Goal: Information Seeking & Learning: Learn about a topic

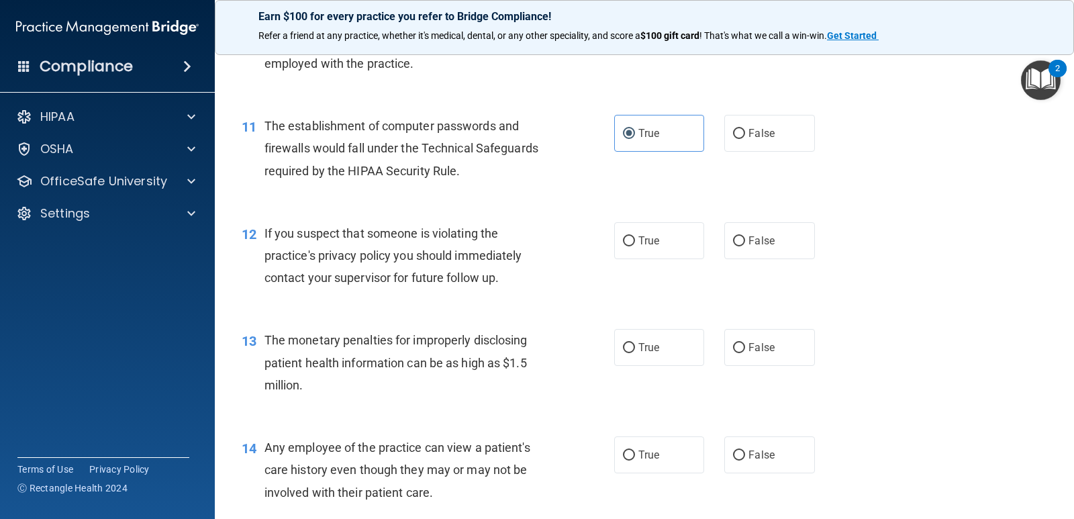
scroll to position [1074, 0]
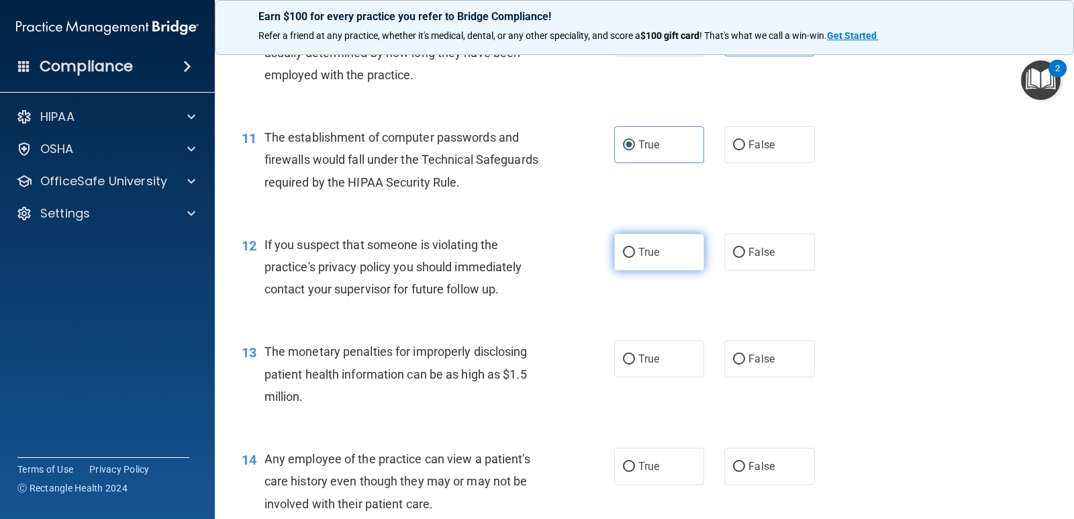
click at [634, 262] on label "True" at bounding box center [659, 252] width 90 height 37
click at [634, 258] on input "True" at bounding box center [629, 253] width 12 height 10
radio input "true"
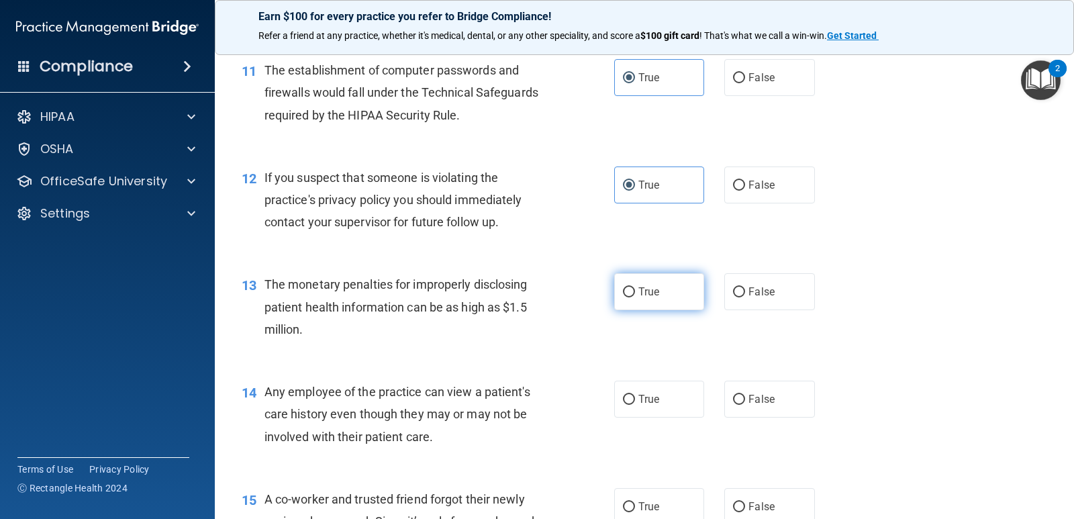
click at [623, 289] on input "True" at bounding box center [629, 292] width 12 height 10
radio input "true"
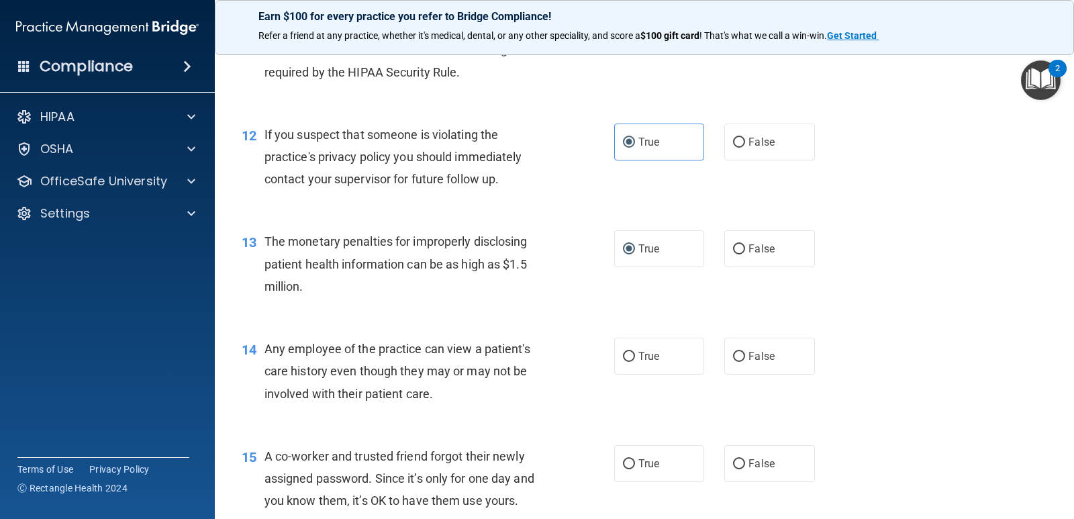
scroll to position [1208, 0]
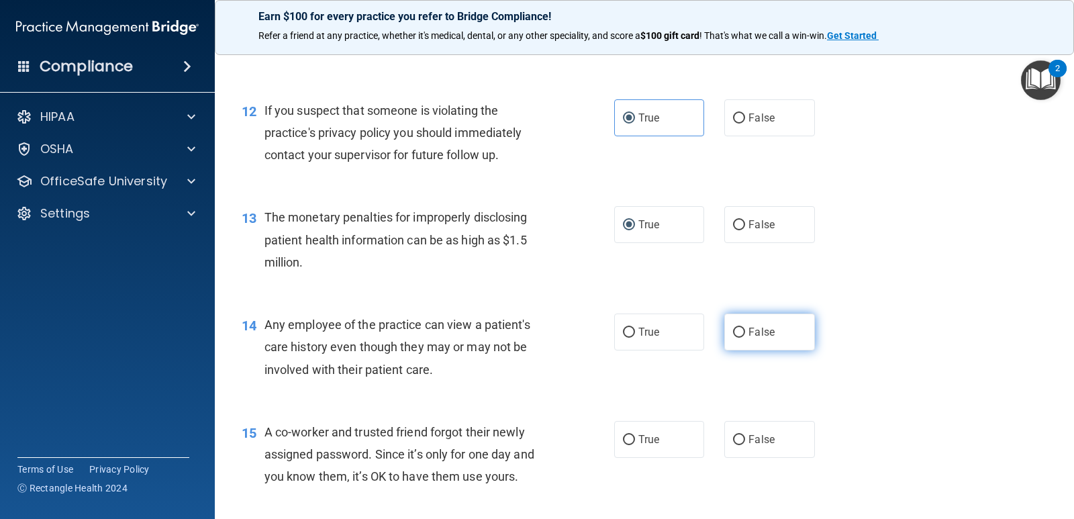
click at [727, 325] on label "False" at bounding box center [769, 331] width 90 height 37
click at [733, 327] on input "False" at bounding box center [739, 332] width 12 height 10
radio input "true"
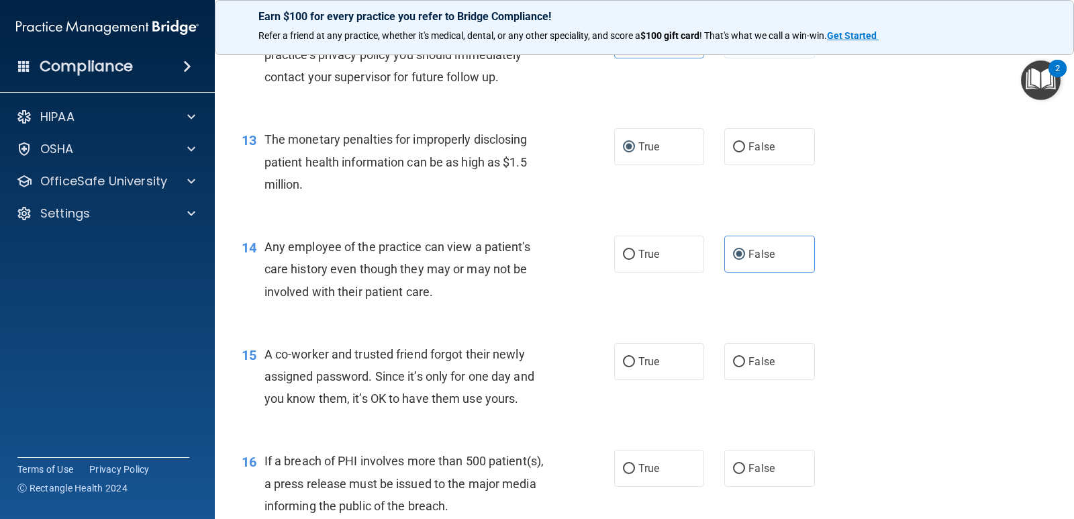
scroll to position [1476, 0]
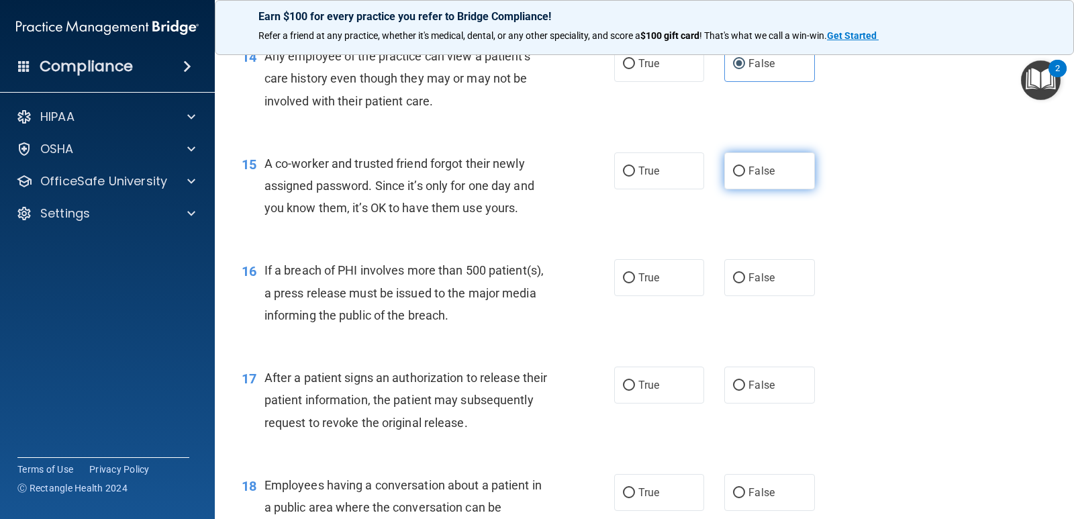
click at [733, 170] on input "False" at bounding box center [739, 171] width 12 height 10
radio input "true"
click at [760, 268] on label "False" at bounding box center [769, 277] width 90 height 37
click at [745, 273] on input "False" at bounding box center [739, 278] width 12 height 10
radio input "true"
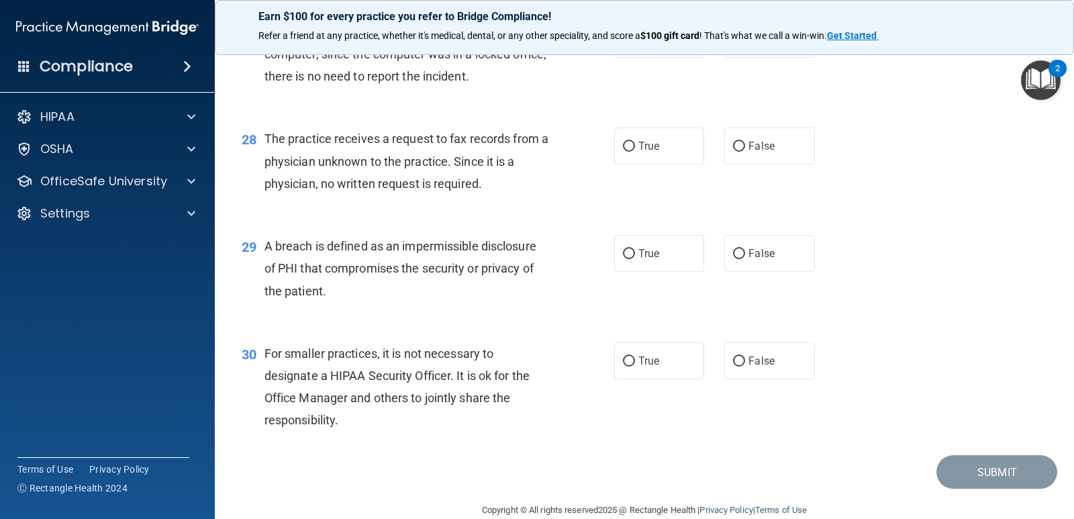
scroll to position [3029, 0]
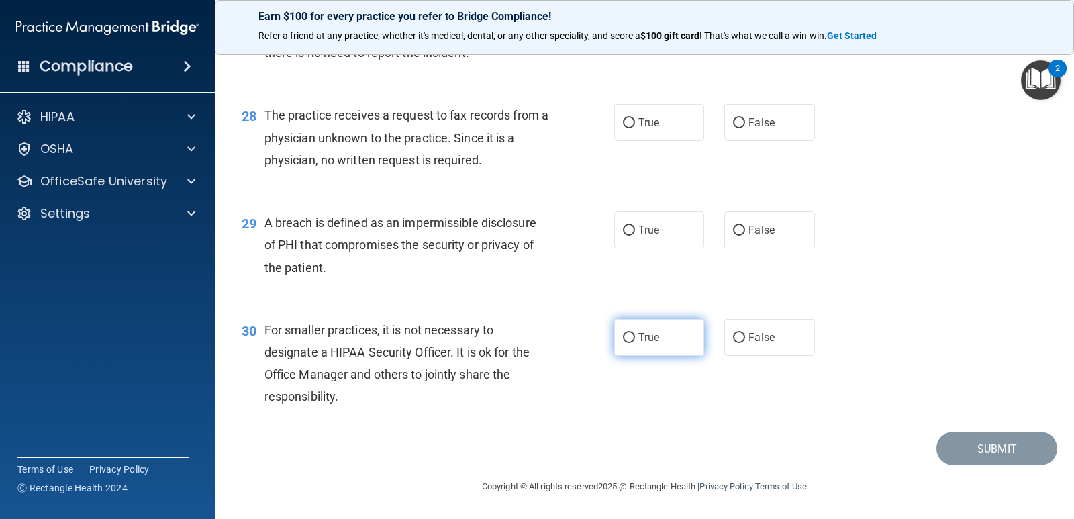
click at [655, 342] on label "True" at bounding box center [659, 337] width 90 height 37
click at [635, 342] on input "True" at bounding box center [629, 338] width 12 height 10
radio input "true"
click at [636, 236] on label "True" at bounding box center [659, 229] width 90 height 37
click at [635, 236] on input "True" at bounding box center [629, 230] width 12 height 10
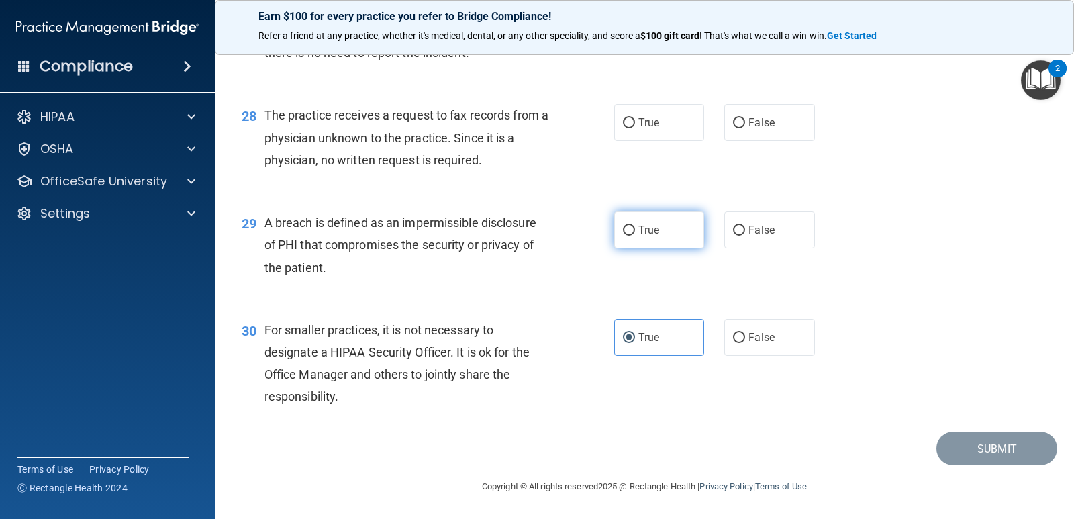
radio input "true"
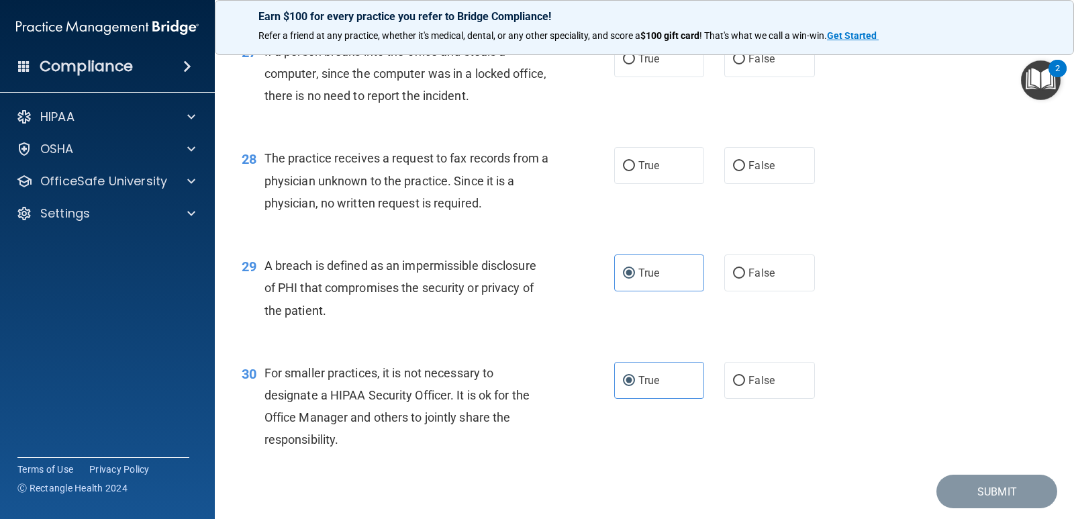
scroll to position [2962, 0]
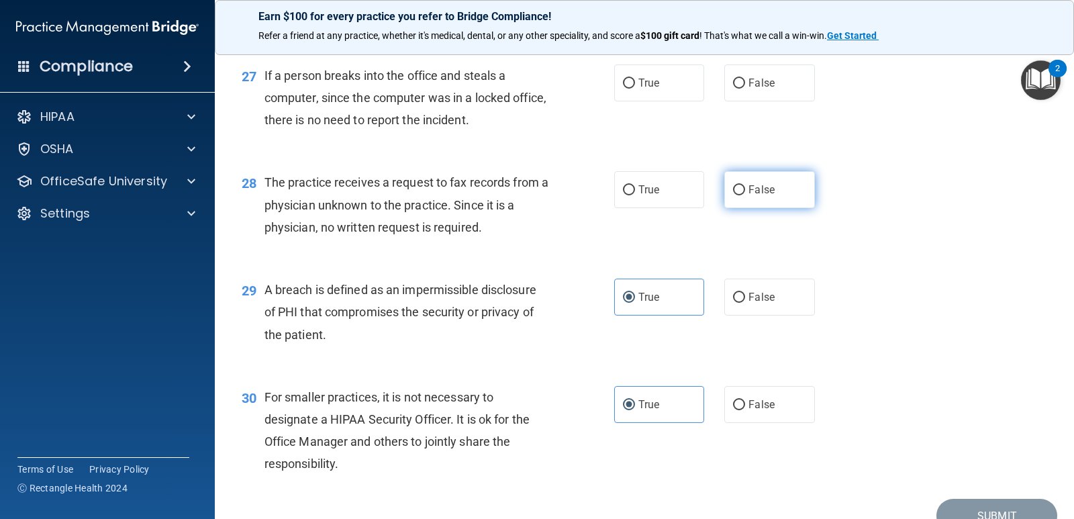
click at [756, 193] on span "False" at bounding box center [761, 189] width 26 height 13
click at [745, 193] on input "False" at bounding box center [739, 190] width 12 height 10
radio input "true"
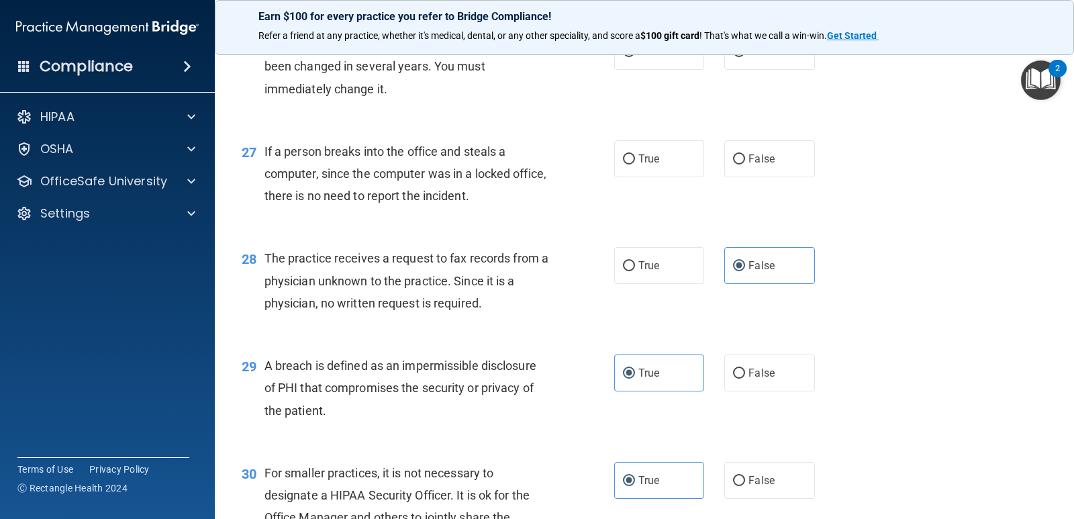
scroll to position [2827, 0]
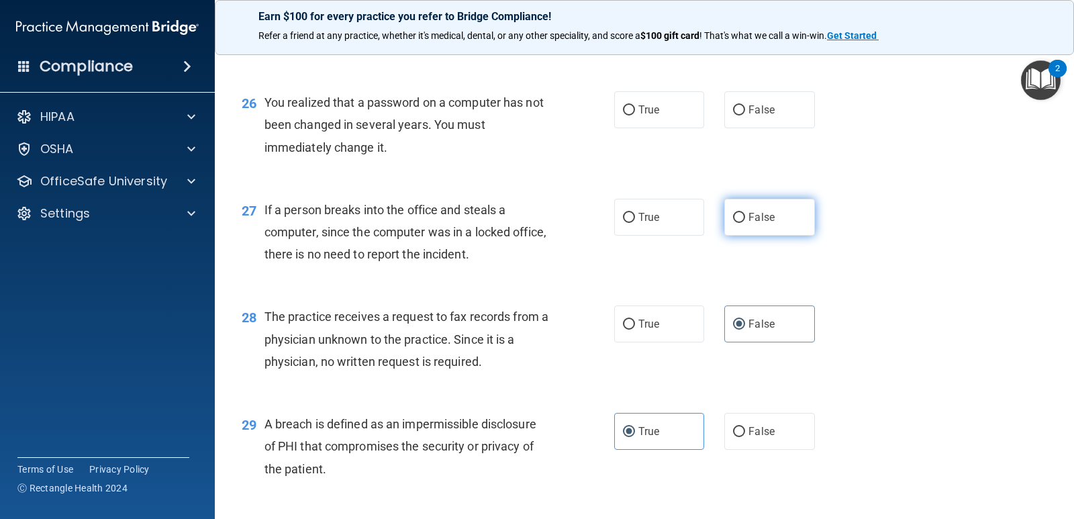
click at [748, 219] on span "False" at bounding box center [761, 217] width 26 height 13
click at [745, 219] on input "False" at bounding box center [739, 218] width 12 height 10
radio input "true"
click at [628, 108] on input "True" at bounding box center [629, 110] width 12 height 10
radio input "true"
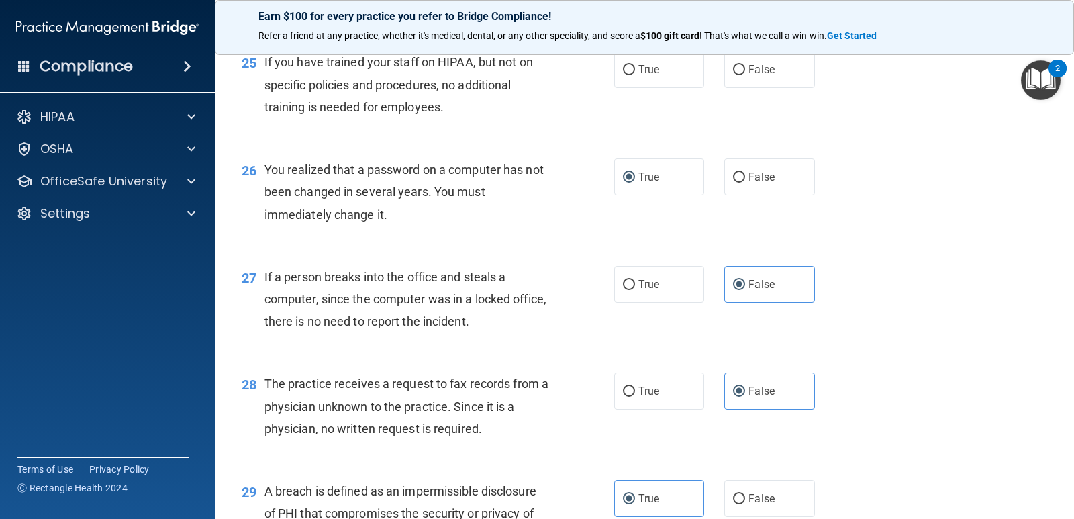
scroll to position [2559, 0]
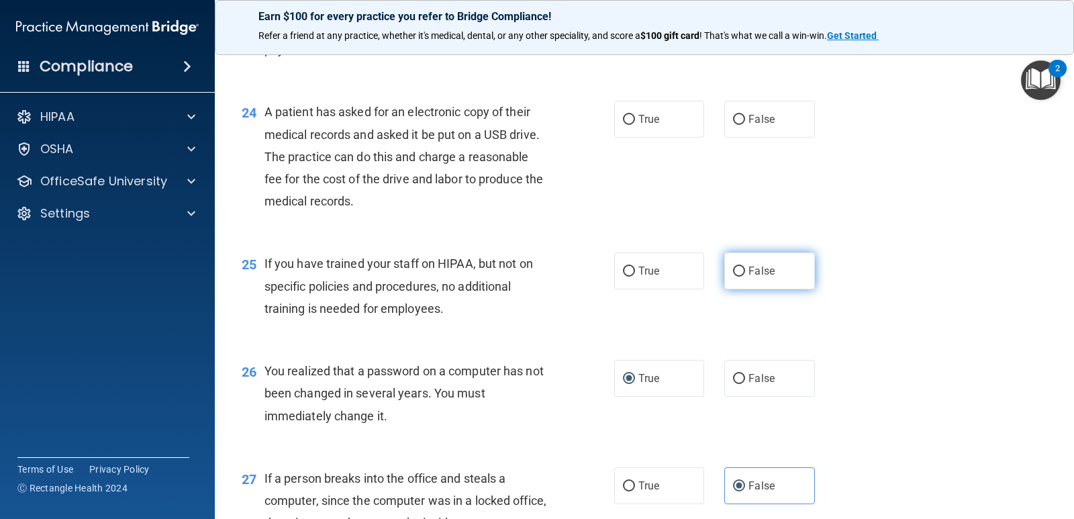
click at [772, 276] on label "False" at bounding box center [769, 270] width 90 height 37
click at [745, 276] on input "False" at bounding box center [739, 271] width 12 height 10
radio input "true"
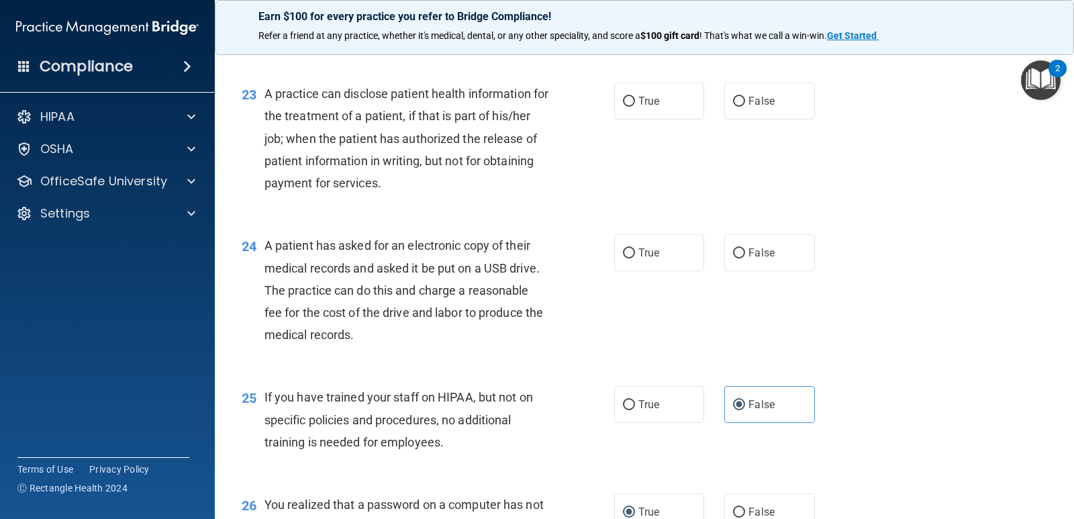
scroll to position [2425, 0]
click at [647, 267] on label "True" at bounding box center [659, 253] width 90 height 37
click at [635, 259] on input "True" at bounding box center [629, 254] width 12 height 10
radio input "true"
click at [632, 88] on label "True" at bounding box center [659, 101] width 90 height 37
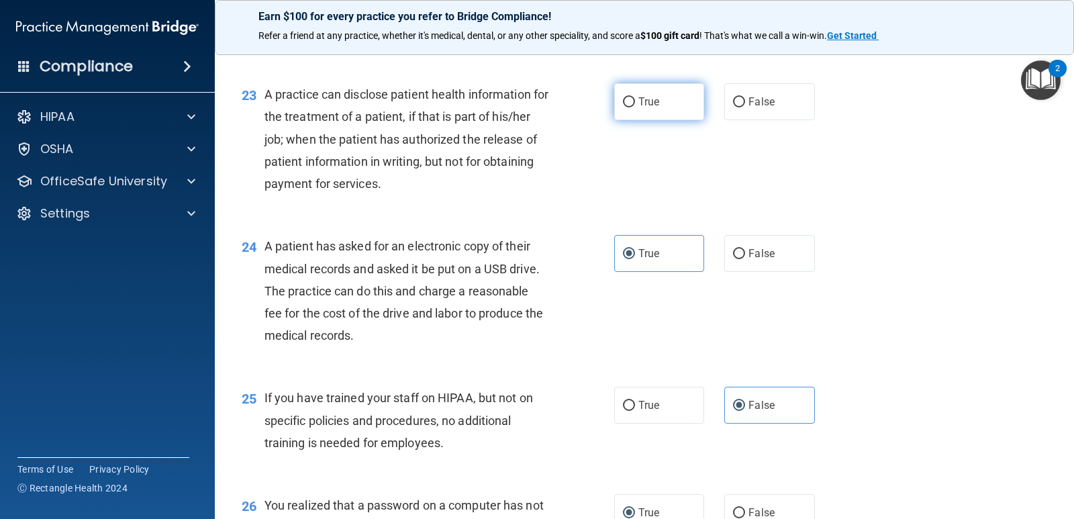
click at [632, 97] on input "True" at bounding box center [629, 102] width 12 height 10
radio input "true"
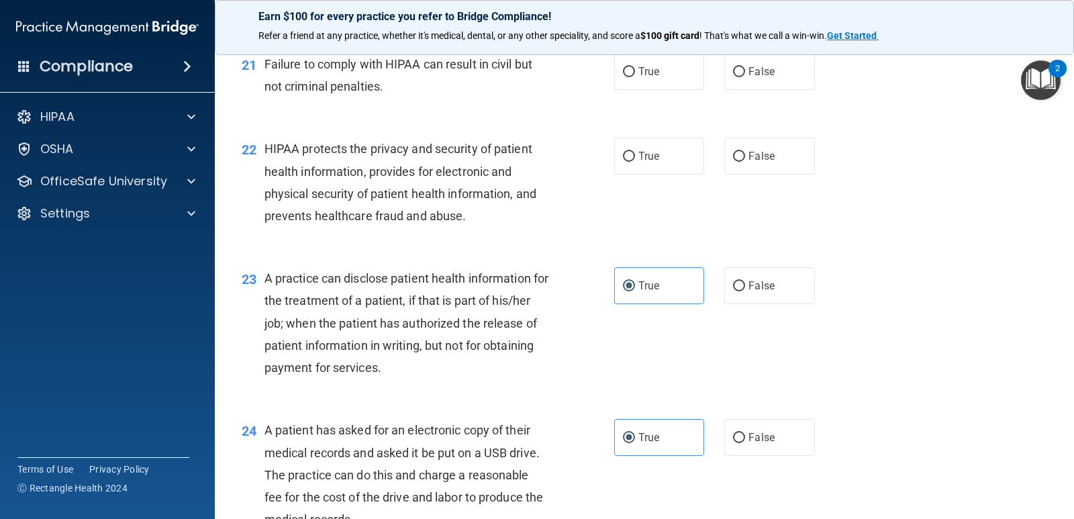
scroll to position [2223, 0]
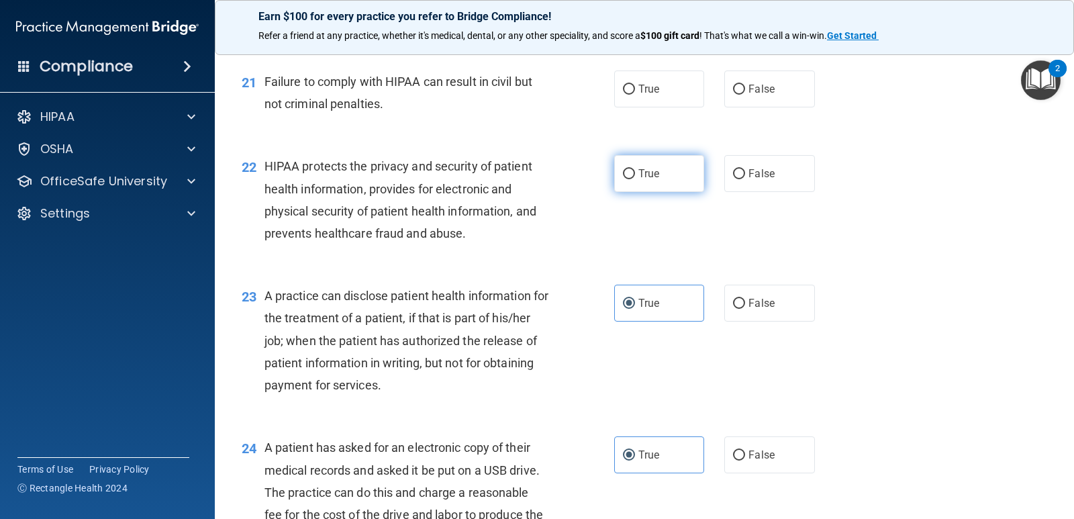
click at [615, 160] on label "True" at bounding box center [659, 173] width 90 height 37
click at [623, 169] on input "True" at bounding box center [629, 174] width 12 height 10
radio input "true"
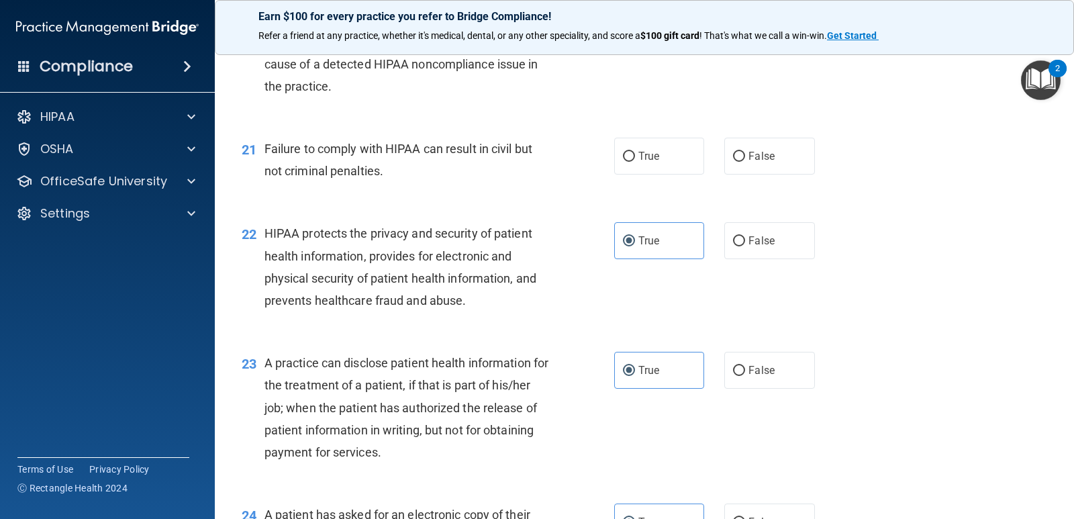
click at [714, 166] on div "True False" at bounding box center [722, 156] width 217 height 37
click at [724, 164] on label "False" at bounding box center [769, 156] width 90 height 37
click at [733, 162] on input "False" at bounding box center [739, 157] width 12 height 10
radio input "true"
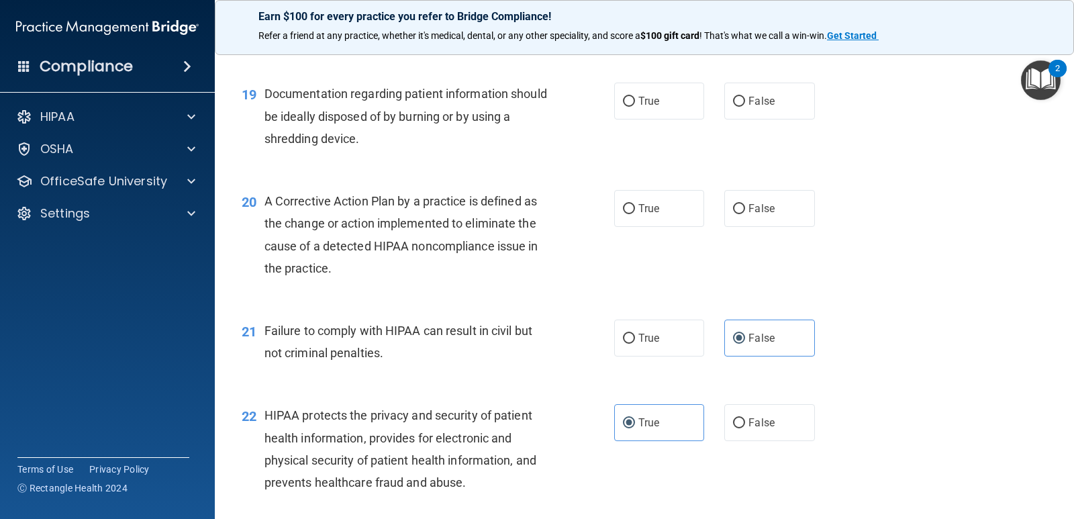
scroll to position [1955, 0]
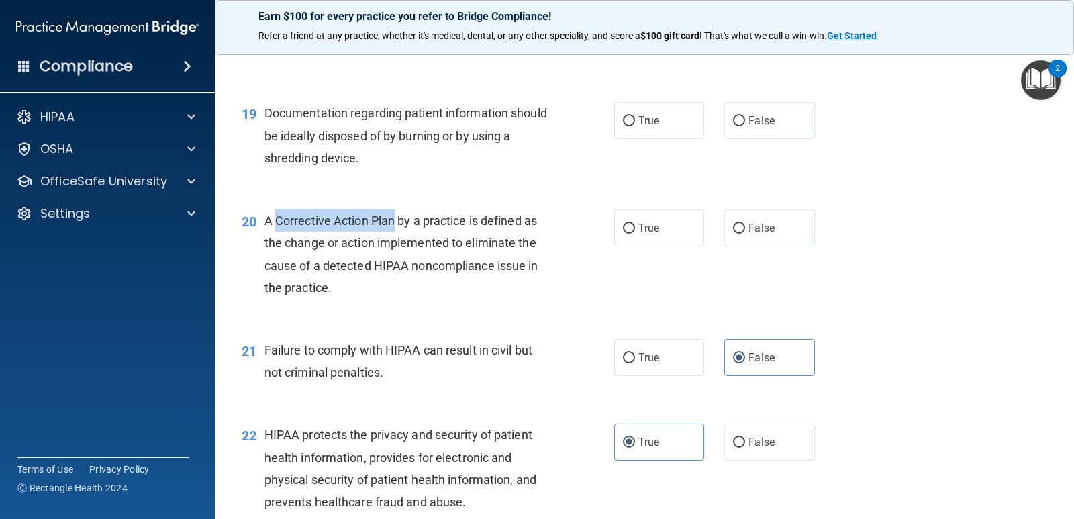
drag, startPoint x: 395, startPoint y: 221, endPoint x: 276, endPoint y: 216, distance: 118.2
click at [276, 216] on span "A Corrective Action Plan by a practice is defined as the change or action imple…" at bounding box center [401, 253] width 274 height 81
copy span "Corrective Action Plan"
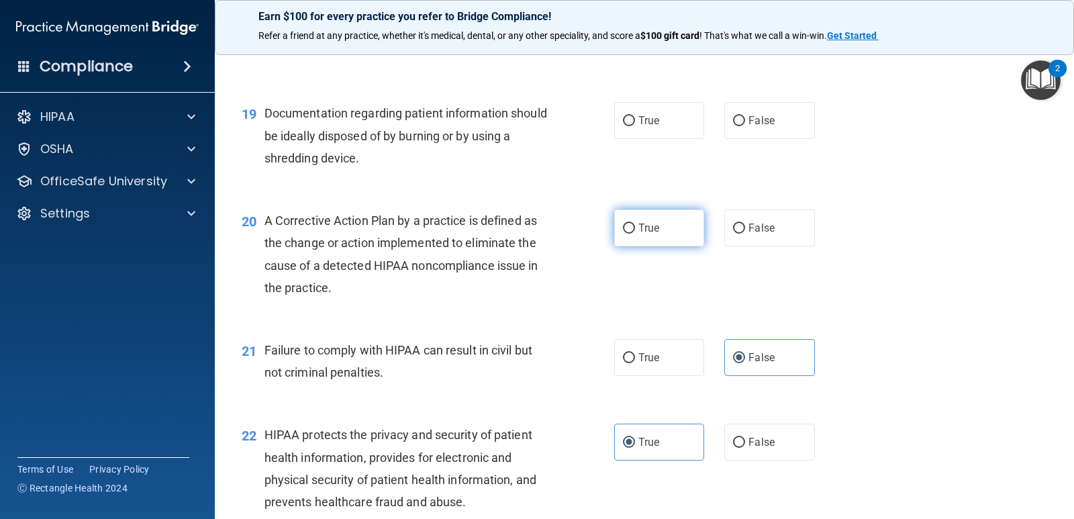
click at [631, 239] on label "True" at bounding box center [659, 227] width 90 height 37
click at [631, 234] on input "True" at bounding box center [629, 228] width 12 height 10
radio input "true"
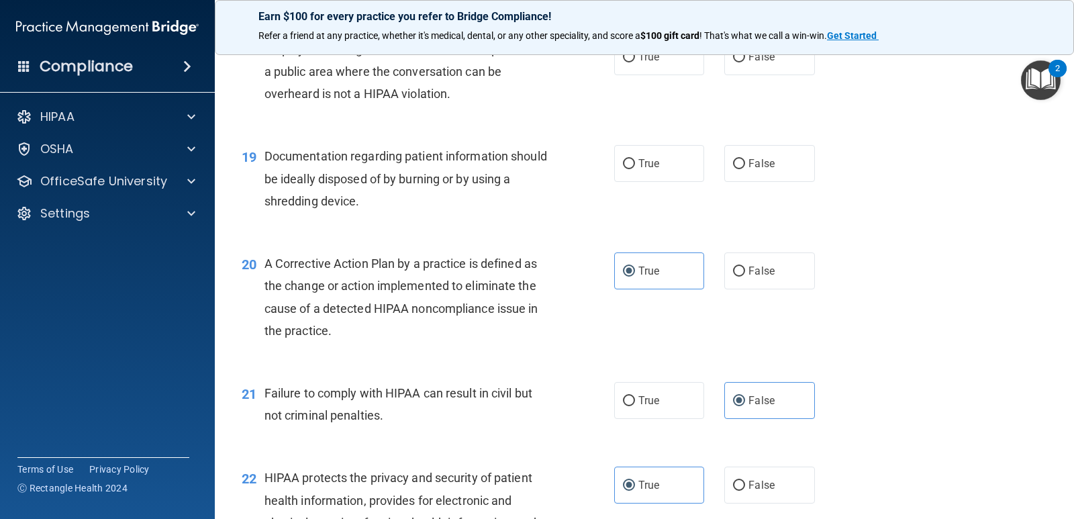
scroll to position [1888, 0]
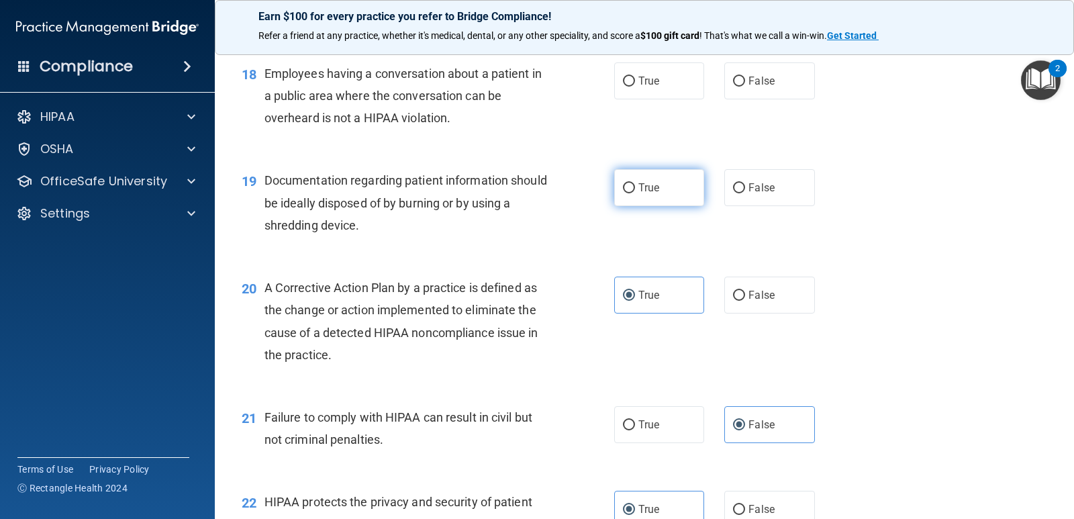
click at [638, 189] on span "True" at bounding box center [648, 187] width 21 height 13
click at [635, 189] on input "True" at bounding box center [629, 188] width 12 height 10
radio input "true"
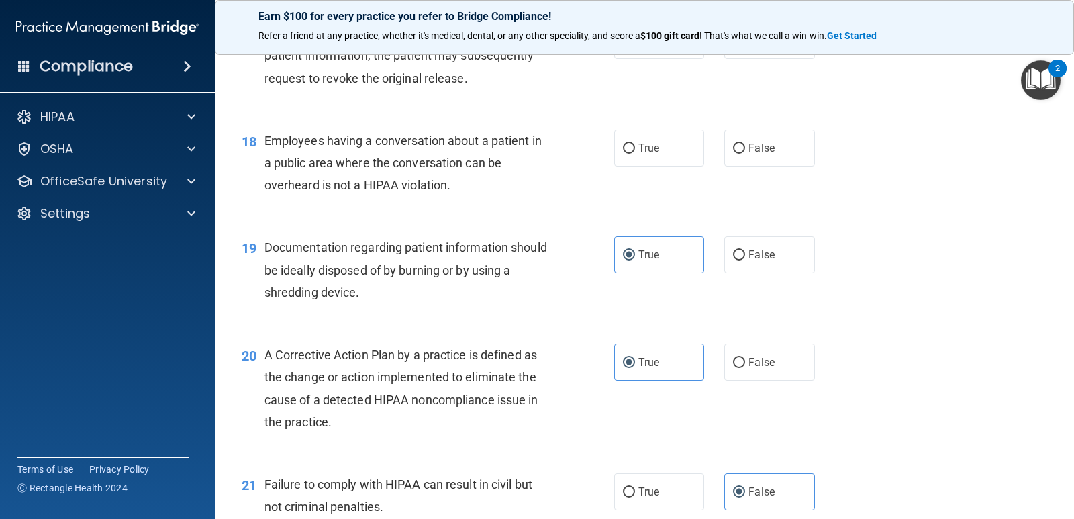
drag, startPoint x: 742, startPoint y: 147, endPoint x: 471, endPoint y: 177, distance: 272.8
click at [748, 147] on span "False" at bounding box center [761, 148] width 26 height 13
click at [743, 147] on input "False" at bounding box center [739, 149] width 12 height 10
radio input "true"
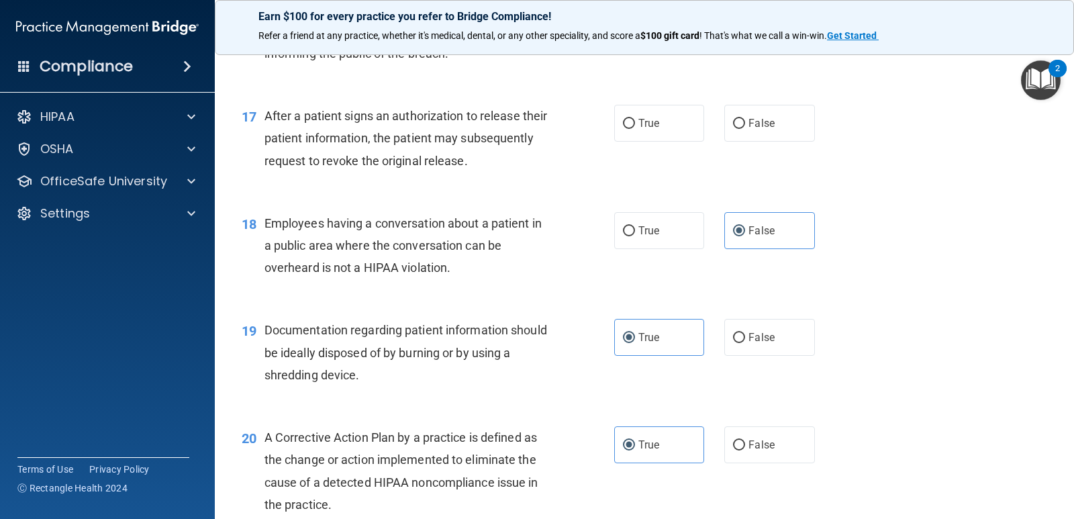
scroll to position [1619, 0]
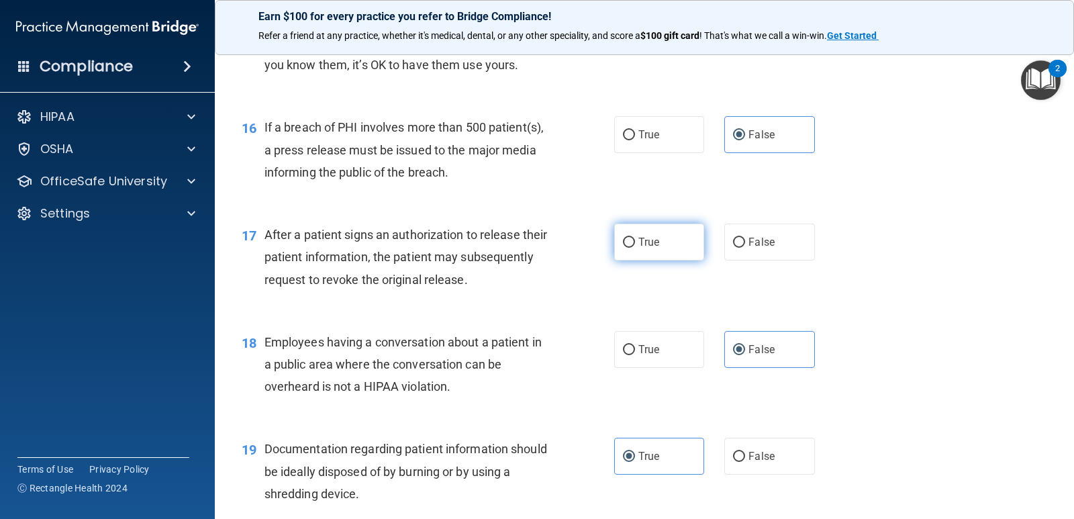
click at [639, 239] on span "True" at bounding box center [648, 242] width 21 height 13
click at [635, 239] on input "True" at bounding box center [629, 243] width 12 height 10
radio input "true"
click at [733, 241] on input "False" at bounding box center [739, 243] width 12 height 10
radio input "true"
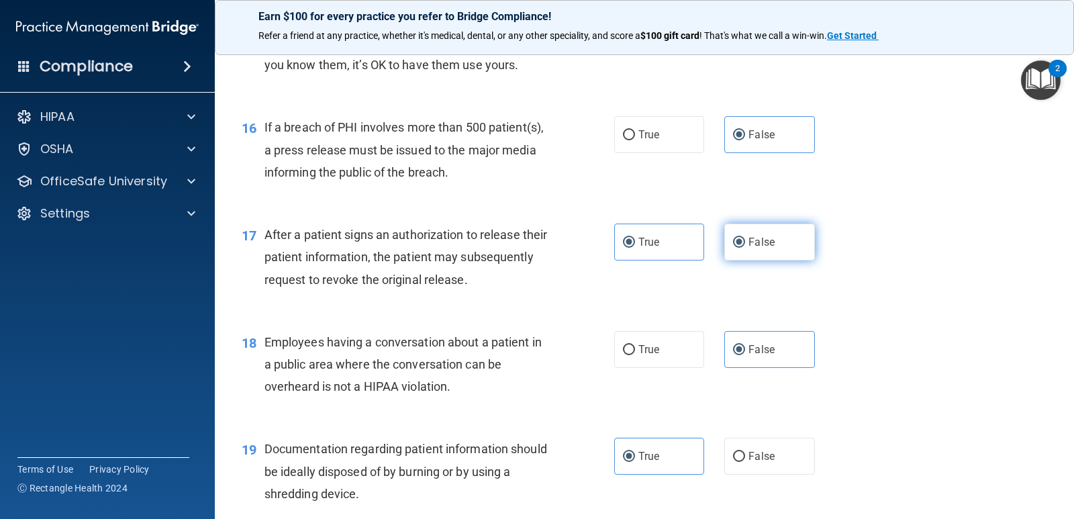
radio input "false"
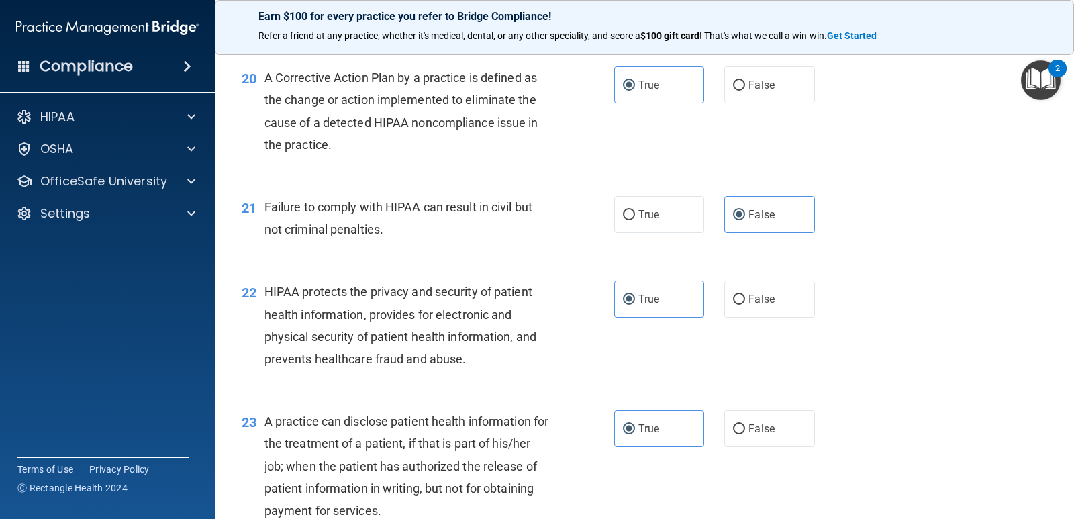
scroll to position [3029, 0]
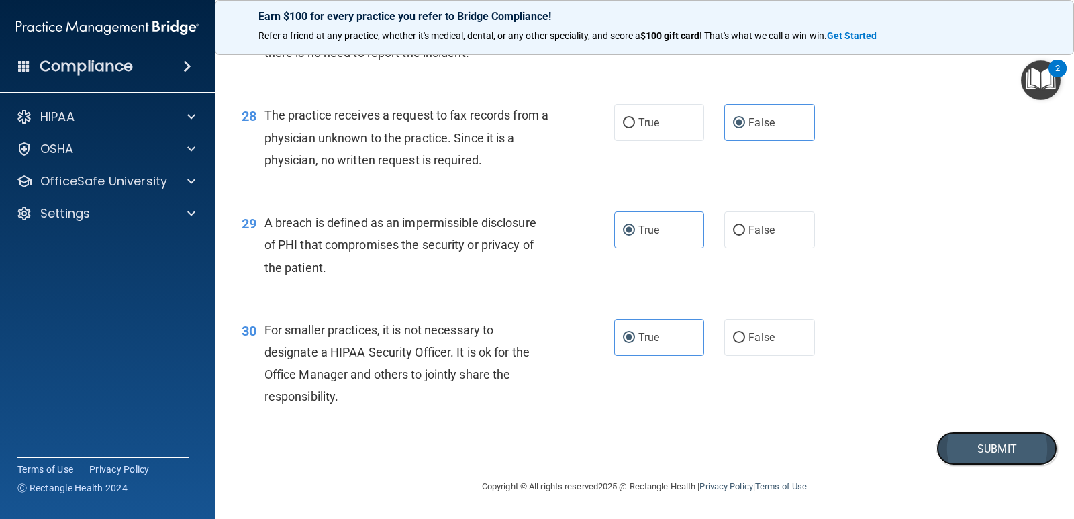
click at [951, 439] on button "Submit" at bounding box center [996, 449] width 121 height 34
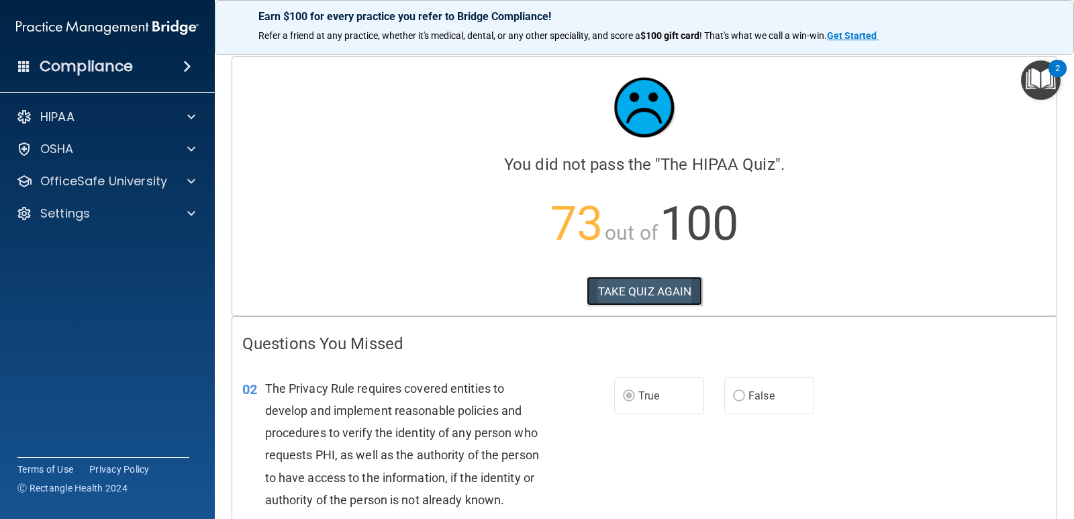
click at [611, 297] on button "TAKE QUIZ AGAIN" at bounding box center [645, 291] width 116 height 30
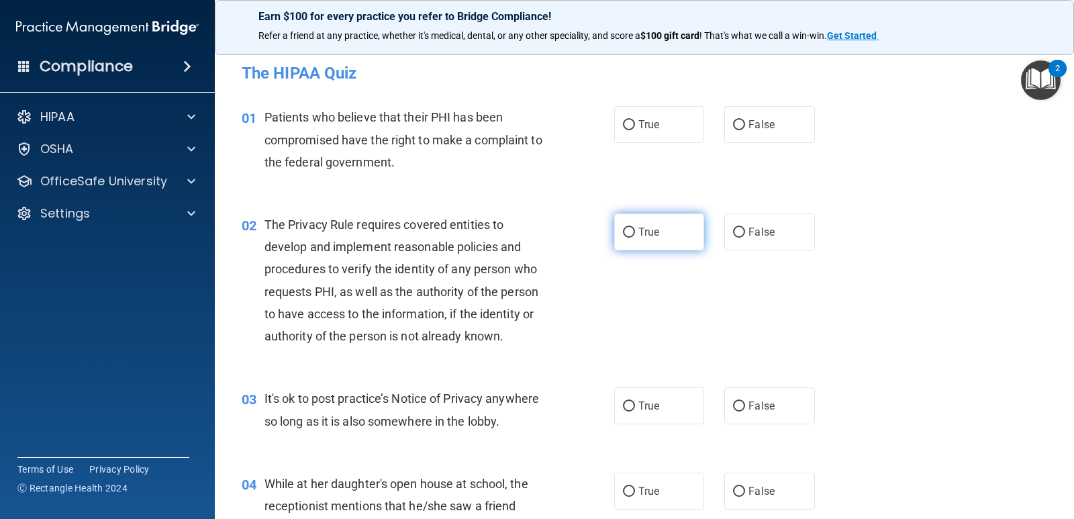
click at [652, 233] on span "True" at bounding box center [648, 231] width 21 height 13
click at [635, 233] on input "True" at bounding box center [629, 233] width 12 height 10
radio input "true"
click at [614, 119] on label "True" at bounding box center [659, 124] width 90 height 37
click at [623, 120] on input "True" at bounding box center [629, 125] width 12 height 10
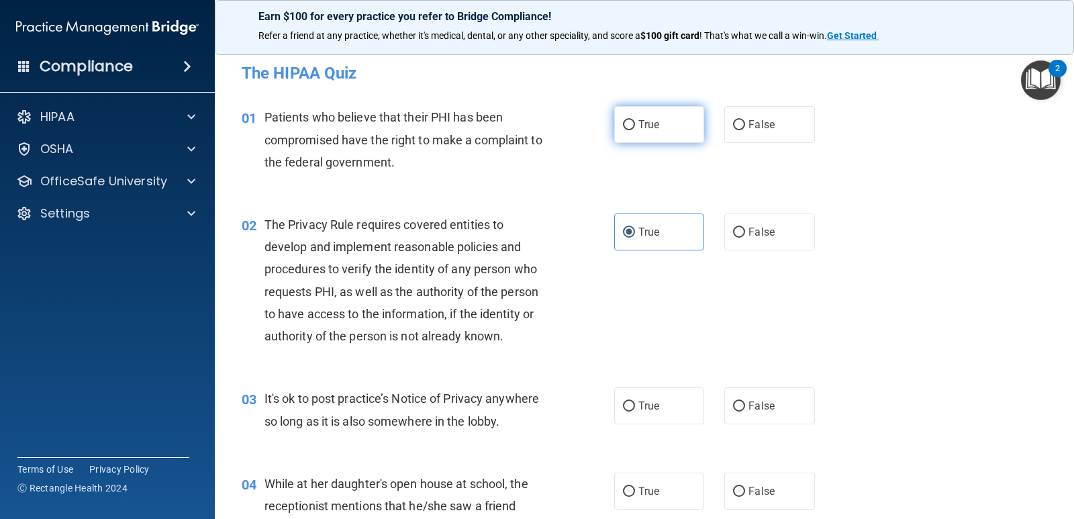
radio input "true"
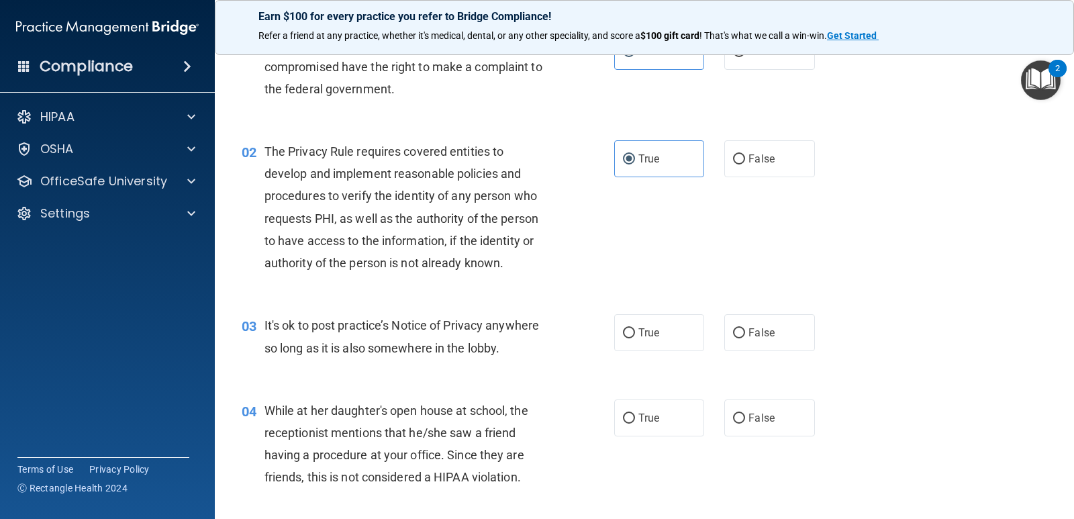
scroll to position [134, 0]
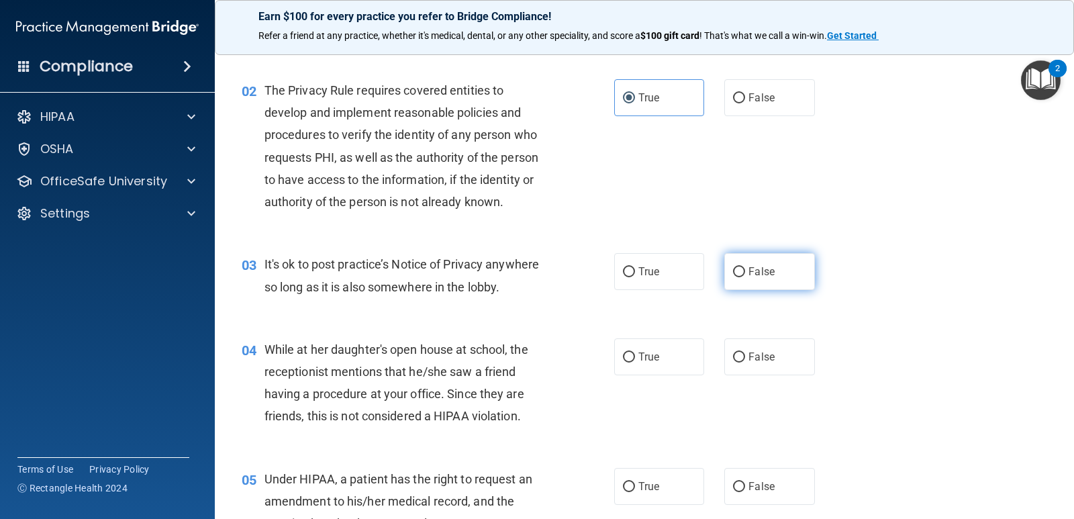
click at [748, 265] on span "False" at bounding box center [761, 271] width 26 height 13
click at [745, 267] on input "False" at bounding box center [739, 272] width 12 height 10
radio input "true"
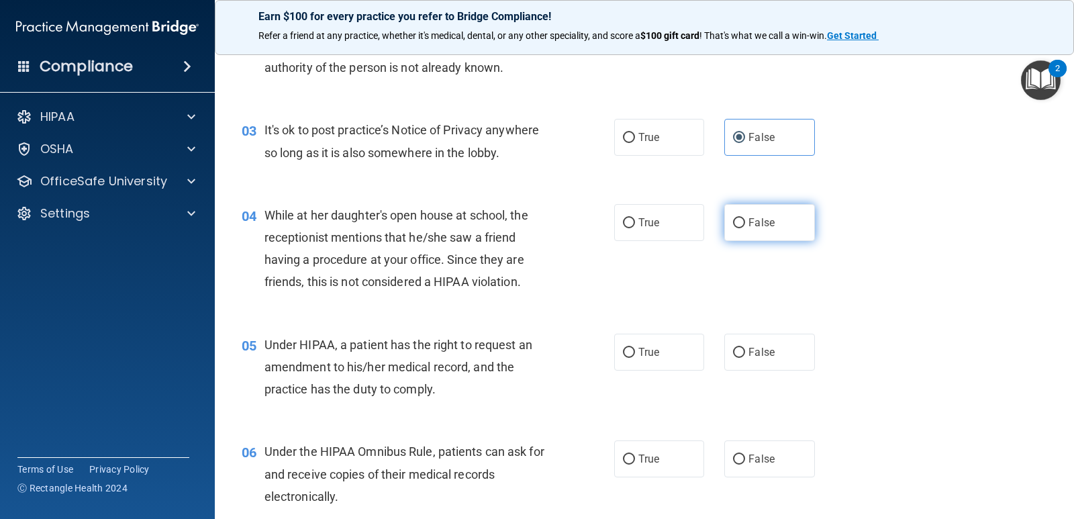
click at [773, 215] on label "False" at bounding box center [769, 222] width 90 height 37
click at [745, 218] on input "False" at bounding box center [739, 223] width 12 height 10
radio input "true"
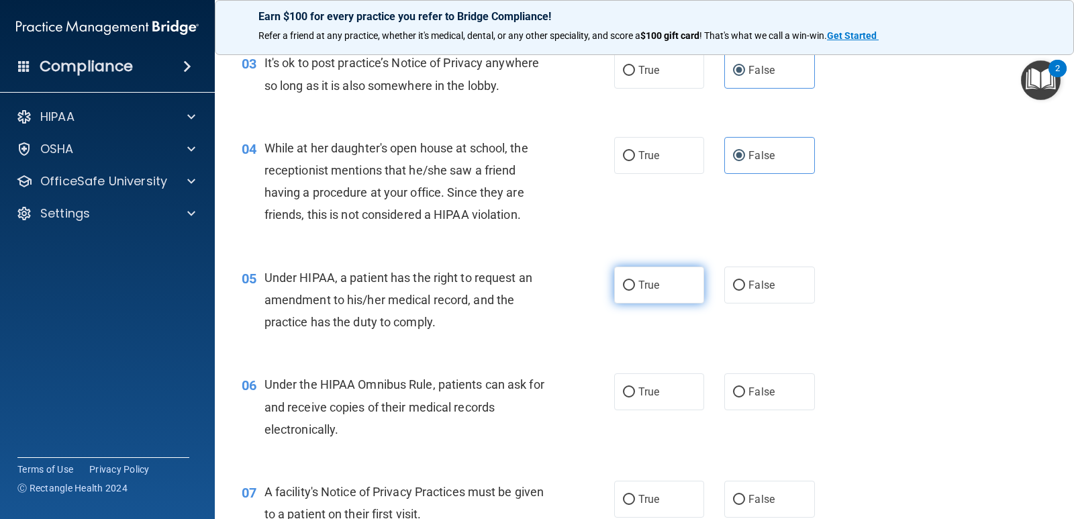
click at [660, 267] on label "True" at bounding box center [659, 284] width 90 height 37
click at [635, 281] on input "True" at bounding box center [629, 286] width 12 height 10
radio input "true"
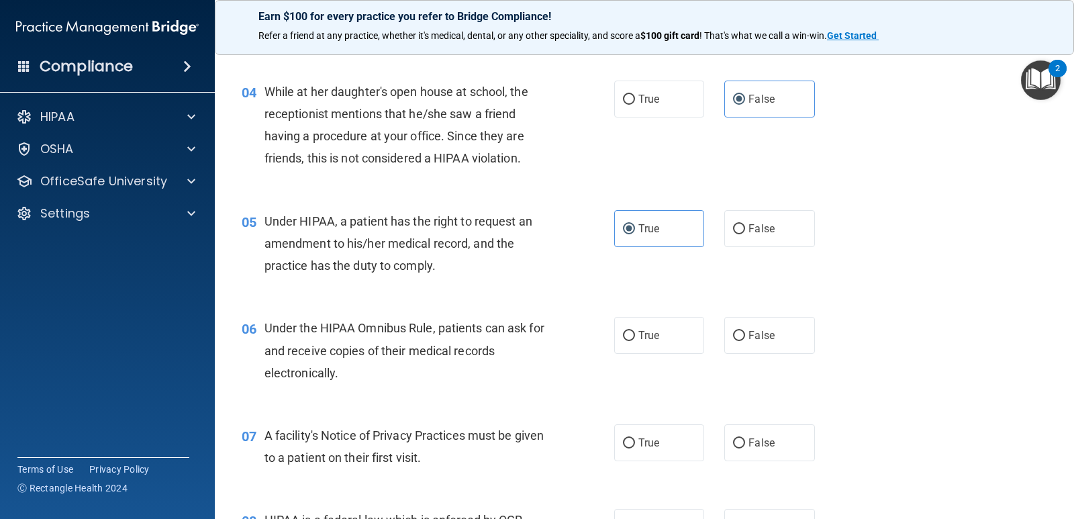
scroll to position [470, 0]
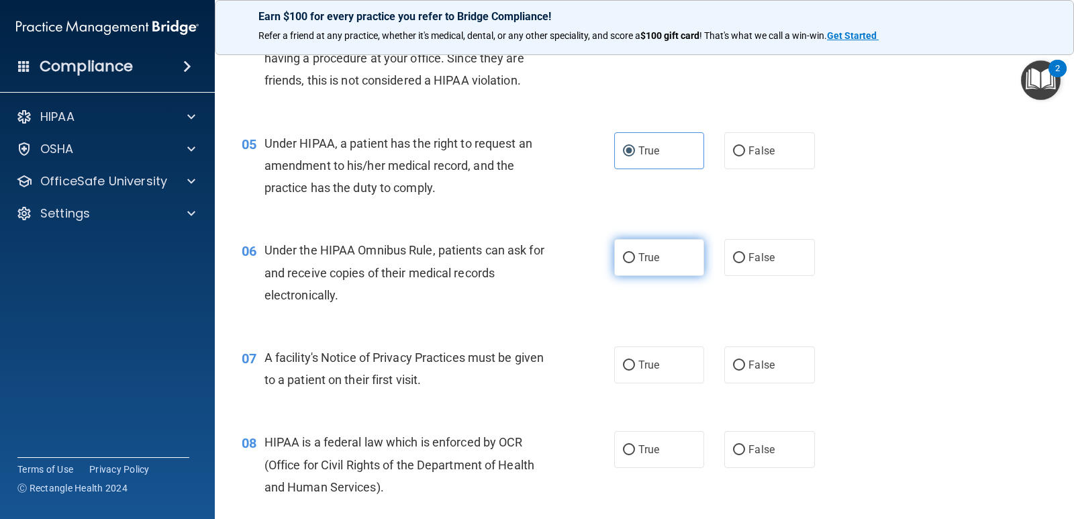
click at [646, 258] on span "True" at bounding box center [648, 257] width 21 height 13
click at [635, 258] on input "True" at bounding box center [629, 258] width 12 height 10
radio input "true"
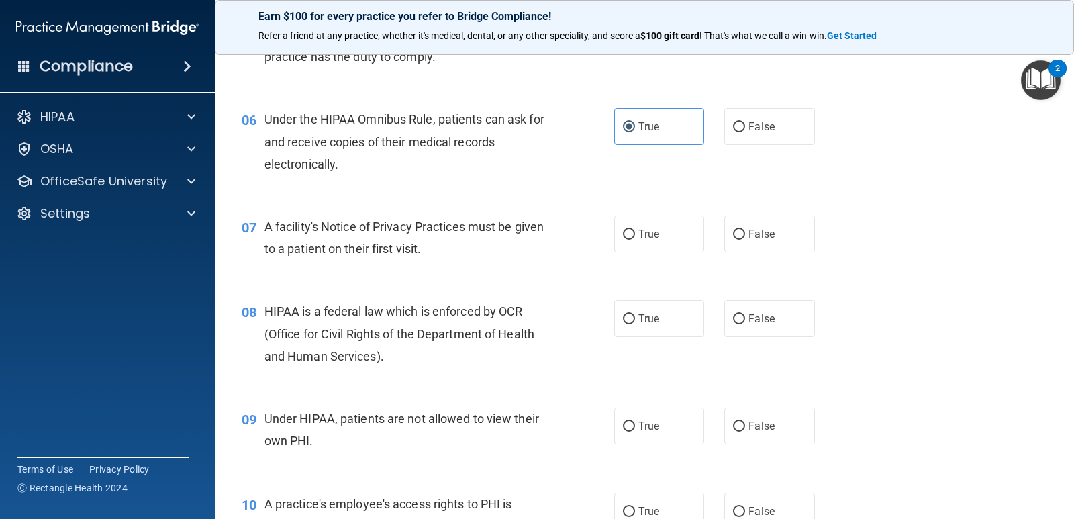
scroll to position [604, 0]
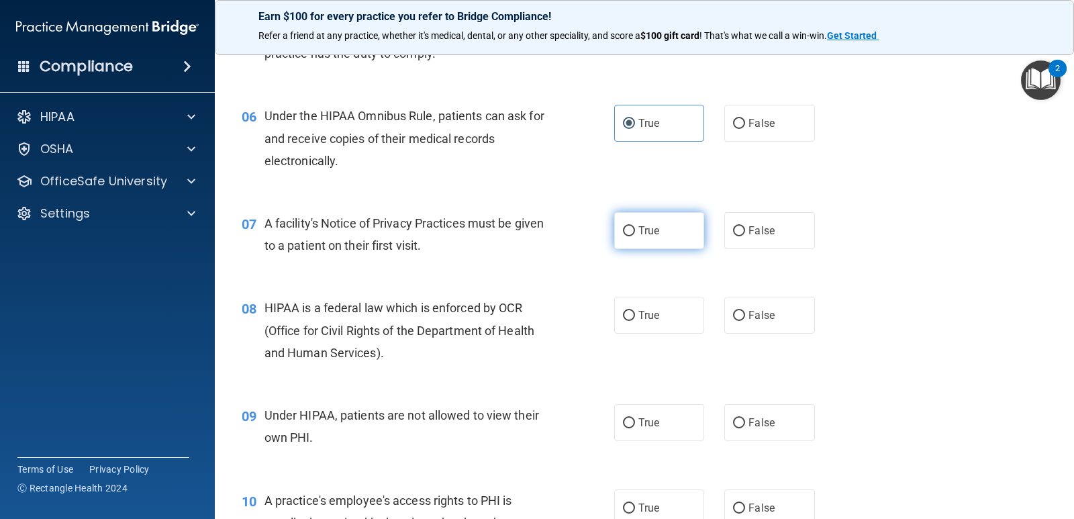
click at [638, 228] on span "True" at bounding box center [648, 230] width 21 height 13
click at [635, 228] on input "True" at bounding box center [629, 231] width 12 height 10
radio input "true"
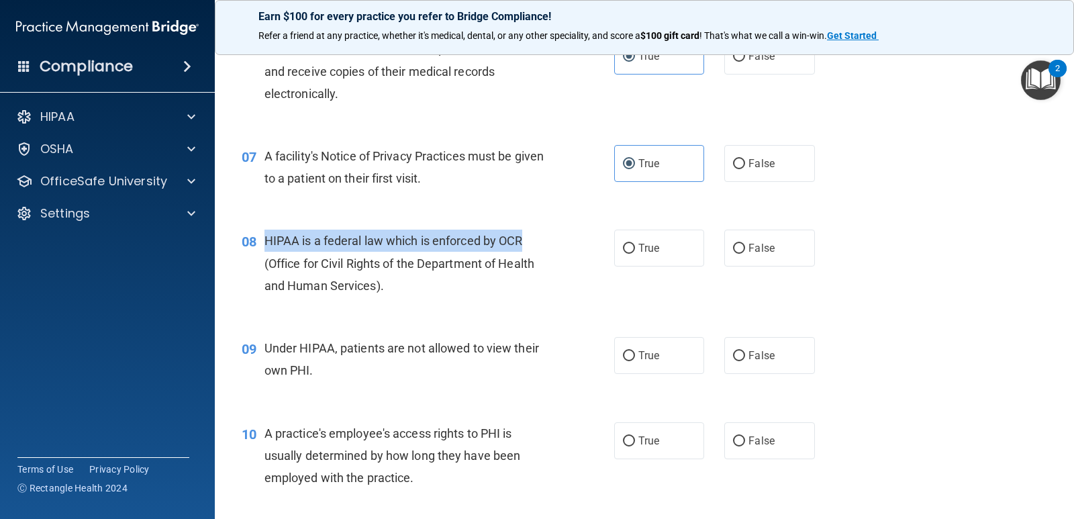
drag, startPoint x: 550, startPoint y: 242, endPoint x: 264, endPoint y: 234, distance: 286.7
click at [264, 234] on div "HIPAA is a federal law which is enforced by OCR (Office for Civil Rights of the…" at bounding box center [411, 263] width 295 height 67
copy span "HIPAA is a federal law which is enforced by OCR"
click at [624, 246] on input "True" at bounding box center [629, 249] width 12 height 10
radio input "true"
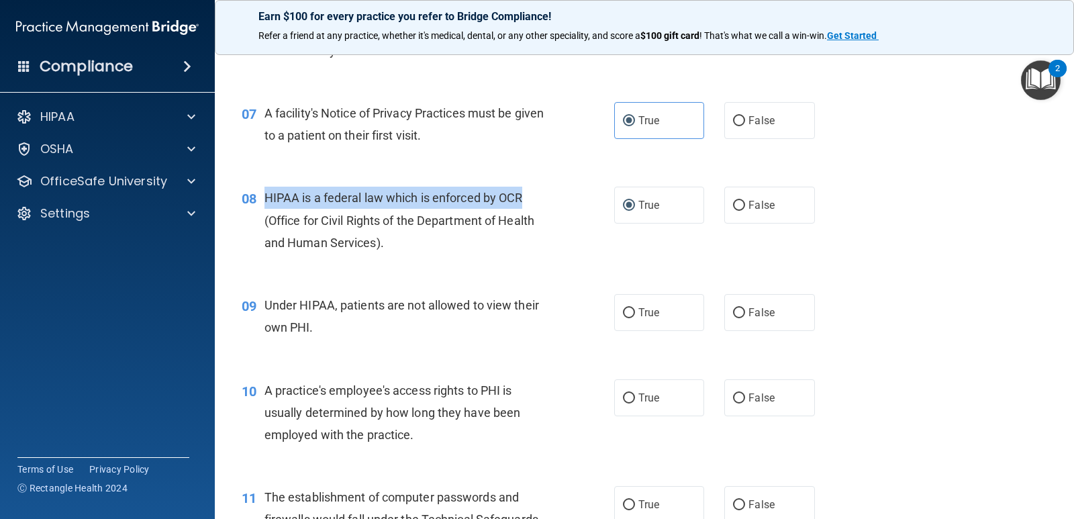
scroll to position [738, 0]
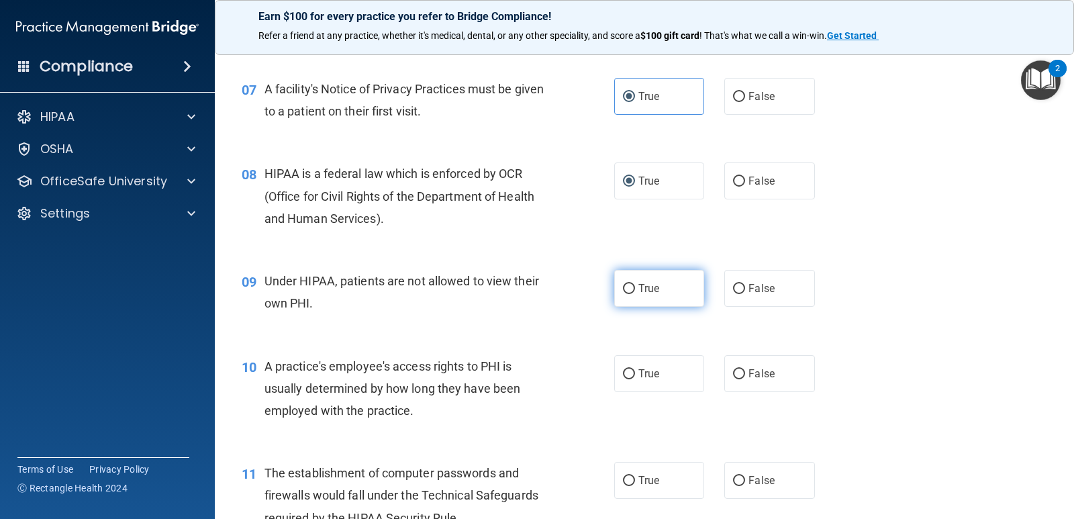
click at [639, 295] on label "True" at bounding box center [659, 288] width 90 height 37
click at [635, 294] on input "True" at bounding box center [629, 289] width 12 height 10
radio input "true"
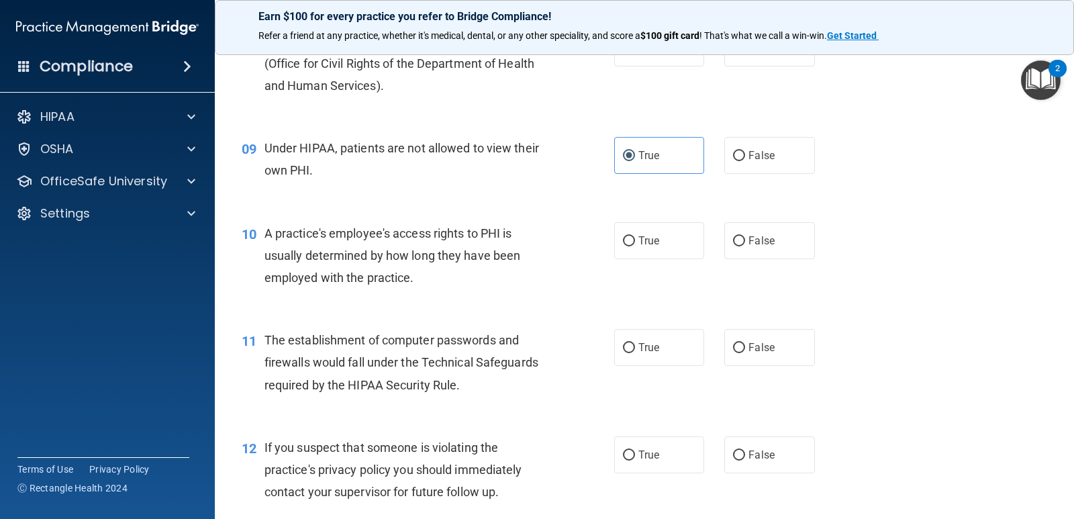
scroll to position [872, 0]
click at [740, 242] on label "False" at bounding box center [769, 239] width 90 height 37
click at [740, 242] on input "False" at bounding box center [739, 240] width 12 height 10
radio input "true"
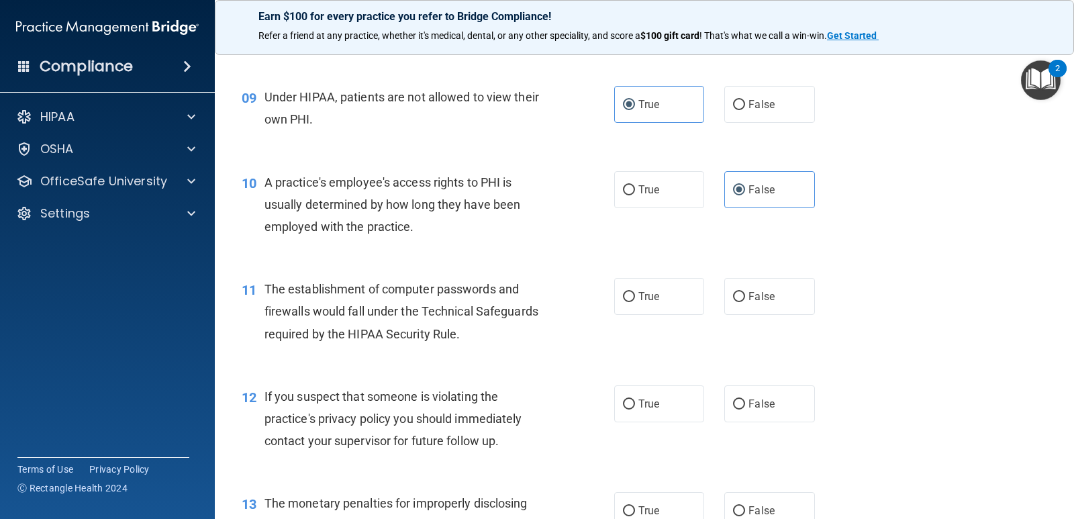
scroll to position [1007, 0]
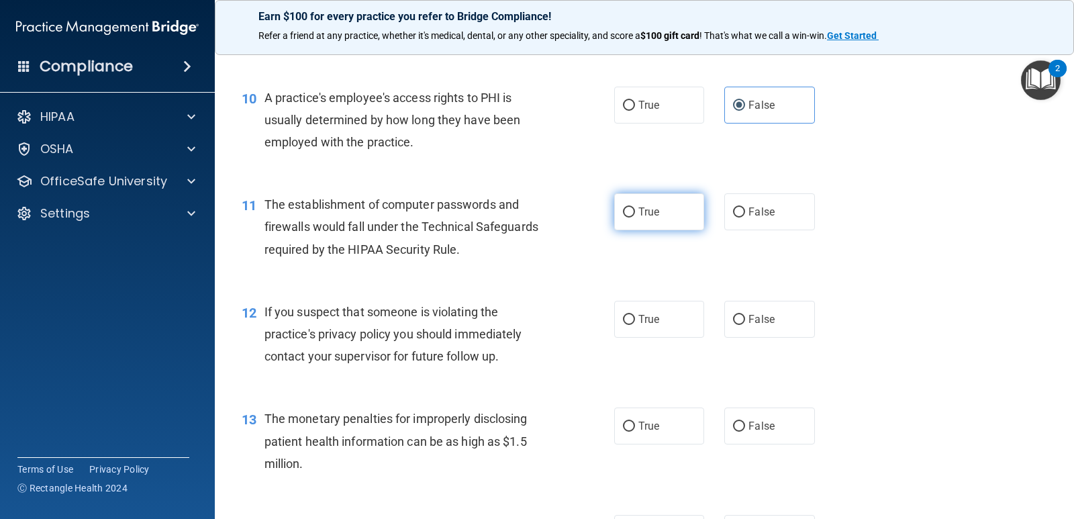
click at [654, 215] on span "True" at bounding box center [648, 211] width 21 height 13
click at [635, 215] on input "True" at bounding box center [629, 212] width 12 height 10
radio input "true"
click at [664, 315] on label "True" at bounding box center [659, 319] width 90 height 37
click at [635, 315] on input "True" at bounding box center [629, 320] width 12 height 10
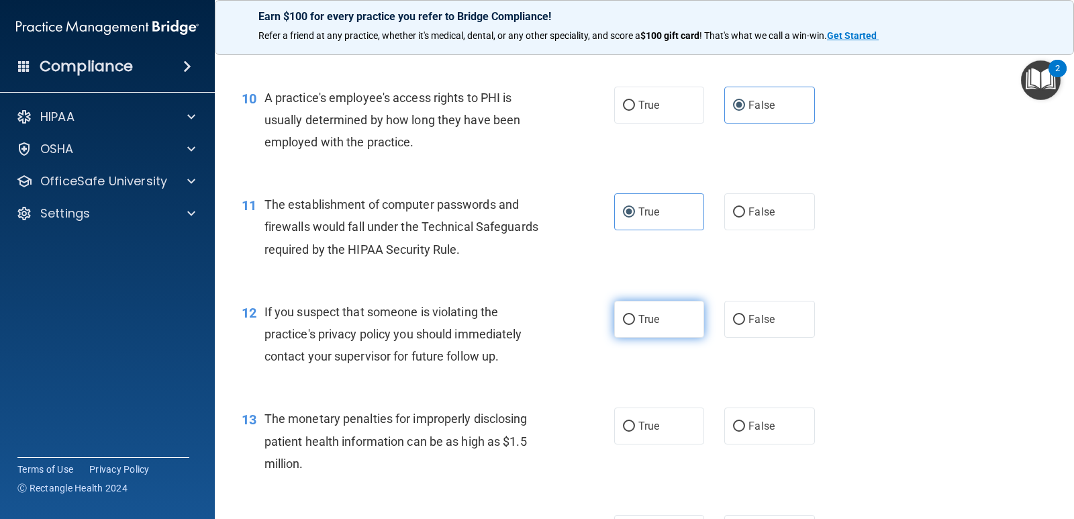
radio input "true"
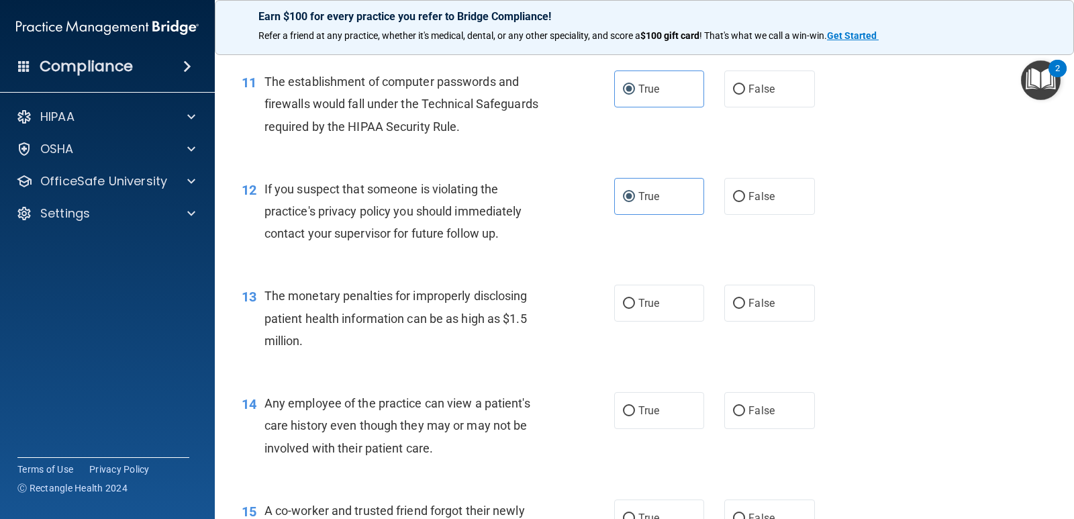
scroll to position [1141, 0]
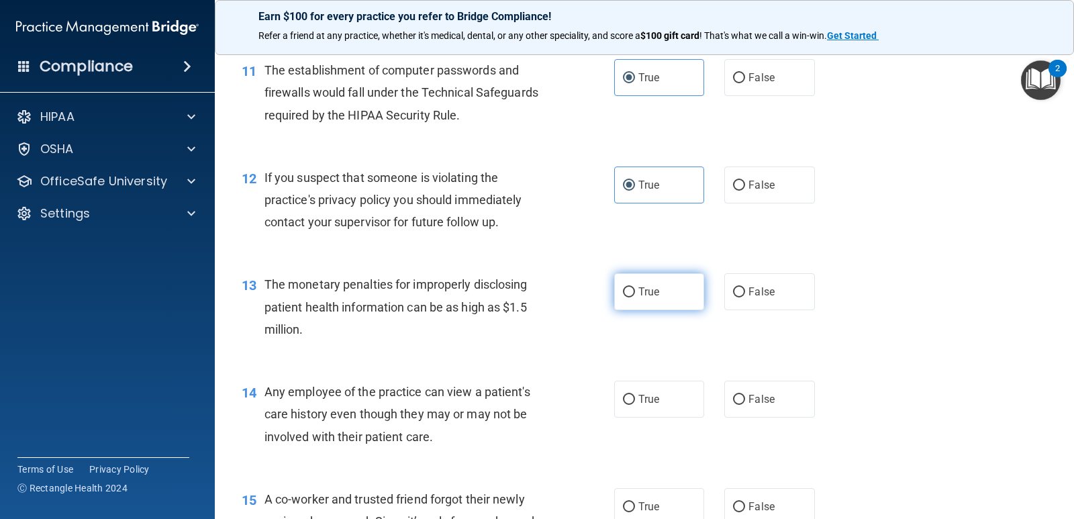
click at [633, 297] on label "True" at bounding box center [659, 291] width 90 height 37
click at [633, 297] on input "True" at bounding box center [629, 292] width 12 height 10
radio input "true"
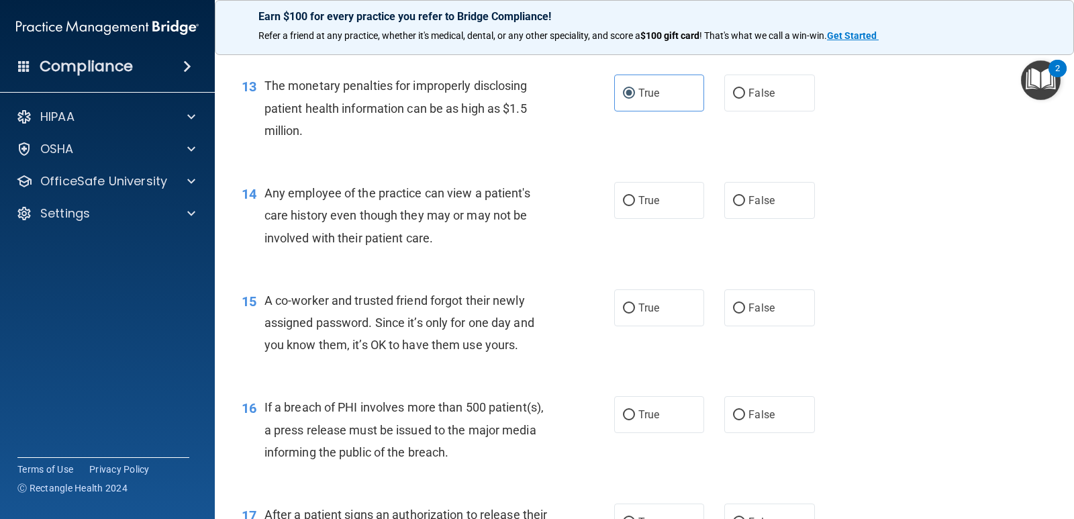
scroll to position [1342, 0]
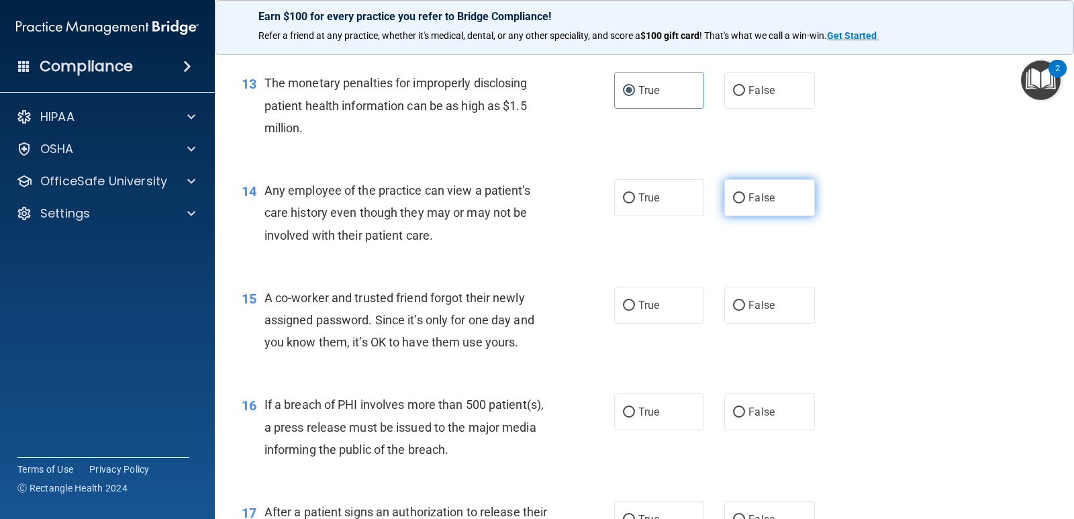
click at [733, 201] on input "False" at bounding box center [739, 198] width 12 height 10
radio input "true"
click at [668, 191] on label "True" at bounding box center [659, 197] width 90 height 37
click at [635, 193] on input "True" at bounding box center [629, 198] width 12 height 10
radio input "true"
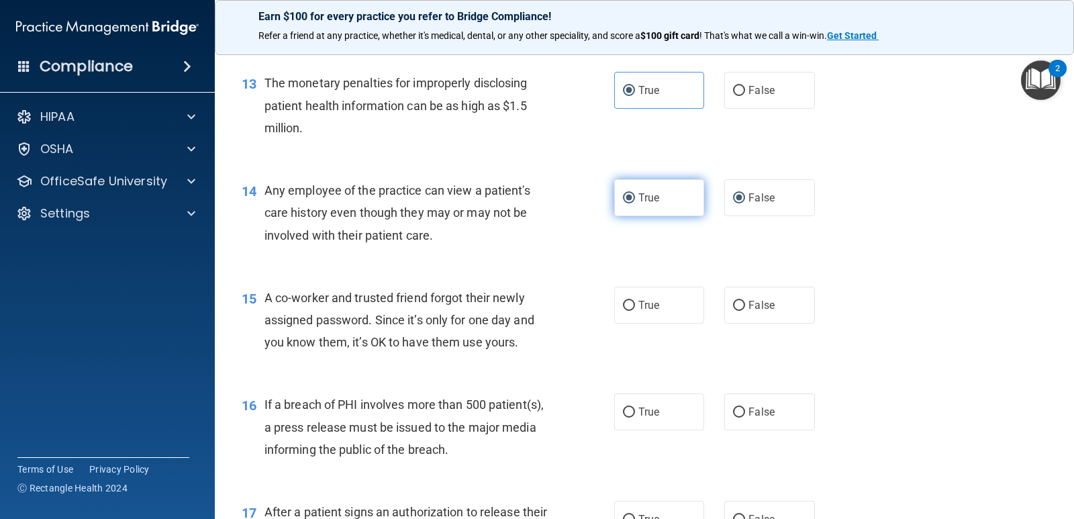
radio input "false"
click at [736, 301] on input "False" at bounding box center [739, 306] width 12 height 10
radio input "true"
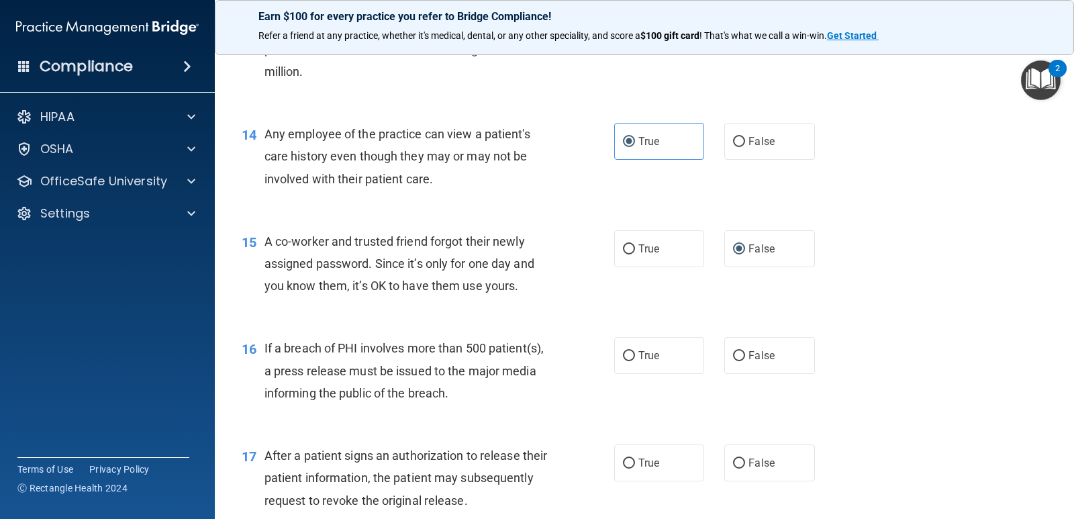
scroll to position [1476, 0]
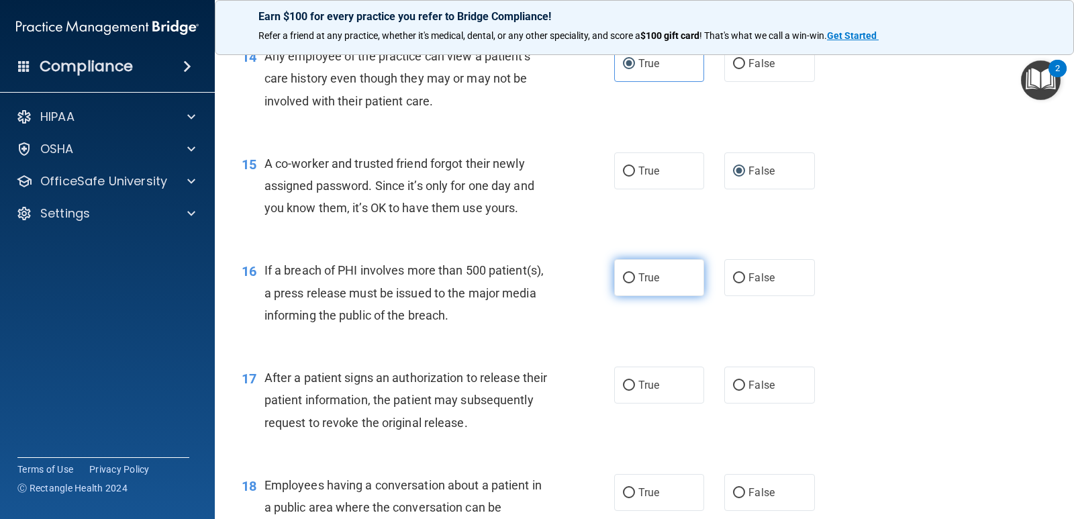
click at [665, 278] on label "True" at bounding box center [659, 277] width 90 height 37
click at [635, 278] on input "True" at bounding box center [629, 278] width 12 height 10
radio input "true"
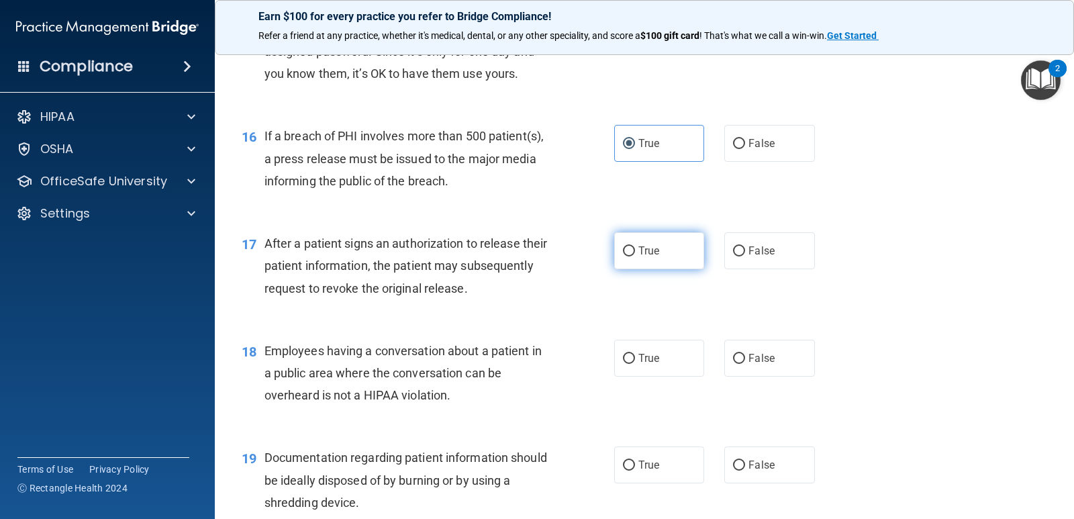
click at [644, 256] on span "True" at bounding box center [648, 250] width 21 height 13
click at [635, 256] on input "True" at bounding box center [629, 251] width 12 height 10
radio input "true"
click at [753, 352] on span "False" at bounding box center [761, 358] width 26 height 13
click at [745, 354] on input "False" at bounding box center [739, 359] width 12 height 10
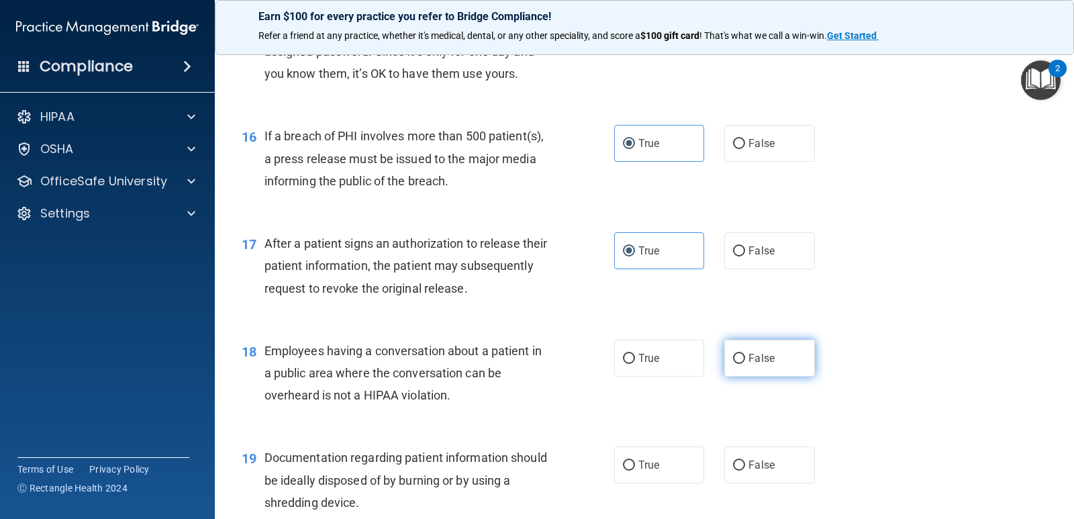
radio input "true"
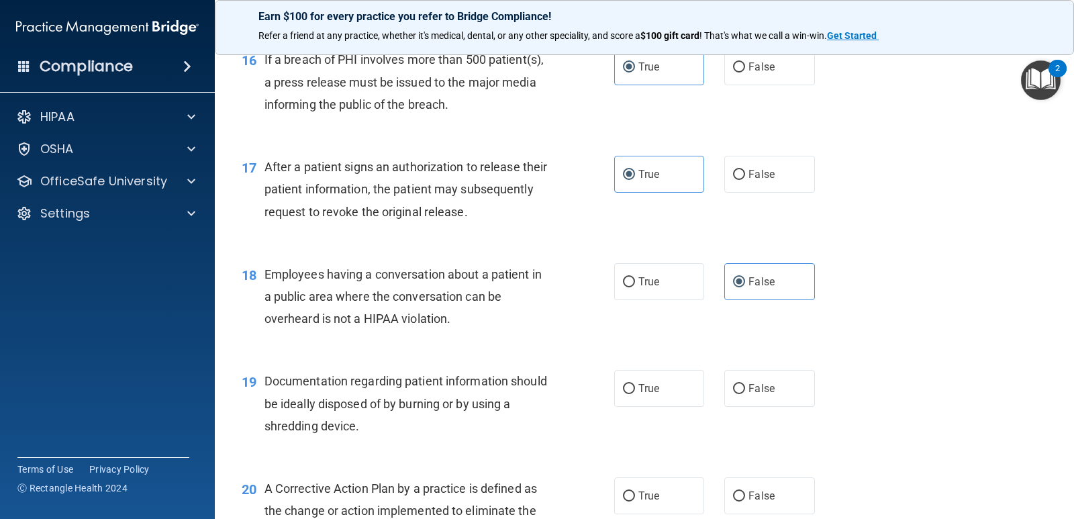
scroll to position [1745, 0]
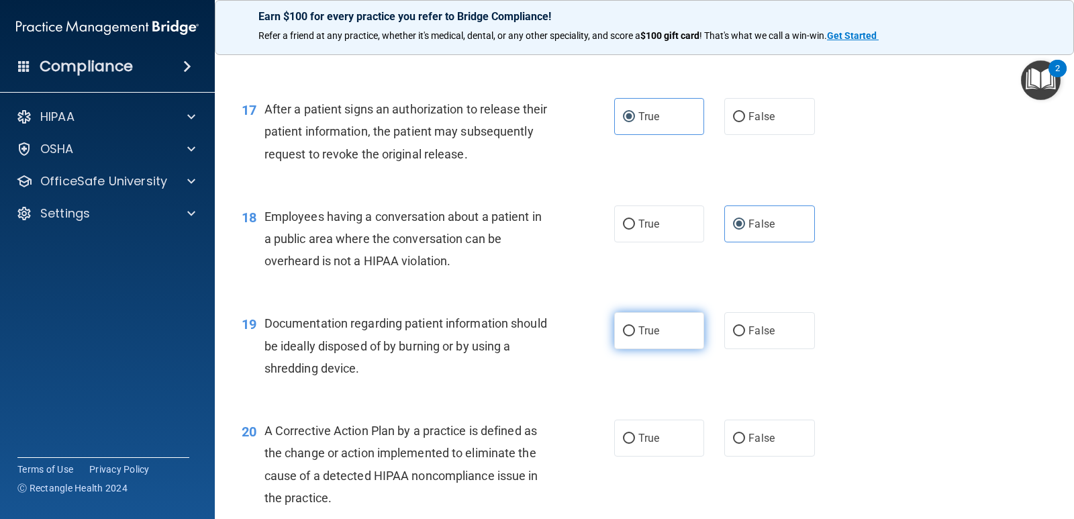
click at [651, 330] on span "True" at bounding box center [648, 330] width 21 height 13
click at [635, 330] on input "True" at bounding box center [629, 331] width 12 height 10
radio input "true"
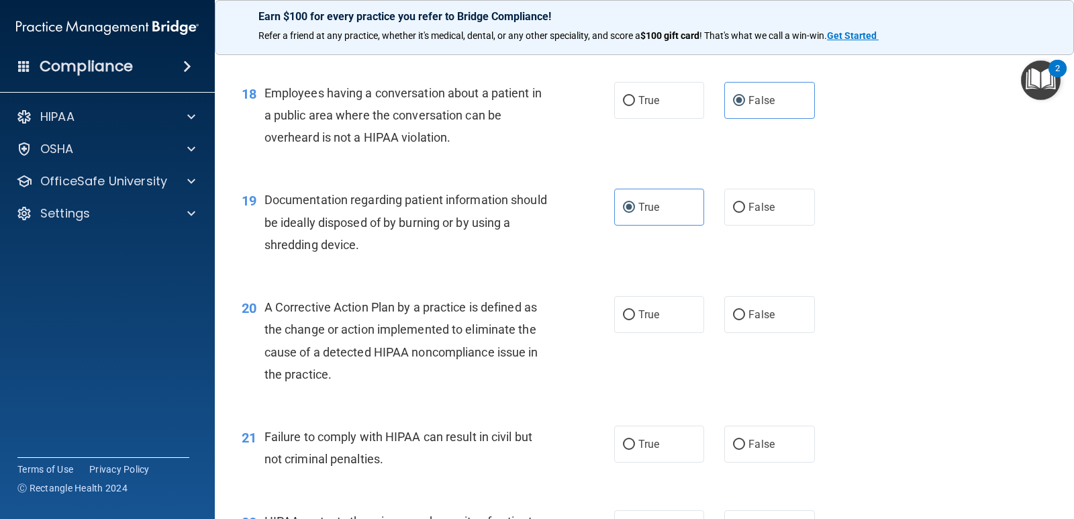
scroll to position [1879, 0]
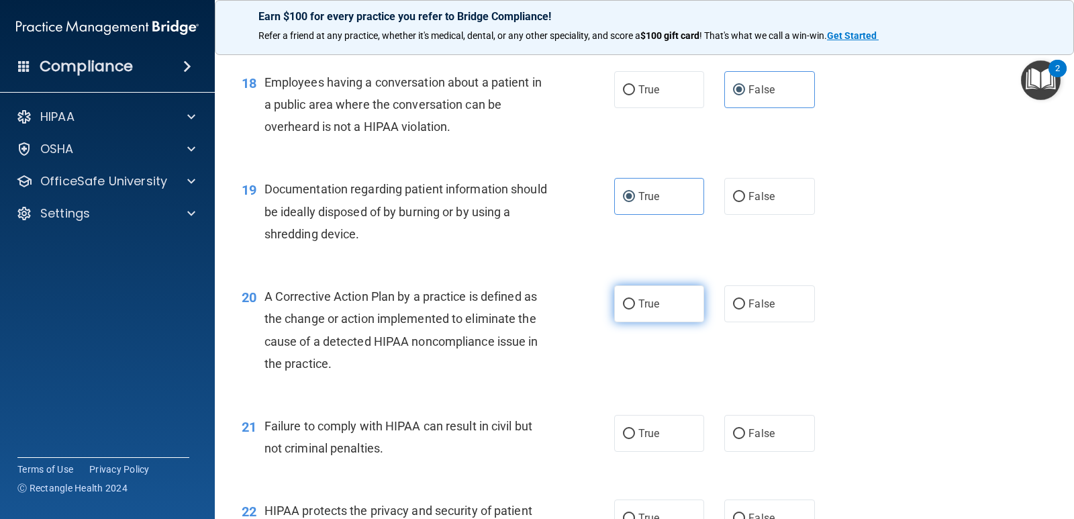
click at [629, 290] on label "True" at bounding box center [659, 303] width 90 height 37
click at [629, 299] on input "True" at bounding box center [629, 304] width 12 height 10
radio input "true"
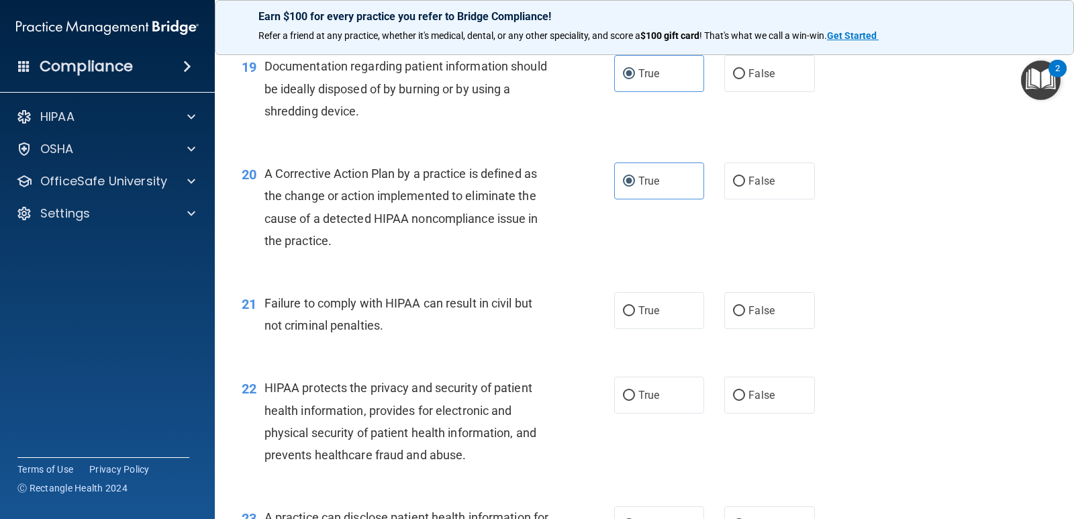
scroll to position [2013, 0]
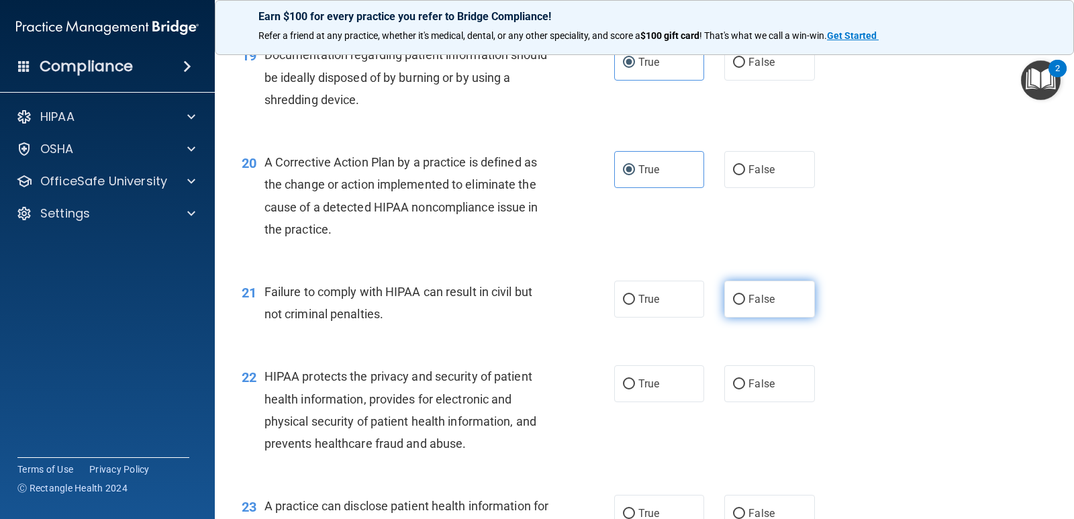
click at [748, 294] on span "False" at bounding box center [761, 299] width 26 height 13
click at [745, 295] on input "False" at bounding box center [739, 300] width 12 height 10
radio input "true"
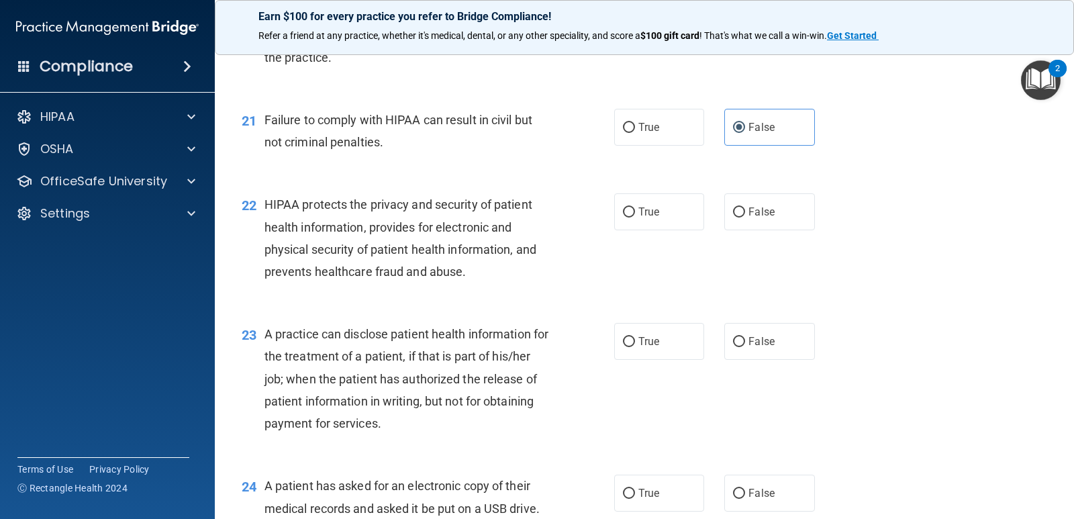
scroll to position [2215, 0]
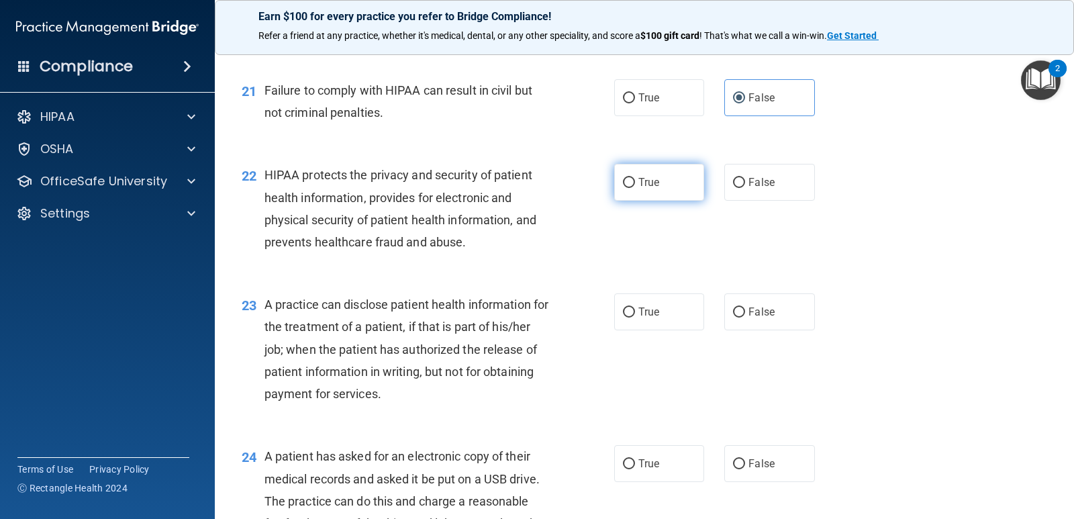
click at [627, 187] on input "True" at bounding box center [629, 183] width 12 height 10
radio input "true"
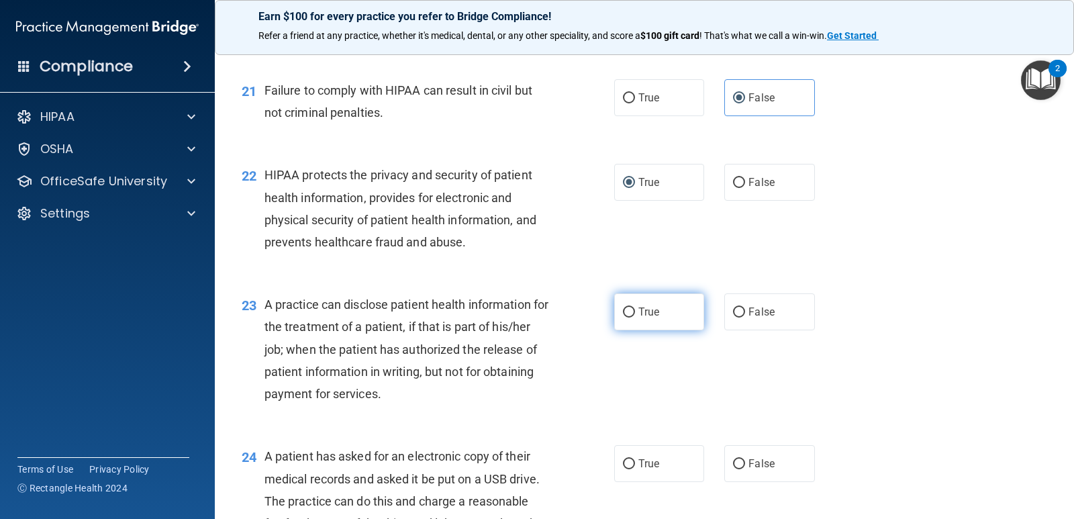
click at [638, 312] on span "True" at bounding box center [648, 311] width 21 height 13
click at [634, 312] on input "True" at bounding box center [629, 312] width 12 height 10
radio input "true"
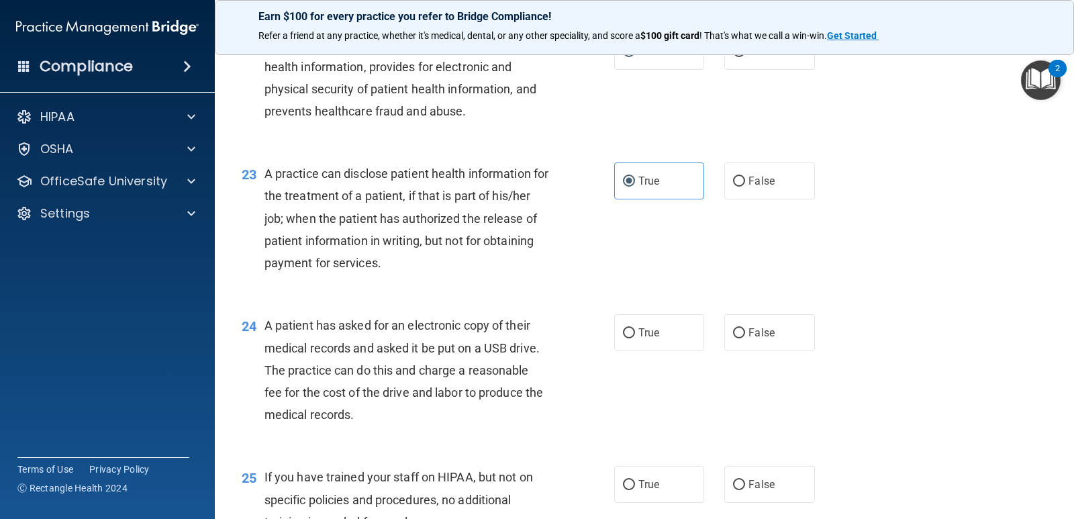
scroll to position [2349, 0]
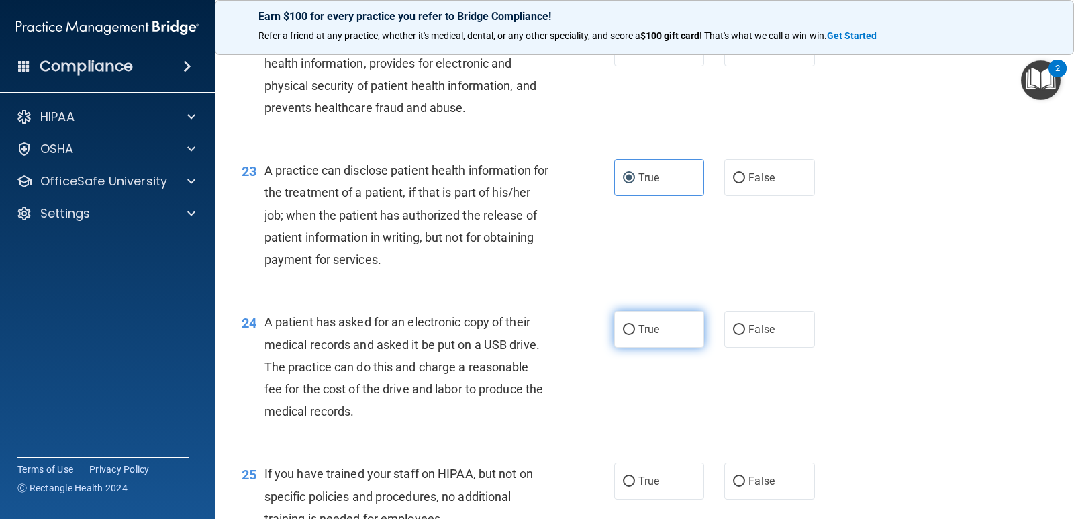
click at [650, 338] on label "True" at bounding box center [659, 329] width 90 height 37
click at [635, 335] on input "True" at bounding box center [629, 330] width 12 height 10
radio input "true"
click at [735, 340] on label "False" at bounding box center [769, 329] width 90 height 37
click at [735, 335] on input "False" at bounding box center [739, 330] width 12 height 10
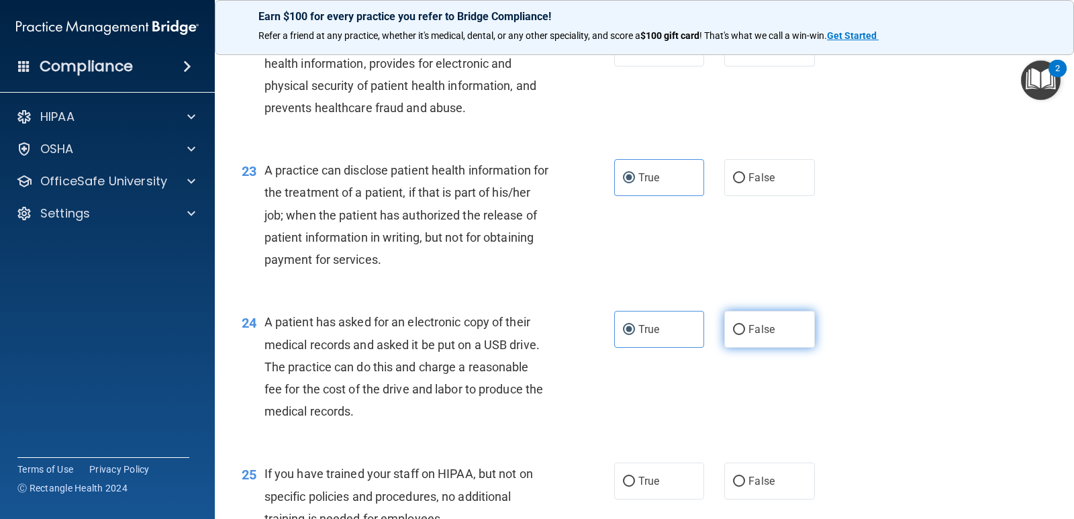
radio input "true"
radio input "false"
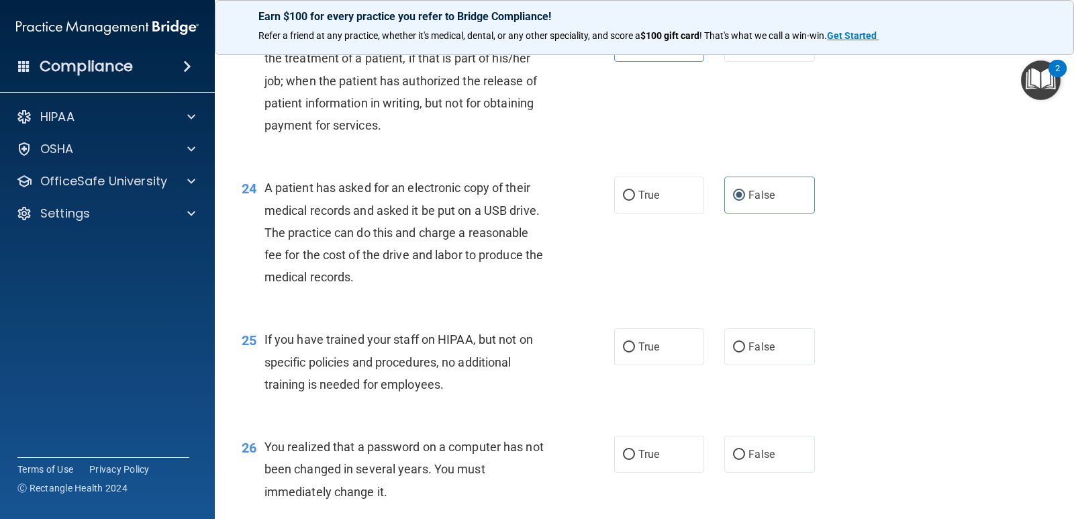
scroll to position [2684, 0]
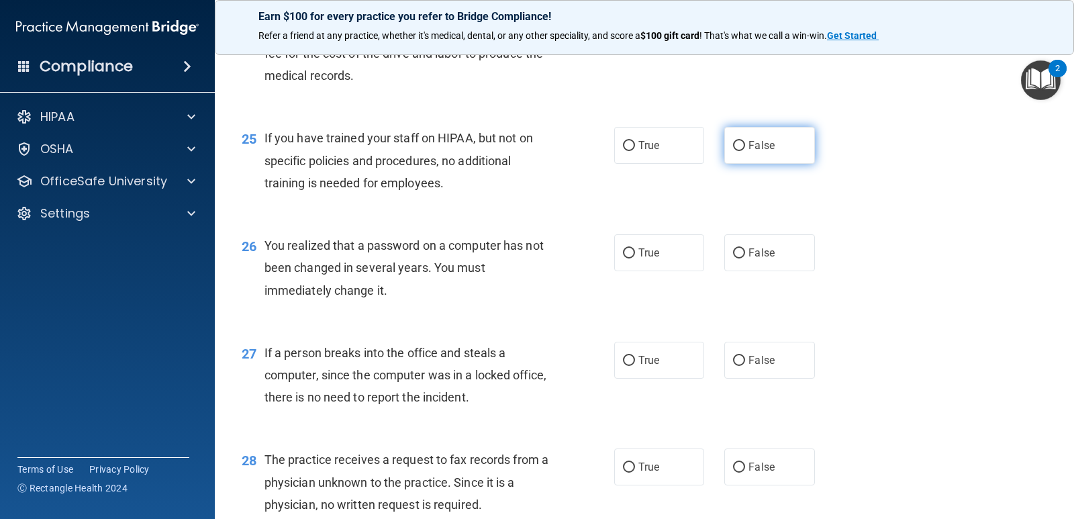
click at [771, 142] on label "False" at bounding box center [769, 145] width 90 height 37
click at [745, 142] on input "False" at bounding box center [739, 146] width 12 height 10
radio input "true"
click at [652, 256] on span "True" at bounding box center [648, 252] width 21 height 13
click at [635, 256] on input "True" at bounding box center [629, 253] width 12 height 10
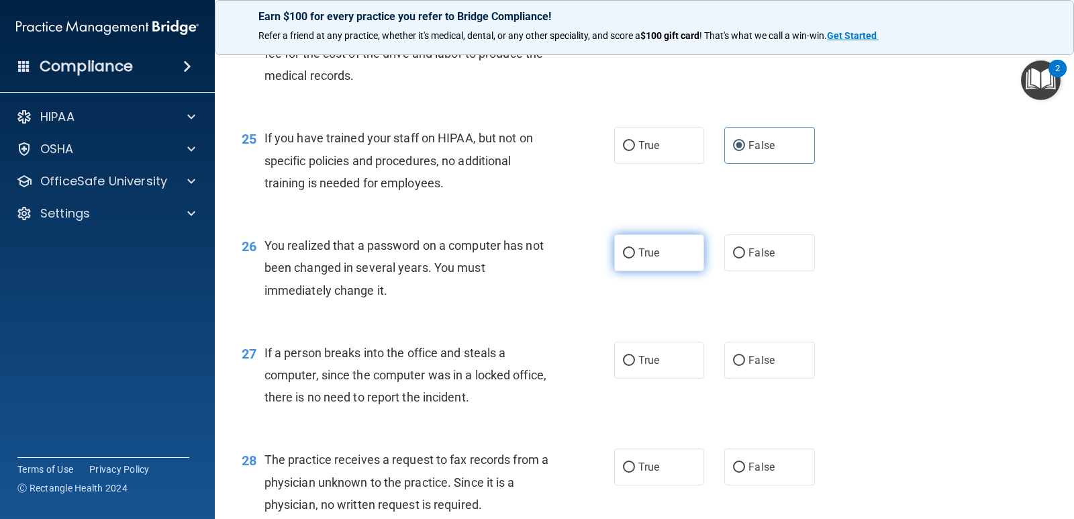
radio input "true"
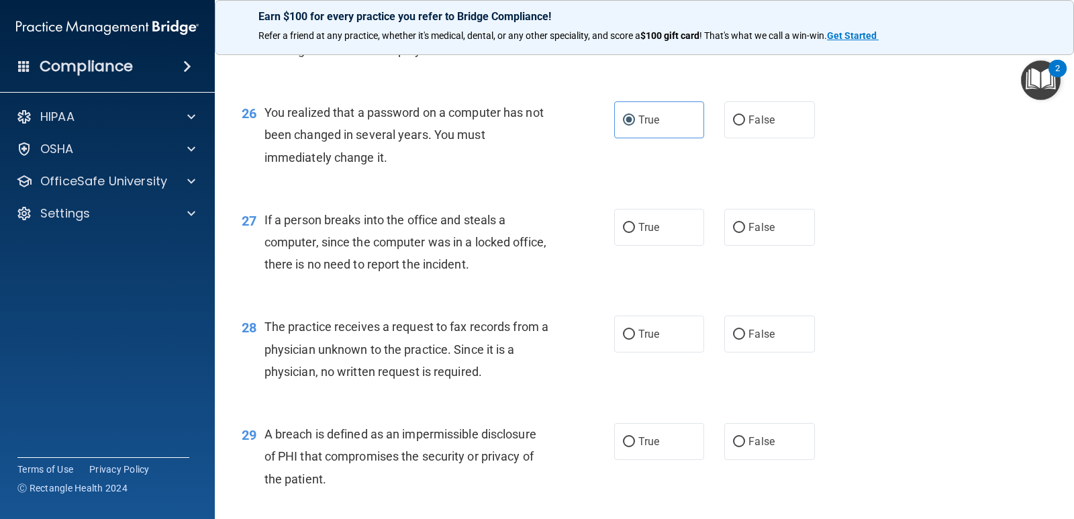
scroll to position [2819, 0]
click at [785, 230] on label "False" at bounding box center [769, 225] width 90 height 37
click at [745, 230] on input "False" at bounding box center [739, 226] width 12 height 10
radio input "true"
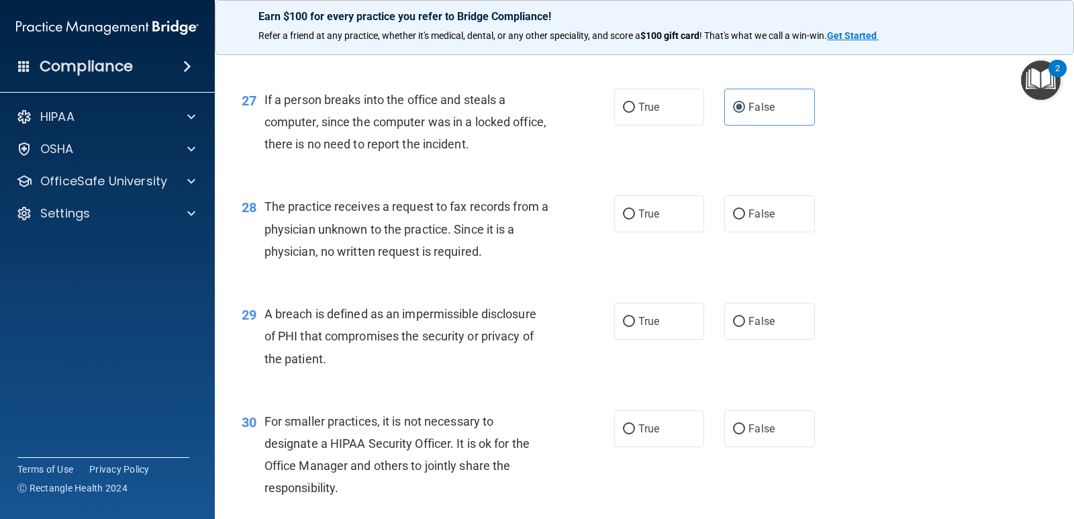
scroll to position [2953, 0]
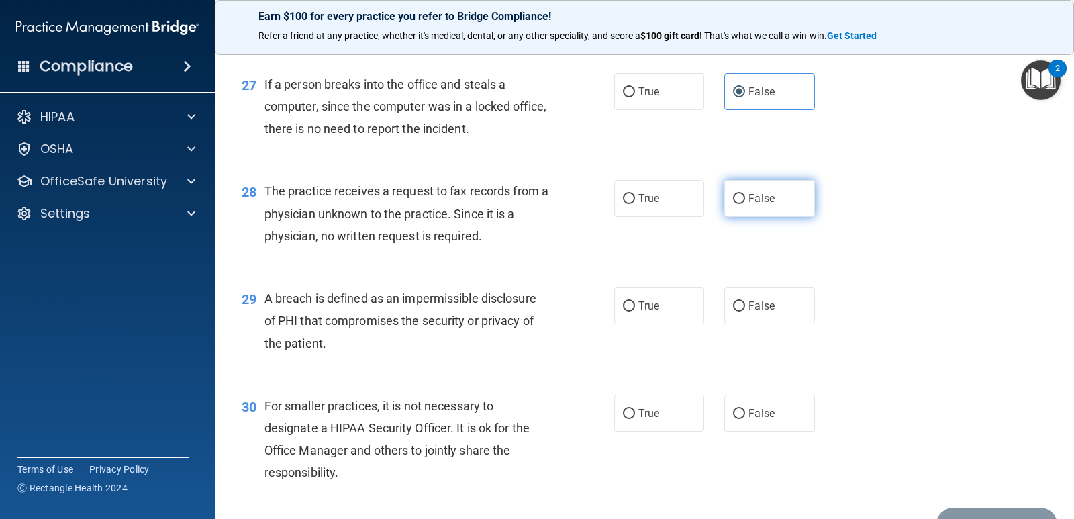
click at [774, 186] on label "False" at bounding box center [769, 198] width 90 height 37
click at [745, 194] on input "False" at bounding box center [739, 199] width 12 height 10
radio input "true"
click at [643, 307] on span "True" at bounding box center [648, 305] width 21 height 13
click at [635, 307] on input "True" at bounding box center [629, 306] width 12 height 10
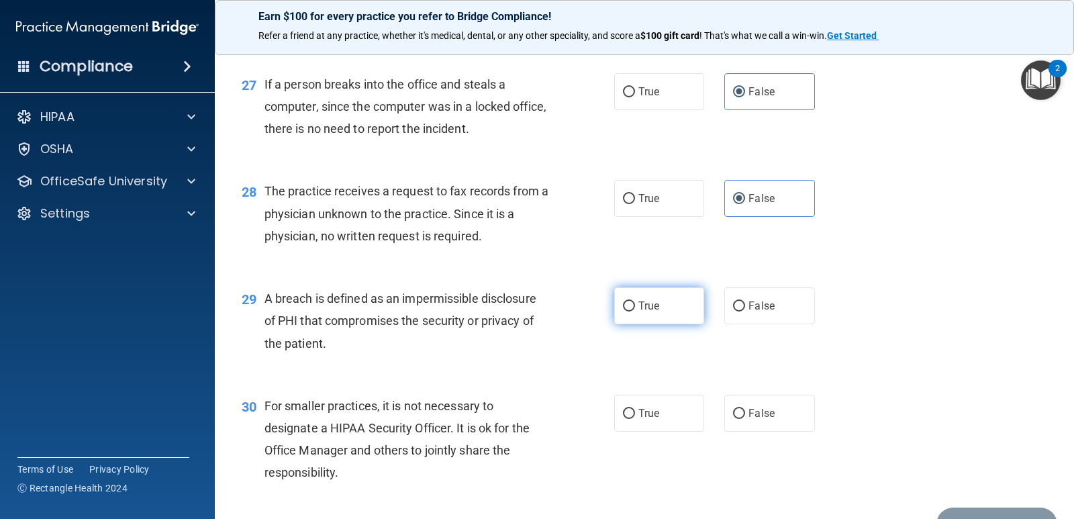
radio input "true"
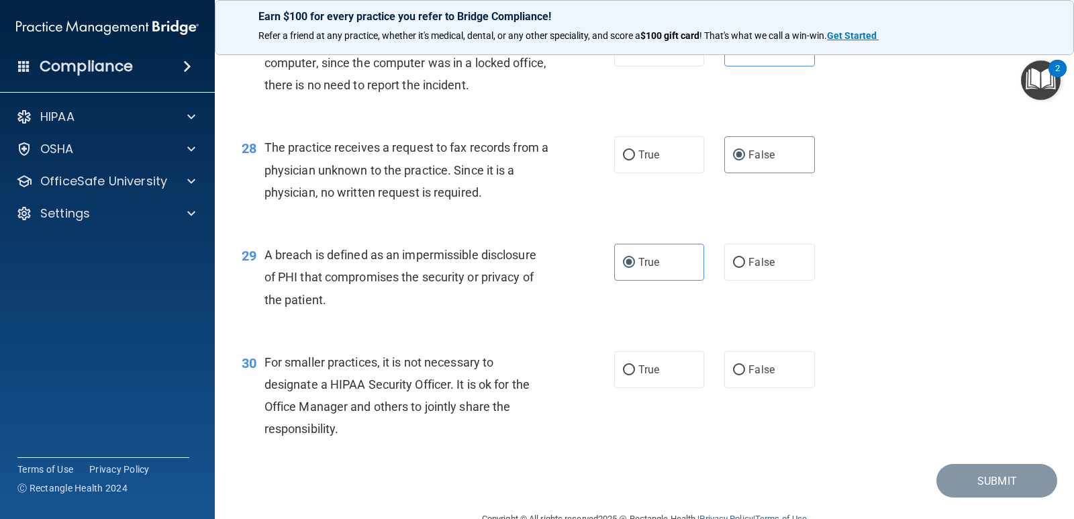
scroll to position [3020, 0]
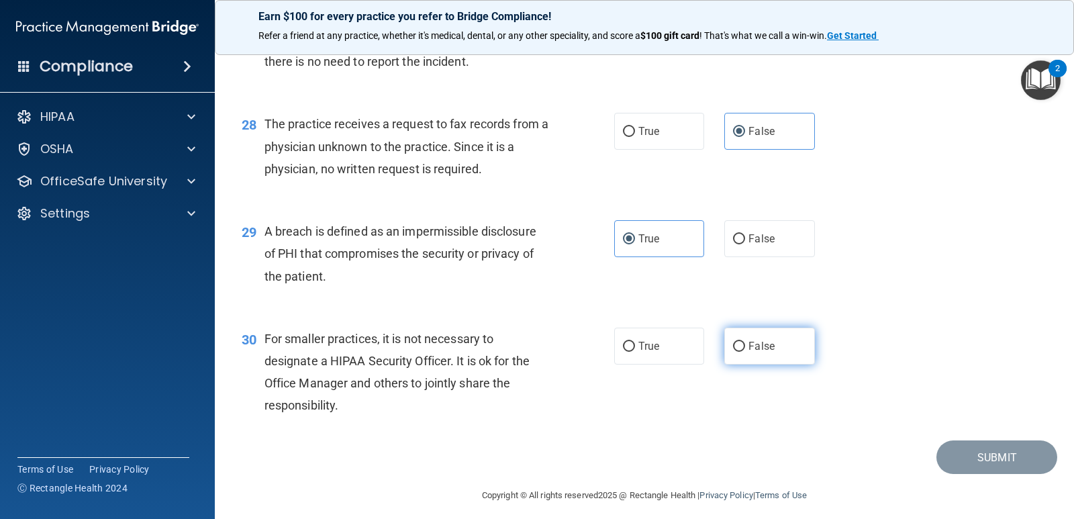
click at [738, 348] on input "False" at bounding box center [739, 347] width 12 height 10
radio input "true"
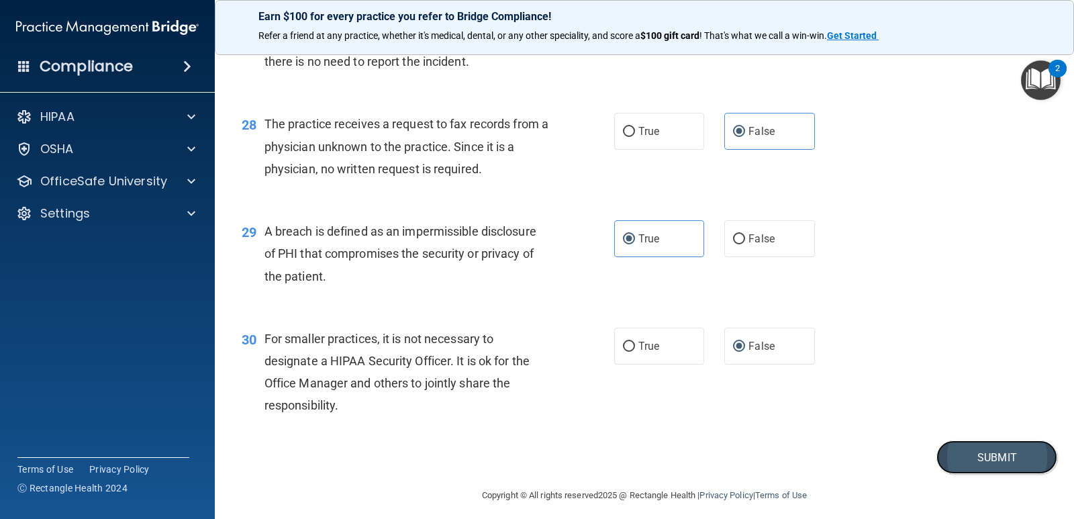
click at [1013, 460] on button "Submit" at bounding box center [996, 457] width 121 height 34
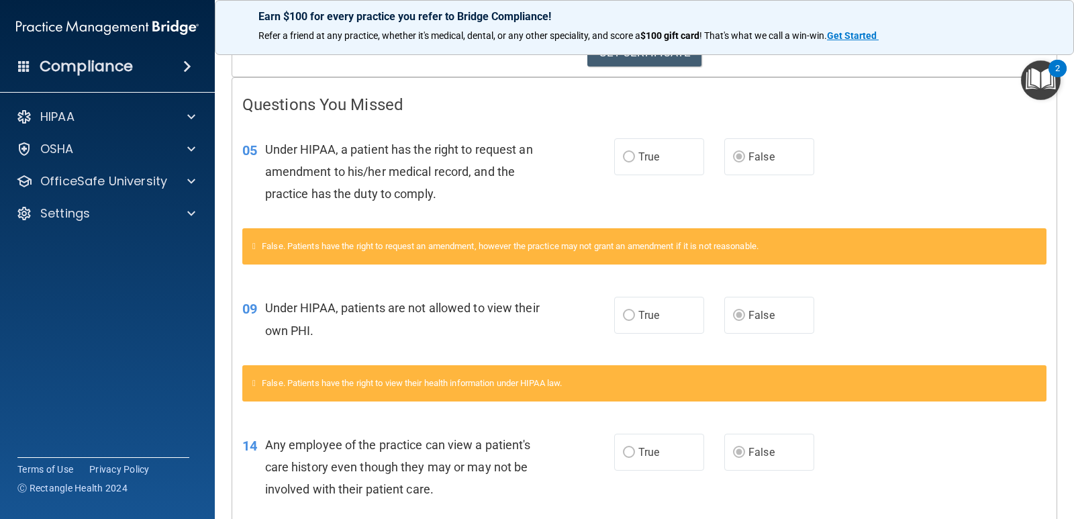
scroll to position [134, 0]
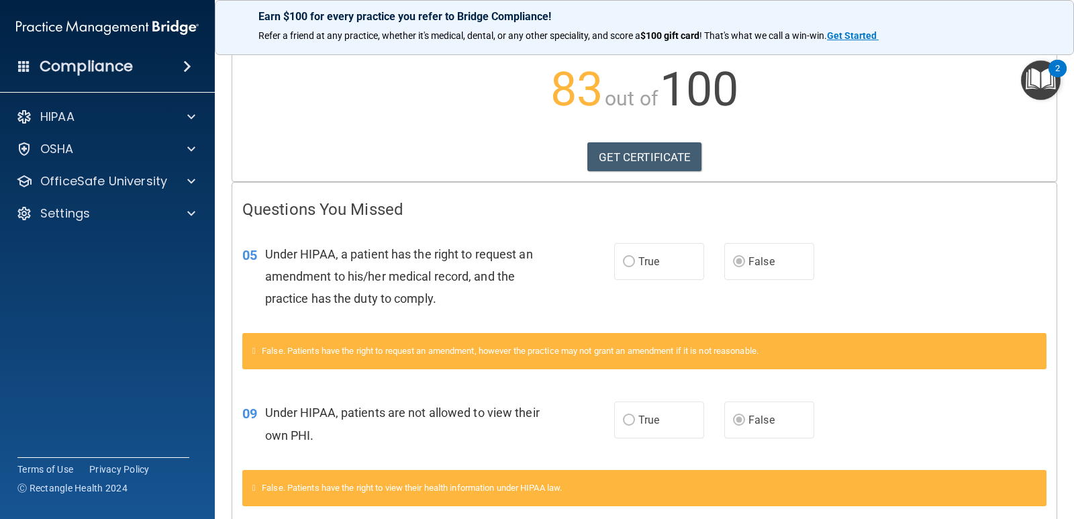
click at [638, 261] on span "True" at bounding box center [648, 261] width 21 height 13
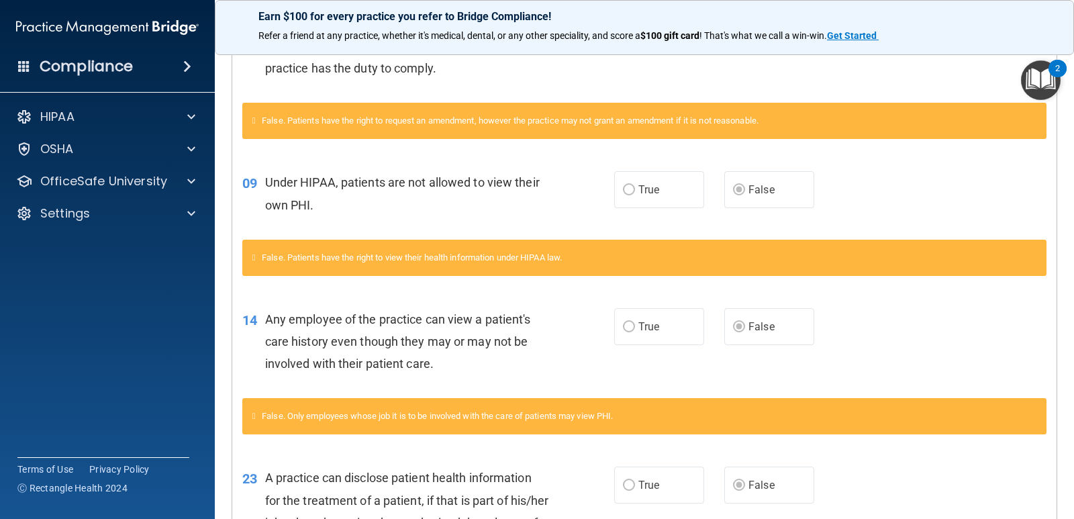
scroll to position [0, 0]
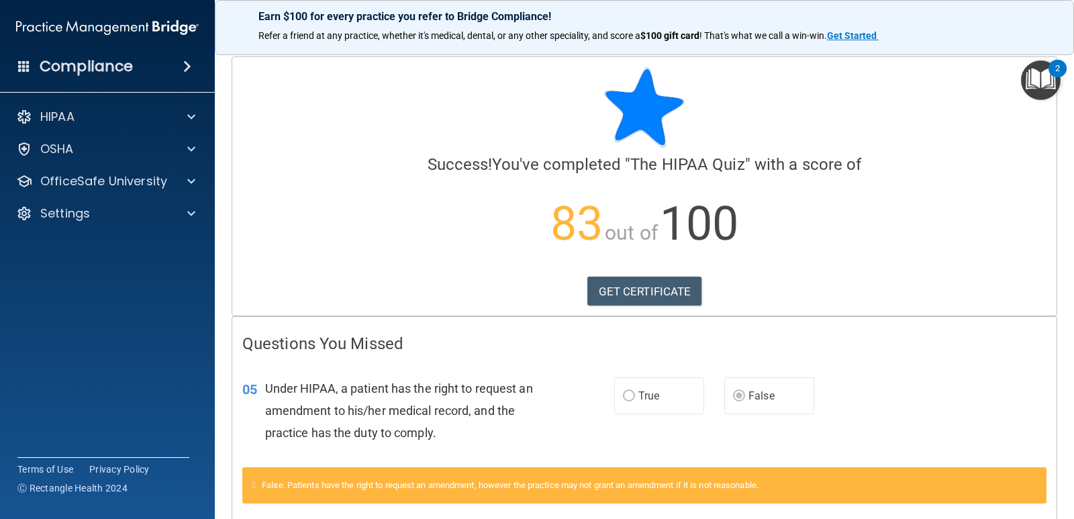
click at [1054, 84] on img "Open Resource Center, 2 new notifications" at bounding box center [1041, 80] width 40 height 40
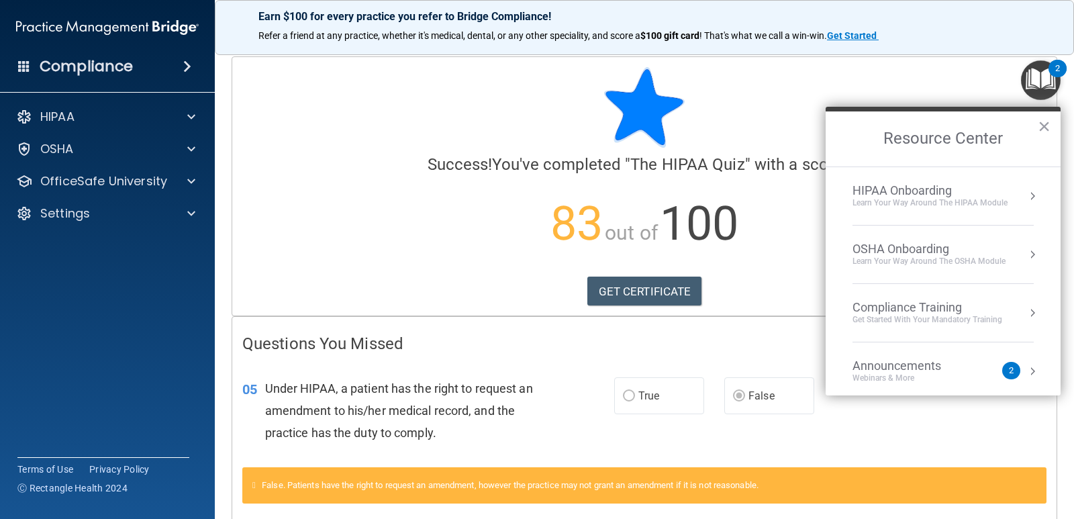
click at [935, 199] on div "Learn Your Way around the HIPAA module" at bounding box center [929, 202] width 155 height 11
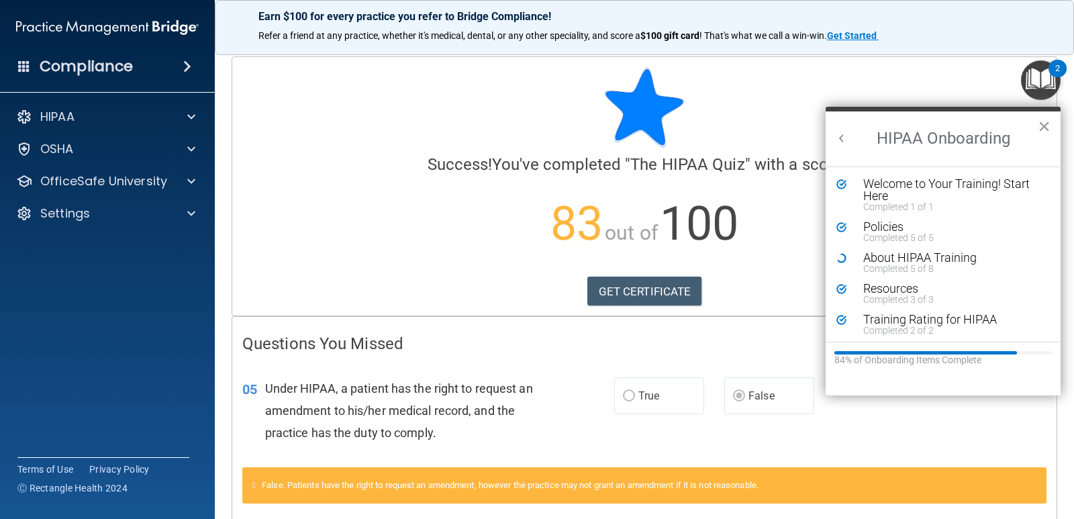
click at [1047, 117] on button "×" at bounding box center [1044, 125] width 13 height 21
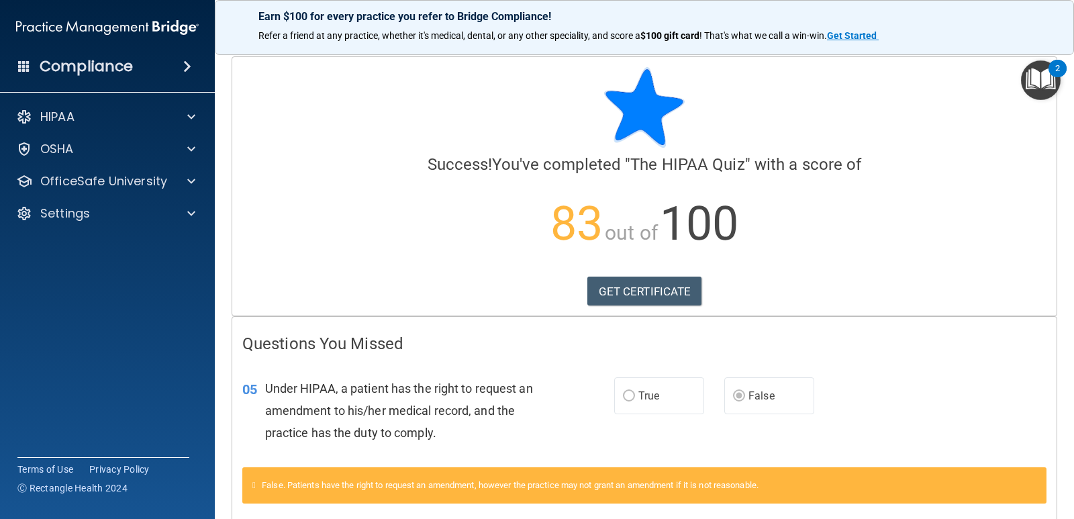
click at [1037, 85] on img "Open Resource Center, 2 new notifications" at bounding box center [1041, 80] width 40 height 40
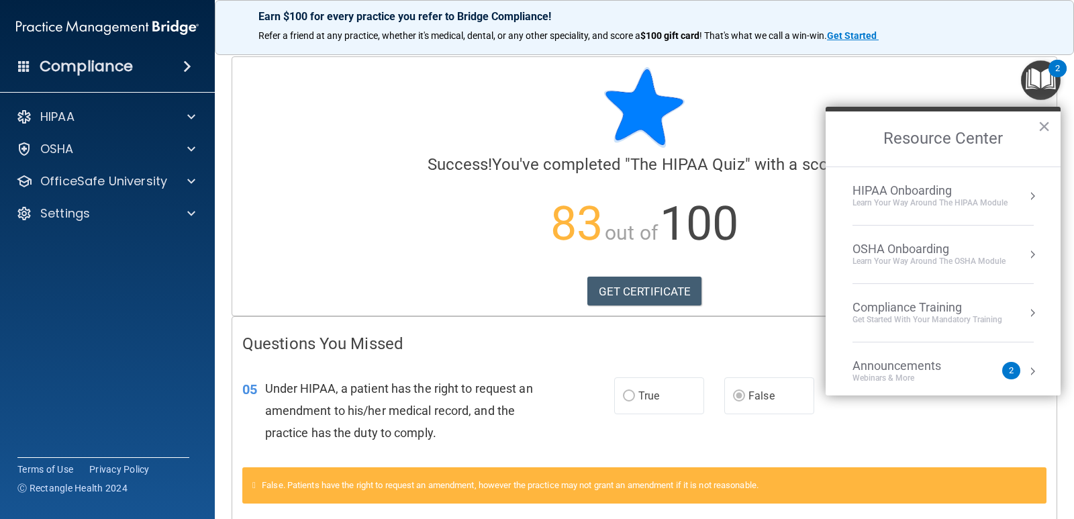
click at [934, 305] on div "Compliance Training" at bounding box center [927, 307] width 150 height 15
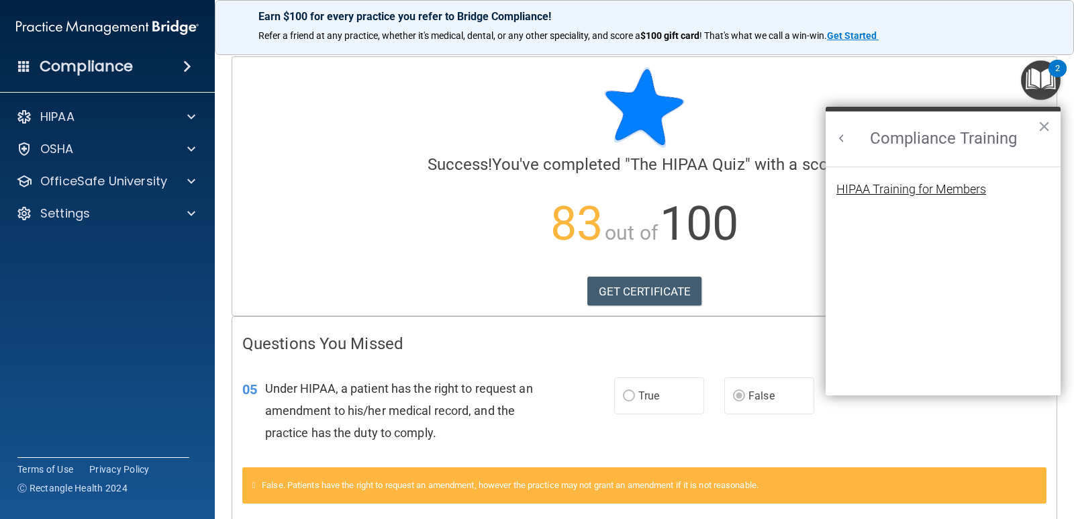
click at [924, 183] on div "HIPAA Training for Members" at bounding box center [911, 189] width 150 height 12
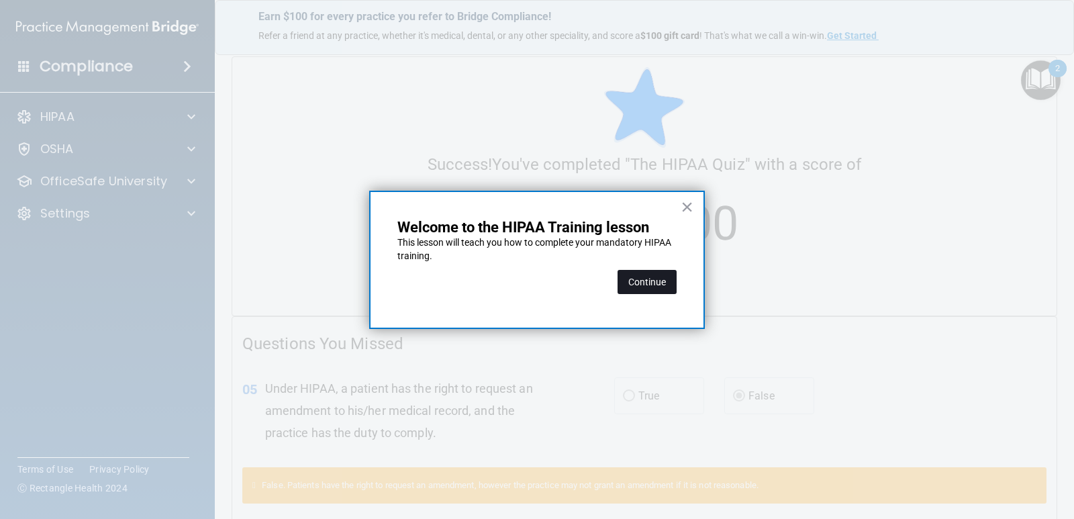
click at [652, 288] on button "Continue" at bounding box center [646, 282] width 59 height 24
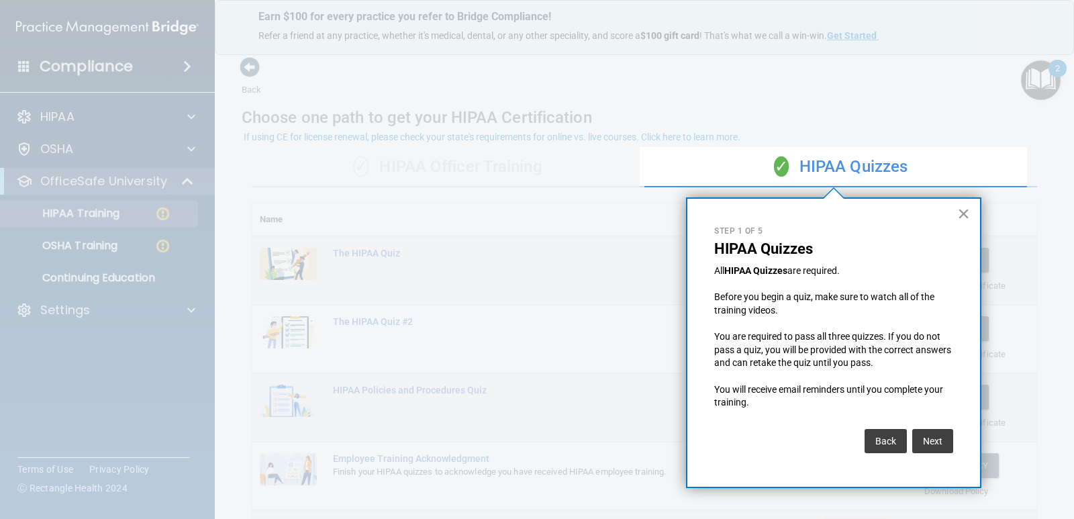
click at [962, 218] on button "×" at bounding box center [963, 213] width 13 height 21
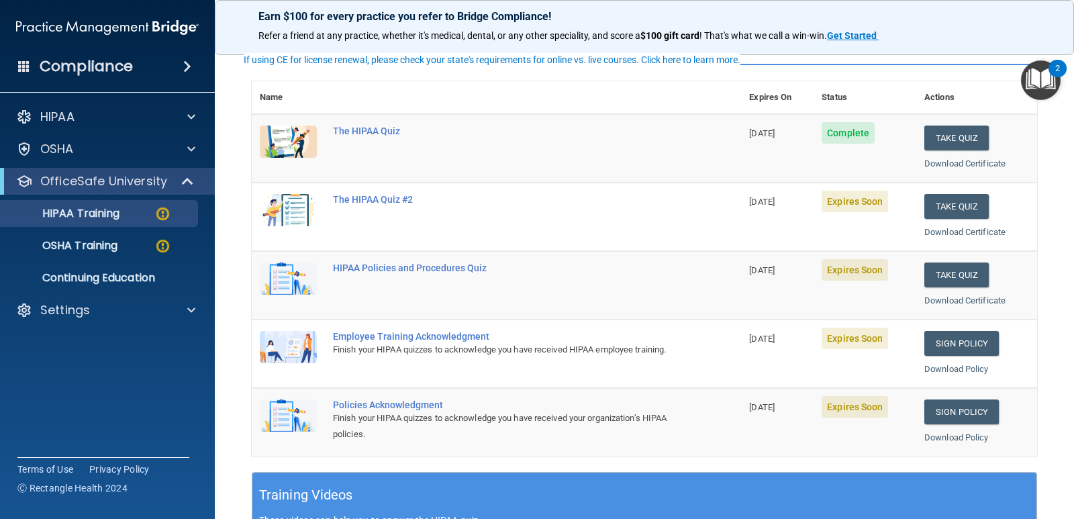
scroll to position [134, 0]
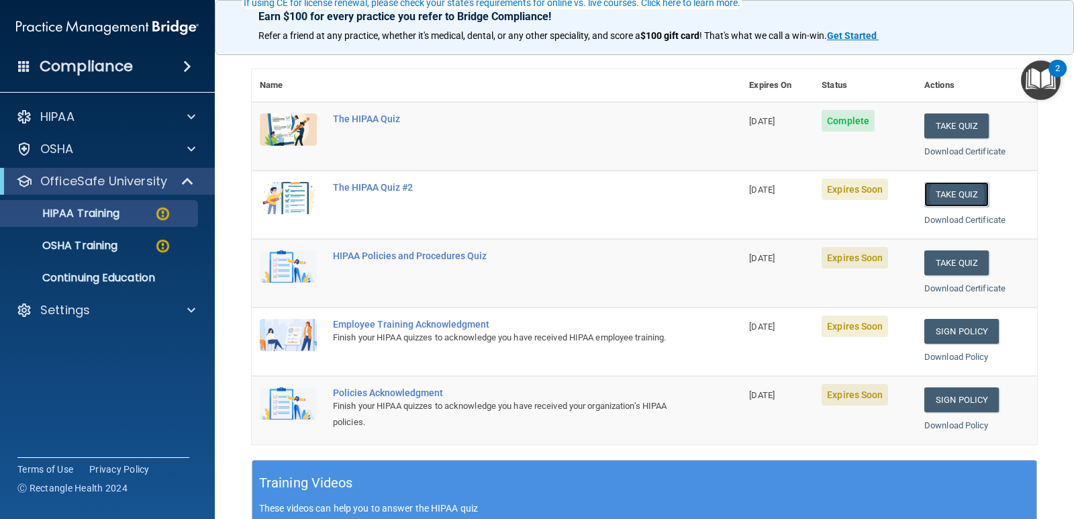
click at [931, 199] on button "Take Quiz" at bounding box center [956, 194] width 64 height 25
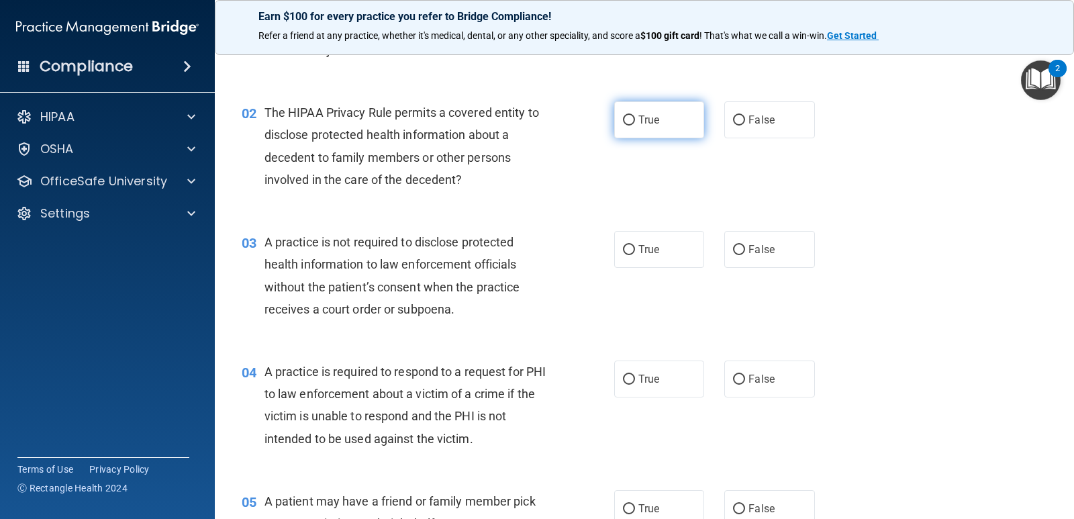
click at [638, 109] on label "True" at bounding box center [659, 119] width 90 height 37
click at [635, 115] on input "True" at bounding box center [629, 120] width 12 height 10
radio input "true"
click at [750, 247] on span "False" at bounding box center [761, 249] width 26 height 13
click at [745, 247] on input "False" at bounding box center [739, 250] width 12 height 10
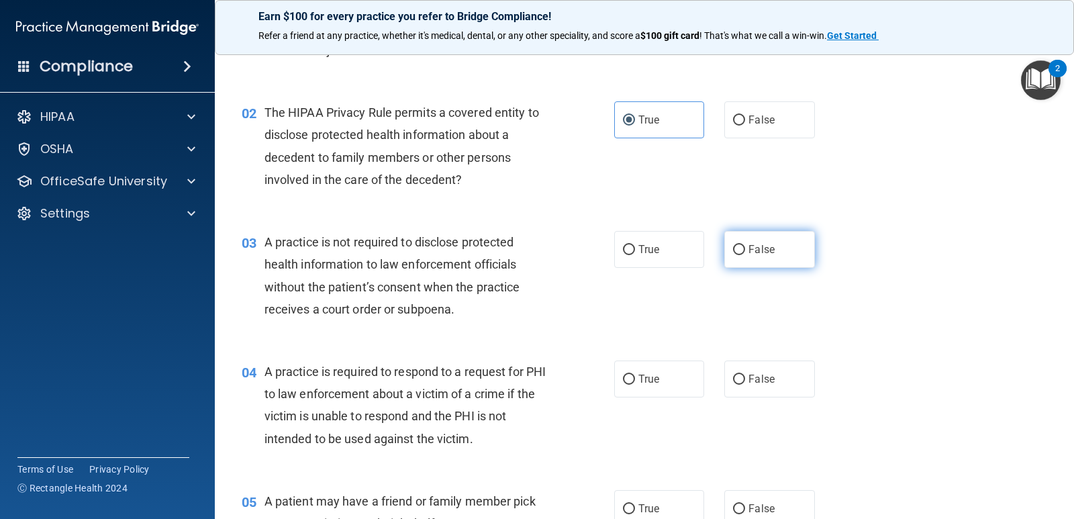
radio input "true"
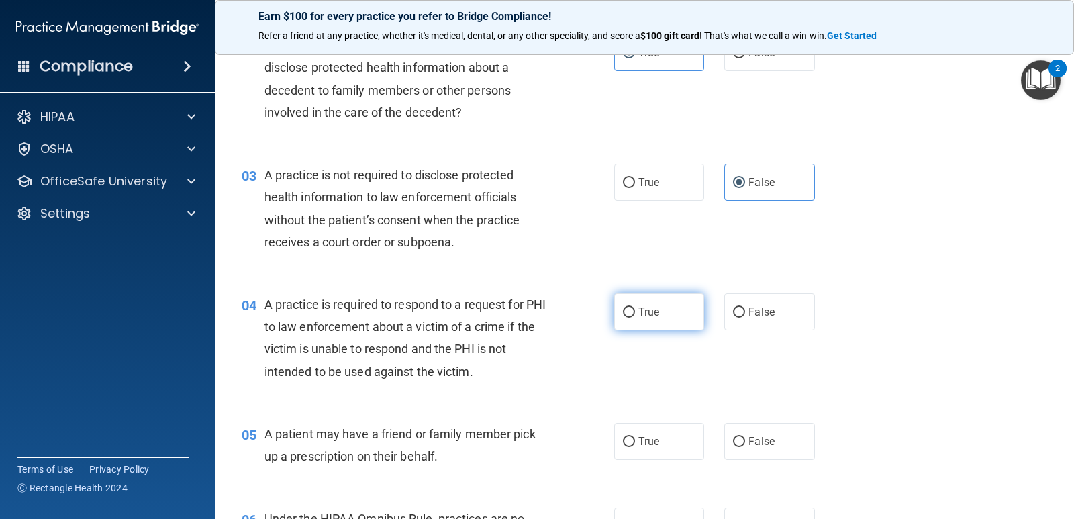
click at [638, 313] on span "True" at bounding box center [648, 311] width 21 height 13
click at [635, 313] on input "True" at bounding box center [629, 312] width 12 height 10
radio input "true"
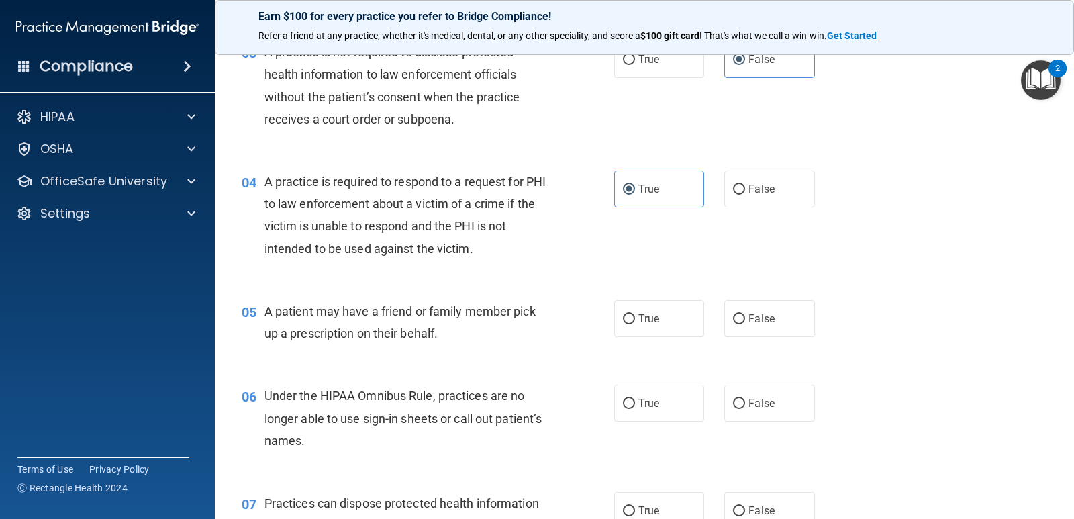
scroll to position [336, 0]
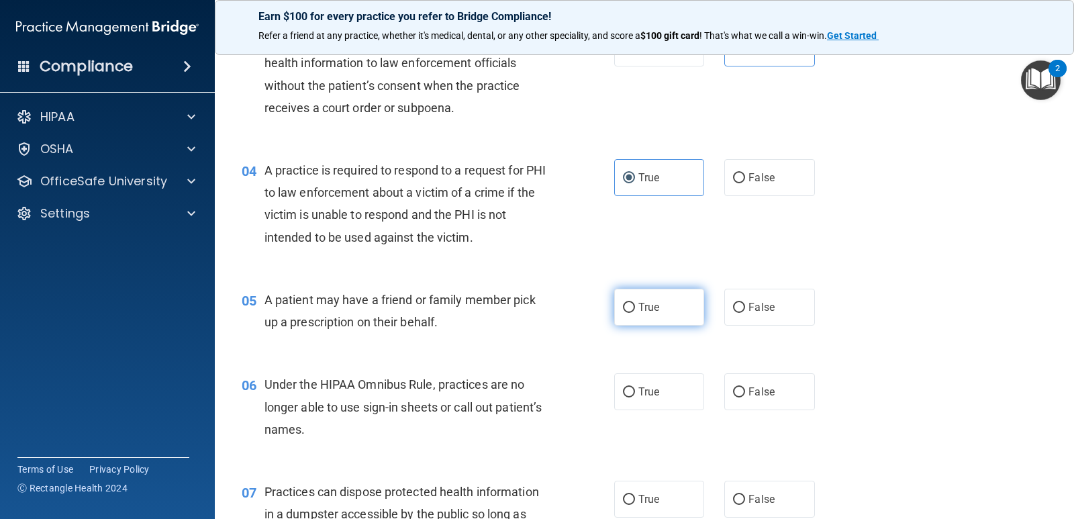
click at [631, 311] on label "True" at bounding box center [659, 307] width 90 height 37
click at [631, 311] on input "True" at bounding box center [629, 308] width 12 height 10
radio input "true"
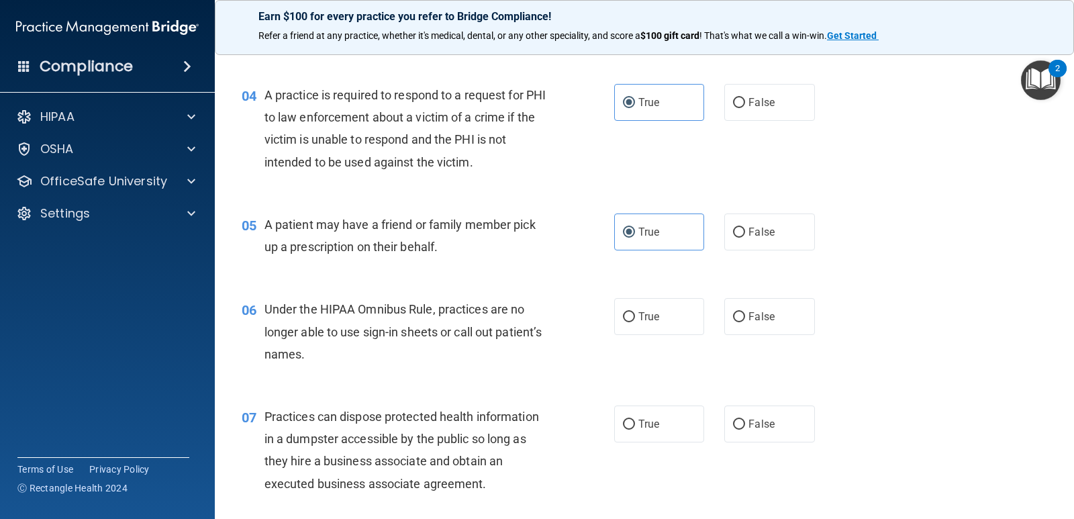
scroll to position [470, 0]
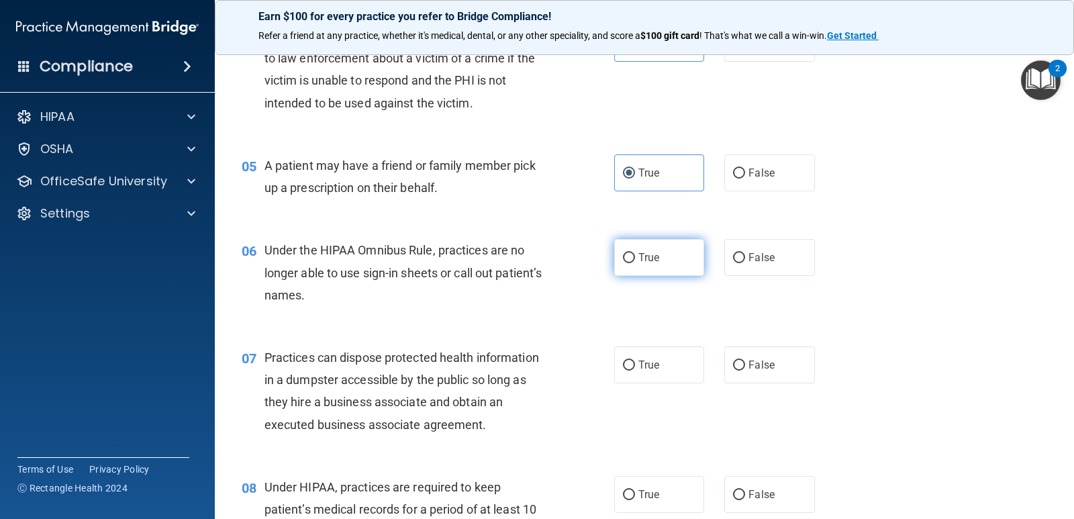
click at [631, 268] on label "True" at bounding box center [659, 257] width 90 height 37
click at [631, 263] on input "True" at bounding box center [629, 258] width 12 height 10
radio input "true"
click at [746, 268] on label "False" at bounding box center [769, 257] width 90 height 37
click at [745, 263] on input "False" at bounding box center [739, 258] width 12 height 10
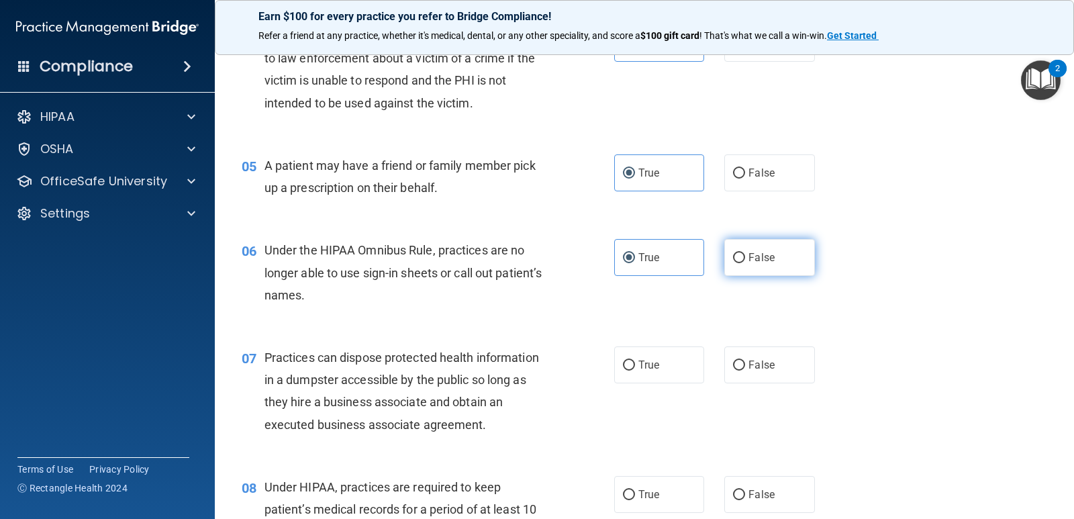
radio input "true"
radio input "false"
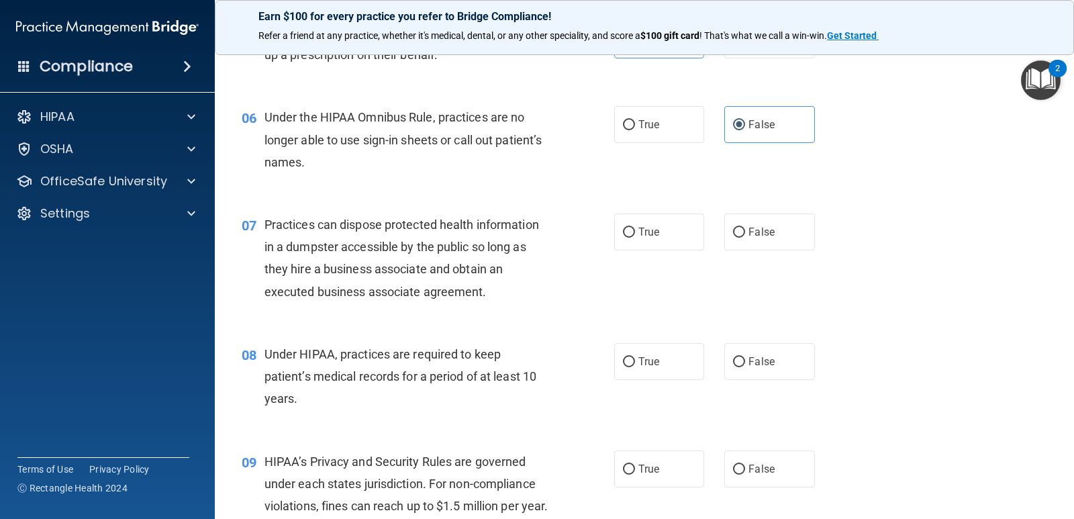
scroll to position [604, 0]
click at [774, 215] on label "False" at bounding box center [769, 230] width 90 height 37
click at [745, 226] on input "False" at bounding box center [739, 231] width 12 height 10
radio input "true"
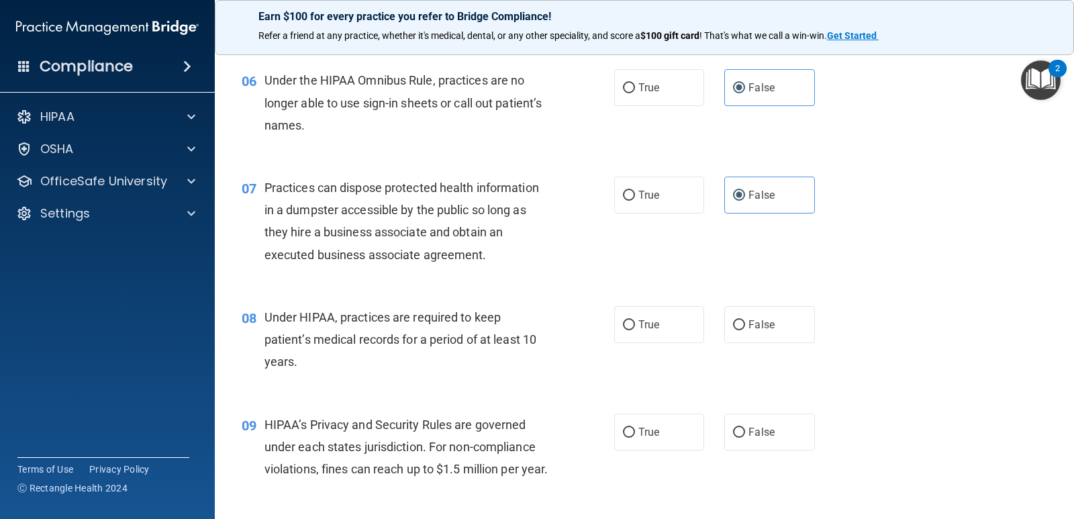
scroll to position [671, 0]
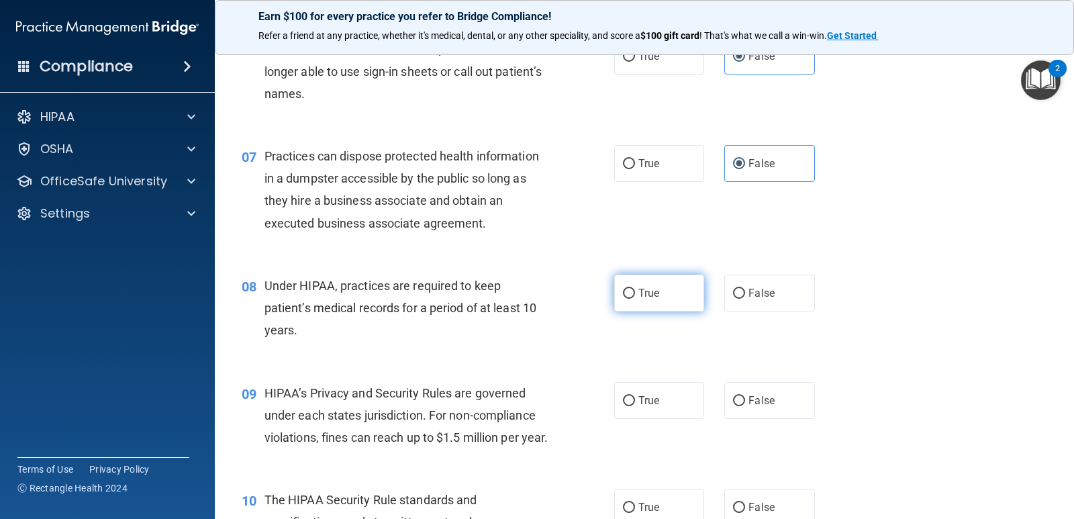
click at [629, 289] on input "True" at bounding box center [629, 294] width 12 height 10
radio input "true"
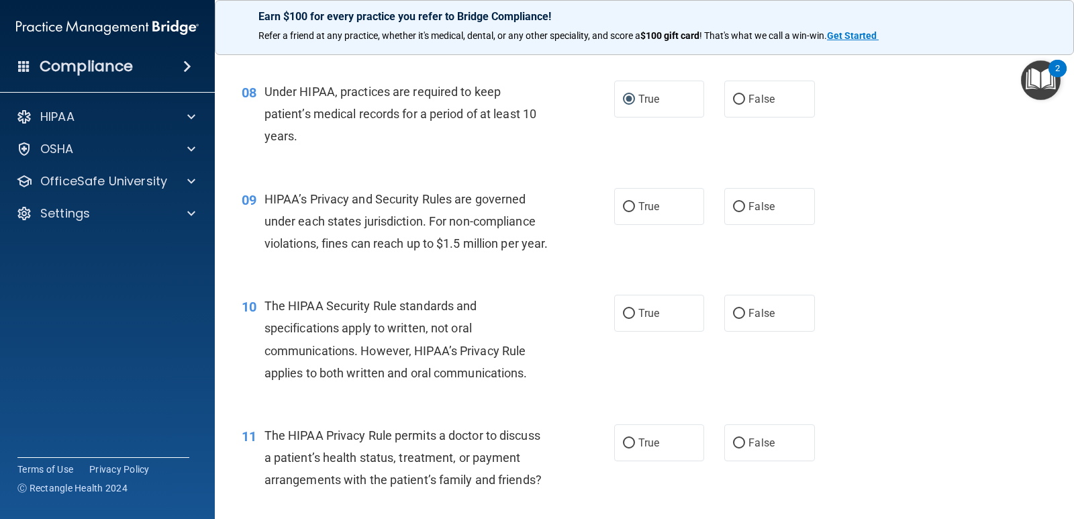
scroll to position [872, 0]
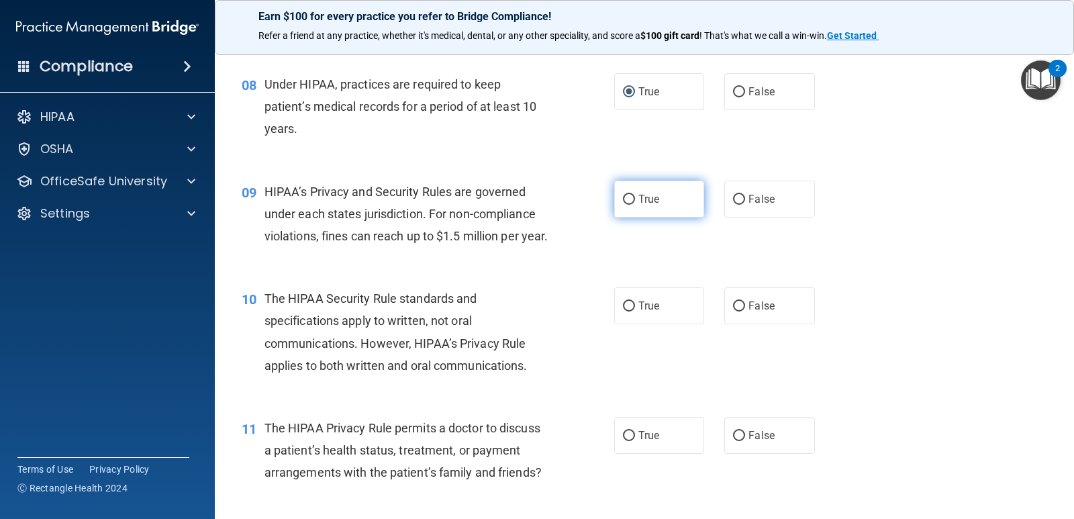
drag, startPoint x: 651, startPoint y: 218, endPoint x: 642, endPoint y: 207, distance: 14.4
click at [647, 216] on div "09 HIPAA’s Privacy and Security Rules are governed under each states jurisdicti…" at bounding box center [644, 217] width 825 height 107
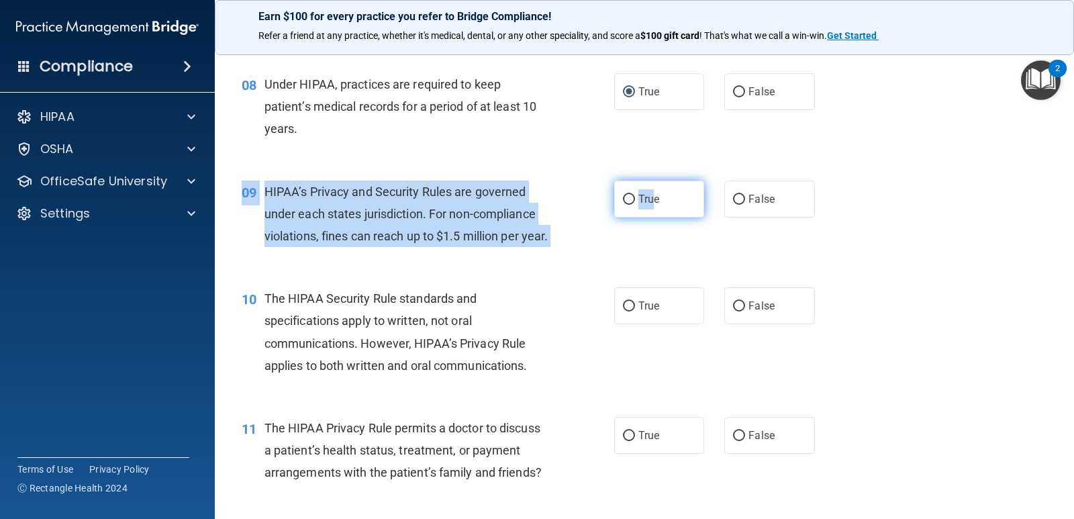
click at [642, 207] on label "True" at bounding box center [659, 199] width 90 height 37
click at [635, 205] on input "True" at bounding box center [629, 200] width 12 height 10
radio input "true"
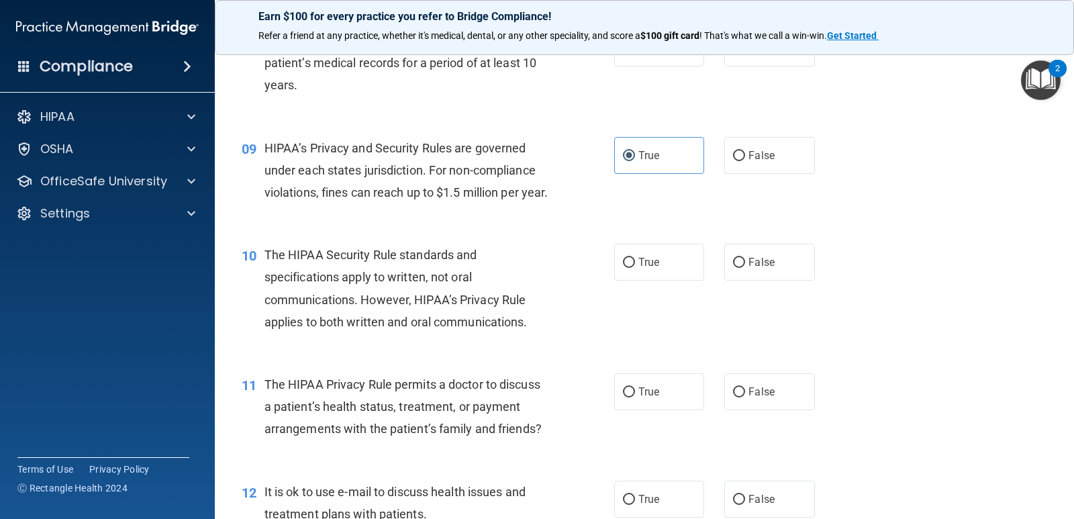
scroll to position [940, 0]
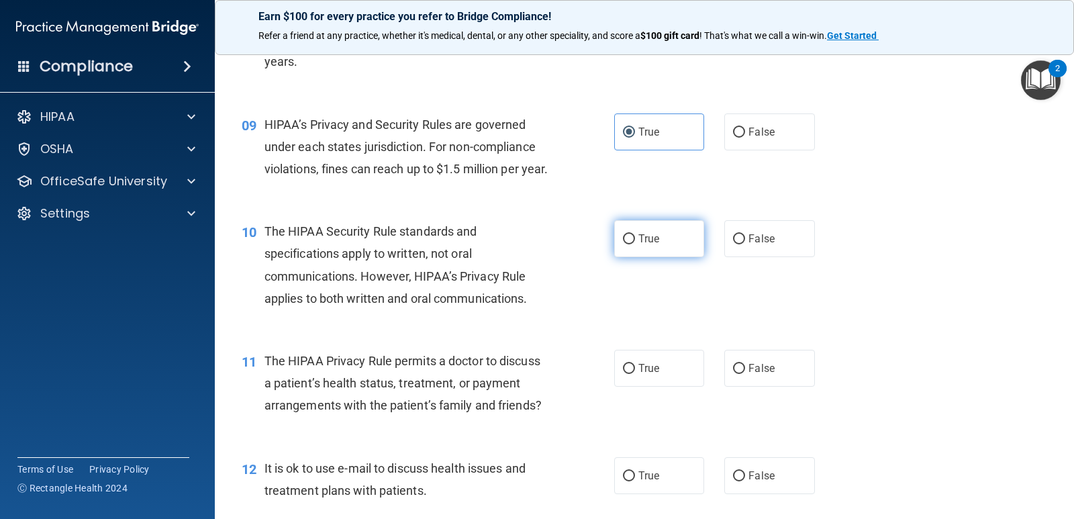
click at [616, 252] on label "True" at bounding box center [659, 238] width 90 height 37
click at [623, 244] on input "True" at bounding box center [629, 239] width 12 height 10
radio input "true"
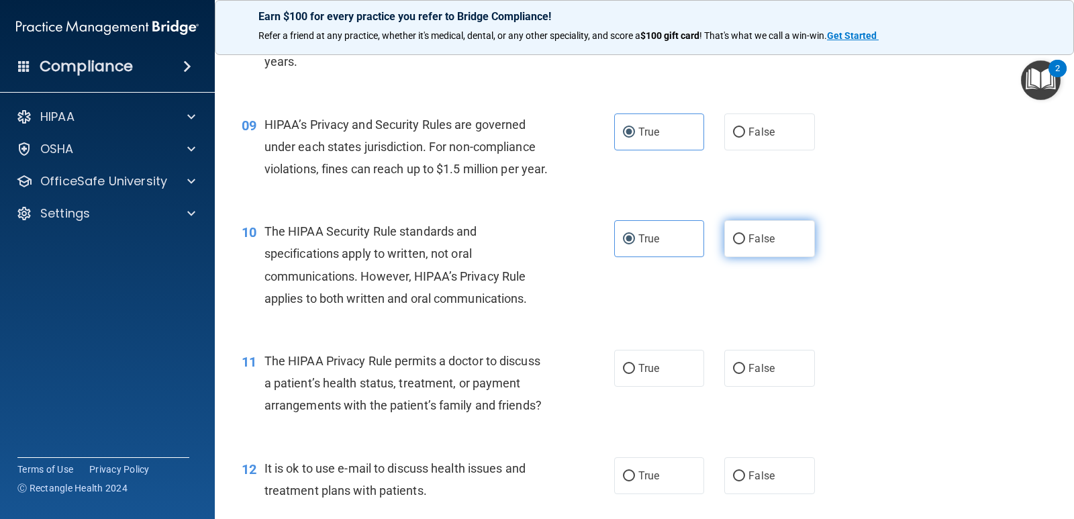
click at [753, 245] on span "False" at bounding box center [761, 238] width 26 height 13
click at [745, 244] on input "False" at bounding box center [739, 239] width 12 height 10
radio input "true"
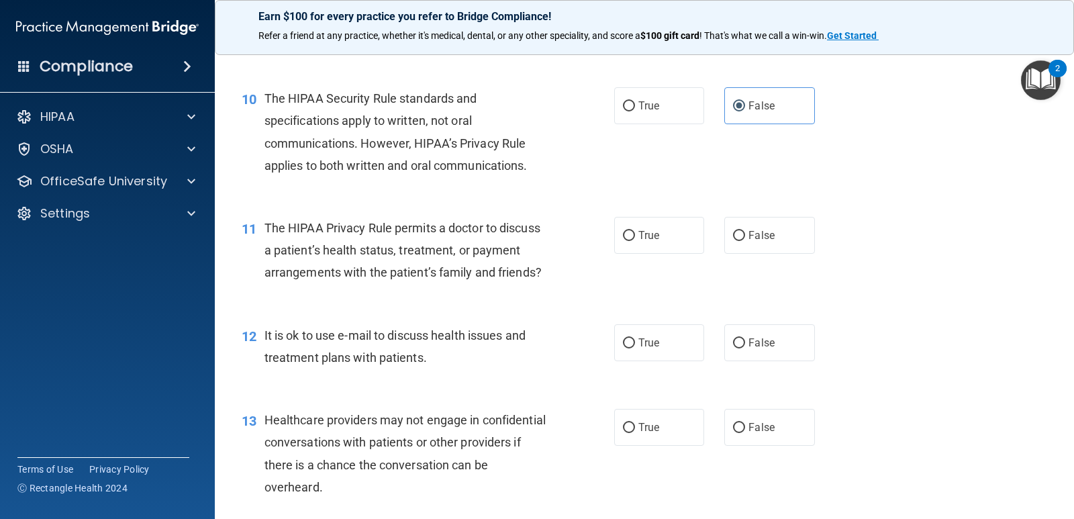
scroll to position [1074, 0]
click at [642, 123] on label "True" at bounding box center [659, 104] width 90 height 37
click at [635, 110] on input "True" at bounding box center [629, 105] width 12 height 10
radio input "true"
radio input "false"
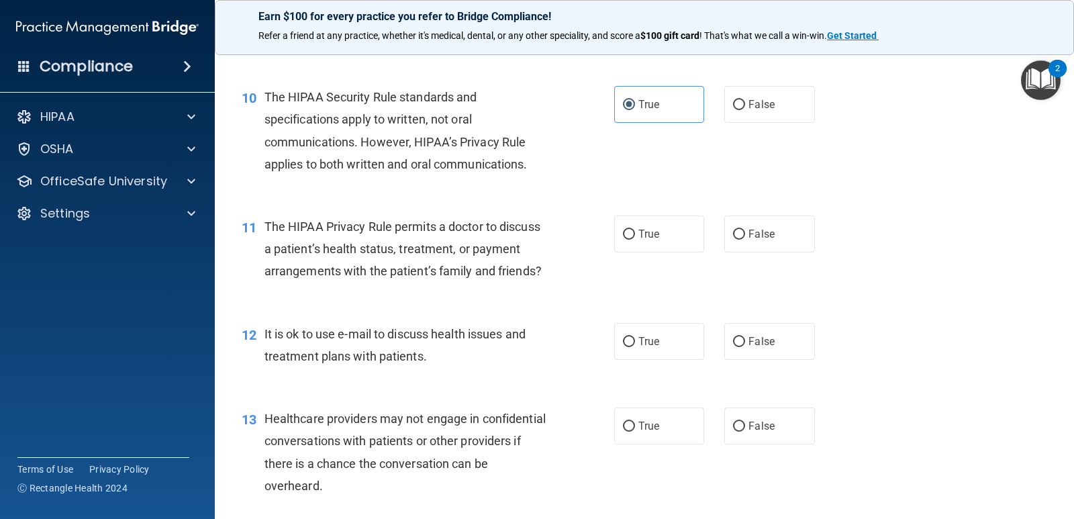
scroll to position [1141, 0]
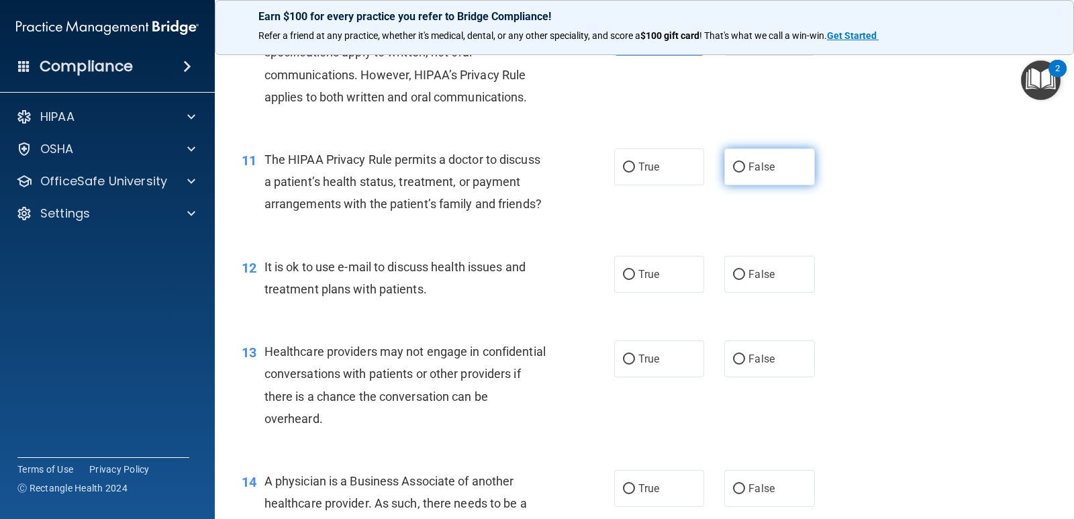
click at [748, 173] on span "False" at bounding box center [761, 166] width 26 height 13
click at [745, 172] on input "False" at bounding box center [739, 167] width 12 height 10
radio input "true"
click at [633, 183] on label "True" at bounding box center [659, 166] width 90 height 37
click at [633, 172] on input "True" at bounding box center [629, 167] width 12 height 10
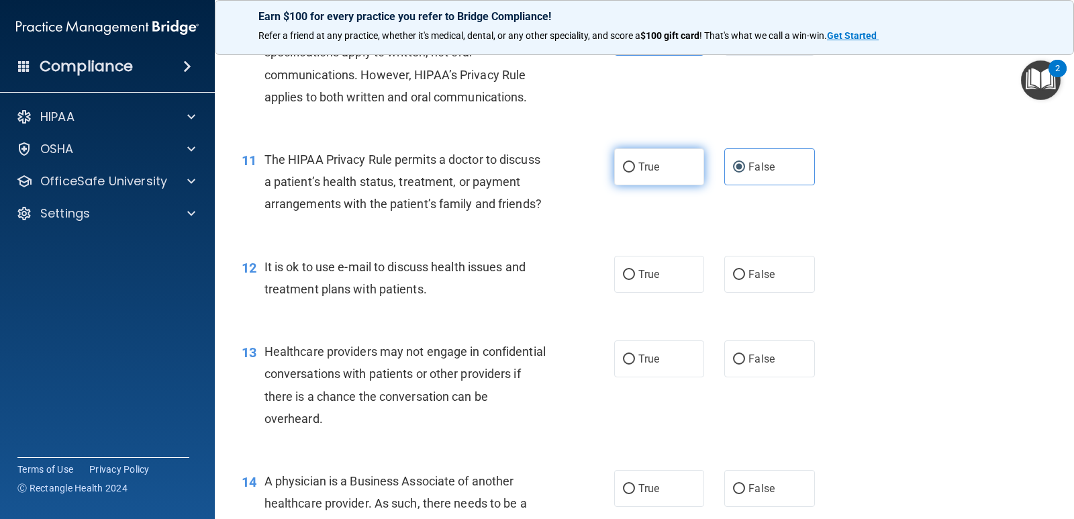
radio input "true"
radio input "false"
click at [909, 103] on div "10 The HIPAA Security Rule standards and specifications apply to written, not o…" at bounding box center [644, 67] width 825 height 130
click at [623, 280] on input "True" at bounding box center [629, 275] width 12 height 10
radio input "true"
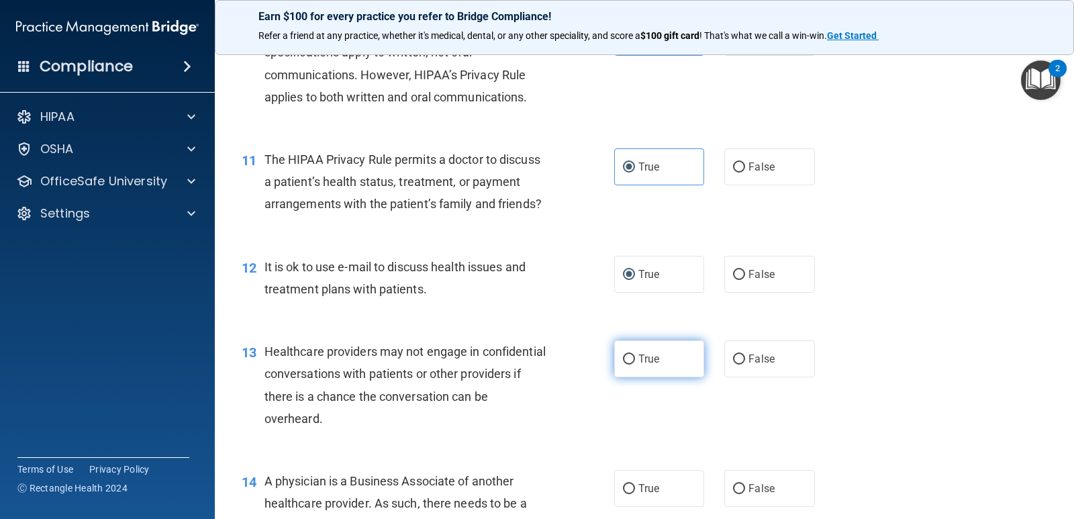
click at [659, 371] on label "True" at bounding box center [659, 358] width 90 height 37
click at [635, 364] on input "True" at bounding box center [629, 359] width 12 height 10
radio input "true"
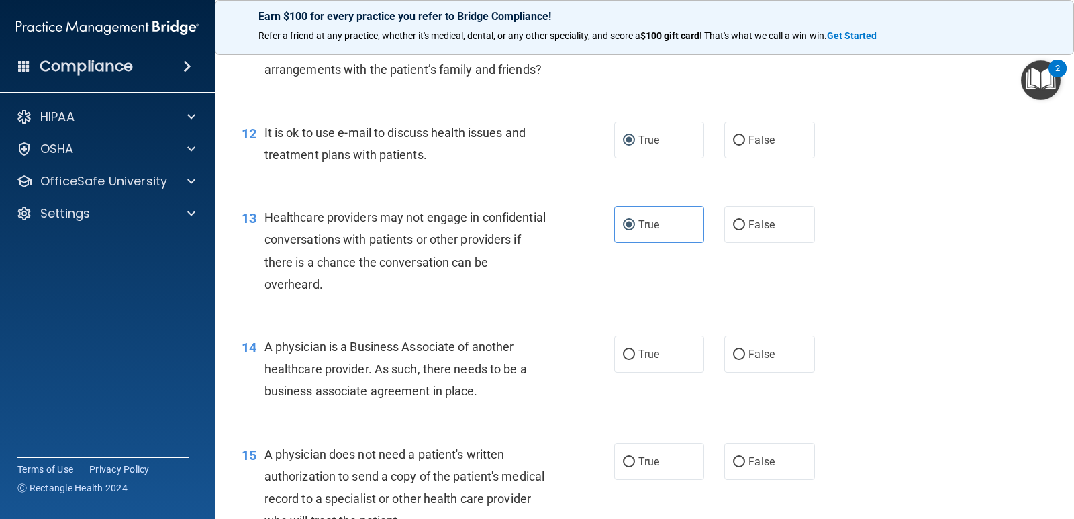
scroll to position [1342, 0]
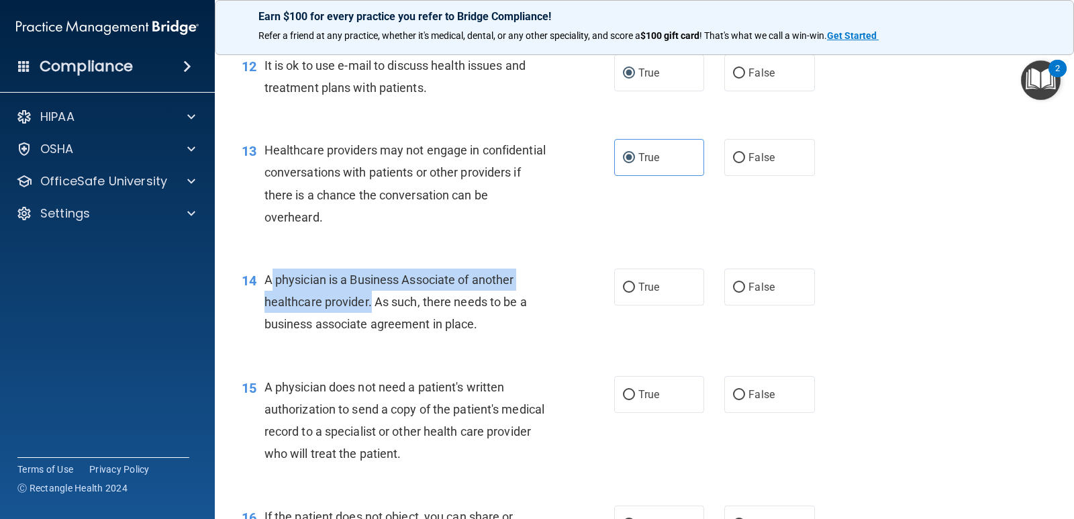
drag, startPoint x: 264, startPoint y: 294, endPoint x: 369, endPoint y: 330, distance: 111.2
click at [369, 330] on span "A physician is a Business Associate of another healthcare provider. As such, th…" at bounding box center [395, 301] width 262 height 58
copy span "A physician is a Business Associate of another healthcare provider"
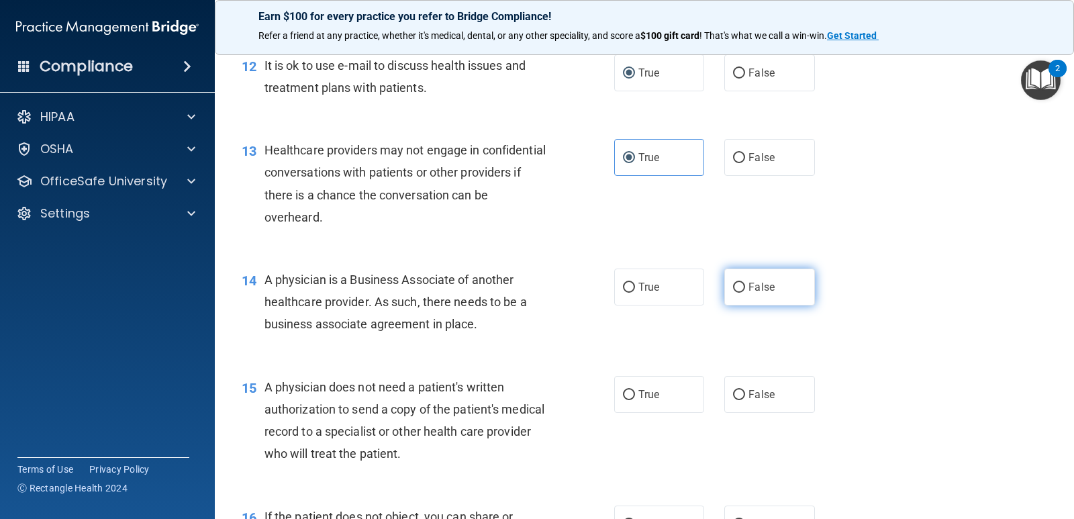
click at [776, 301] on label "False" at bounding box center [769, 286] width 90 height 37
click at [745, 293] on input "False" at bounding box center [739, 288] width 12 height 10
radio input "true"
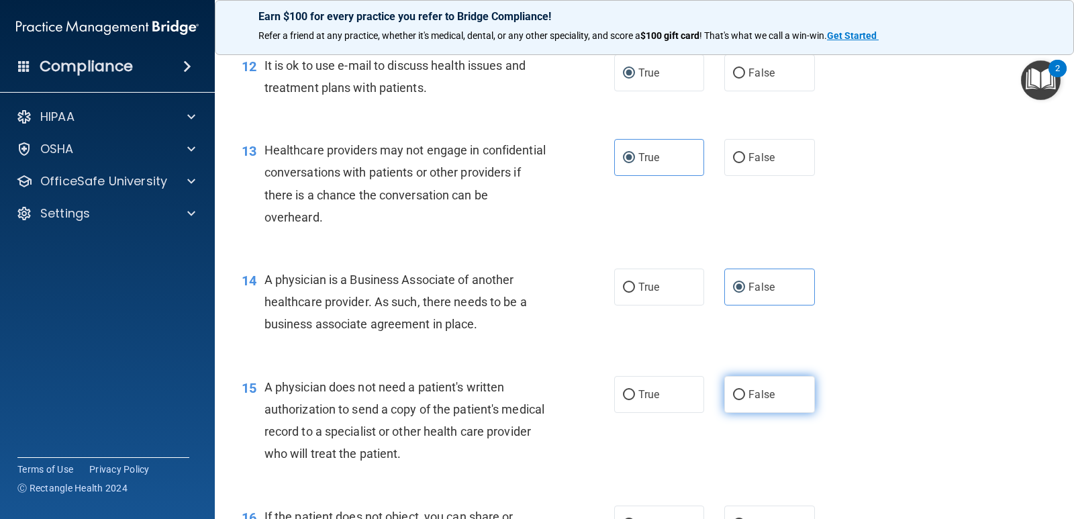
click at [734, 405] on label "False" at bounding box center [769, 394] width 90 height 37
click at [734, 400] on input "False" at bounding box center [739, 395] width 12 height 10
radio input "true"
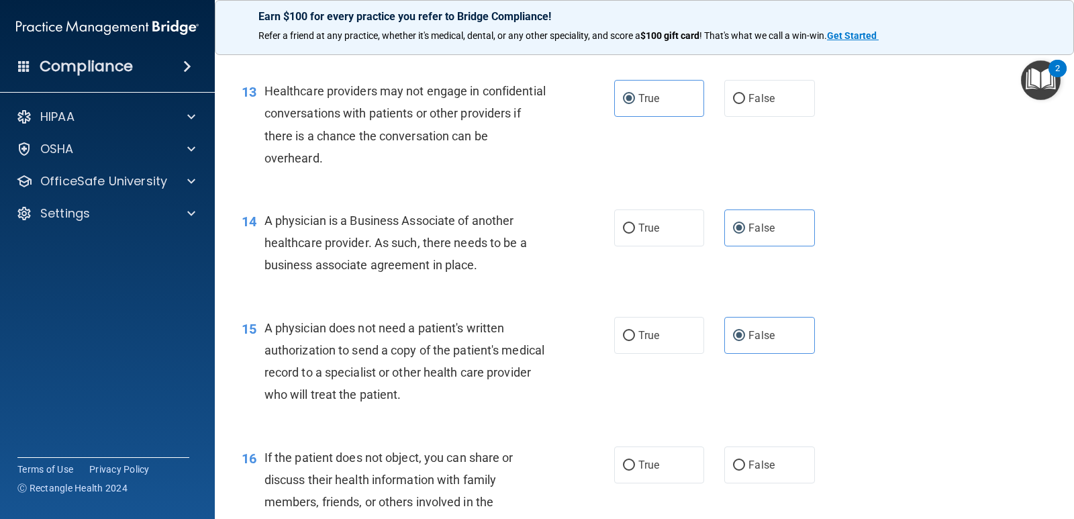
scroll to position [1476, 0]
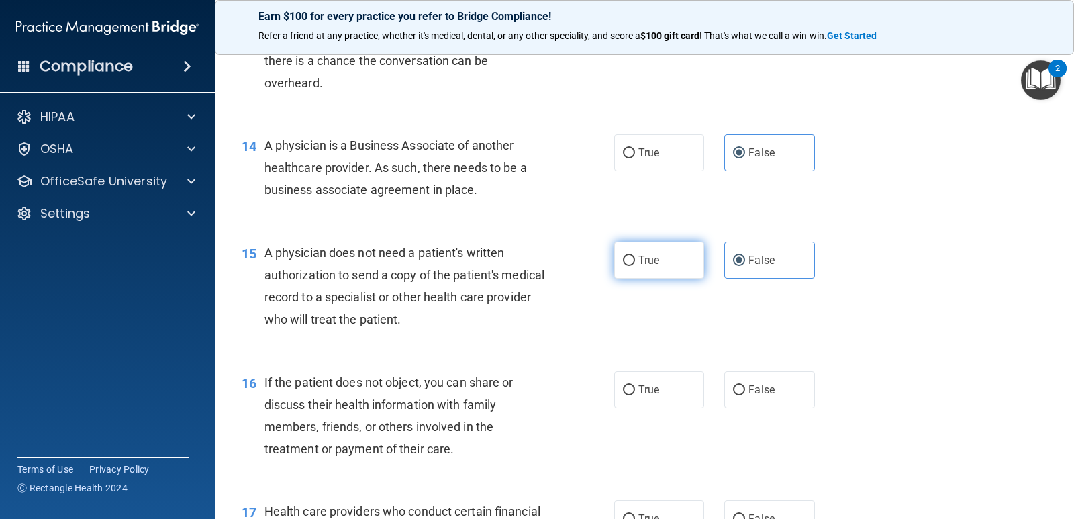
click at [638, 266] on span "True" at bounding box center [648, 260] width 21 height 13
click at [635, 266] on input "True" at bounding box center [629, 261] width 12 height 10
radio input "true"
radio input "false"
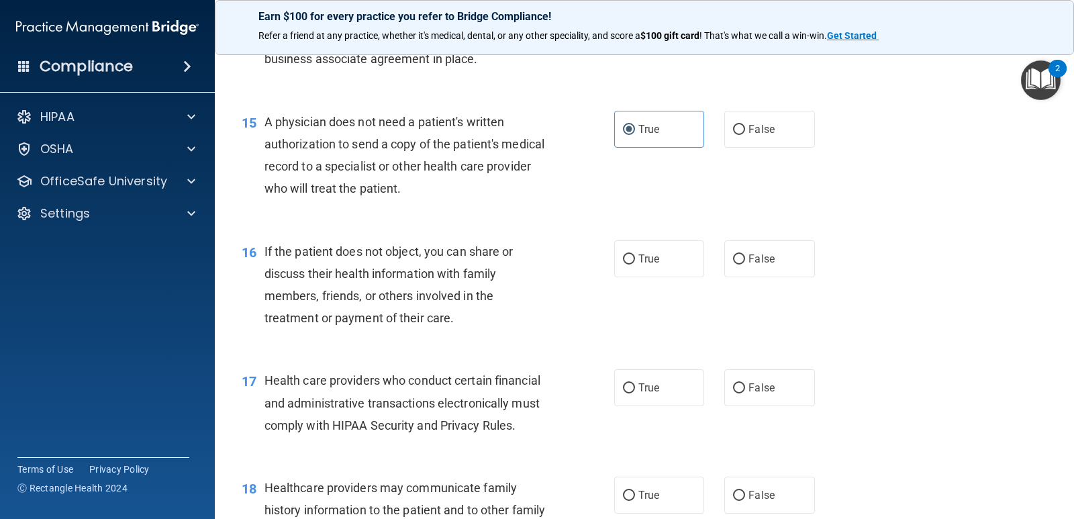
scroll to position [1611, 0]
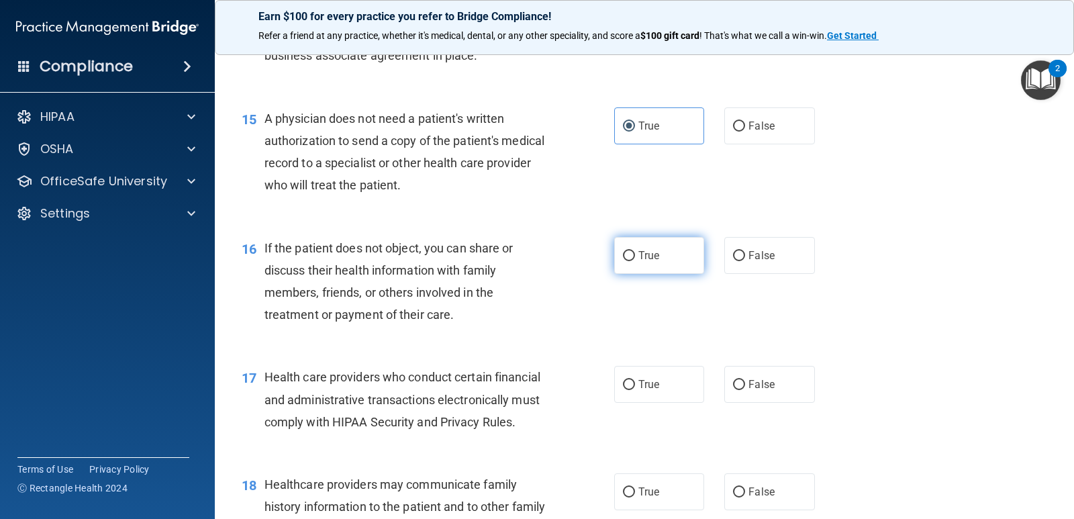
click at [652, 270] on label "True" at bounding box center [659, 255] width 90 height 37
click at [635, 261] on input "True" at bounding box center [629, 256] width 12 height 10
radio input "true"
click at [570, 333] on div "16 If the patient does not object, you can share or discuss their health inform…" at bounding box center [427, 285] width 413 height 96
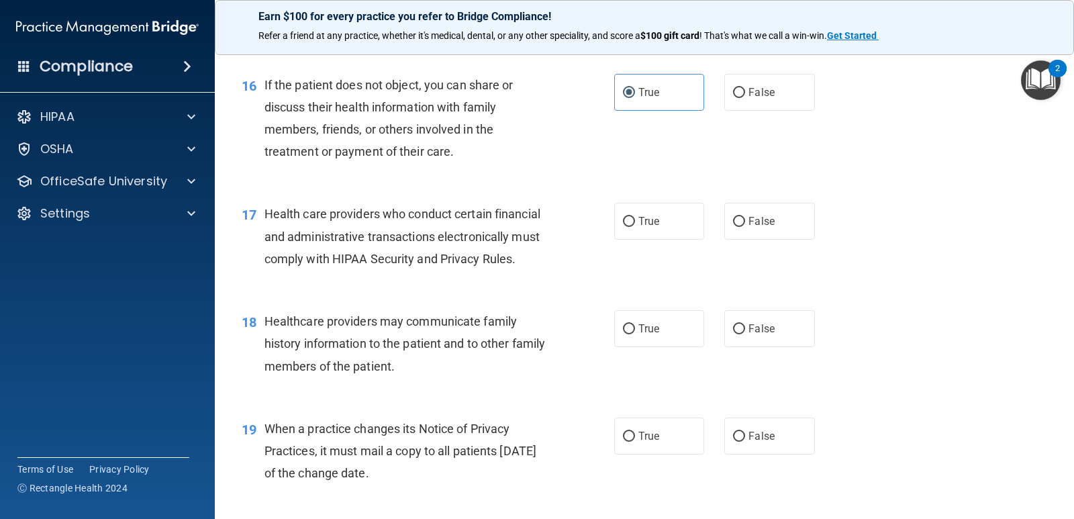
scroll to position [1812, 0]
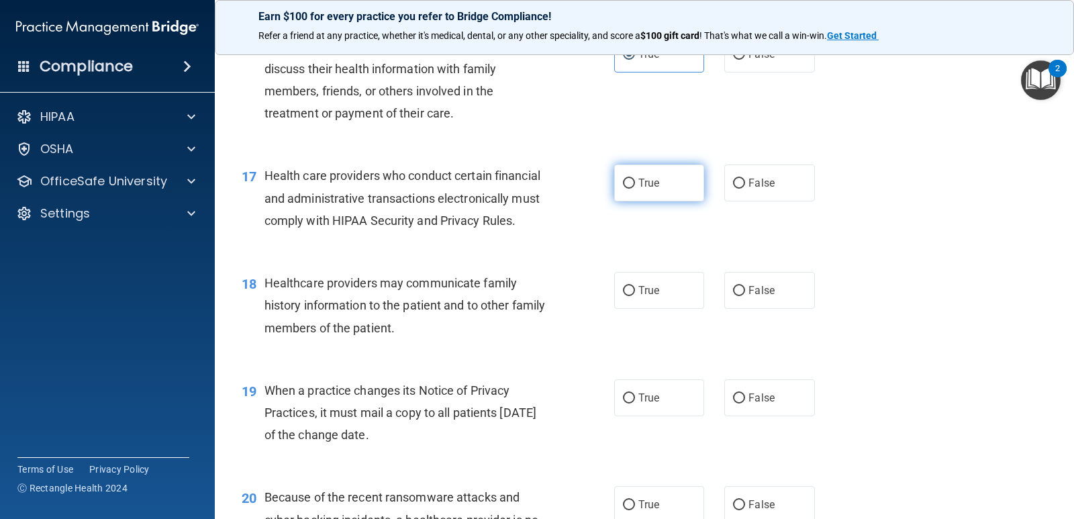
click at [674, 197] on label "True" at bounding box center [659, 182] width 90 height 37
click at [635, 189] on input "True" at bounding box center [629, 184] width 12 height 10
radio input "true"
click at [658, 309] on label "True" at bounding box center [659, 290] width 90 height 37
click at [635, 296] on input "True" at bounding box center [629, 291] width 12 height 10
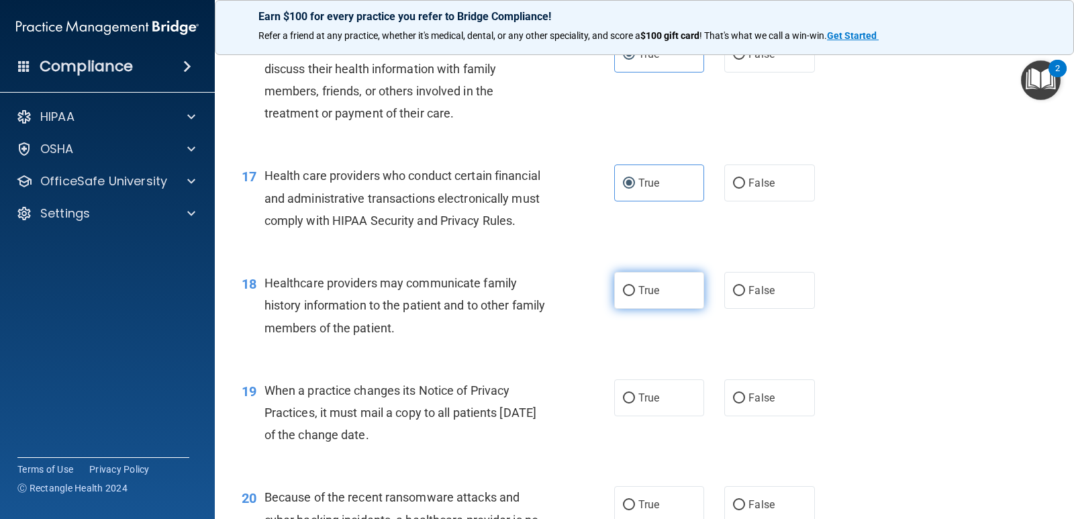
radio input "true"
click at [746, 309] on label "False" at bounding box center [769, 290] width 90 height 37
click at [745, 296] on input "False" at bounding box center [739, 291] width 12 height 10
radio input "true"
radio input "false"
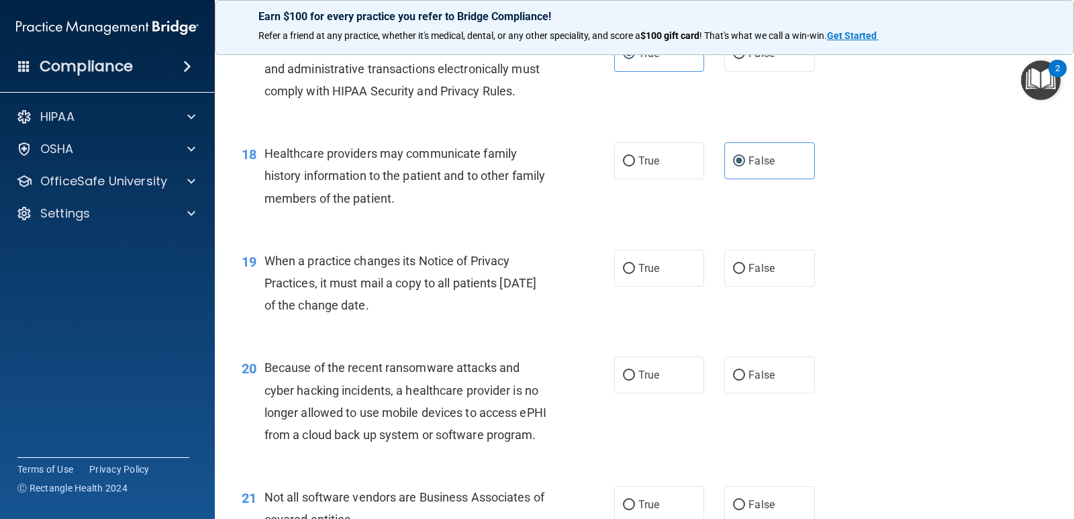
scroll to position [1946, 0]
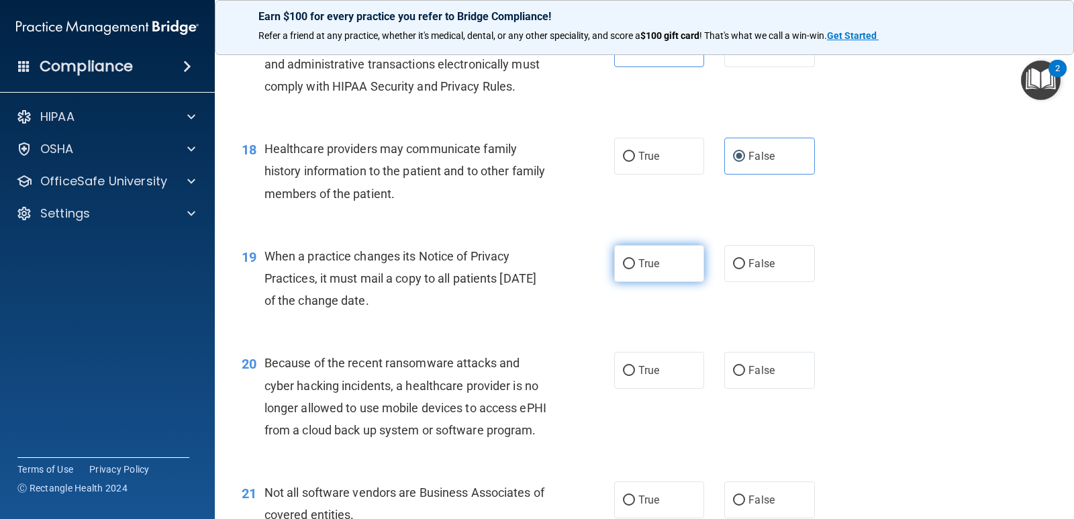
click at [629, 269] on input "True" at bounding box center [629, 264] width 12 height 10
radio input "true"
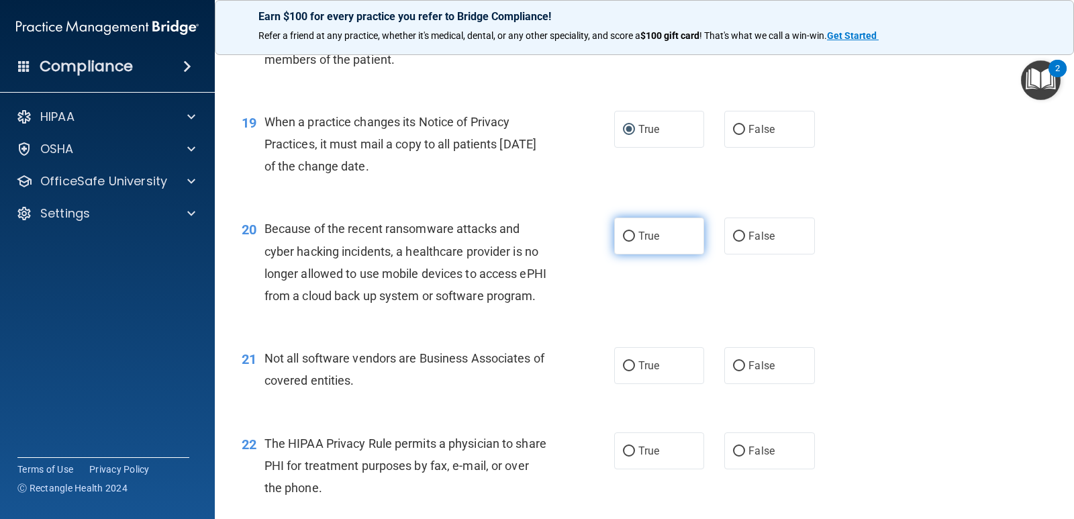
click at [641, 242] on span "True" at bounding box center [648, 236] width 21 height 13
click at [635, 242] on input "True" at bounding box center [629, 237] width 12 height 10
radio input "true"
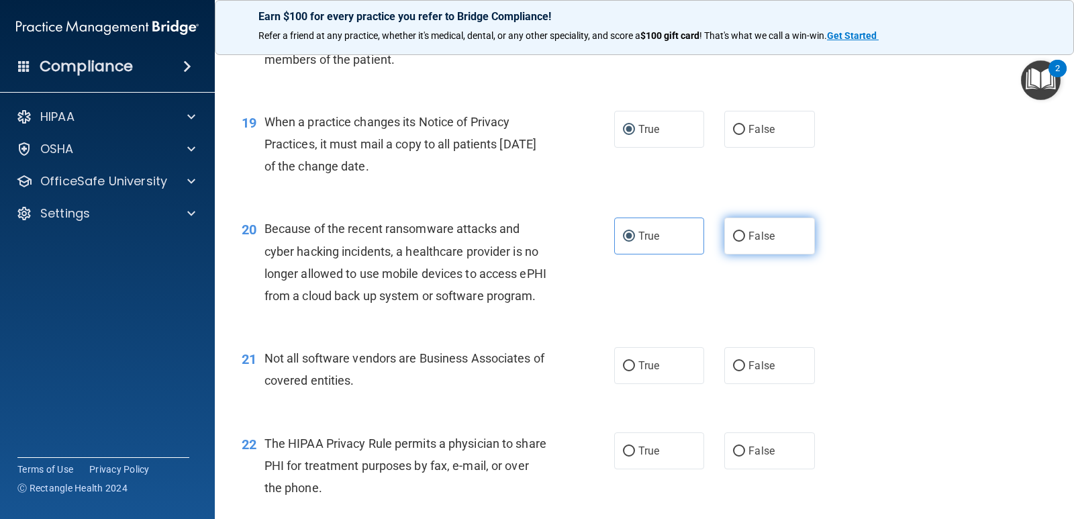
click at [755, 242] on span "False" at bounding box center [761, 236] width 26 height 13
click at [745, 242] on input "False" at bounding box center [739, 237] width 12 height 10
radio input "true"
radio input "false"
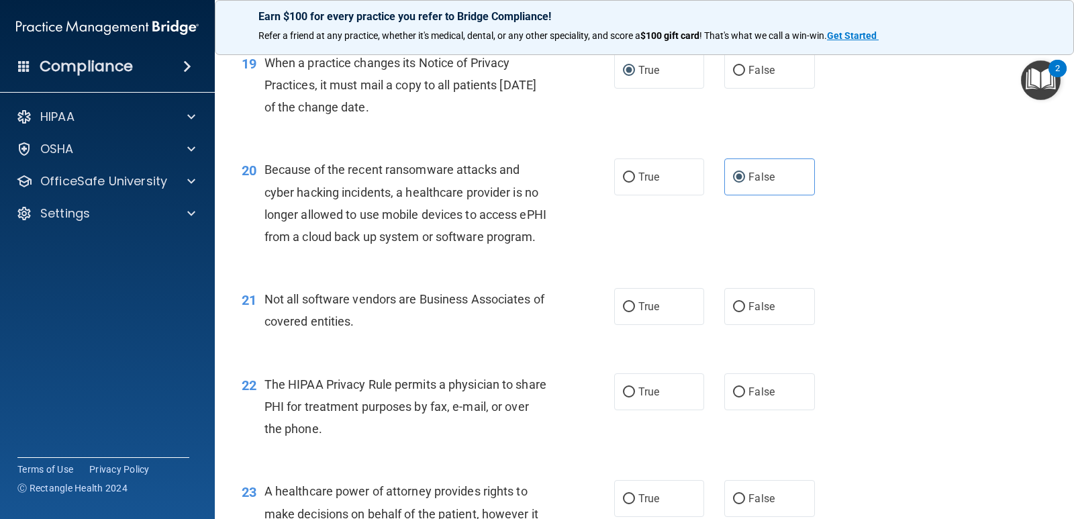
scroll to position [2215, 0]
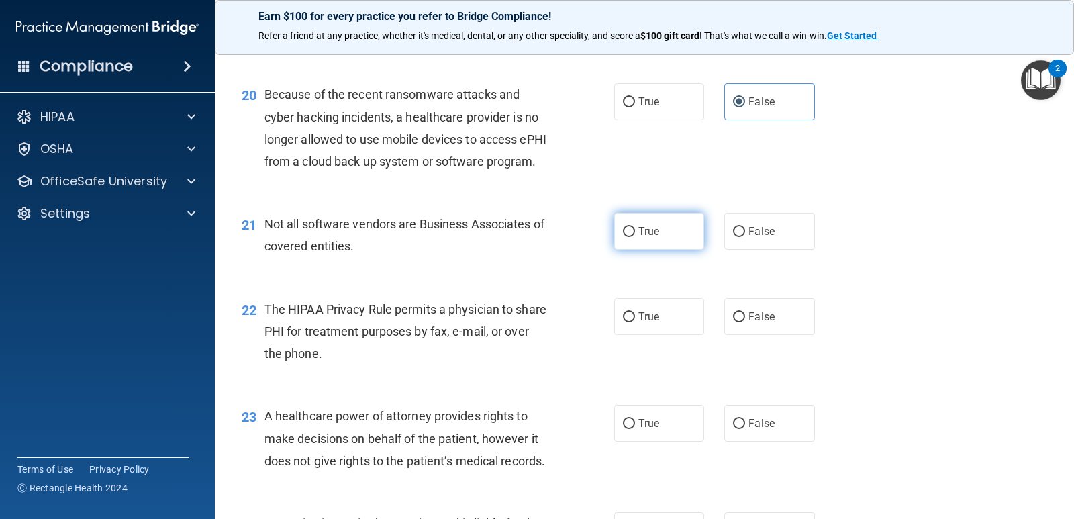
click at [693, 250] on label "True" at bounding box center [659, 231] width 90 height 37
click at [635, 237] on input "True" at bounding box center [629, 232] width 12 height 10
radio input "true"
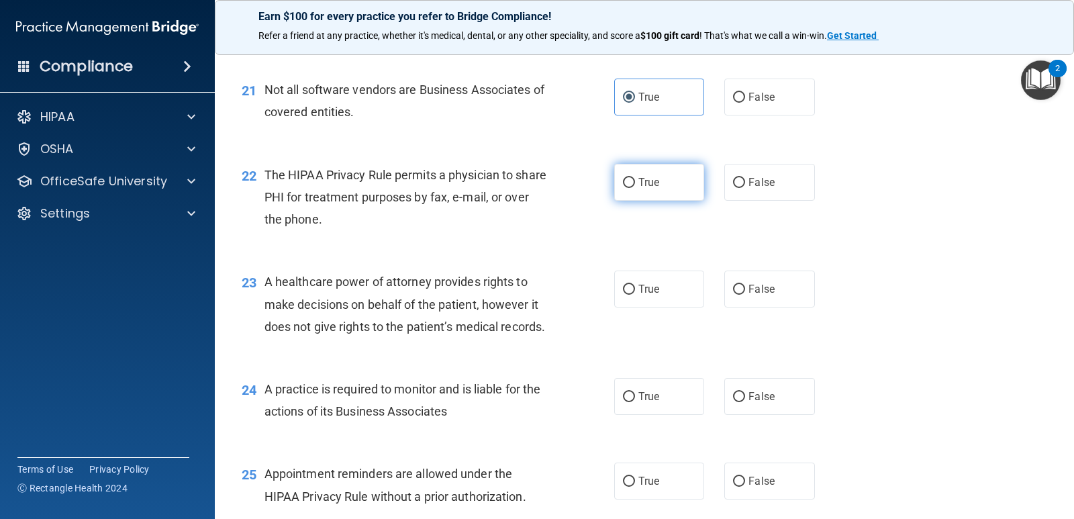
click at [647, 201] on label "True" at bounding box center [659, 182] width 90 height 37
click at [635, 188] on input "True" at bounding box center [629, 183] width 12 height 10
radio input "true"
click at [623, 295] on input "True" at bounding box center [629, 290] width 12 height 10
radio input "true"
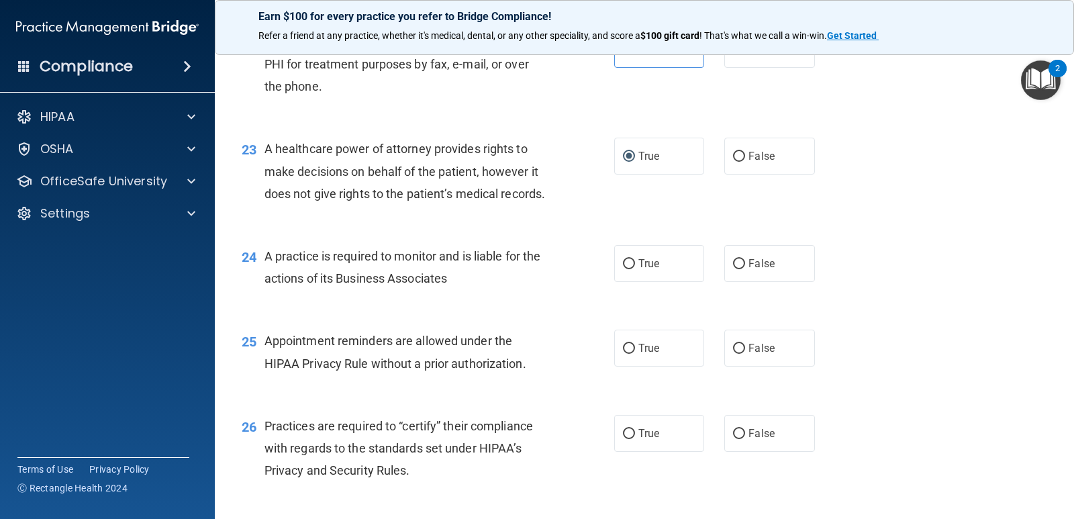
scroll to position [2483, 0]
click at [654, 281] on label "True" at bounding box center [659, 262] width 90 height 37
click at [635, 268] on input "True" at bounding box center [629, 263] width 12 height 10
radio input "true"
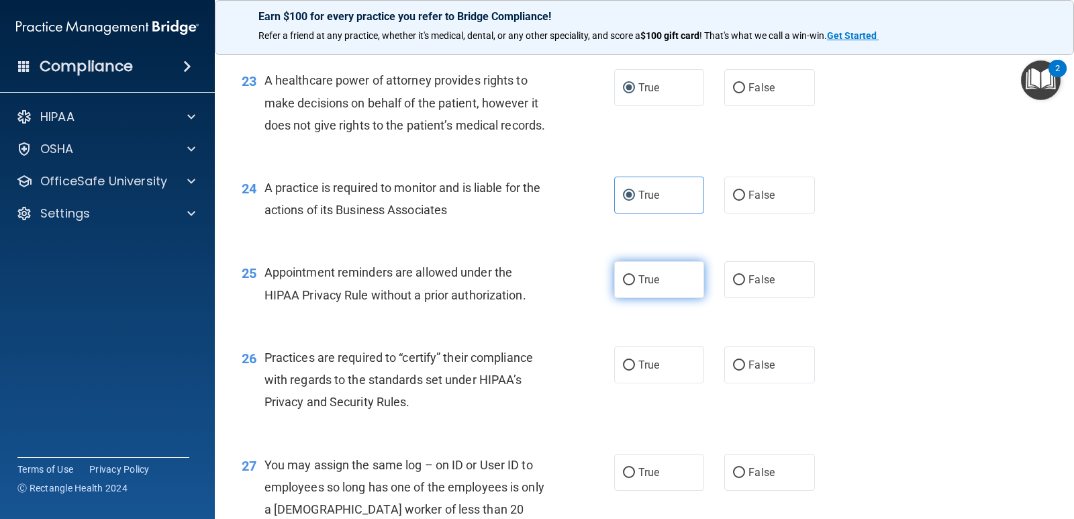
click at [641, 298] on label "True" at bounding box center [659, 279] width 90 height 37
click at [635, 285] on input "True" at bounding box center [629, 280] width 12 height 10
radio input "true"
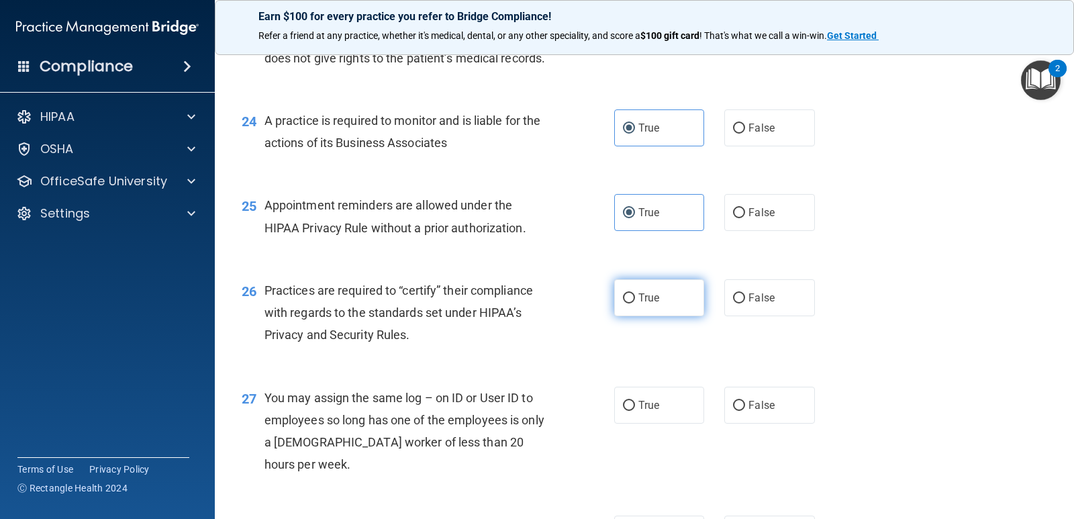
click at [627, 303] on input "True" at bounding box center [629, 298] width 12 height 10
radio input "true"
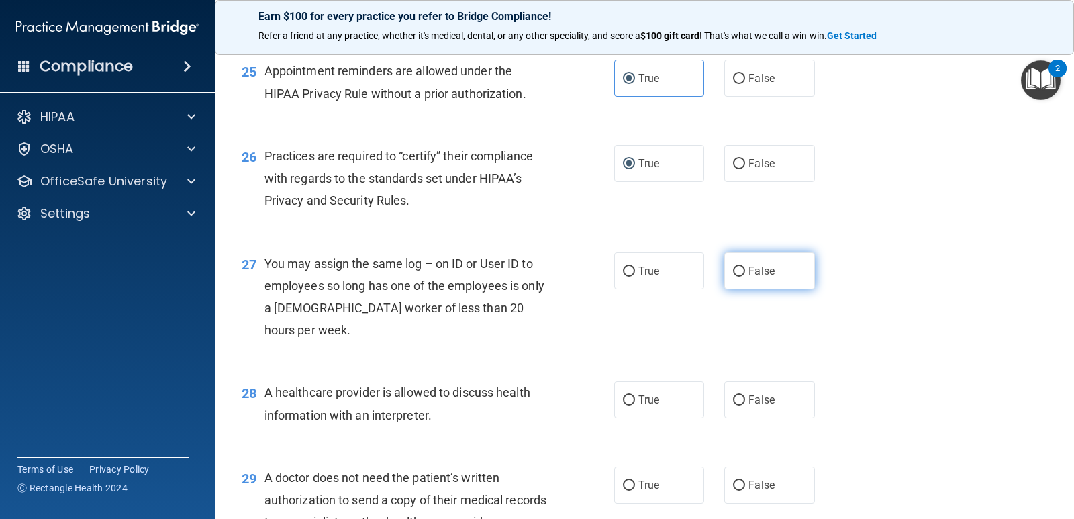
click at [770, 289] on label "False" at bounding box center [769, 270] width 90 height 37
click at [745, 276] on input "False" at bounding box center [739, 271] width 12 height 10
radio input "true"
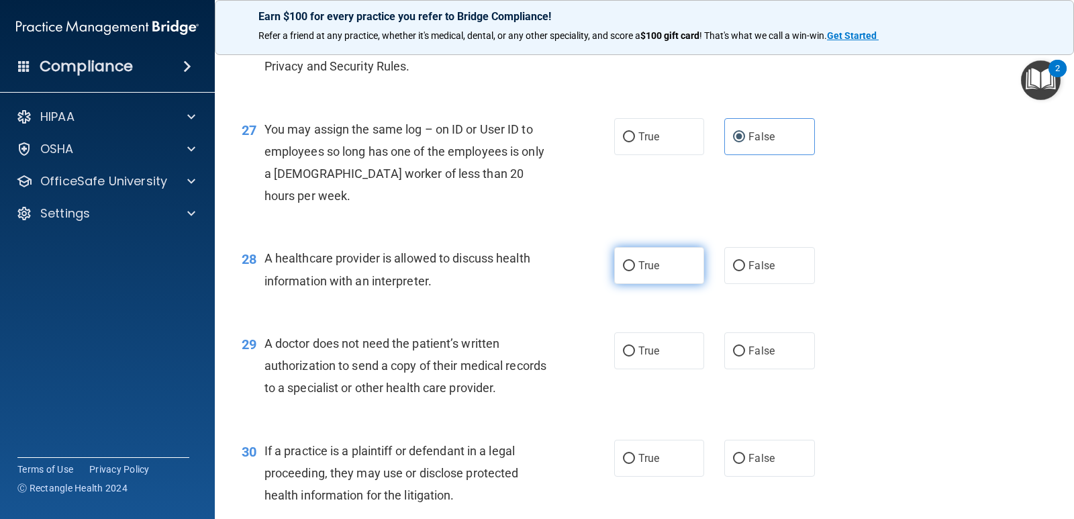
click at [625, 284] on label "True" at bounding box center [659, 265] width 90 height 37
click at [625, 271] on input "True" at bounding box center [629, 266] width 12 height 10
radio input "true"
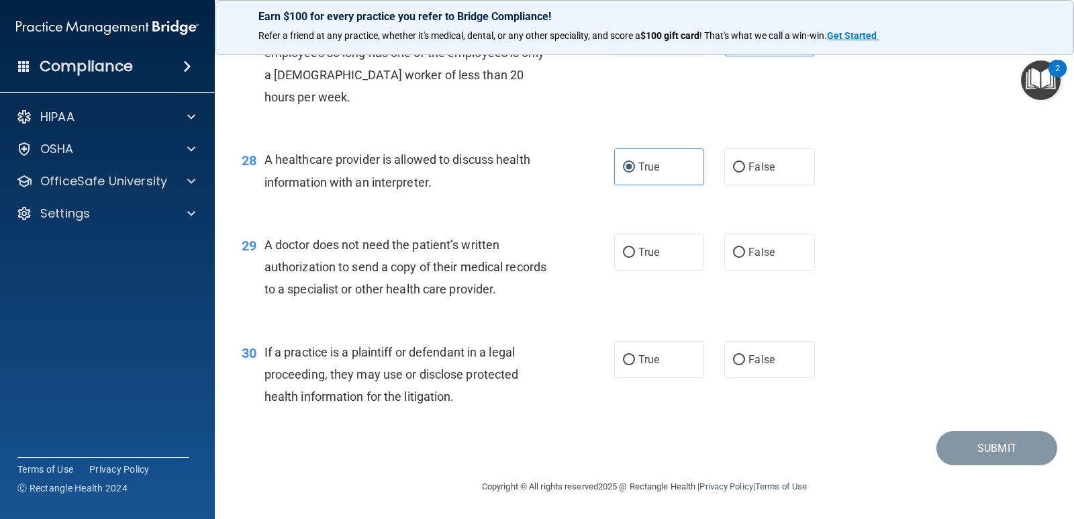
scroll to position [3020, 0]
click at [748, 258] on span "False" at bounding box center [761, 252] width 26 height 13
click at [744, 258] on input "False" at bounding box center [739, 253] width 12 height 10
radio input "true"
click at [638, 366] on span "True" at bounding box center [648, 359] width 21 height 13
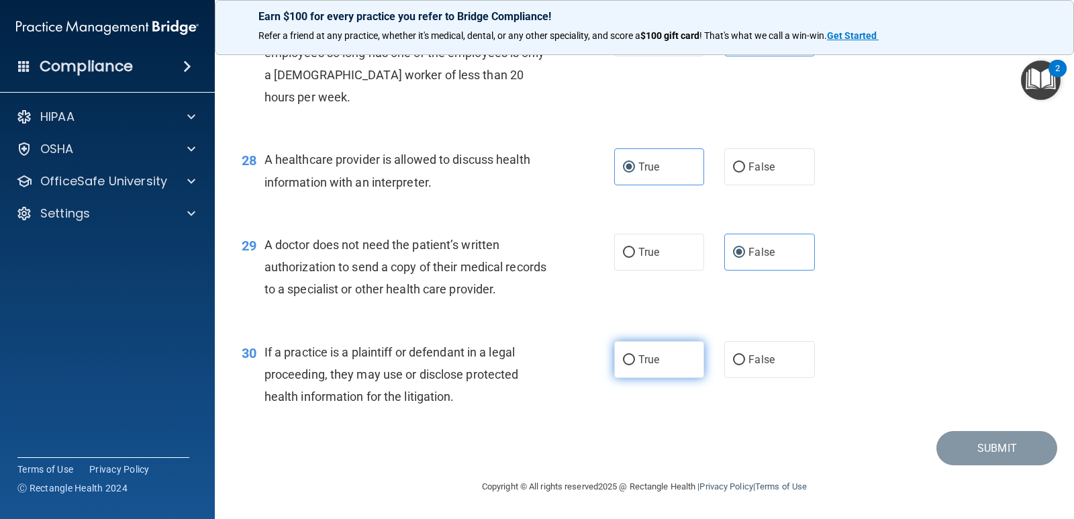
click at [635, 365] on input "True" at bounding box center [629, 360] width 12 height 10
radio input "true"
click at [717, 378] on div "True False" at bounding box center [722, 359] width 217 height 37
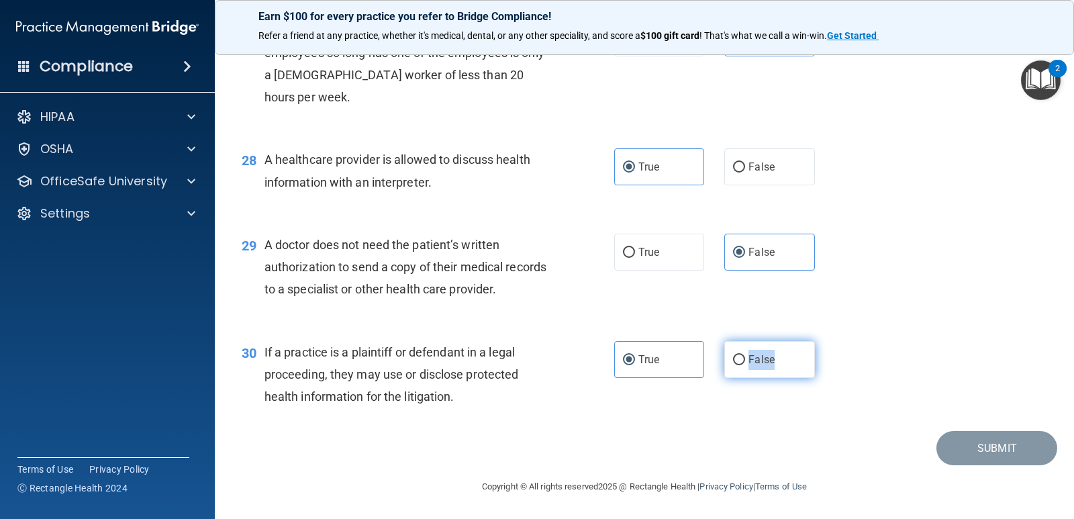
click at [766, 366] on span "False" at bounding box center [761, 359] width 26 height 13
click at [745, 365] on input "False" at bounding box center [739, 360] width 12 height 10
radio input "true"
radio input "false"
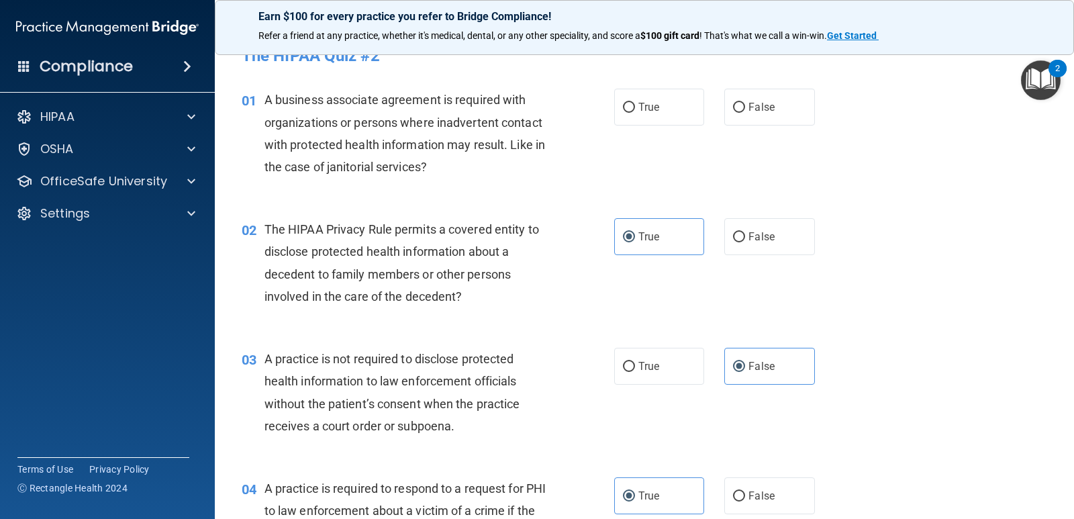
scroll to position [0, 0]
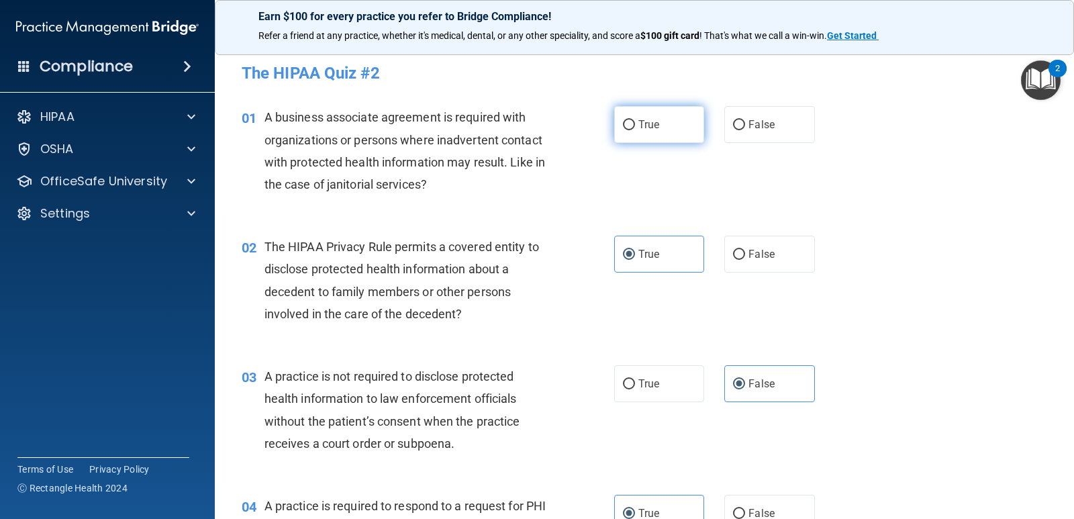
click at [624, 133] on label "True" at bounding box center [659, 124] width 90 height 37
click at [624, 130] on input "True" at bounding box center [629, 125] width 12 height 10
radio input "true"
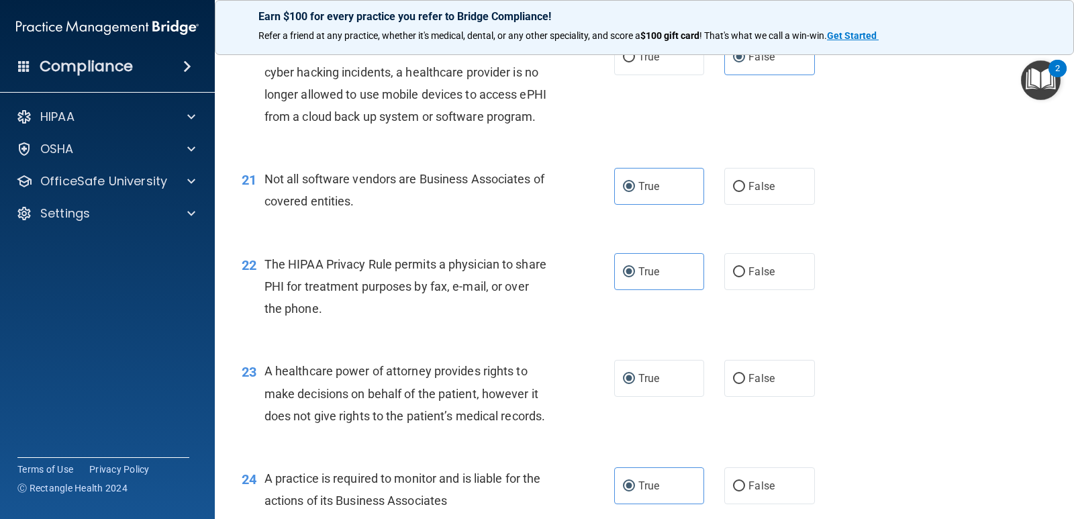
scroll to position [3051, 0]
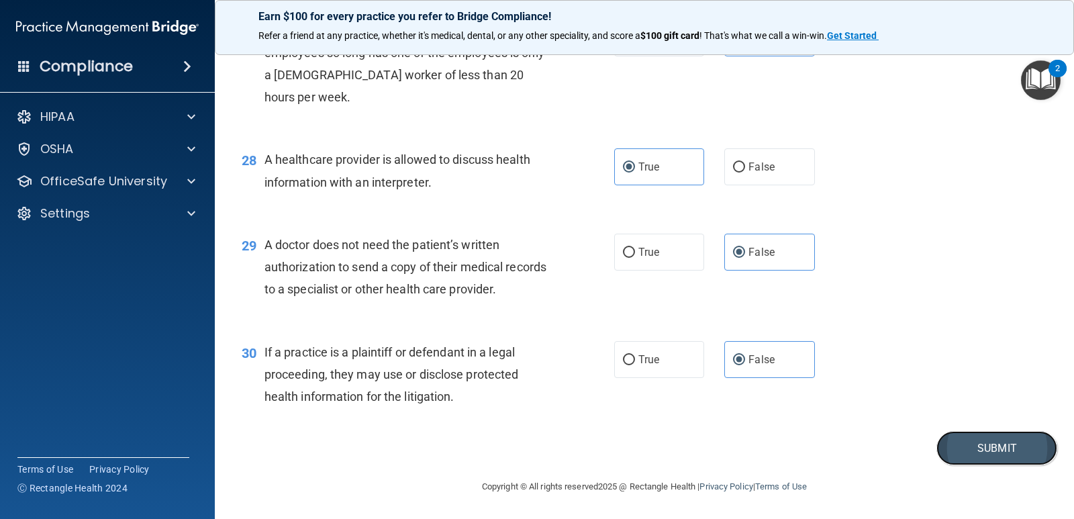
click at [983, 444] on button "Submit" at bounding box center [996, 448] width 121 height 34
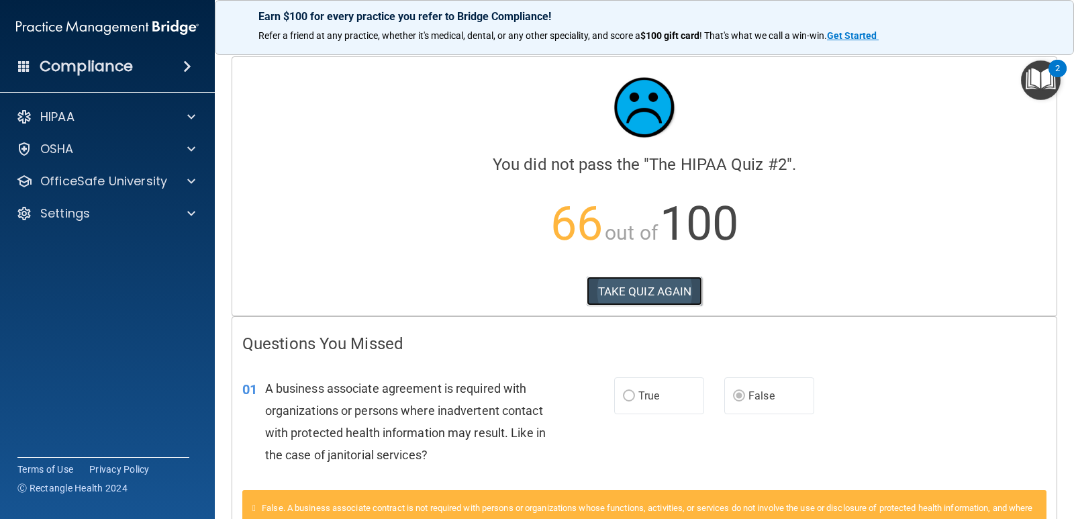
click at [657, 290] on button "TAKE QUIZ AGAIN" at bounding box center [645, 291] width 116 height 30
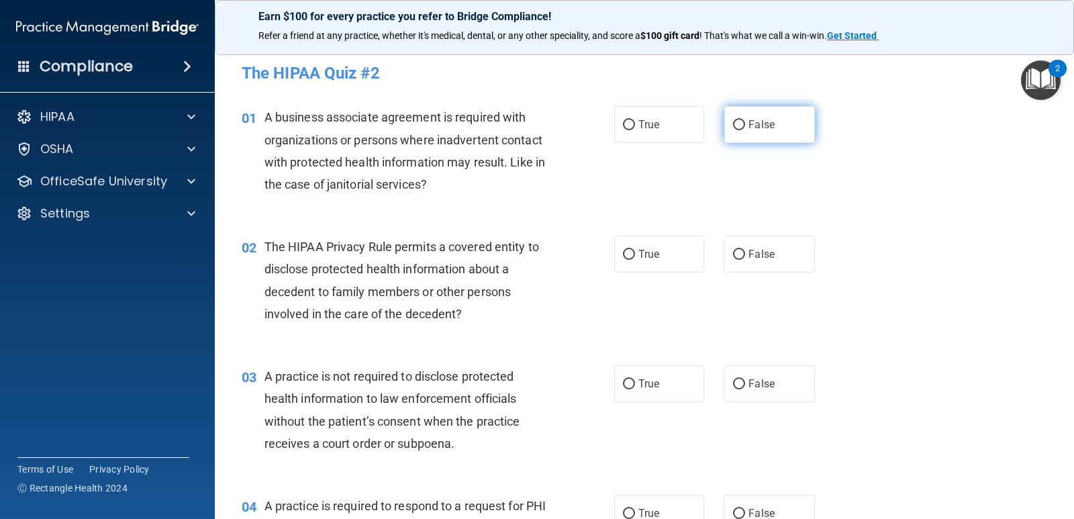
click at [757, 120] on span "False" at bounding box center [761, 124] width 26 height 13
click at [745, 120] on input "False" at bounding box center [739, 125] width 12 height 10
radio input "true"
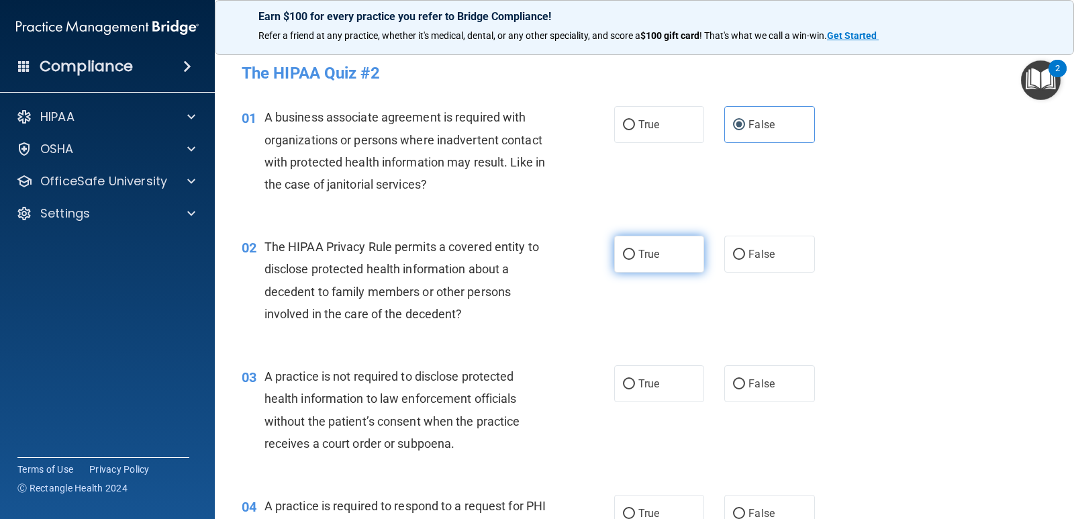
click at [644, 250] on span "True" at bounding box center [648, 254] width 21 height 13
click at [635, 250] on input "True" at bounding box center [629, 255] width 12 height 10
radio input "true"
click at [631, 393] on label "True" at bounding box center [659, 383] width 90 height 37
click at [631, 389] on input "True" at bounding box center [629, 384] width 12 height 10
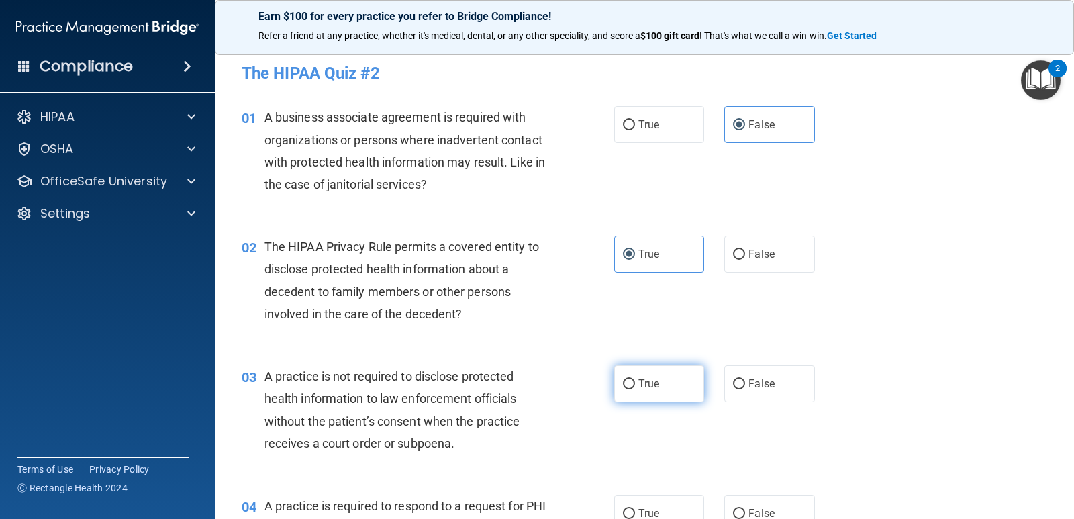
radio input "true"
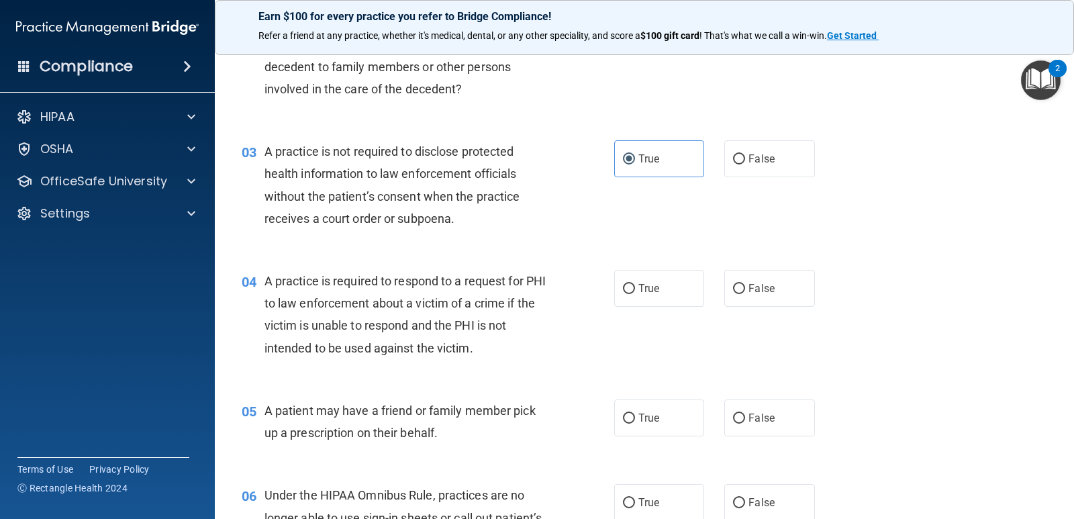
scroll to position [268, 0]
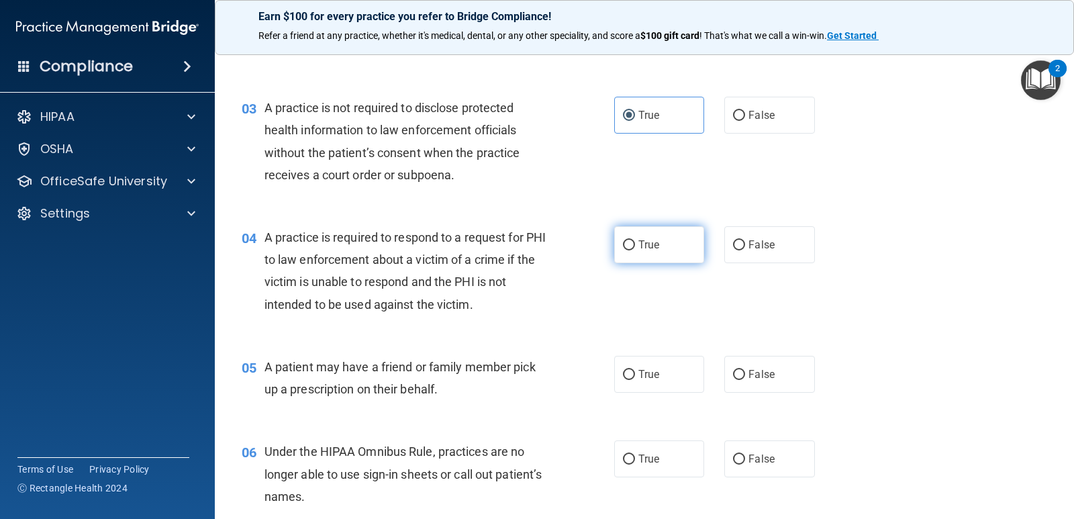
click at [668, 258] on label "True" at bounding box center [659, 244] width 90 height 37
click at [635, 250] on input "True" at bounding box center [629, 245] width 12 height 10
radio input "true"
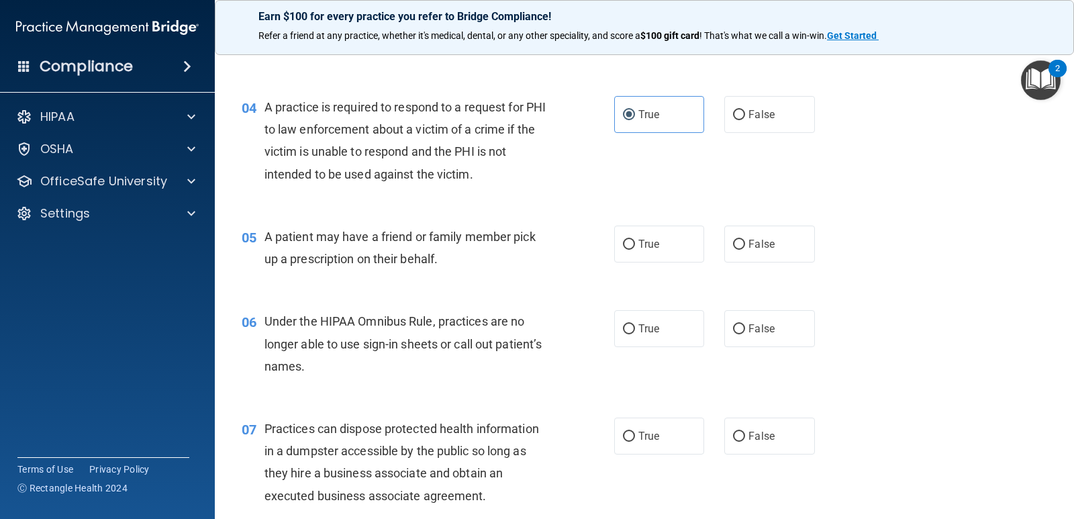
scroll to position [403, 0]
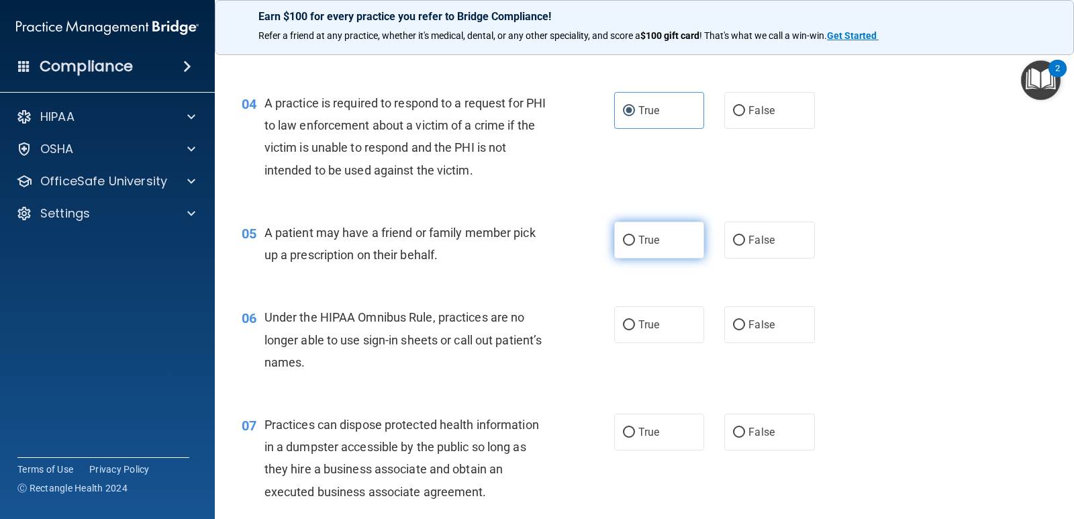
click at [650, 238] on span "True" at bounding box center [648, 240] width 21 height 13
click at [635, 238] on input "True" at bounding box center [629, 241] width 12 height 10
radio input "true"
click at [652, 319] on span "True" at bounding box center [648, 324] width 21 height 13
click at [635, 320] on input "True" at bounding box center [629, 325] width 12 height 10
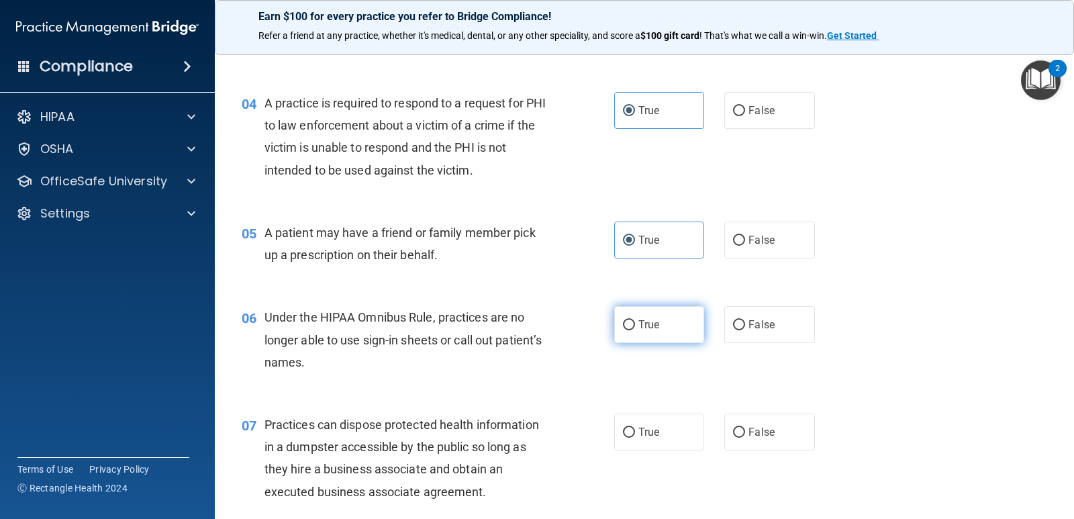
radio input "true"
click at [758, 327] on span "False" at bounding box center [761, 324] width 26 height 13
click at [745, 327] on input "False" at bounding box center [739, 325] width 12 height 10
radio input "true"
radio input "false"
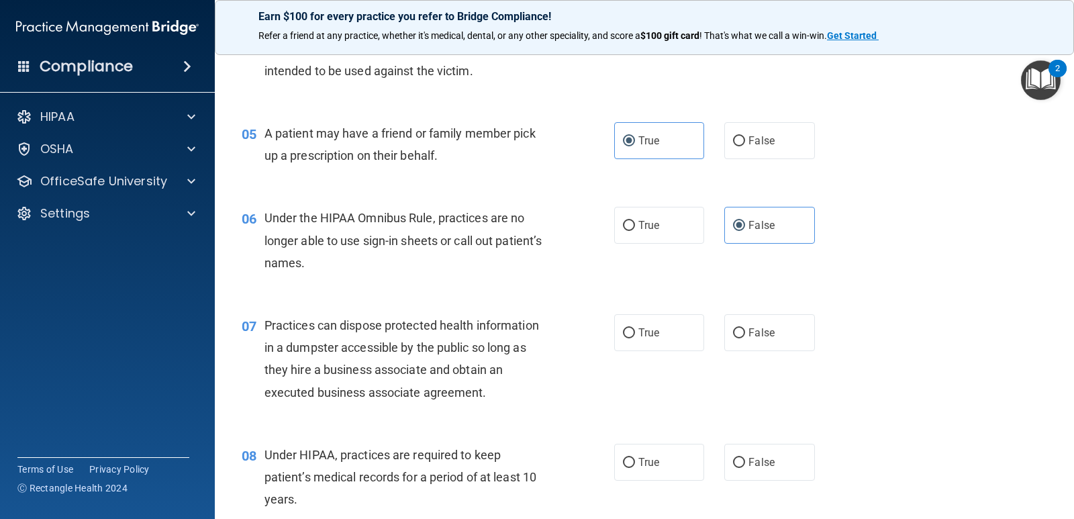
scroll to position [604, 0]
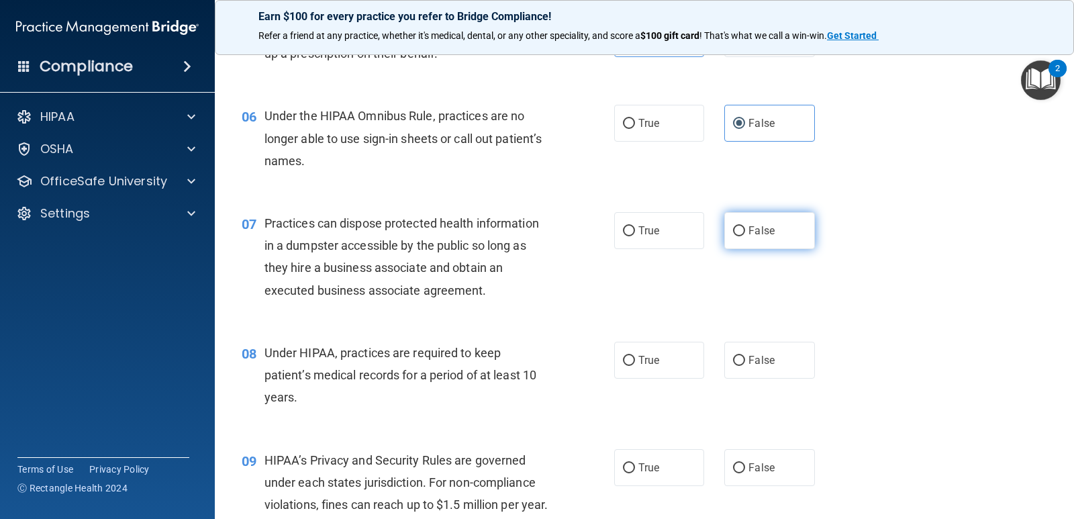
click at [778, 237] on label "False" at bounding box center [769, 230] width 90 height 37
click at [745, 236] on input "False" at bounding box center [739, 231] width 12 height 10
radio input "true"
click at [654, 368] on label "True" at bounding box center [659, 360] width 90 height 37
click at [635, 366] on input "True" at bounding box center [629, 361] width 12 height 10
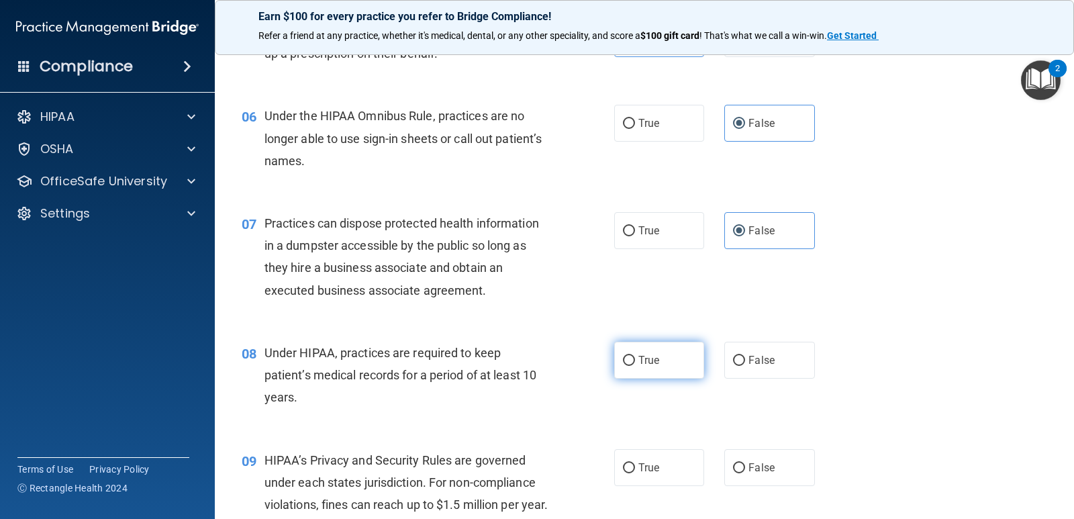
radio input "true"
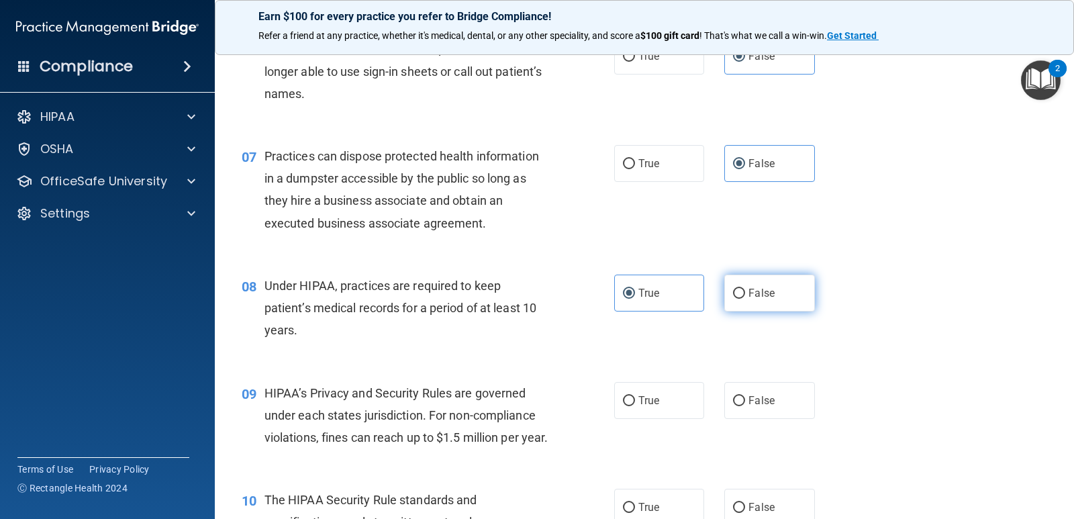
click at [767, 297] on span "False" at bounding box center [761, 293] width 26 height 13
click at [745, 297] on input "False" at bounding box center [739, 294] width 12 height 10
radio input "true"
radio input "false"
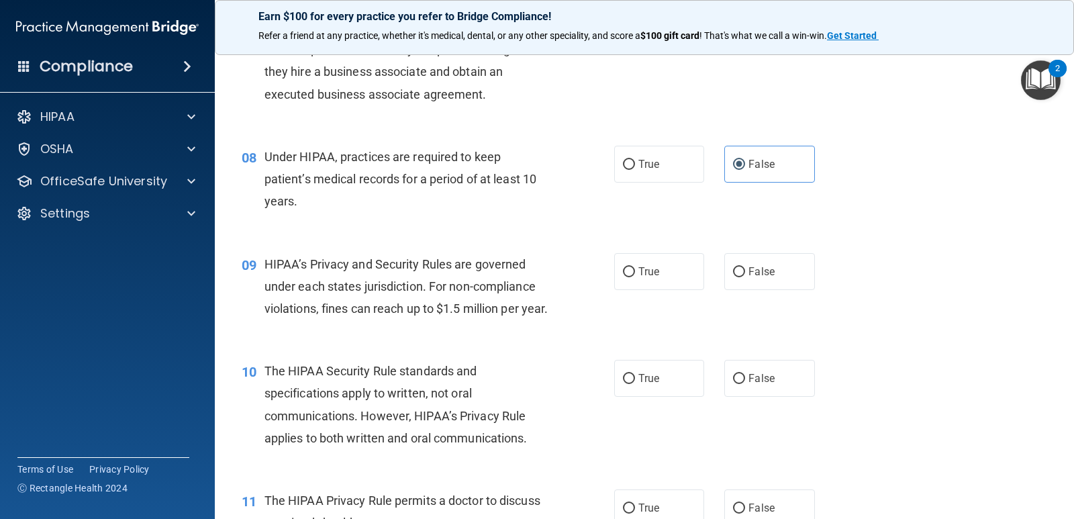
scroll to position [805, 0]
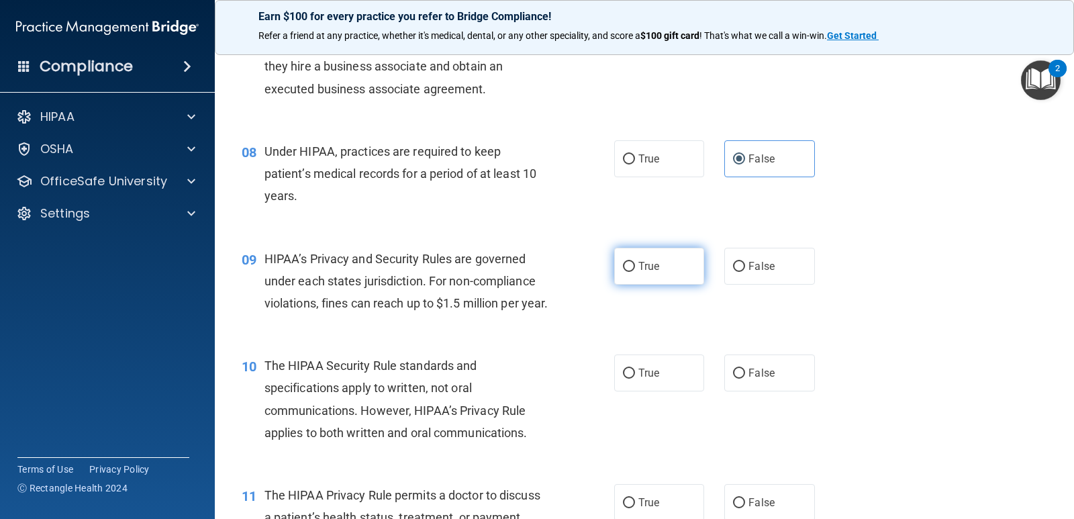
click at [637, 256] on label "True" at bounding box center [659, 266] width 90 height 37
click at [635, 262] on input "True" at bounding box center [629, 267] width 12 height 10
radio input "true"
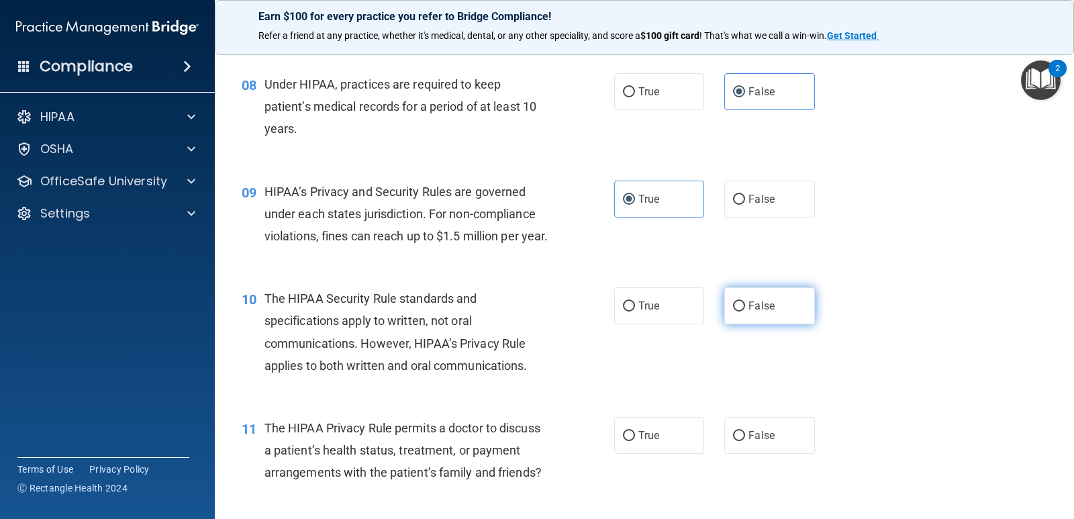
click at [783, 324] on label "False" at bounding box center [769, 305] width 90 height 37
click at [745, 311] on input "False" at bounding box center [739, 306] width 12 height 10
radio input "true"
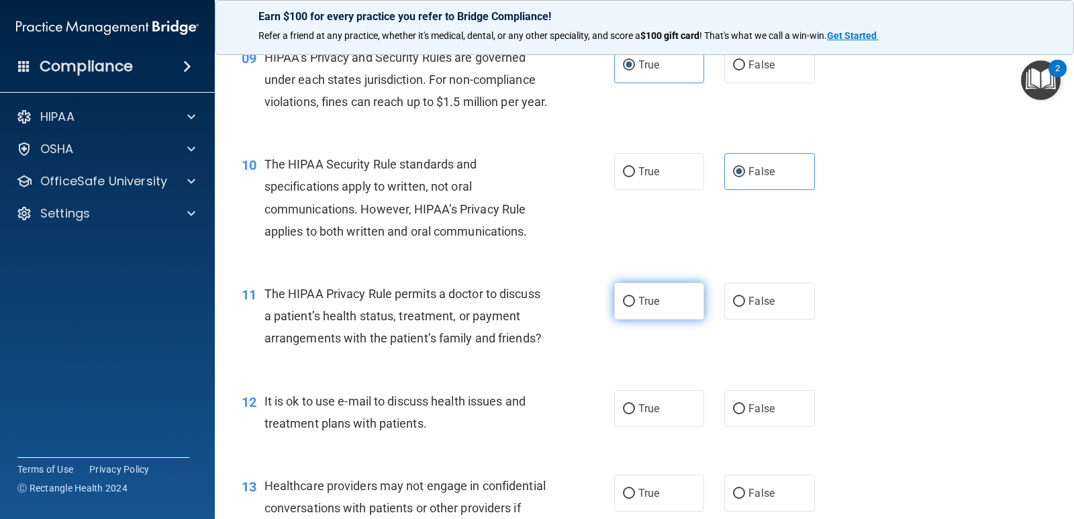
click at [639, 307] on span "True" at bounding box center [648, 301] width 21 height 13
click at [635, 307] on input "True" at bounding box center [629, 302] width 12 height 10
radio input "true"
click at [663, 427] on label "True" at bounding box center [659, 408] width 90 height 37
click at [635, 414] on input "True" at bounding box center [629, 409] width 12 height 10
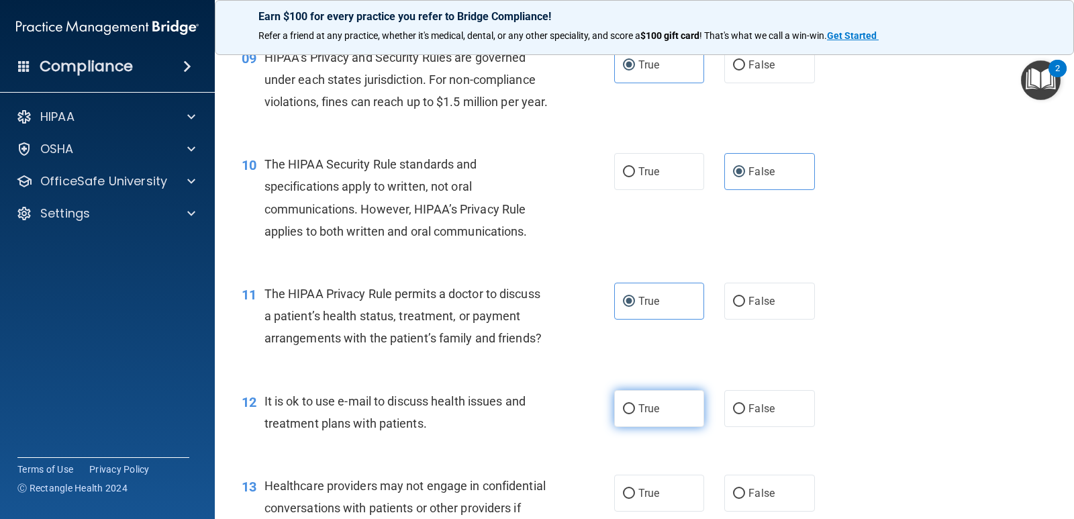
radio input "true"
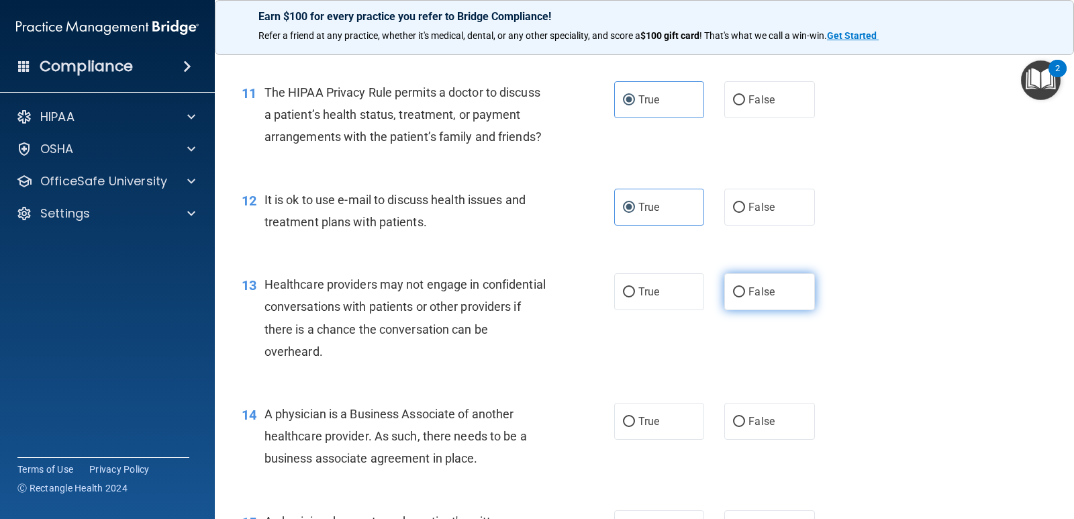
click at [760, 299] on label "False" at bounding box center [769, 291] width 90 height 37
click at [745, 297] on input "False" at bounding box center [739, 292] width 12 height 10
radio input "true"
click at [687, 336] on div "13 Healthcare providers may not engage in confidential conversations with patie…" at bounding box center [644, 321] width 825 height 130
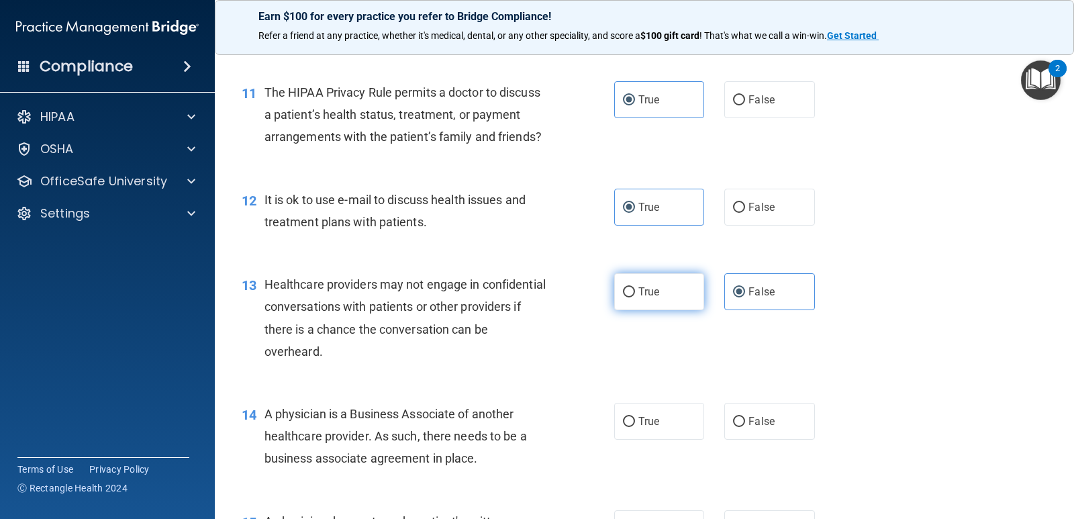
click at [673, 310] on label "True" at bounding box center [659, 291] width 90 height 37
click at [635, 297] on input "True" at bounding box center [629, 292] width 12 height 10
radio input "true"
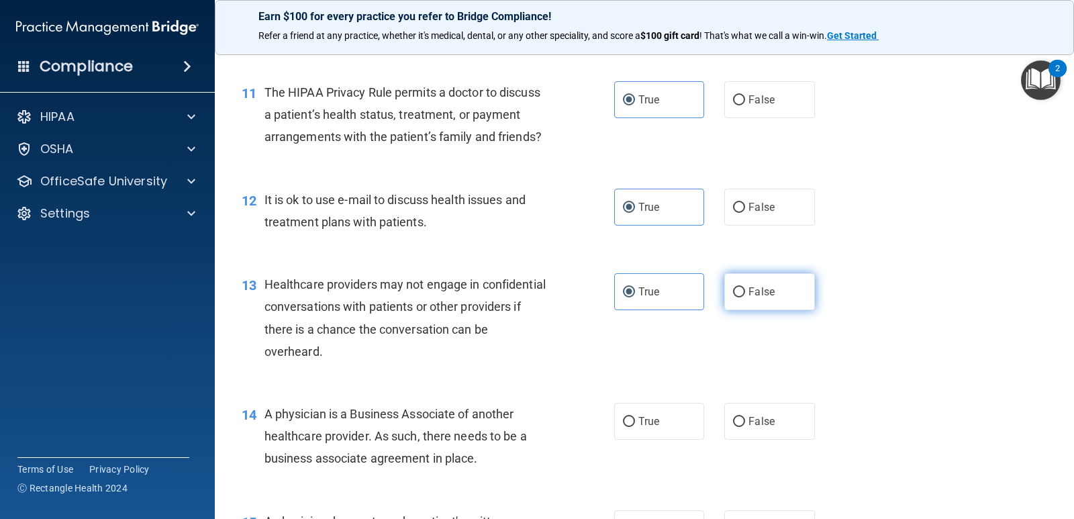
click at [738, 297] on input "False" at bounding box center [739, 292] width 12 height 10
radio input "true"
radio input "false"
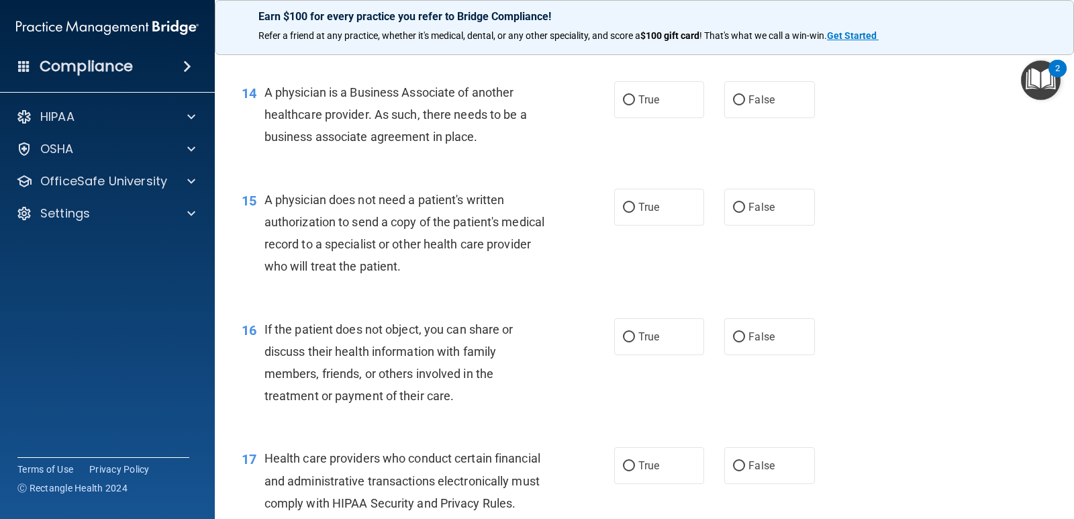
scroll to position [1544, 0]
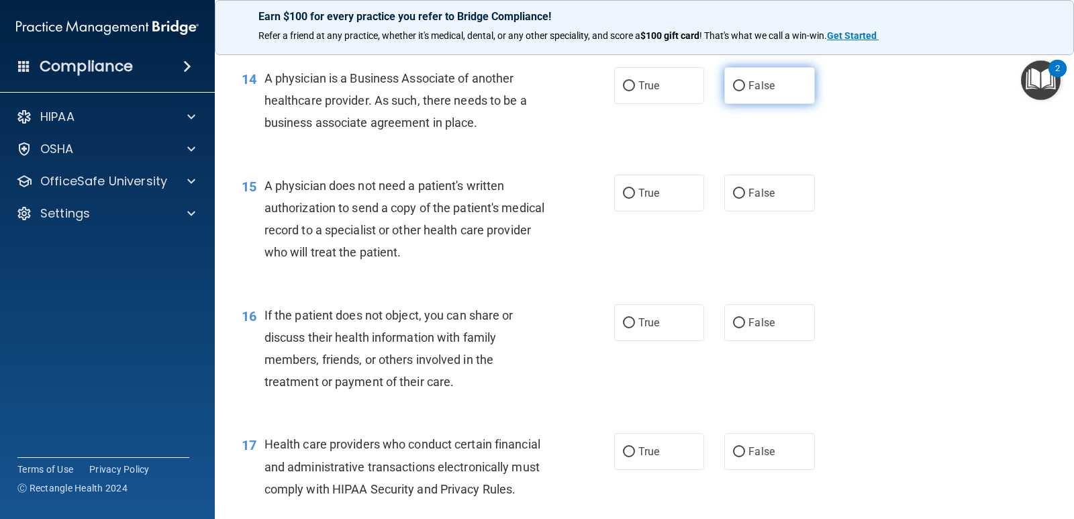
click at [783, 103] on label "False" at bounding box center [769, 85] width 90 height 37
click at [745, 91] on input "False" at bounding box center [739, 86] width 12 height 10
radio input "true"
click at [648, 211] on label "True" at bounding box center [659, 192] width 90 height 37
click at [635, 199] on input "True" at bounding box center [629, 194] width 12 height 10
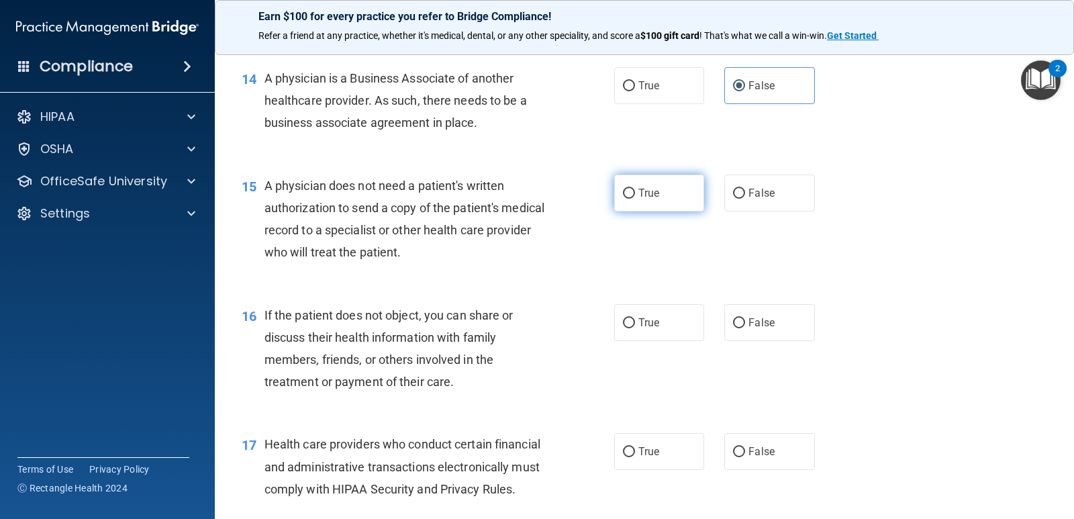
radio input "true"
click at [627, 328] on input "True" at bounding box center [629, 323] width 12 height 10
radio input "true"
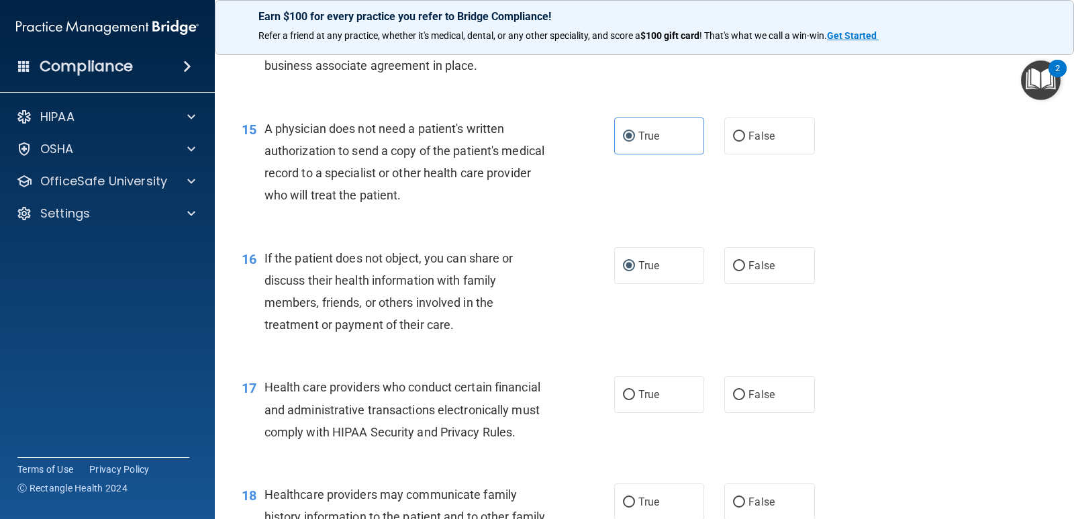
scroll to position [1678, 0]
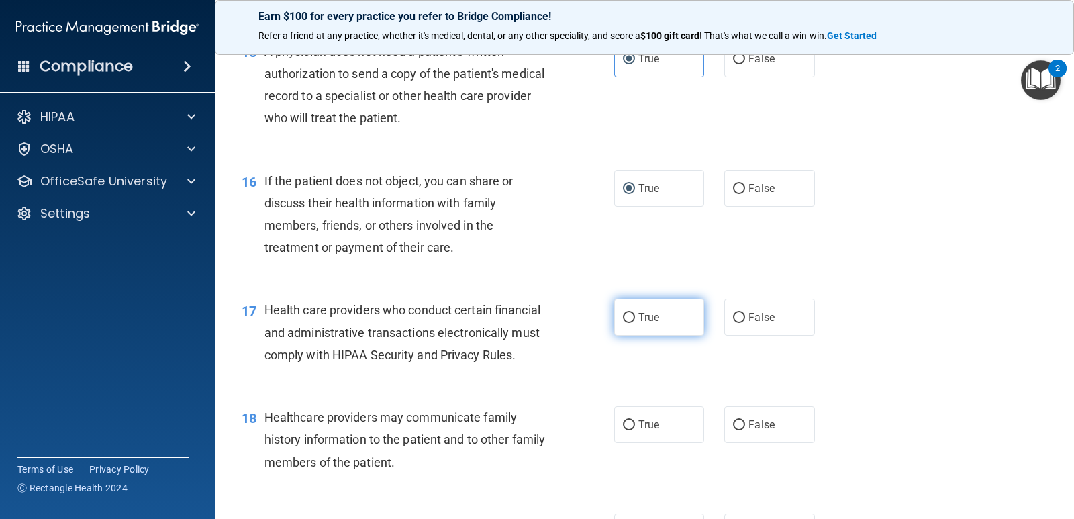
click at [672, 336] on label "True" at bounding box center [659, 317] width 90 height 37
click at [635, 323] on input "True" at bounding box center [629, 318] width 12 height 10
radio input "true"
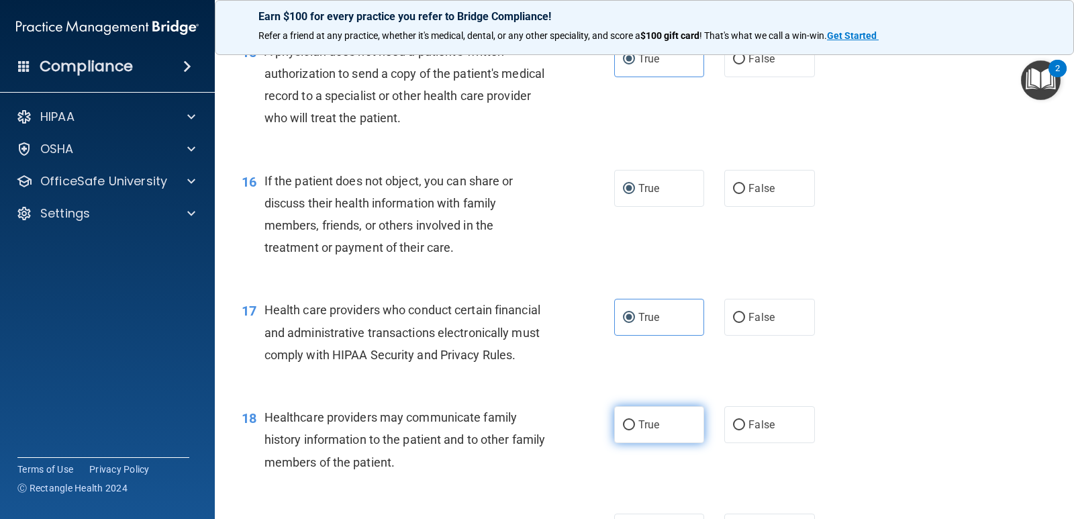
click at [672, 443] on label "True" at bounding box center [659, 424] width 90 height 37
click at [635, 430] on input "True" at bounding box center [629, 425] width 12 height 10
radio input "true"
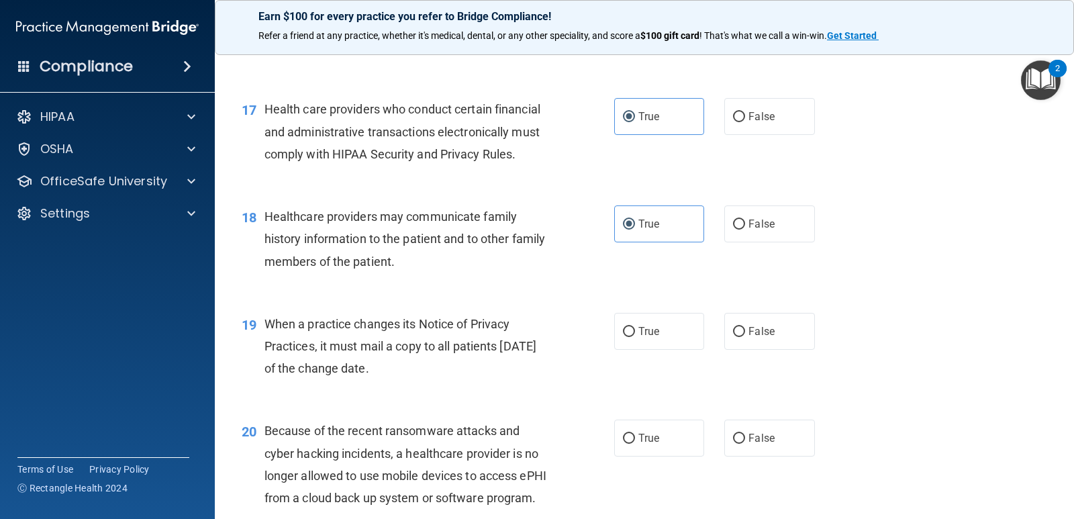
scroll to position [1879, 0]
click at [754, 337] on span "False" at bounding box center [761, 330] width 26 height 13
click at [745, 336] on input "False" at bounding box center [739, 331] width 12 height 10
radio input "true"
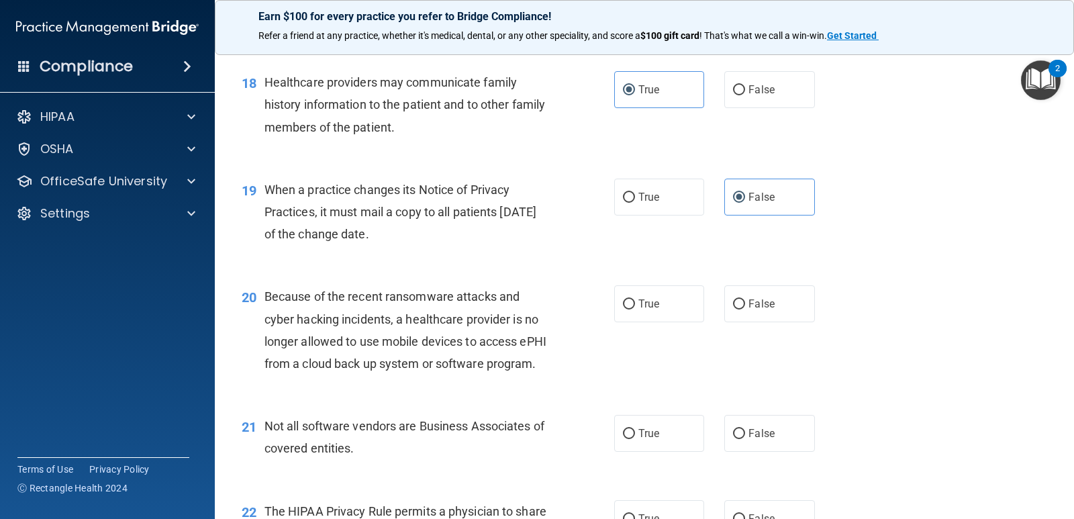
scroll to position [2013, 0]
click at [737, 319] on label "False" at bounding box center [769, 303] width 90 height 37
click at [737, 309] on input "False" at bounding box center [739, 304] width 12 height 10
radio input "true"
click at [623, 309] on input "True" at bounding box center [629, 304] width 12 height 10
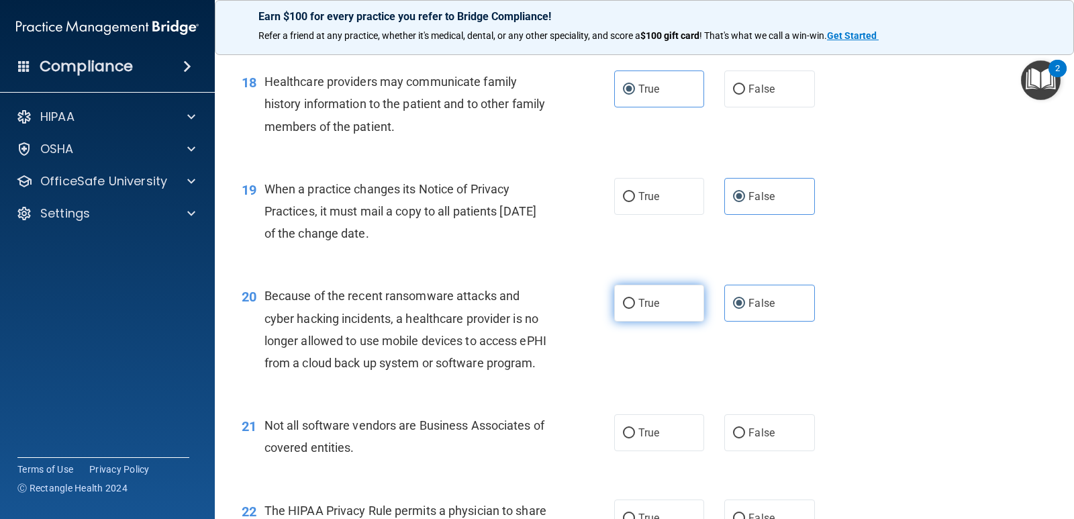
radio input "true"
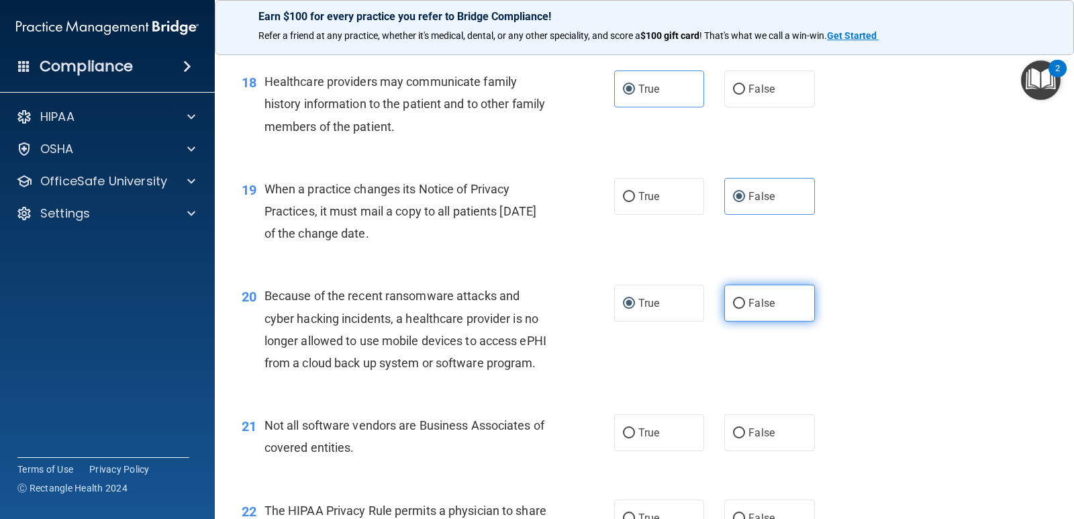
click at [748, 309] on span "False" at bounding box center [761, 303] width 26 height 13
click at [745, 309] on input "False" at bounding box center [739, 304] width 12 height 10
radio input "true"
radio input "false"
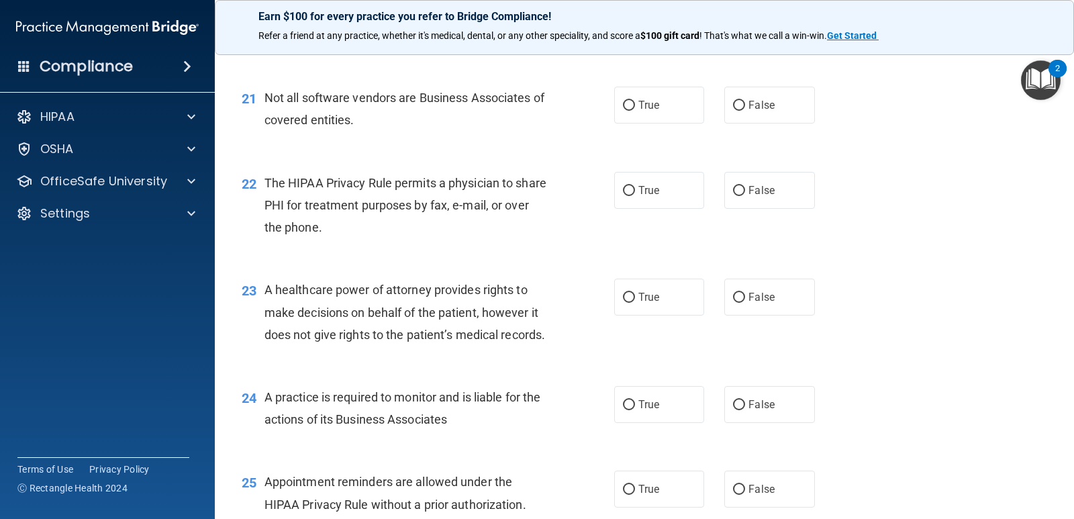
scroll to position [2349, 0]
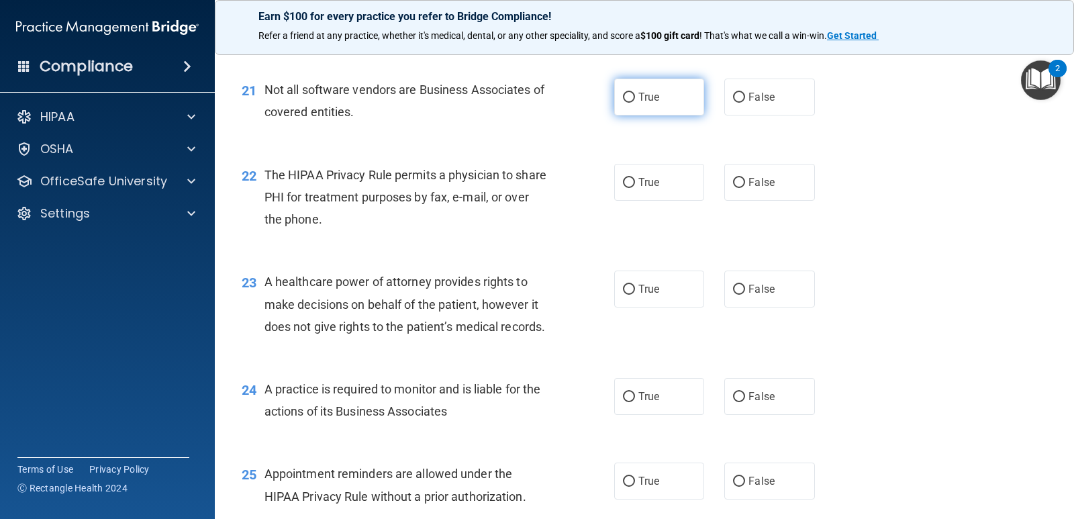
click at [676, 115] on label "True" at bounding box center [659, 97] width 90 height 37
click at [635, 103] on input "True" at bounding box center [629, 98] width 12 height 10
radio input "true"
click at [744, 201] on label "False" at bounding box center [769, 182] width 90 height 37
click at [744, 188] on input "False" at bounding box center [739, 183] width 12 height 10
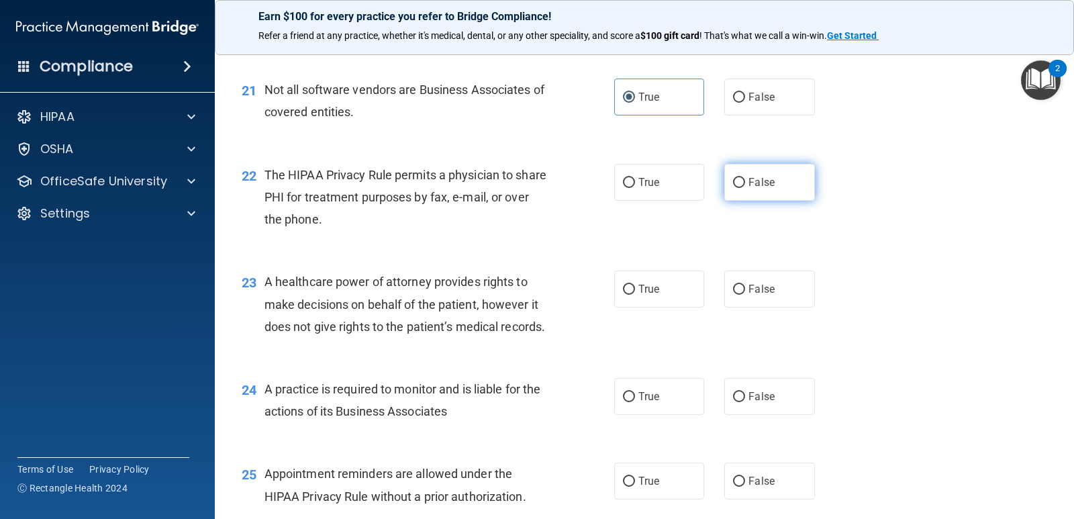
radio input "true"
click at [725, 307] on label "False" at bounding box center [769, 288] width 90 height 37
click at [733, 295] on input "False" at bounding box center [739, 290] width 12 height 10
radio input "true"
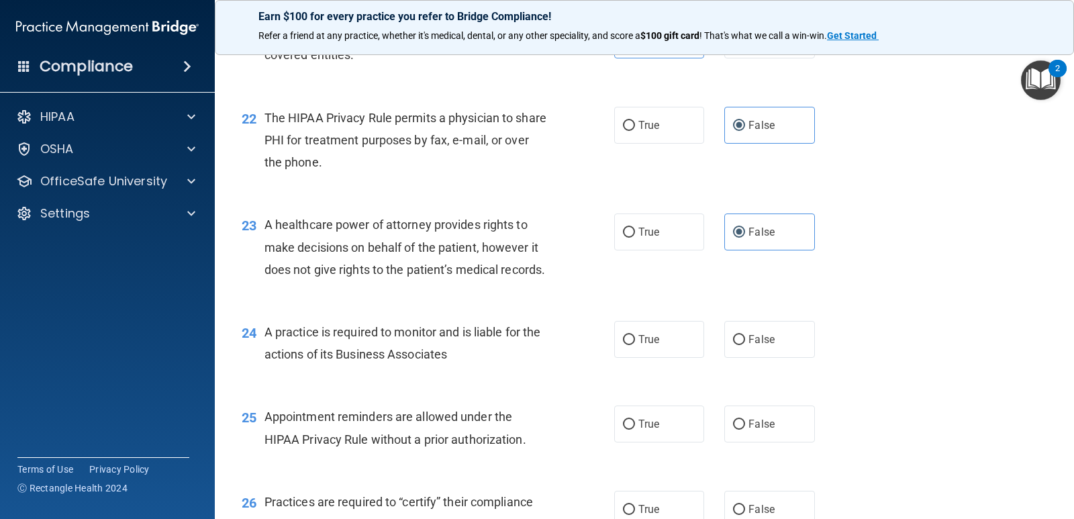
scroll to position [2483, 0]
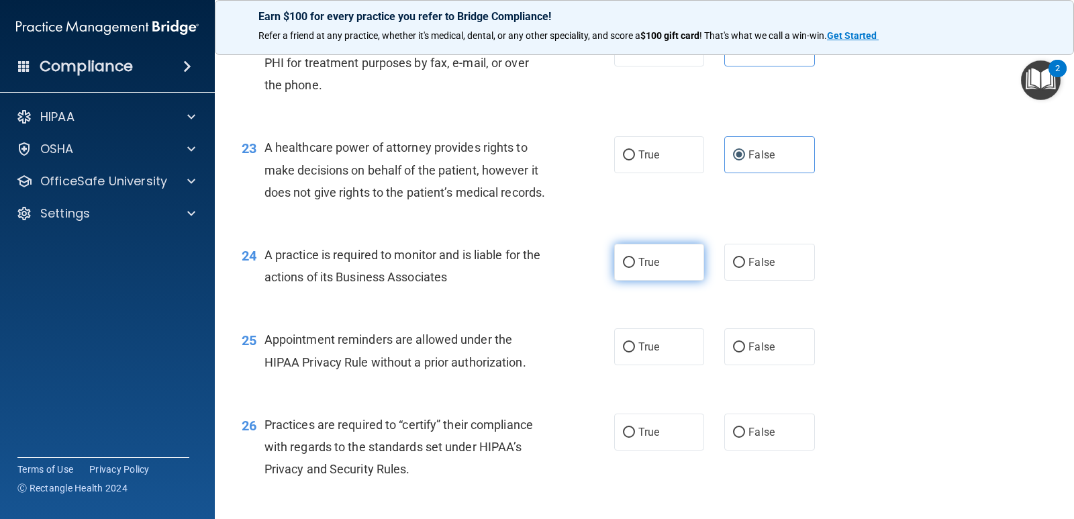
click at [650, 268] on span "True" at bounding box center [648, 262] width 21 height 13
click at [635, 268] on input "True" at bounding box center [629, 263] width 12 height 10
radio input "true"
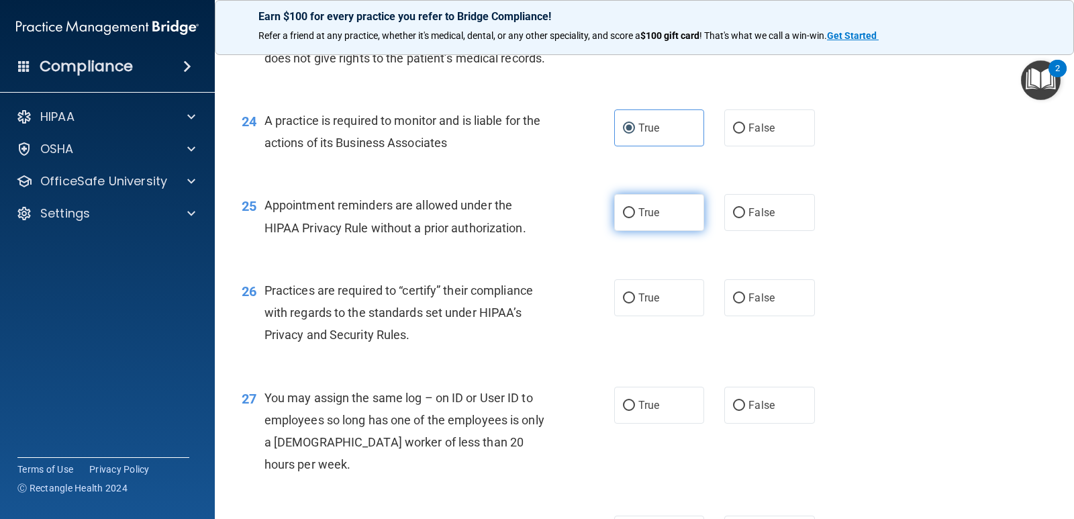
click at [625, 231] on label "True" at bounding box center [659, 212] width 90 height 37
click at [625, 218] on input "True" at bounding box center [629, 213] width 12 height 10
radio input "true"
click at [728, 146] on label "False" at bounding box center [769, 127] width 90 height 37
click at [733, 134] on input "False" at bounding box center [739, 128] width 12 height 10
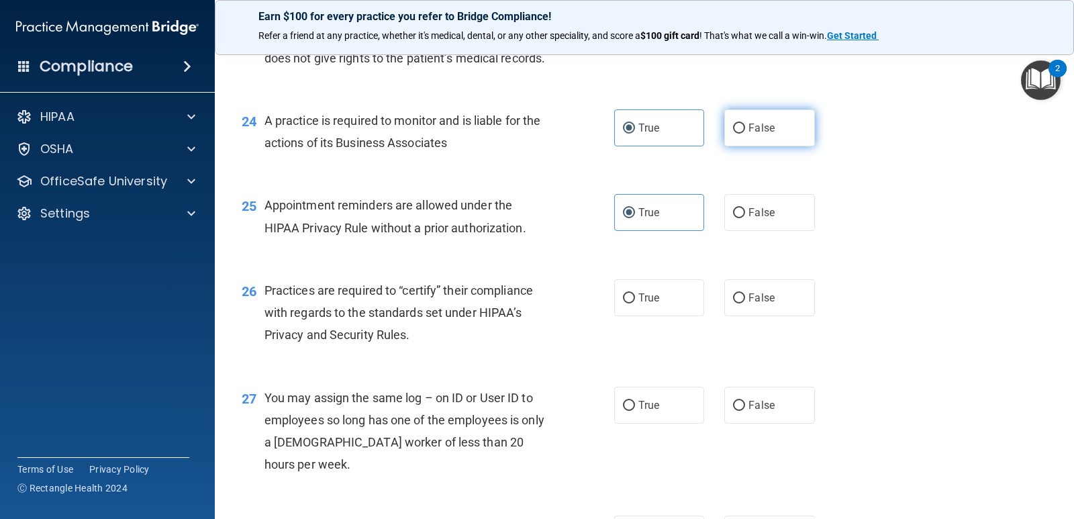
radio input "true"
radio input "false"
click at [729, 316] on label "False" at bounding box center [769, 297] width 90 height 37
click at [733, 303] on input "False" at bounding box center [739, 298] width 12 height 10
radio input "true"
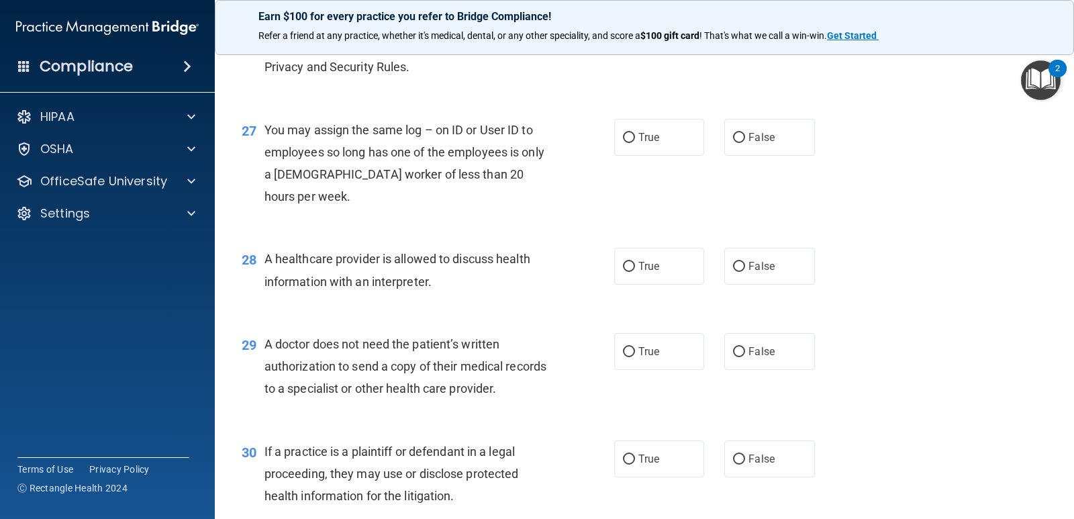
scroll to position [2886, 0]
click at [785, 155] on label "False" at bounding box center [769, 136] width 90 height 37
click at [745, 142] on input "False" at bounding box center [739, 137] width 12 height 10
radio input "true"
click at [659, 284] on label "True" at bounding box center [659, 265] width 90 height 37
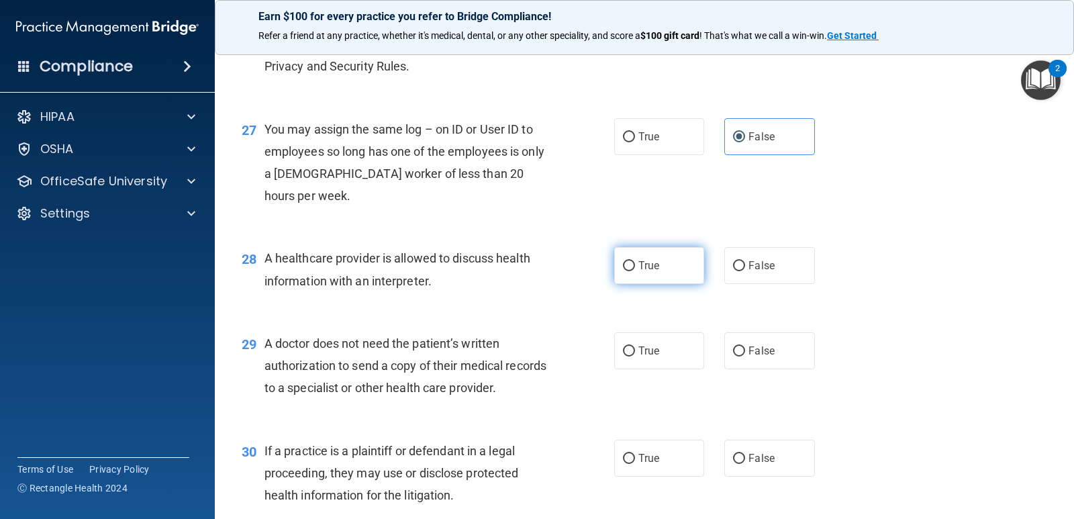
click at [635, 271] on input "True" at bounding box center [629, 266] width 12 height 10
radio input "true"
click at [748, 357] on span "False" at bounding box center [761, 350] width 26 height 13
click at [743, 356] on input "False" at bounding box center [739, 351] width 12 height 10
radio input "true"
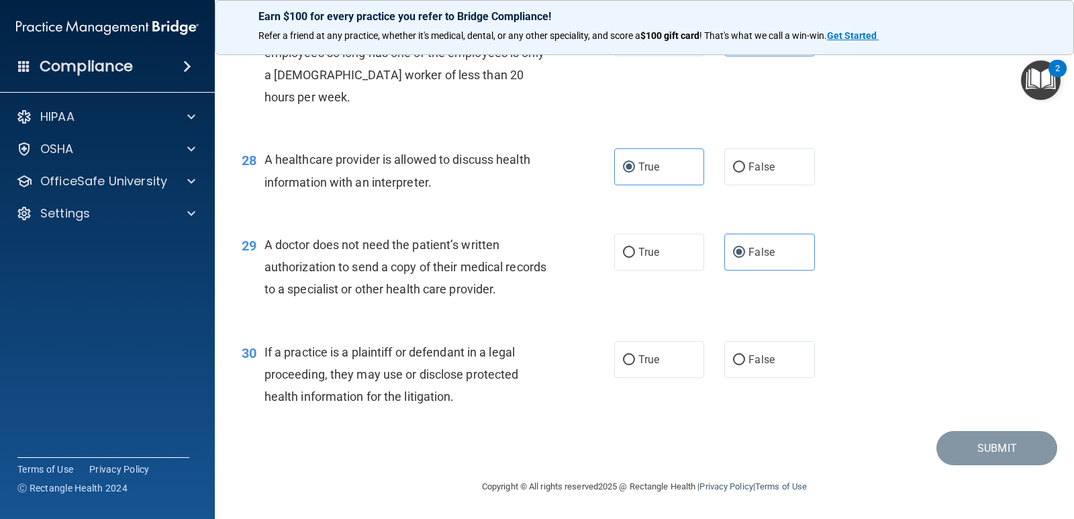
scroll to position [3020, 0]
click at [771, 378] on label "False" at bounding box center [769, 359] width 90 height 37
click at [745, 365] on input "False" at bounding box center [739, 360] width 12 height 10
radio input "true"
click at [948, 465] on button "Submit" at bounding box center [996, 448] width 121 height 34
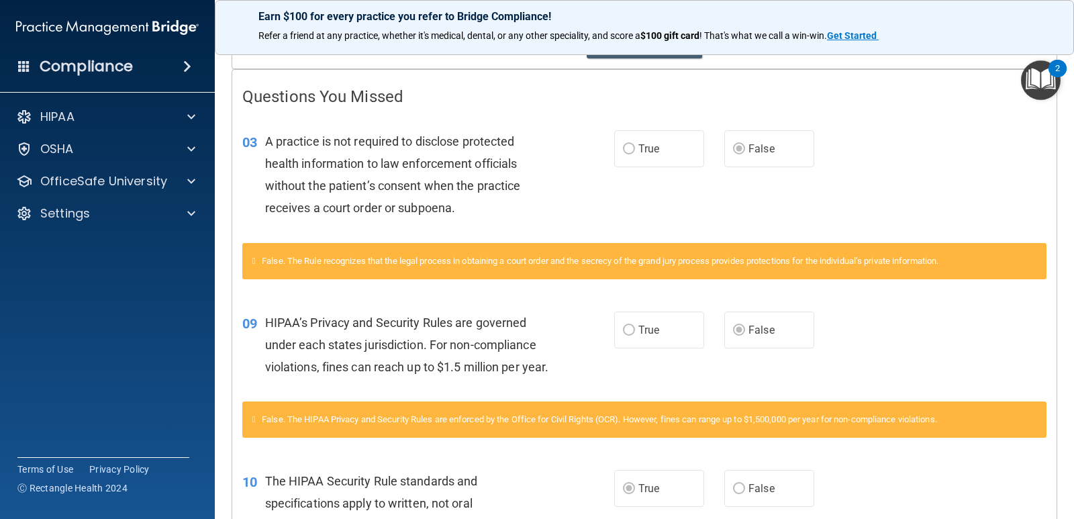
scroll to position [223, 0]
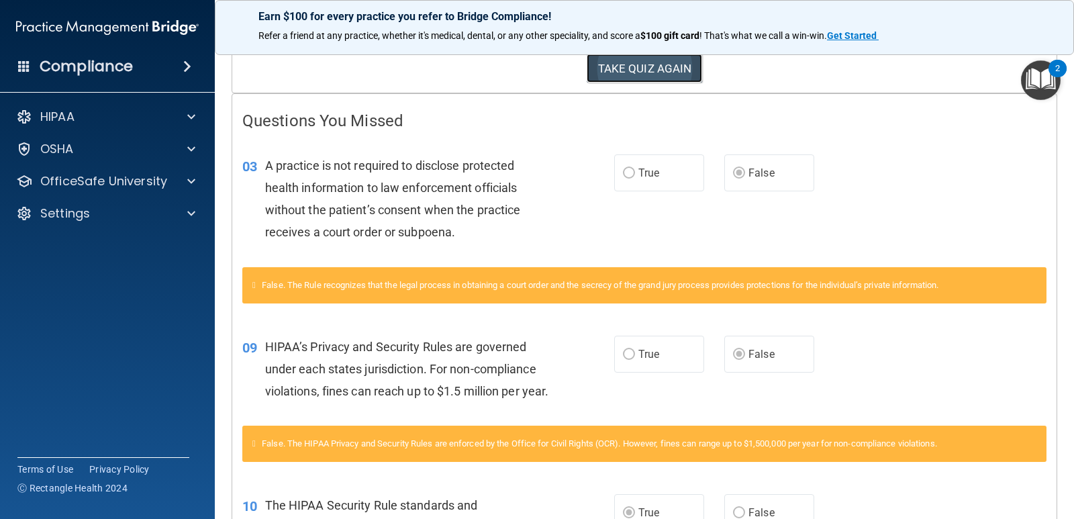
click at [642, 70] on button "TAKE QUIZ AGAIN" at bounding box center [645, 69] width 116 height 30
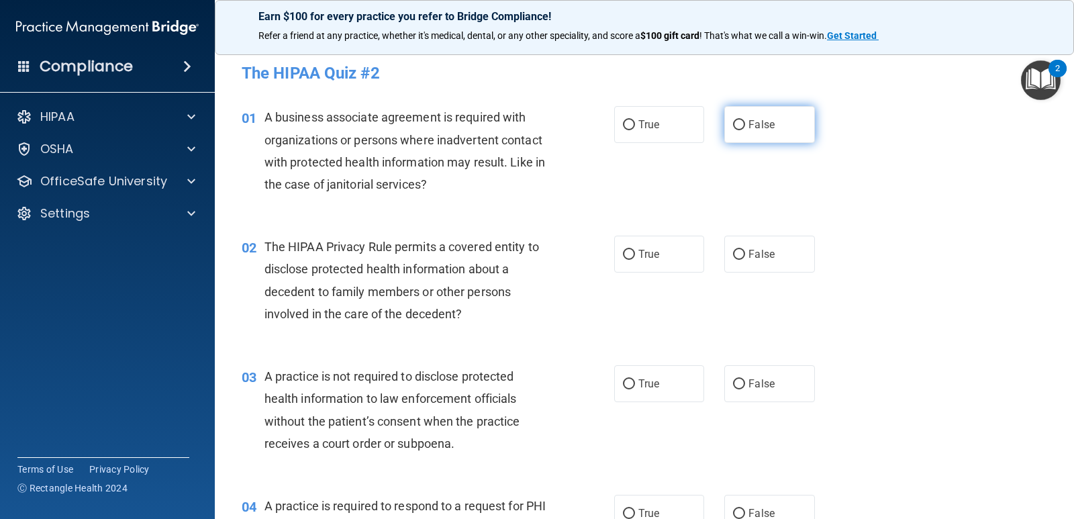
click at [793, 133] on label "False" at bounding box center [769, 124] width 90 height 37
click at [745, 130] on input "False" at bounding box center [739, 125] width 12 height 10
radio input "true"
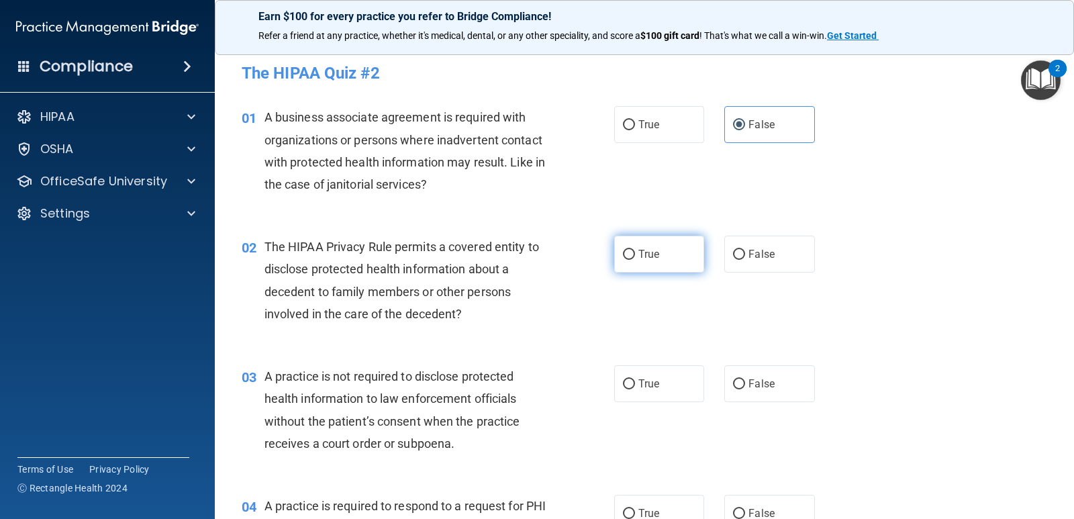
click at [632, 254] on label "True" at bounding box center [659, 254] width 90 height 37
click at [632, 254] on input "True" at bounding box center [629, 255] width 12 height 10
radio input "true"
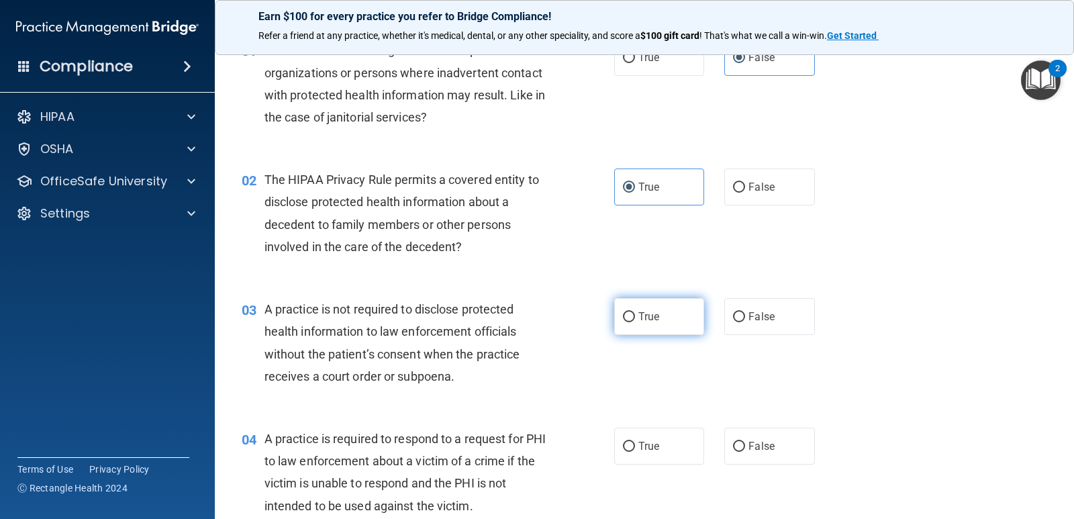
click at [662, 310] on label "True" at bounding box center [659, 316] width 90 height 37
click at [635, 312] on input "True" at bounding box center [629, 317] width 12 height 10
radio input "true"
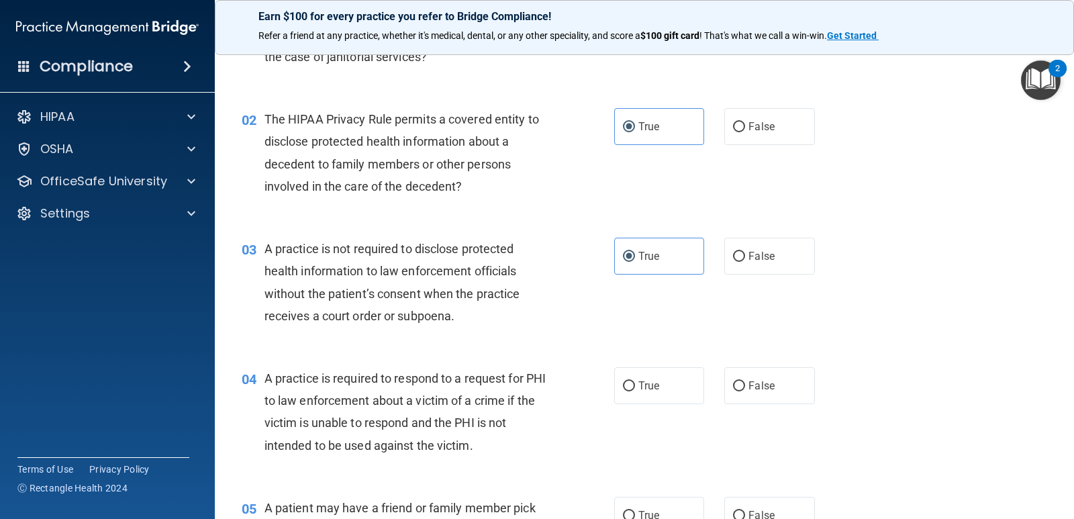
scroll to position [268, 0]
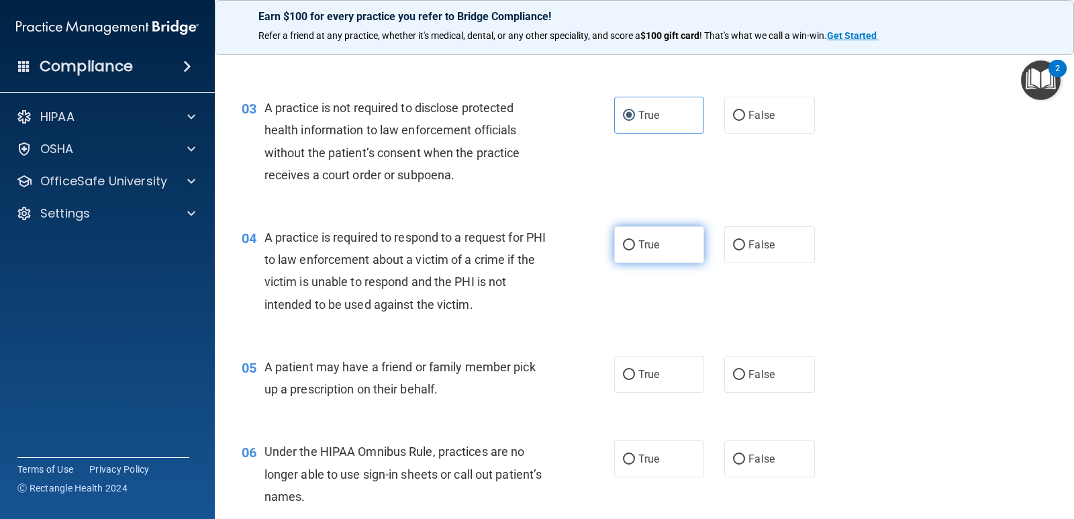
click at [627, 250] on input "True" at bounding box center [629, 245] width 12 height 10
radio input "true"
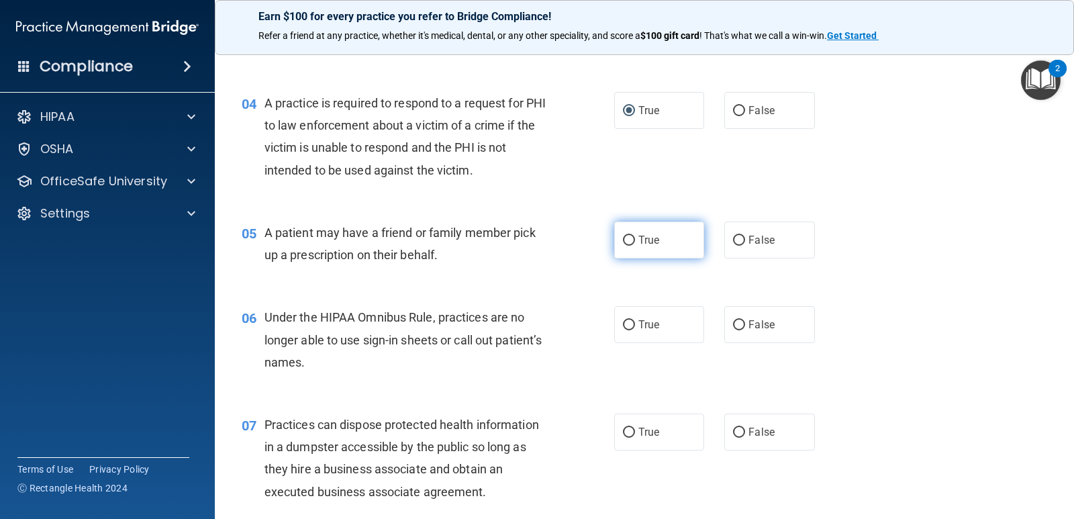
click at [640, 244] on span "True" at bounding box center [648, 240] width 21 height 13
click at [635, 244] on input "True" at bounding box center [629, 241] width 12 height 10
radio input "true"
click at [735, 317] on label "False" at bounding box center [769, 324] width 90 height 37
click at [735, 320] on input "False" at bounding box center [739, 325] width 12 height 10
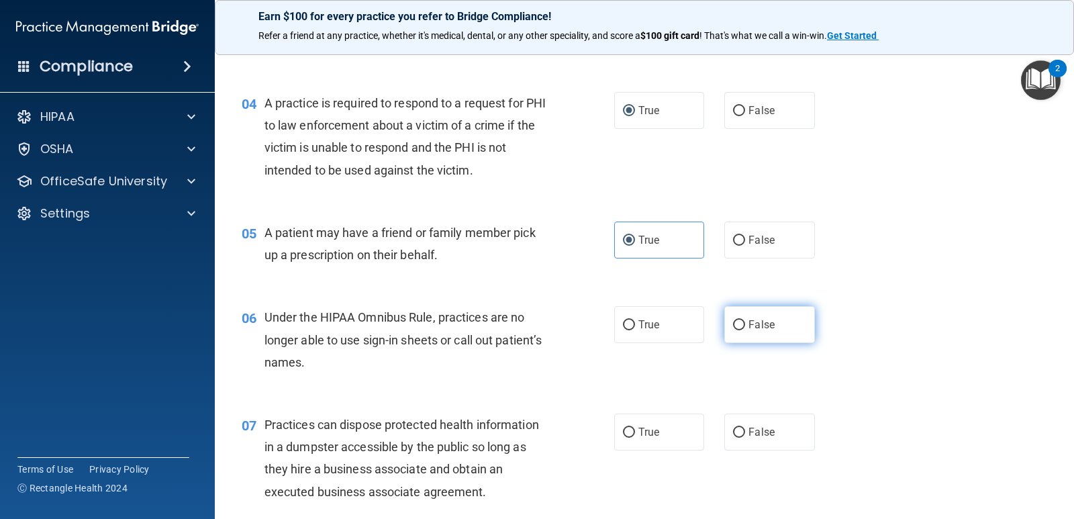
radio input "true"
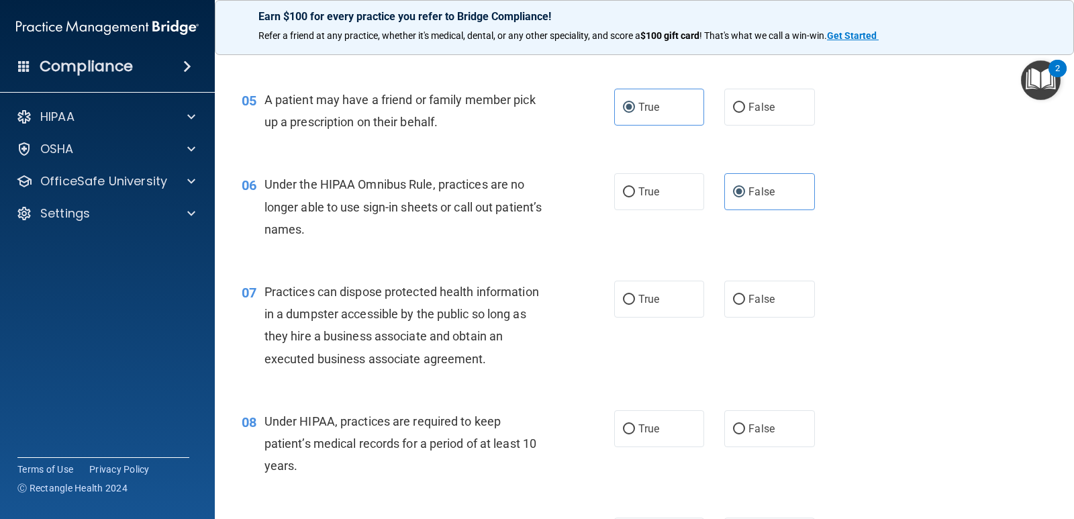
scroll to position [537, 0]
click at [762, 289] on label "False" at bounding box center [769, 297] width 90 height 37
click at [745, 293] on input "False" at bounding box center [739, 298] width 12 height 10
radio input "true"
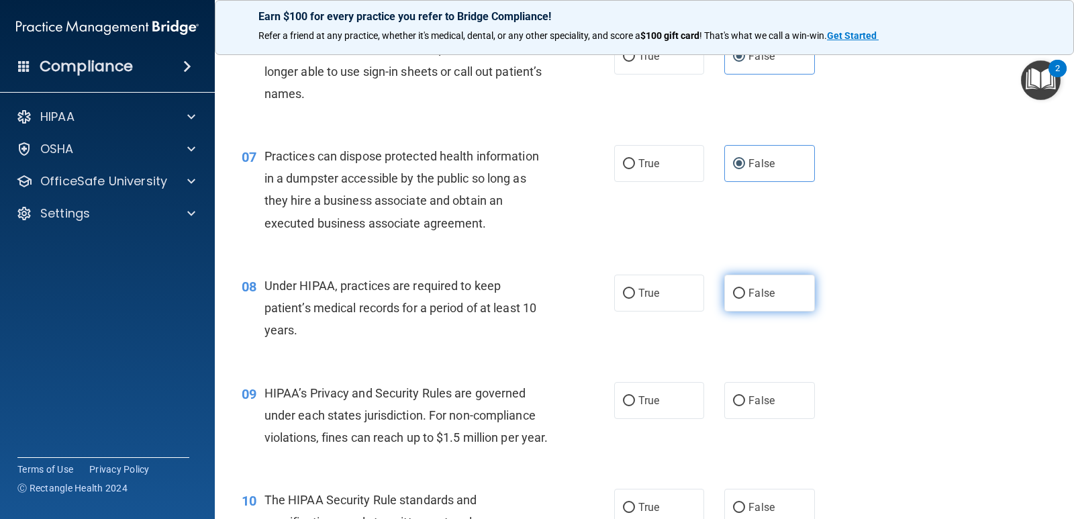
click at [756, 299] on label "False" at bounding box center [769, 292] width 90 height 37
click at [745, 299] on input "False" at bounding box center [739, 294] width 12 height 10
radio input "true"
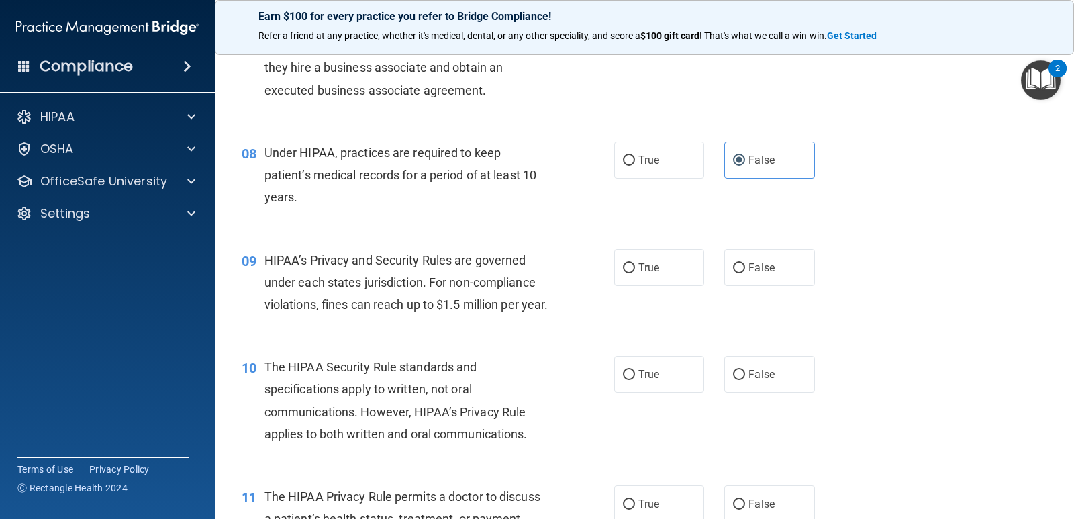
scroll to position [805, 0]
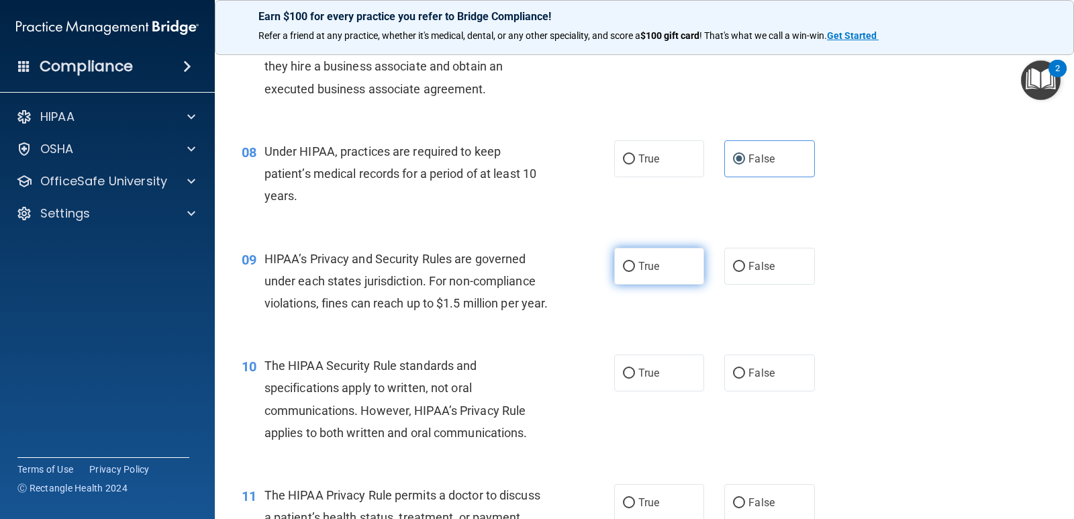
click at [643, 266] on span "True" at bounding box center [648, 266] width 21 height 13
click at [635, 266] on input "True" at bounding box center [629, 267] width 12 height 10
radio input "true"
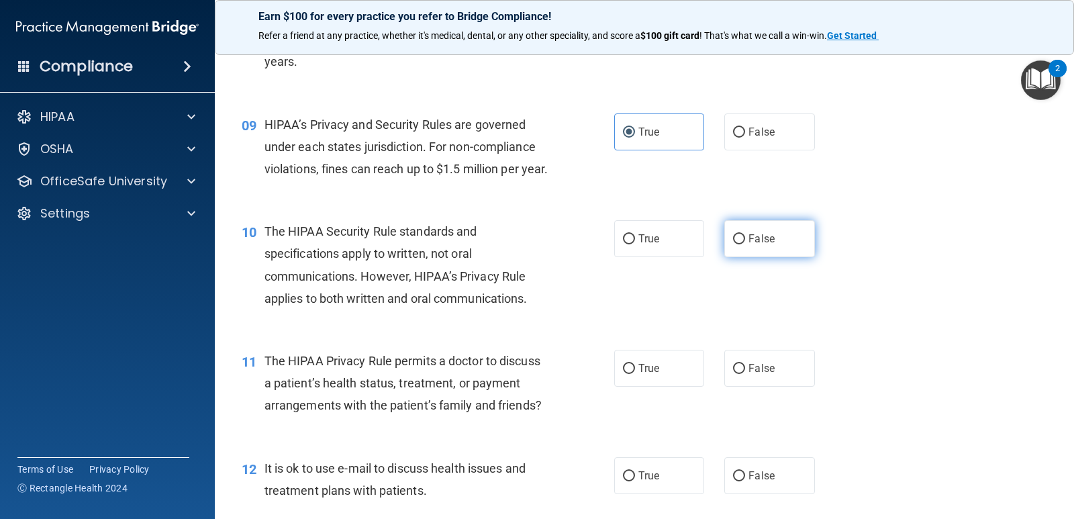
click at [740, 254] on label "False" at bounding box center [769, 238] width 90 height 37
click at [740, 244] on input "False" at bounding box center [739, 239] width 12 height 10
radio input "true"
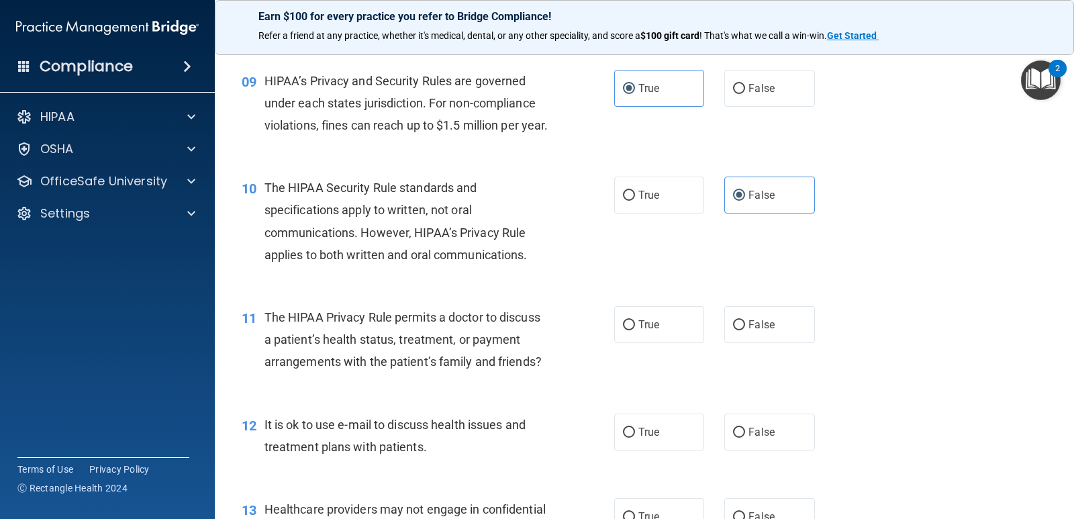
scroll to position [1007, 0]
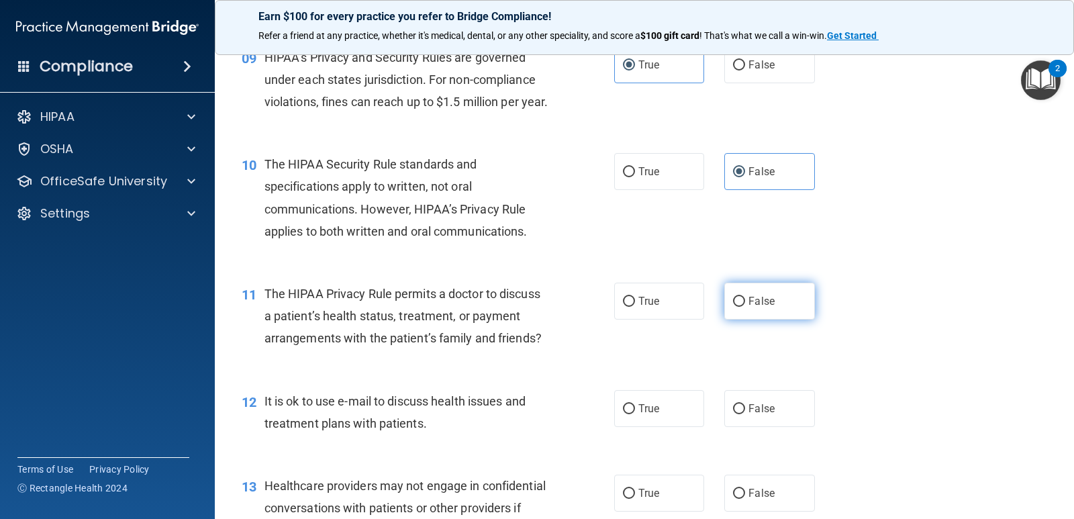
click at [737, 307] on input "False" at bounding box center [739, 302] width 12 height 10
radio input "true"
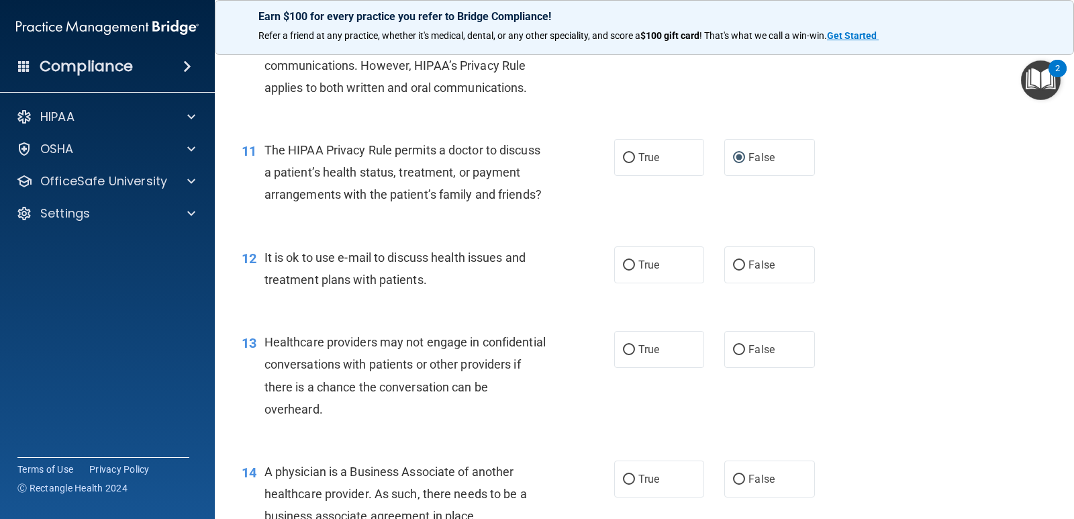
scroll to position [1208, 0]
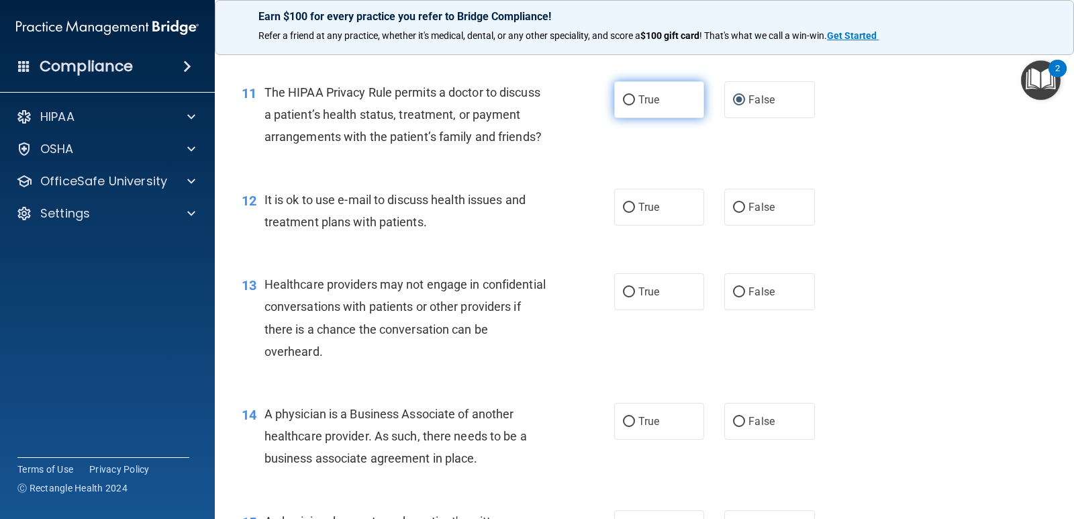
click at [636, 110] on label "True" at bounding box center [659, 99] width 90 height 37
click at [635, 105] on input "True" at bounding box center [629, 100] width 12 height 10
radio input "true"
radio input "false"
click at [628, 213] on input "True" at bounding box center [629, 208] width 12 height 10
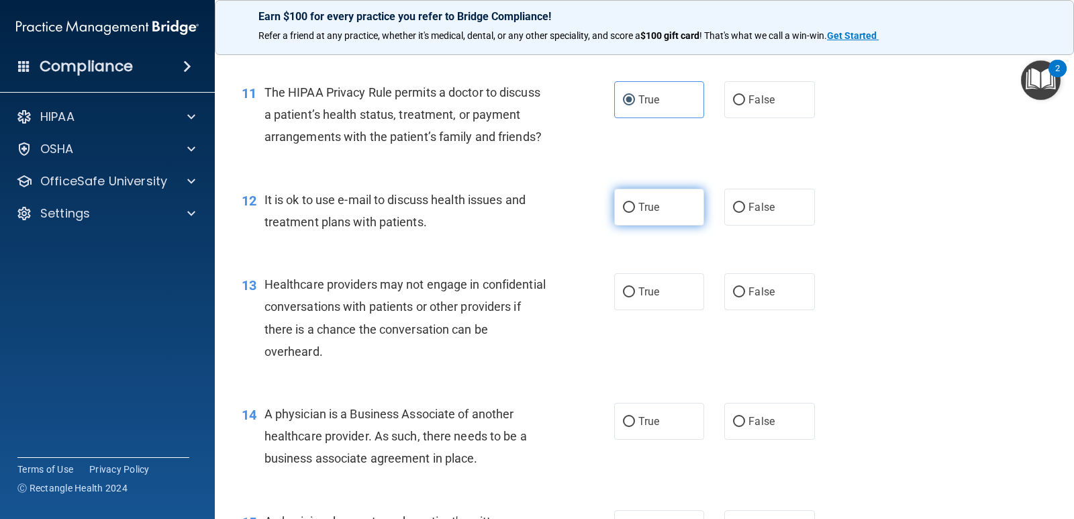
radio input "true"
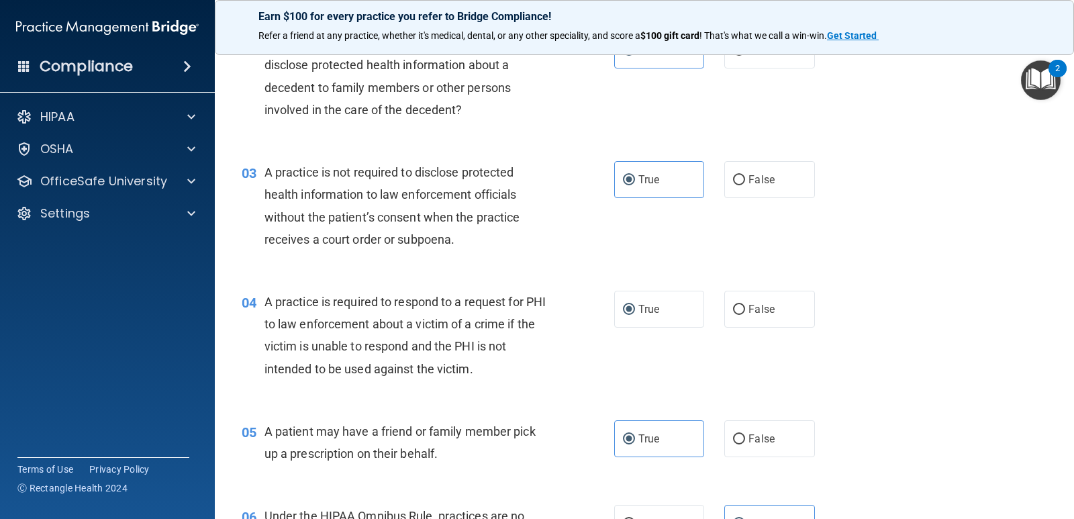
scroll to position [201, 0]
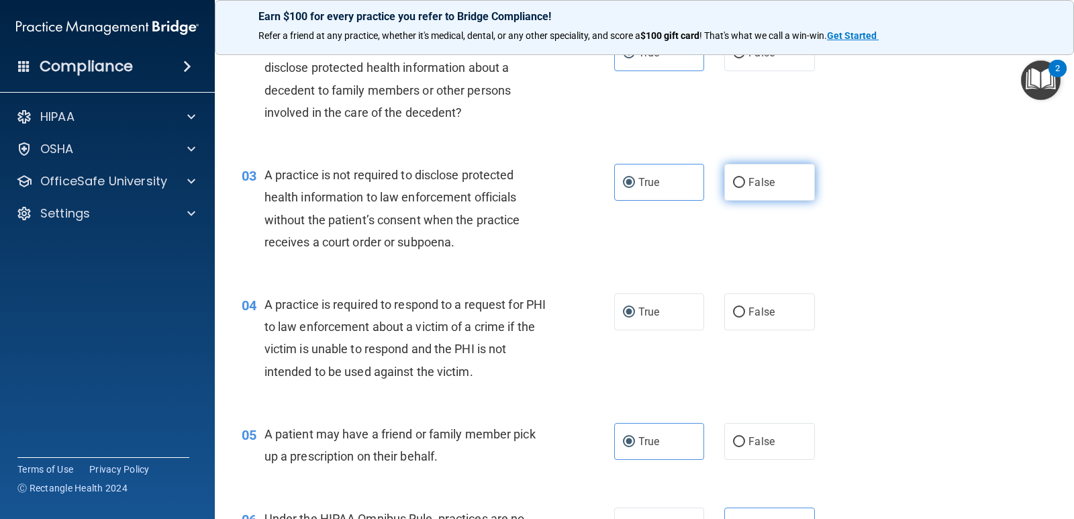
click at [741, 174] on label "False" at bounding box center [769, 182] width 90 height 37
click at [741, 178] on input "False" at bounding box center [739, 183] width 12 height 10
radio input "true"
radio input "false"
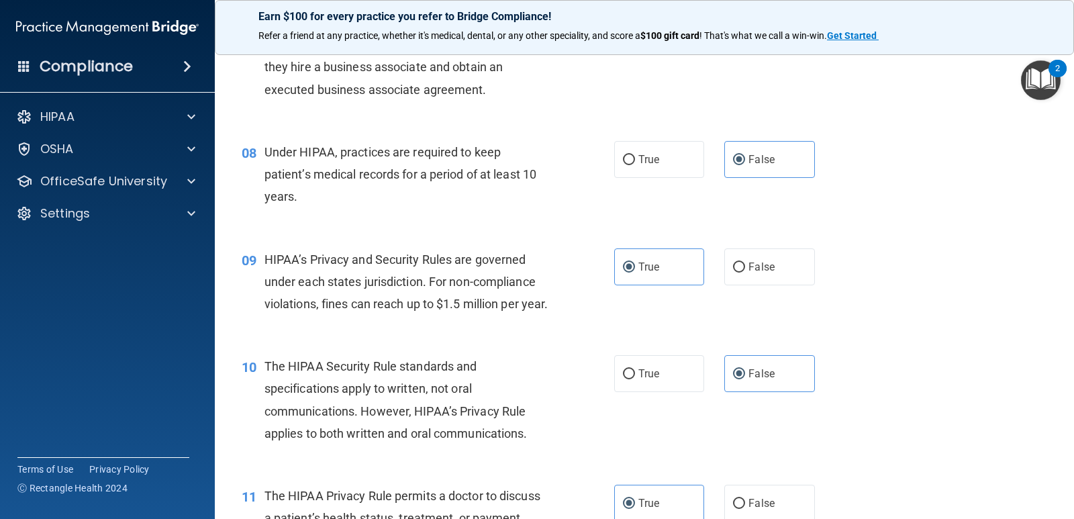
scroll to position [805, 0]
click at [786, 266] on label "False" at bounding box center [769, 266] width 90 height 37
click at [745, 266] on input "False" at bounding box center [739, 267] width 12 height 10
radio input "true"
radio input "false"
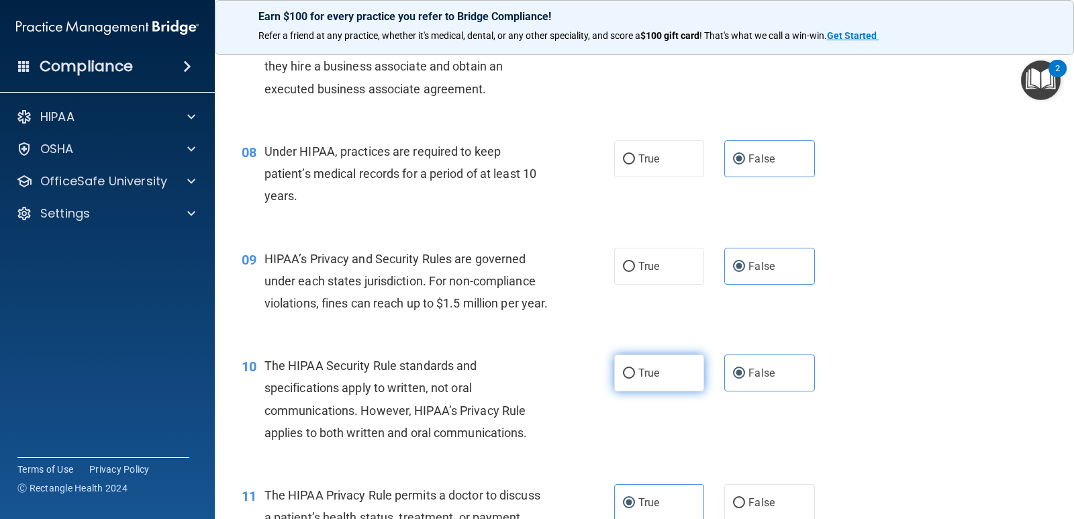
click at [664, 391] on label "True" at bounding box center [659, 372] width 90 height 37
click at [635, 379] on input "True" at bounding box center [629, 373] width 12 height 10
radio input "true"
radio input "false"
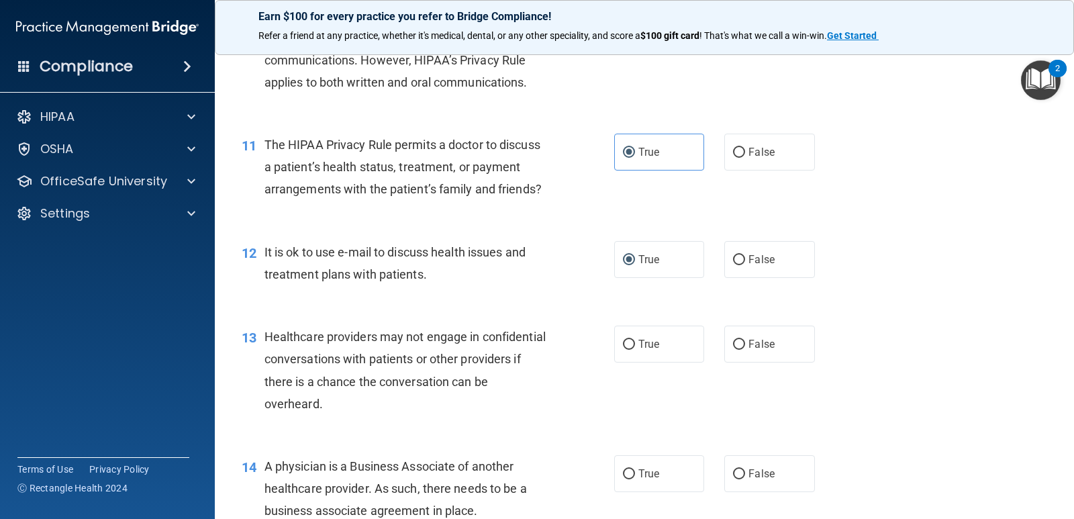
scroll to position [1275, 0]
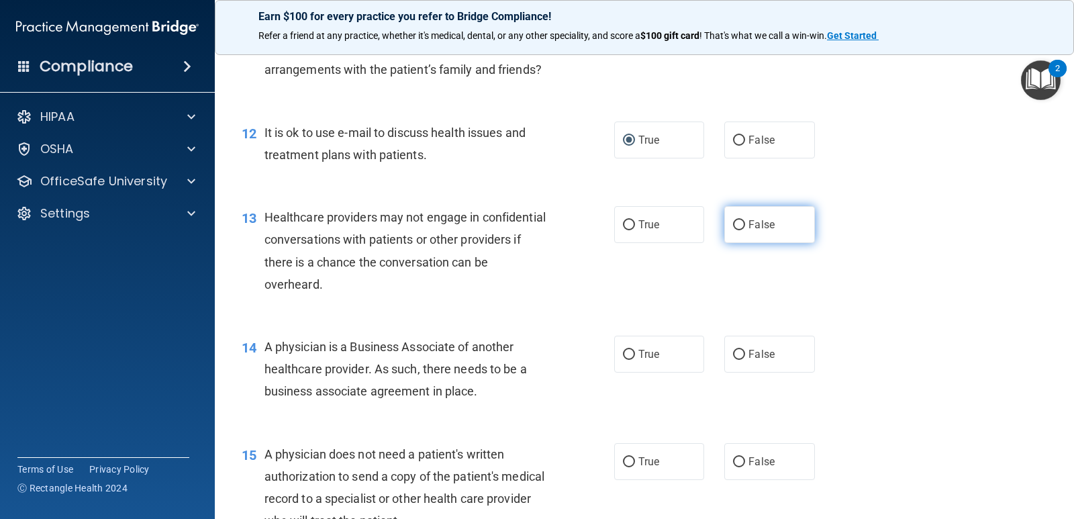
click at [783, 243] on label "False" at bounding box center [769, 224] width 90 height 37
click at [745, 230] on input "False" at bounding box center [739, 225] width 12 height 10
radio input "true"
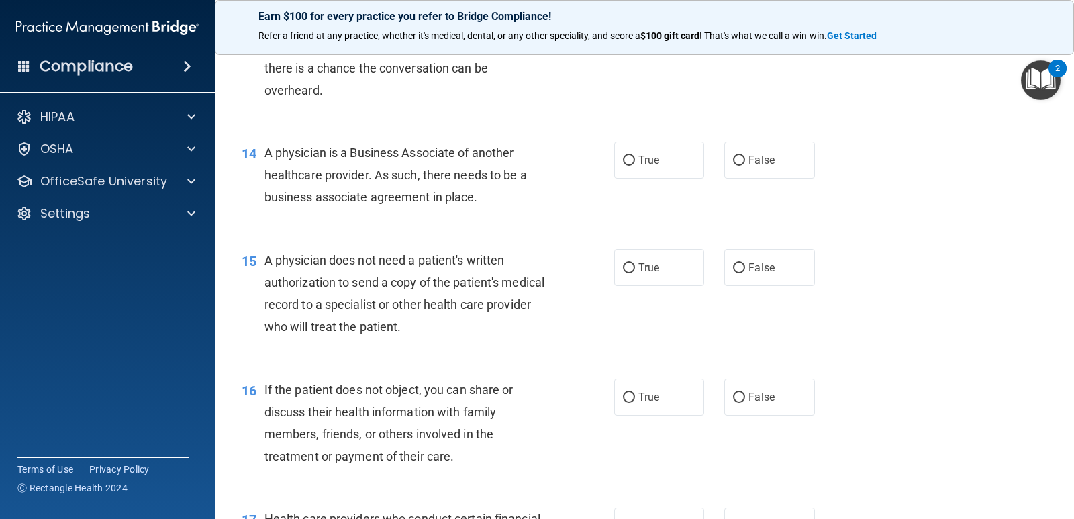
scroll to position [1476, 0]
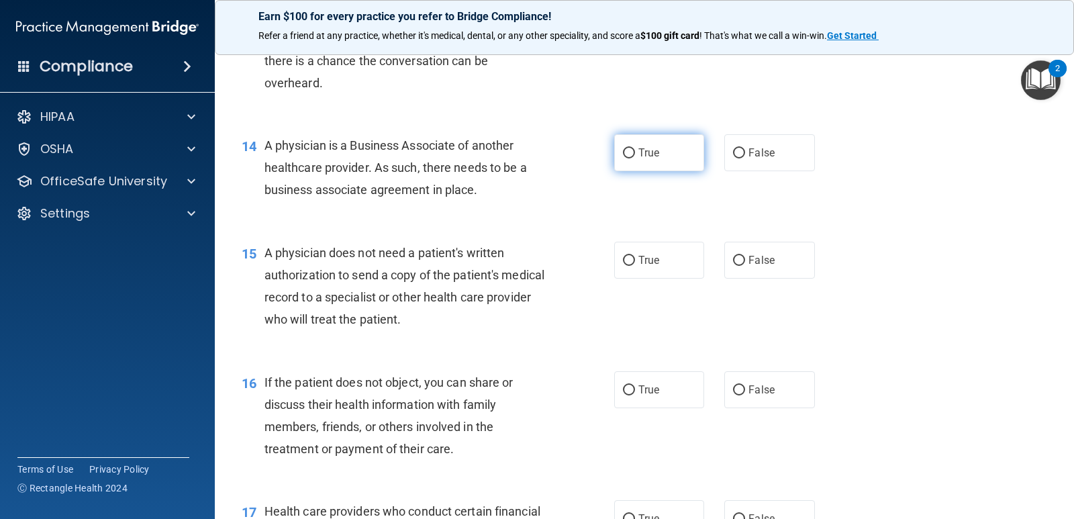
click at [656, 171] on label "True" at bounding box center [659, 152] width 90 height 37
click at [635, 158] on input "True" at bounding box center [629, 153] width 12 height 10
radio input "true"
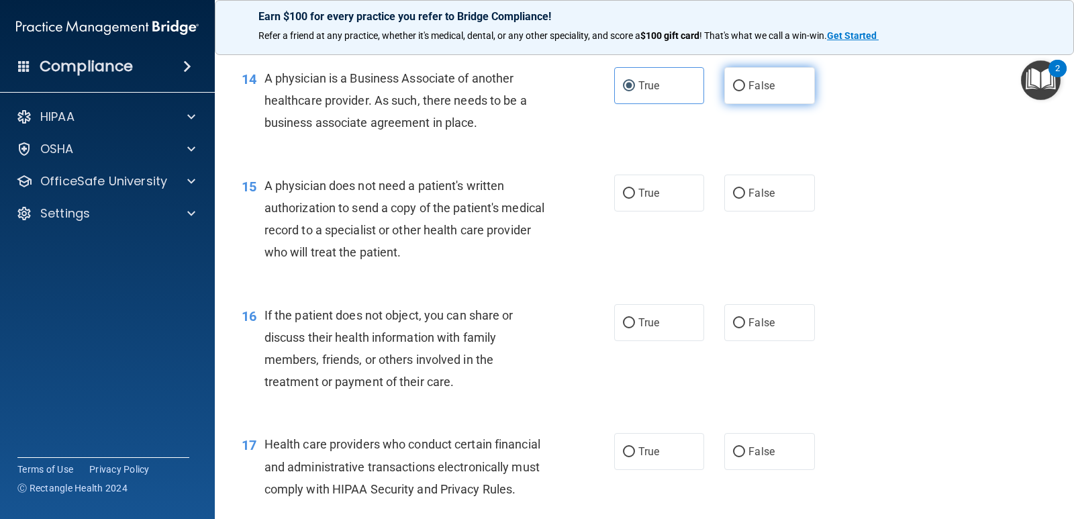
click at [748, 92] on span "False" at bounding box center [761, 85] width 26 height 13
click at [745, 91] on input "False" at bounding box center [739, 86] width 12 height 10
radio input "true"
radio input "false"
click at [652, 199] on span "True" at bounding box center [648, 193] width 21 height 13
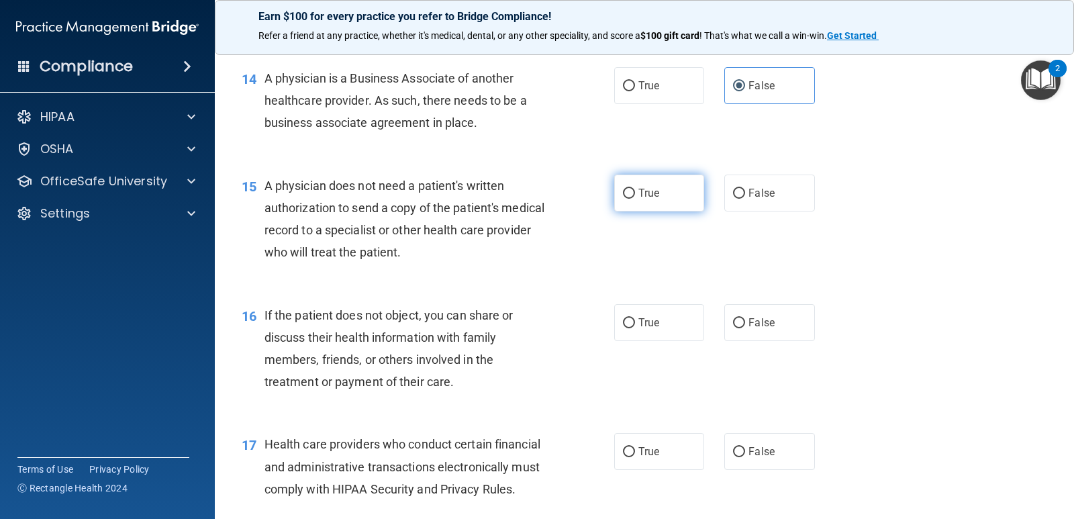
click at [635, 199] on input "True" at bounding box center [629, 194] width 12 height 10
radio input "true"
click at [670, 340] on label "True" at bounding box center [659, 322] width 90 height 37
click at [635, 328] on input "True" at bounding box center [629, 323] width 12 height 10
radio input "true"
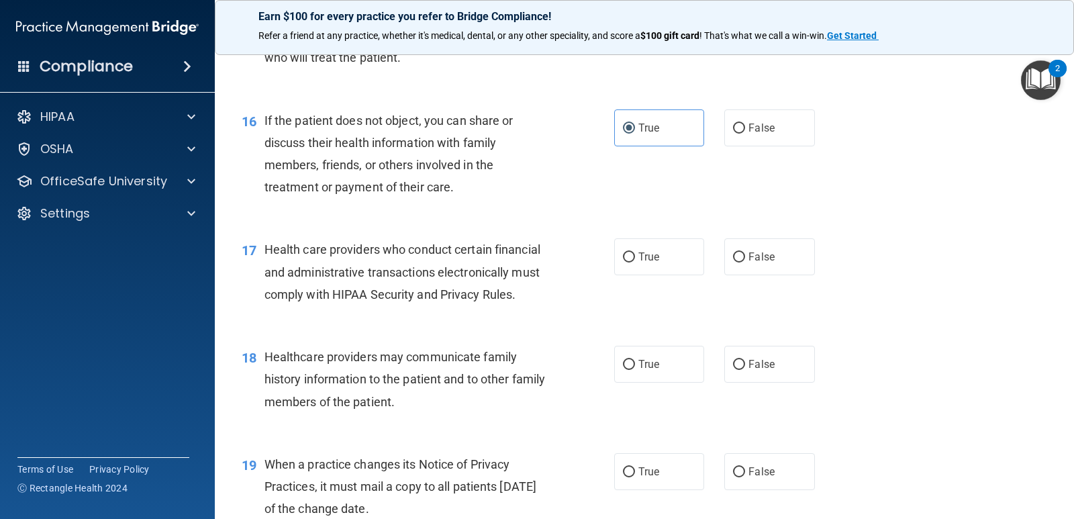
scroll to position [1745, 0]
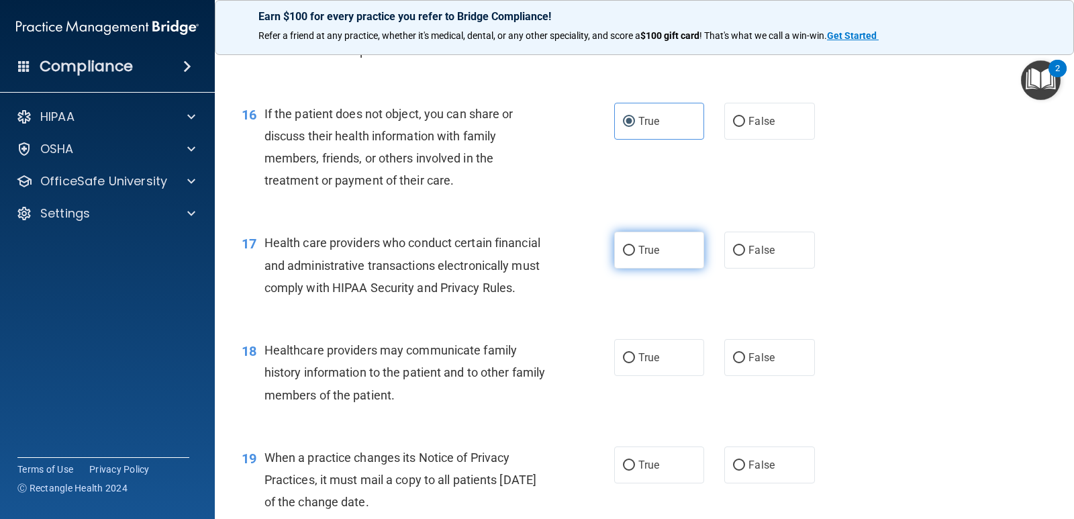
click at [629, 268] on label "True" at bounding box center [659, 250] width 90 height 37
click at [629, 256] on input "True" at bounding box center [629, 251] width 12 height 10
radio input "true"
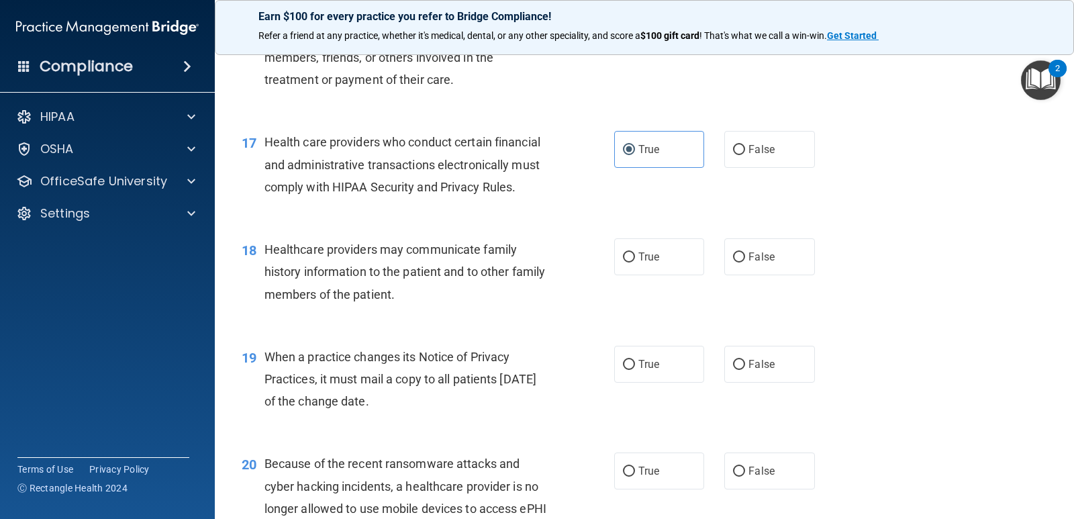
scroll to position [1879, 0]
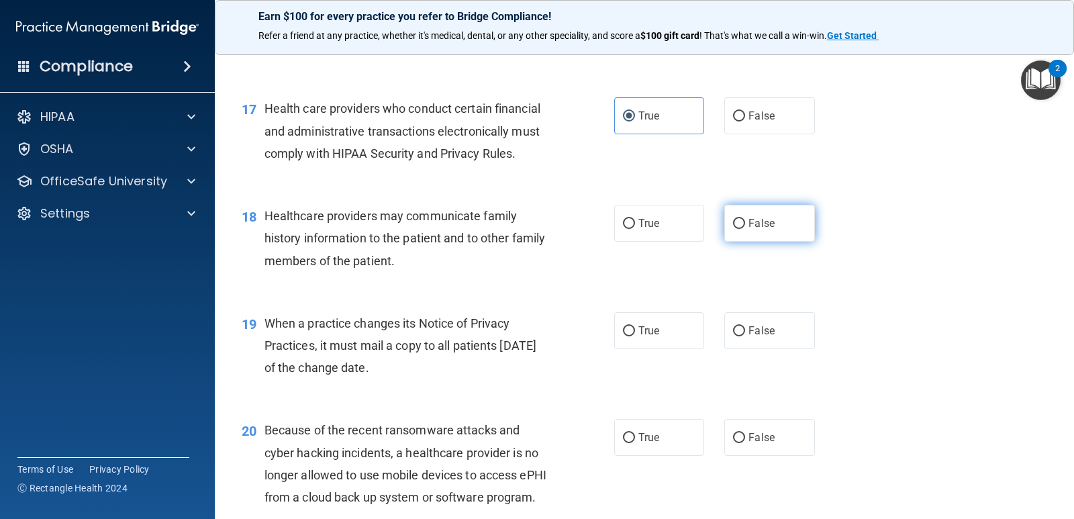
click at [733, 229] on input "False" at bounding box center [739, 224] width 12 height 10
radio input "true"
click at [740, 343] on label "False" at bounding box center [769, 330] width 90 height 37
click at [740, 336] on input "False" at bounding box center [739, 331] width 12 height 10
radio input "true"
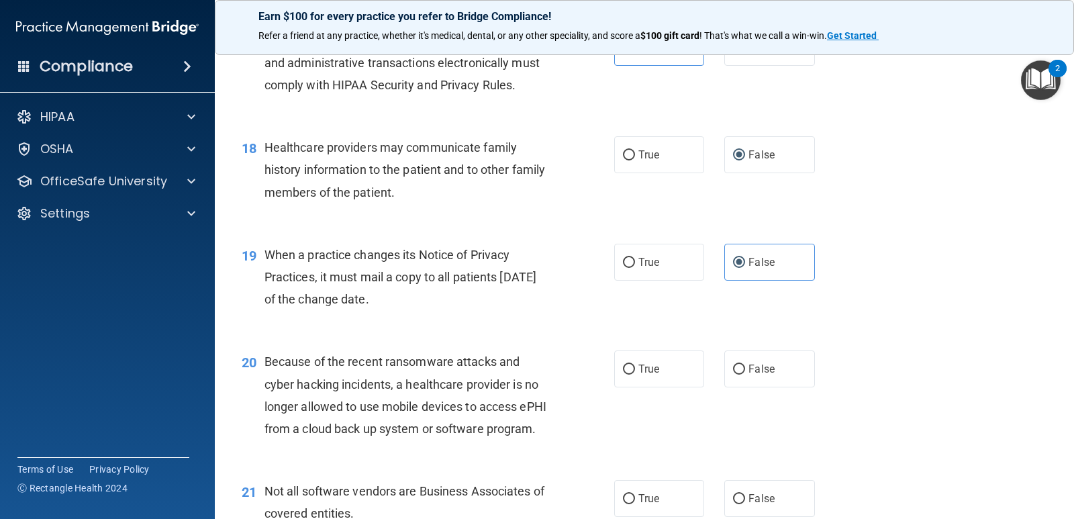
scroll to position [2013, 0]
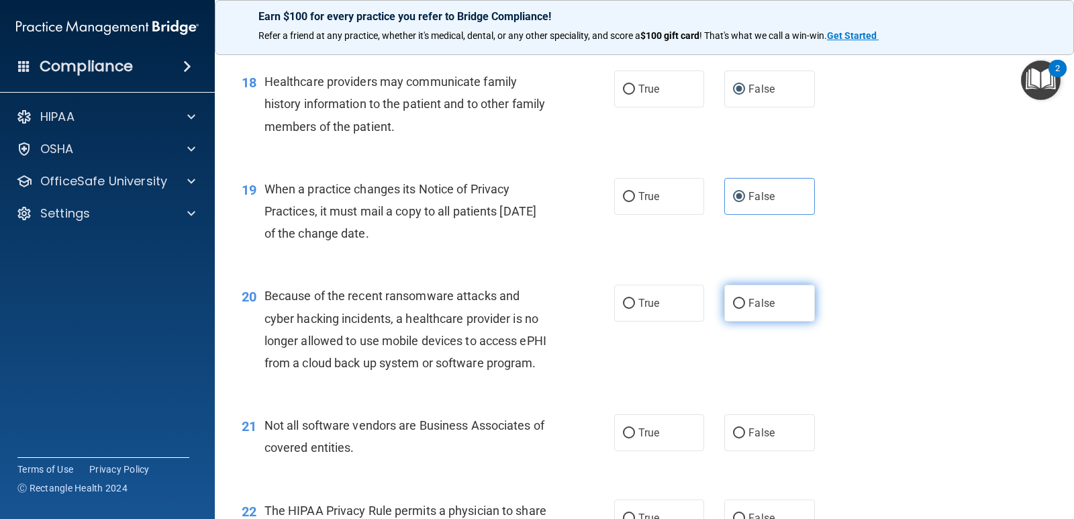
click at [736, 319] on label "False" at bounding box center [769, 303] width 90 height 37
click at [736, 309] on input "False" at bounding box center [739, 304] width 12 height 10
radio input "true"
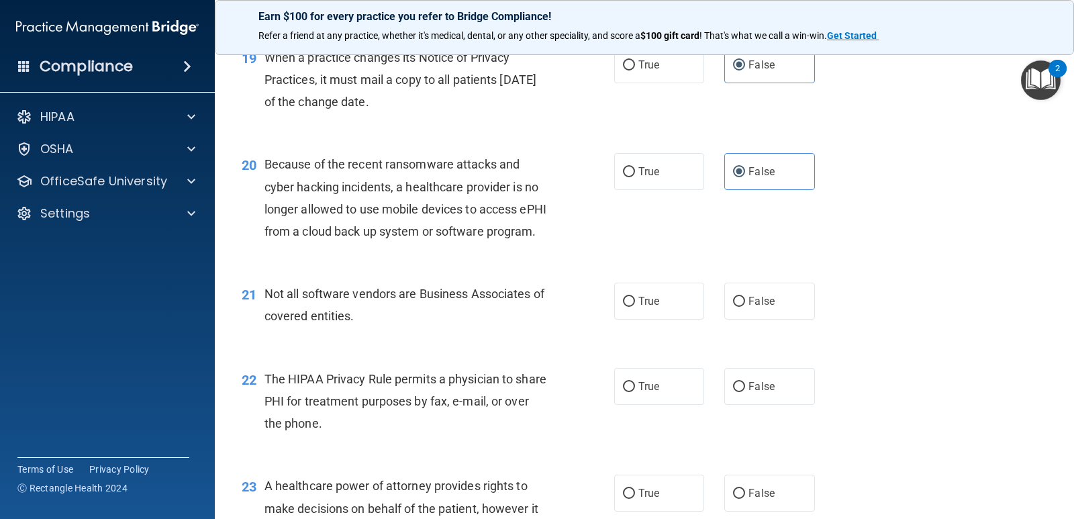
scroll to position [2148, 0]
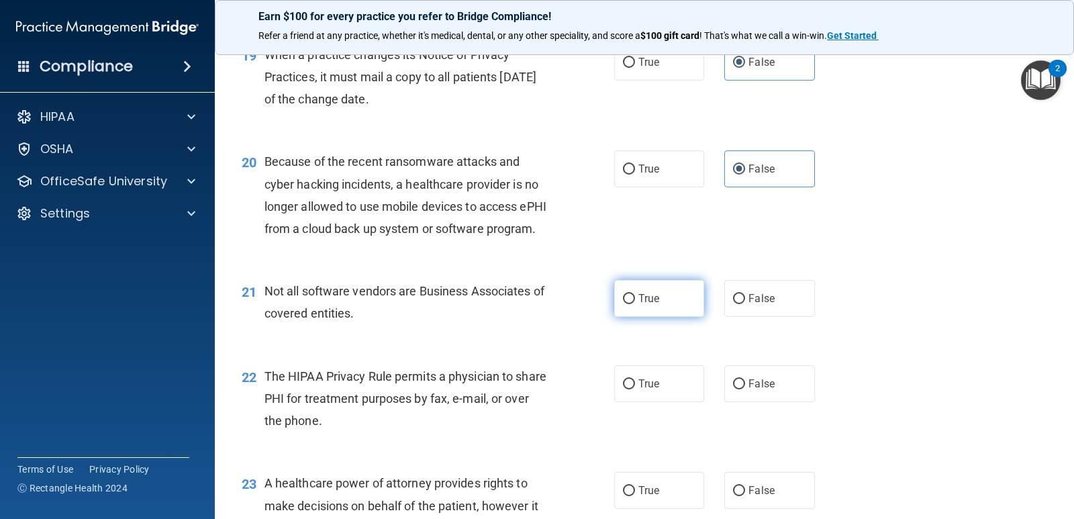
click at [687, 317] on label "True" at bounding box center [659, 298] width 90 height 37
click at [635, 304] on input "True" at bounding box center [629, 299] width 12 height 10
radio input "true"
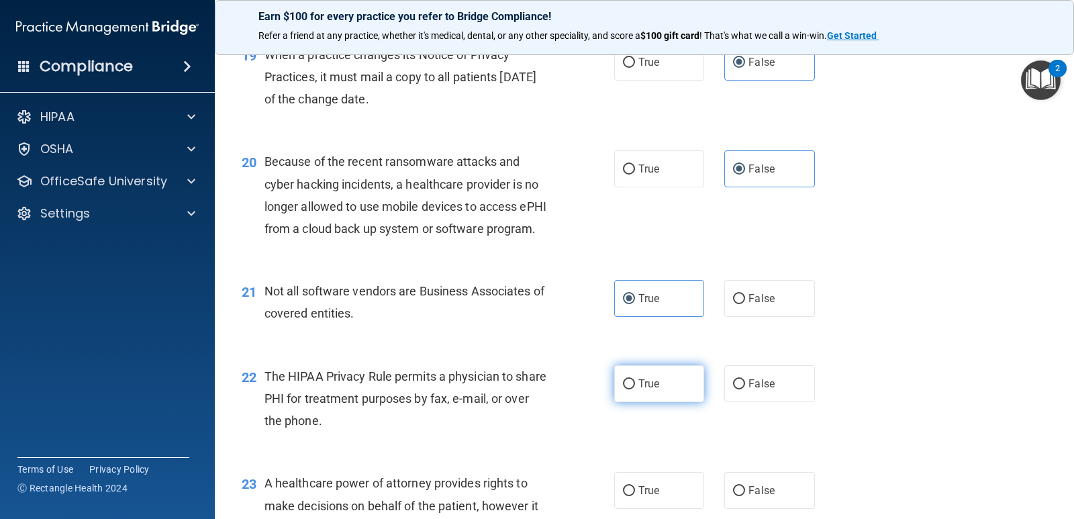
click at [652, 390] on span "True" at bounding box center [648, 383] width 21 height 13
click at [635, 389] on input "True" at bounding box center [629, 384] width 12 height 10
radio input "true"
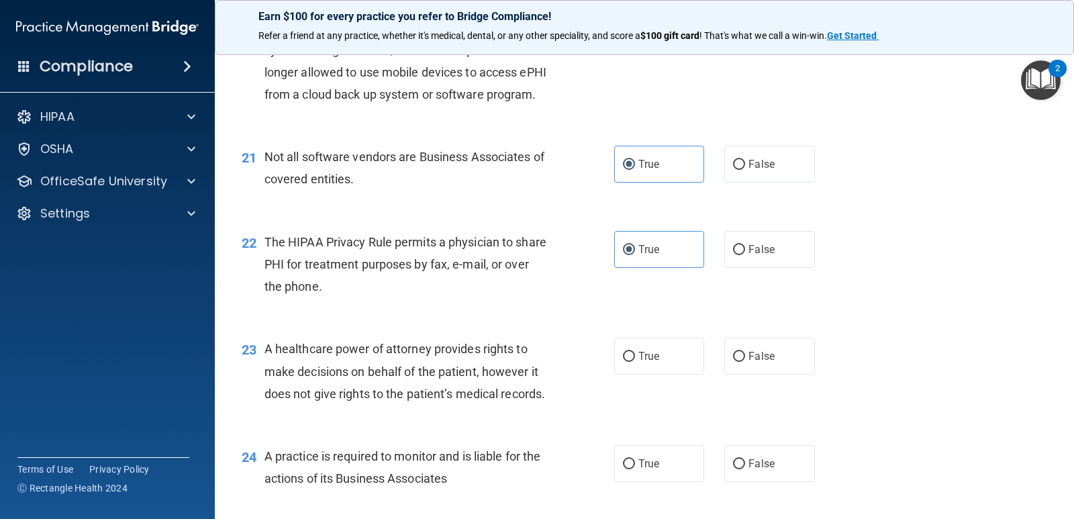
scroll to position [2349, 0]
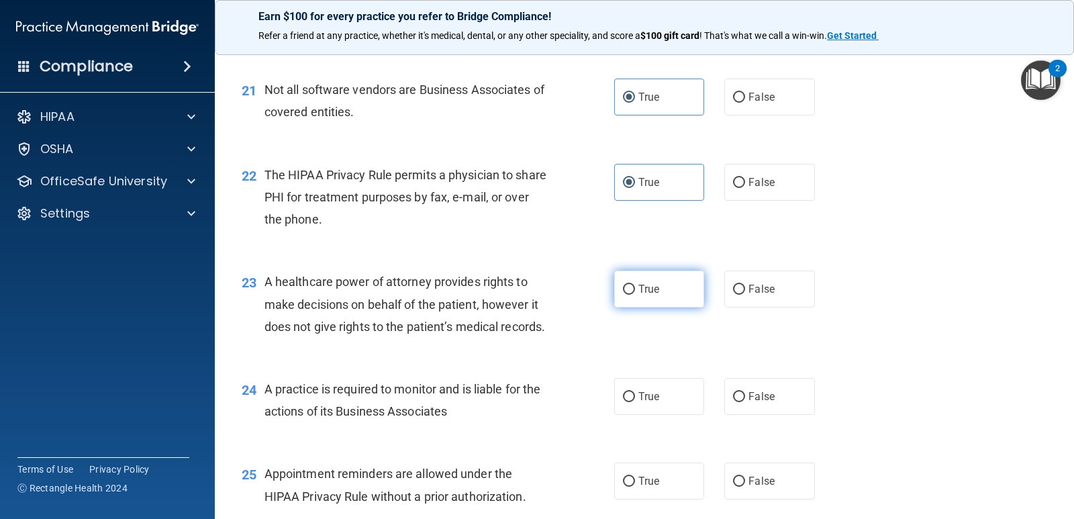
click at [629, 295] on input "True" at bounding box center [629, 290] width 12 height 10
radio input "true"
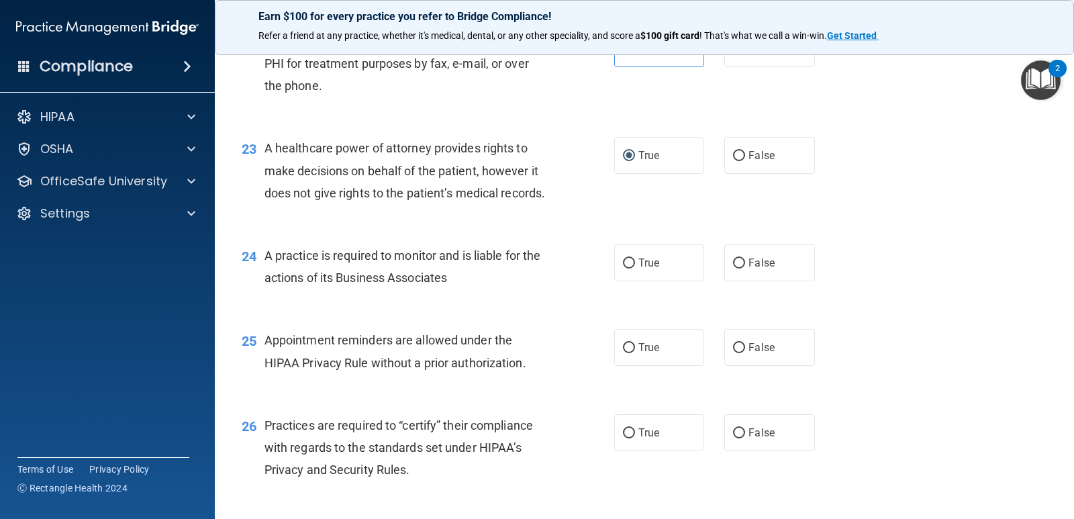
scroll to position [2483, 0]
click at [668, 281] on label "True" at bounding box center [659, 262] width 90 height 37
click at [635, 268] on input "True" at bounding box center [629, 263] width 12 height 10
radio input "true"
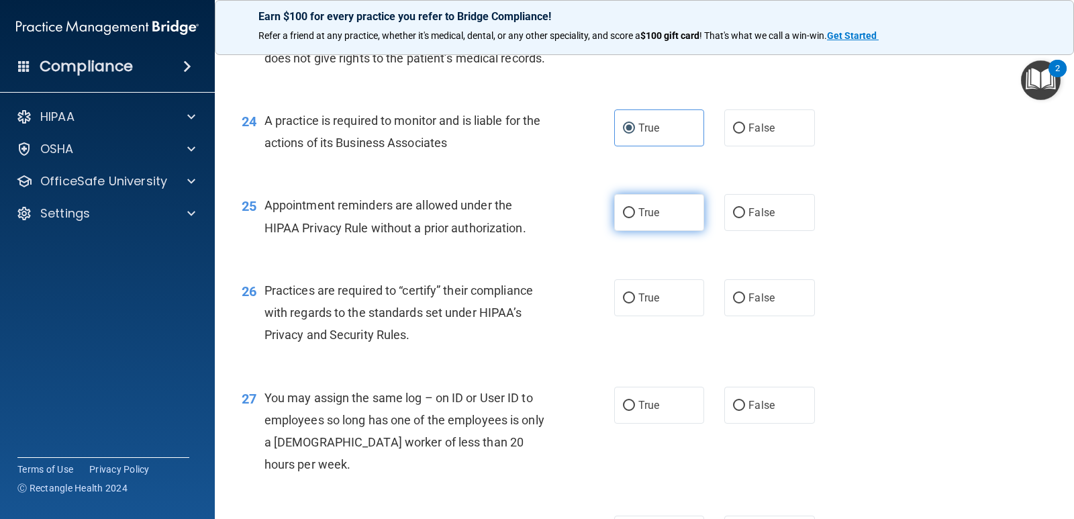
click at [680, 231] on label "True" at bounding box center [659, 212] width 90 height 37
click at [635, 218] on input "True" at bounding box center [629, 213] width 12 height 10
radio input "true"
click at [646, 304] on span "True" at bounding box center [648, 297] width 21 height 13
click at [635, 303] on input "True" at bounding box center [629, 298] width 12 height 10
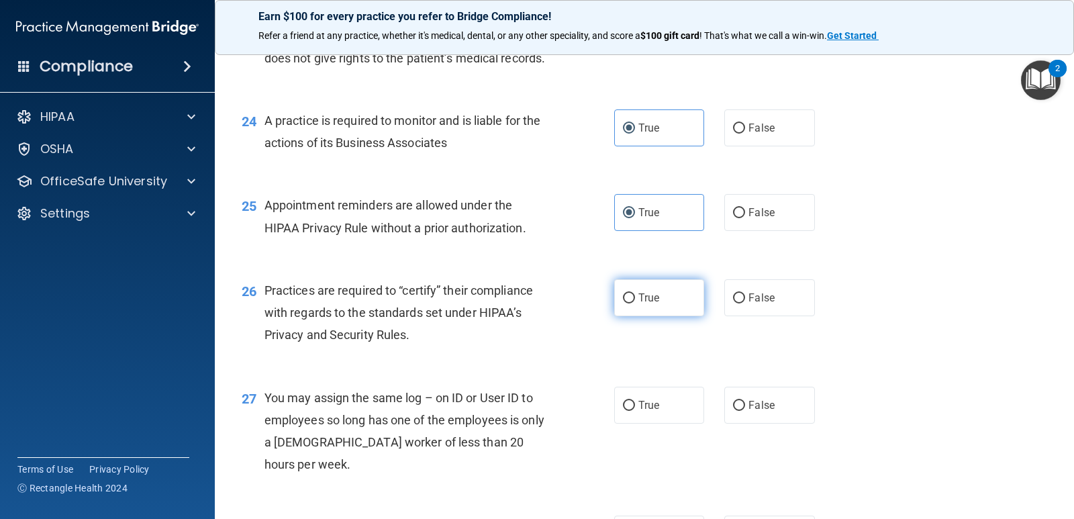
radio input "true"
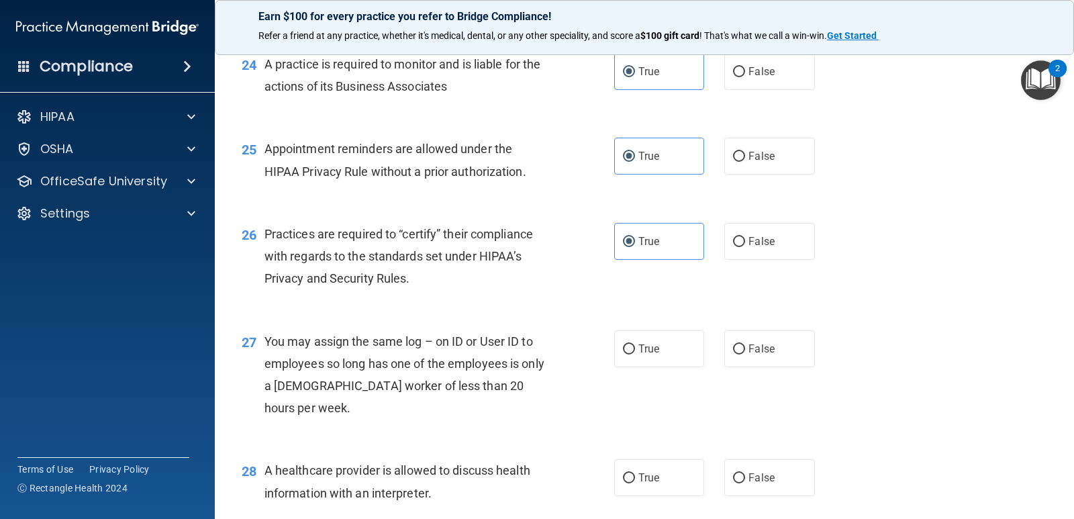
scroll to position [2752, 0]
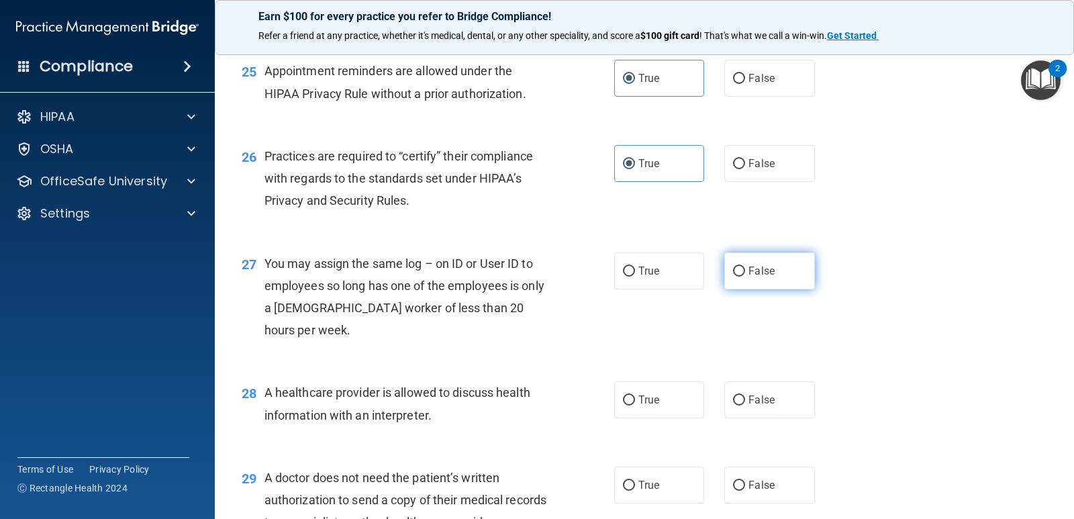
click at [771, 289] on label "False" at bounding box center [769, 270] width 90 height 37
click at [745, 276] on input "False" at bounding box center [739, 271] width 12 height 10
radio input "true"
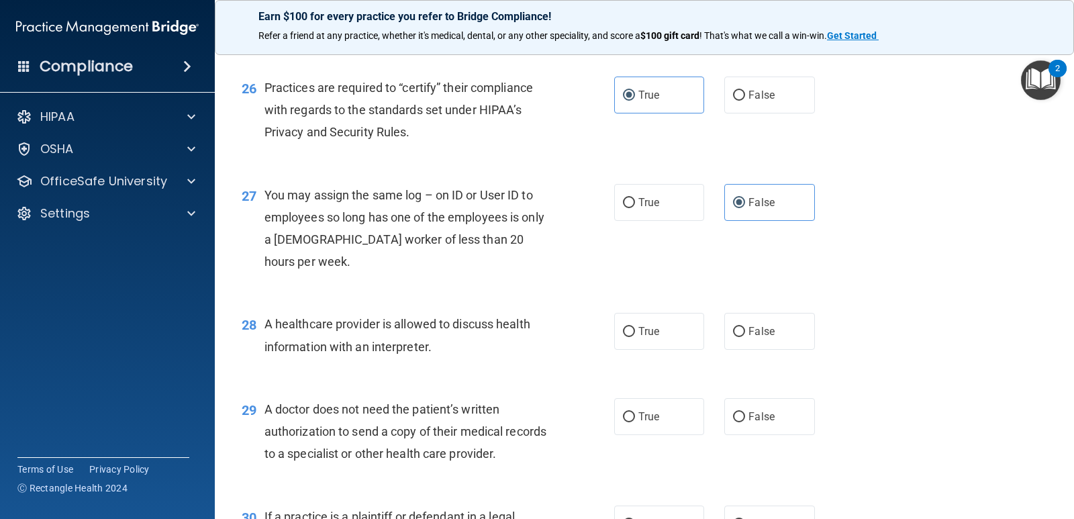
scroll to position [2886, 0]
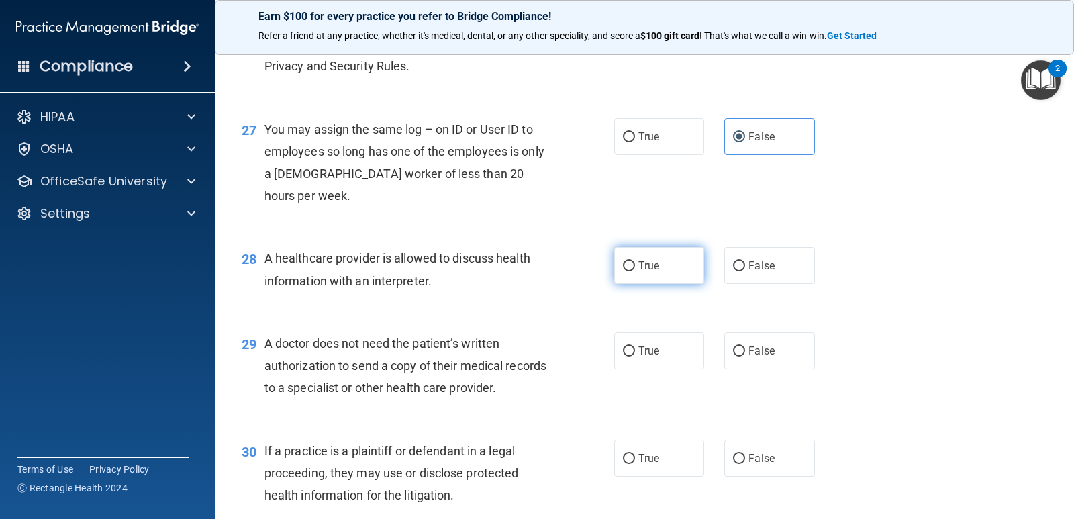
click at [630, 284] on label "True" at bounding box center [659, 265] width 90 height 37
click at [630, 271] on input "True" at bounding box center [629, 266] width 12 height 10
radio input "true"
click at [632, 369] on label "True" at bounding box center [659, 350] width 90 height 37
click at [632, 356] on input "True" at bounding box center [629, 351] width 12 height 10
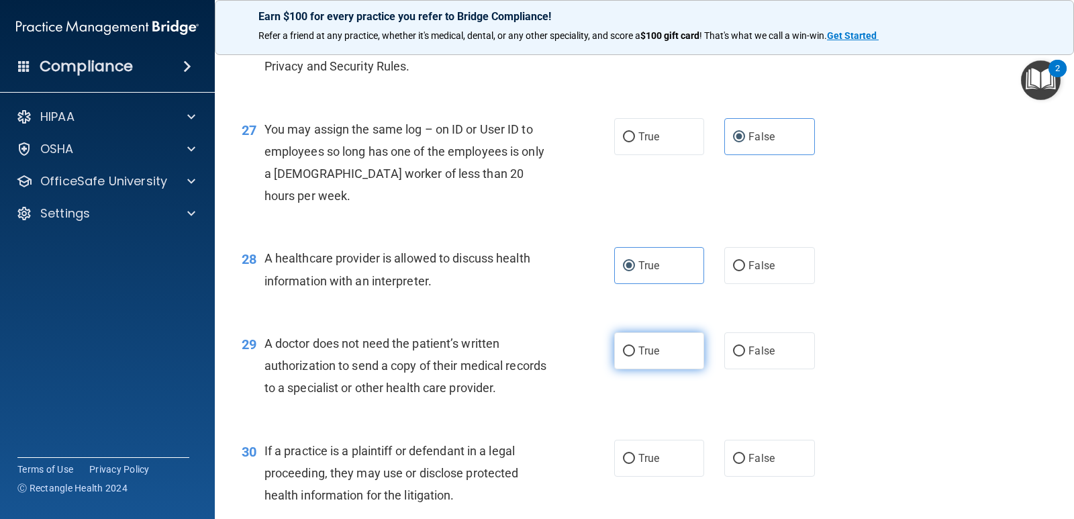
radio input "true"
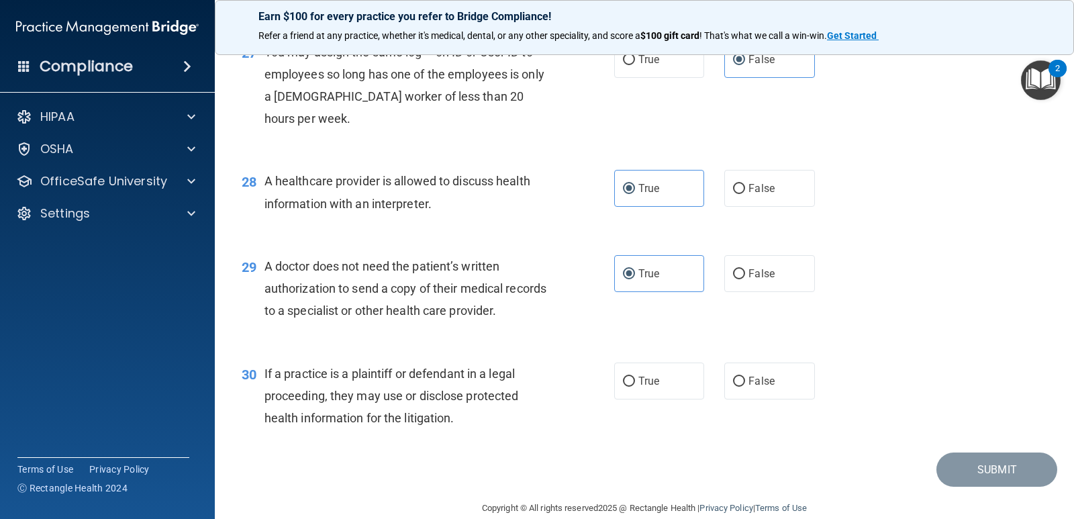
scroll to position [3051, 0]
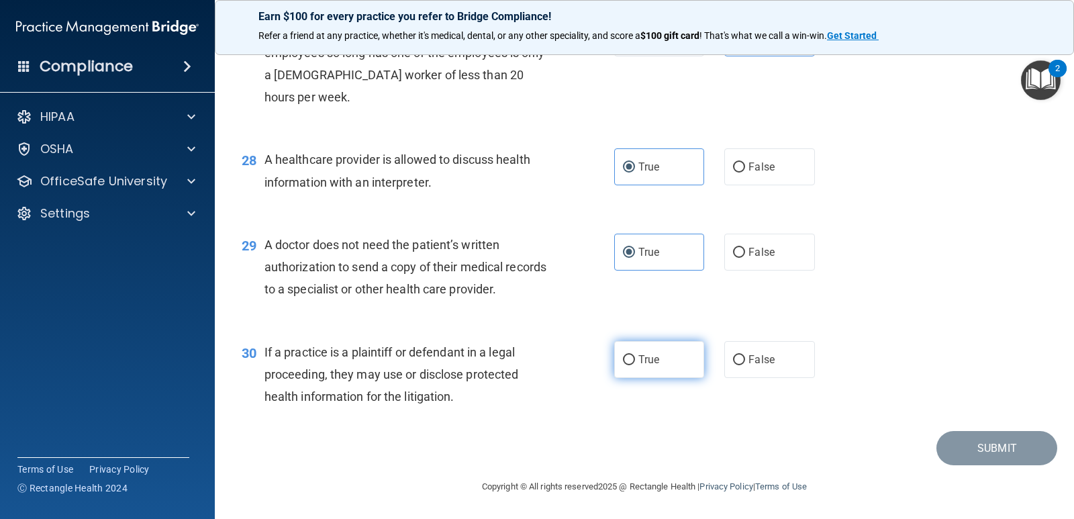
click at [650, 356] on span "True" at bounding box center [648, 359] width 21 height 13
click at [635, 356] on input "True" at bounding box center [629, 360] width 12 height 10
radio input "true"
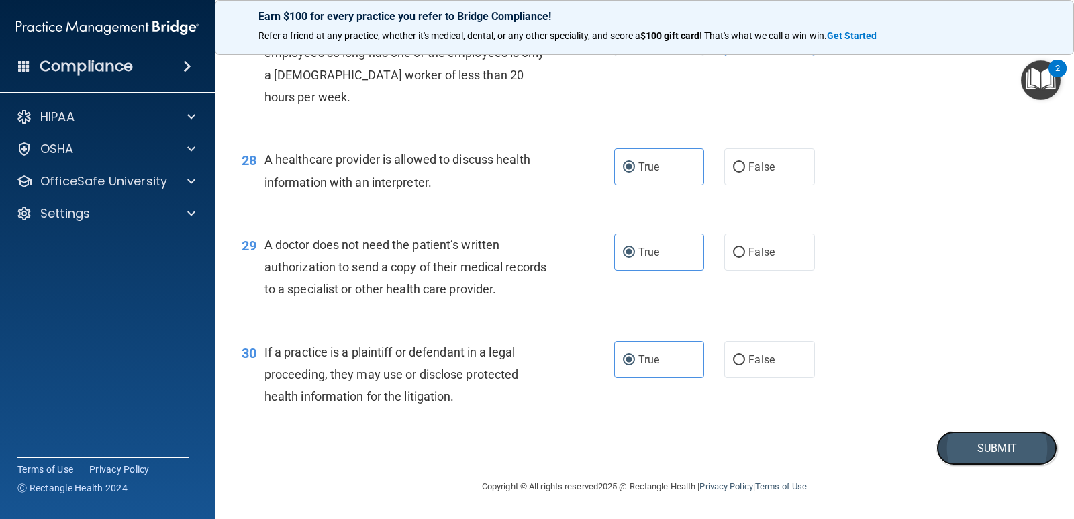
click at [1025, 448] on button "Submit" at bounding box center [996, 448] width 121 height 34
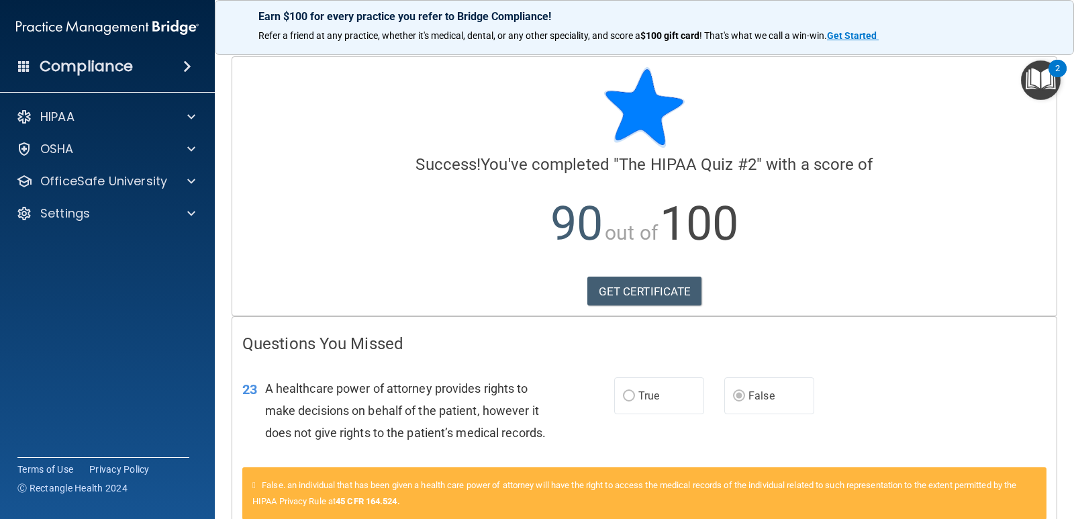
click at [1036, 74] on img "Open Resource Center, 2 new notifications" at bounding box center [1041, 80] width 40 height 40
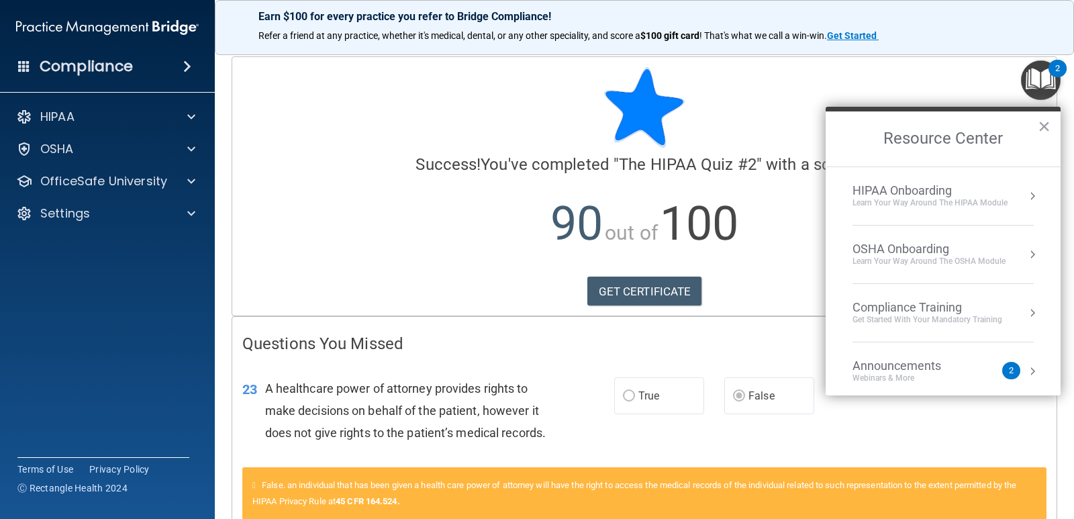
click at [951, 302] on div "Compliance Training" at bounding box center [927, 307] width 150 height 15
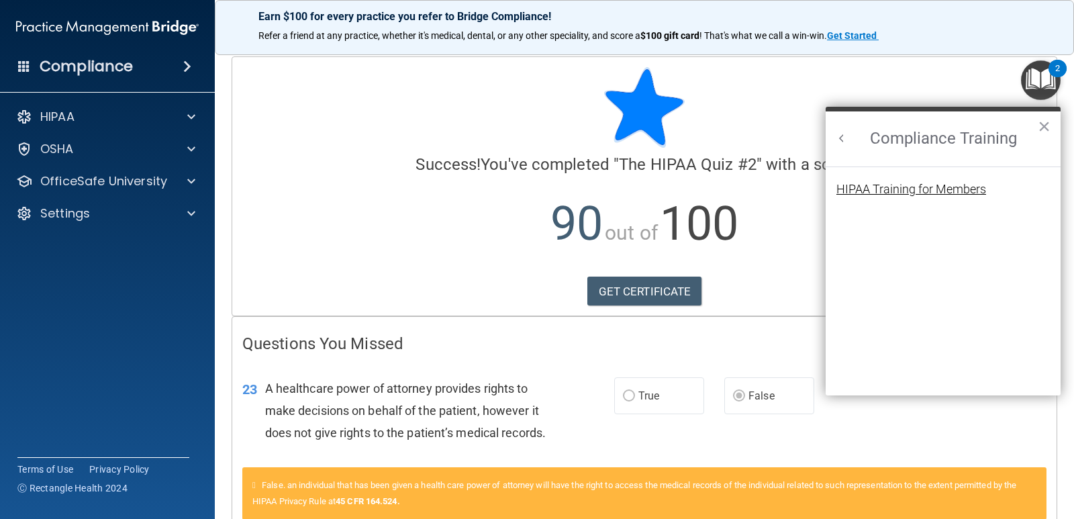
click at [872, 187] on div "HIPAA Training for Members" at bounding box center [911, 189] width 150 height 12
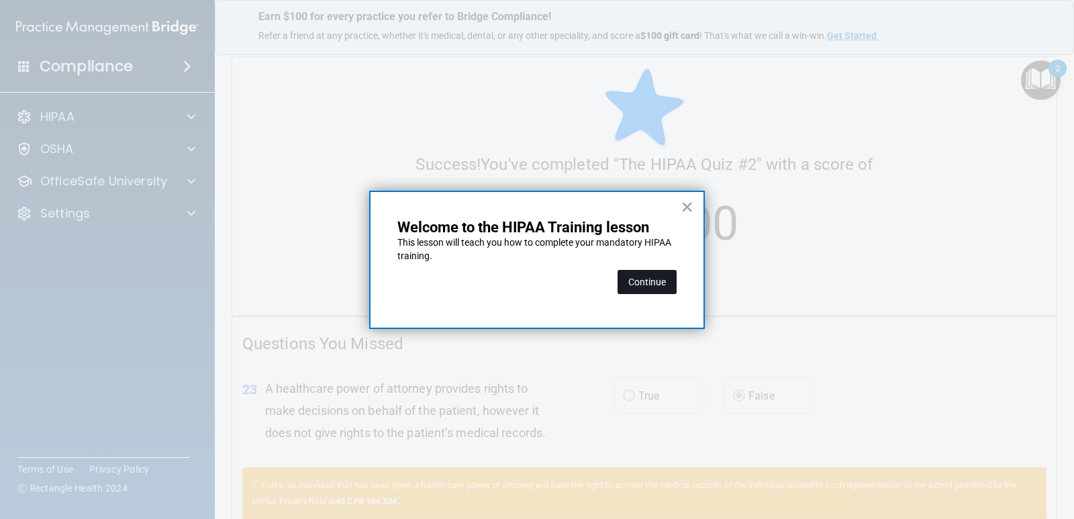
click at [638, 273] on button "Continue" at bounding box center [646, 282] width 59 height 24
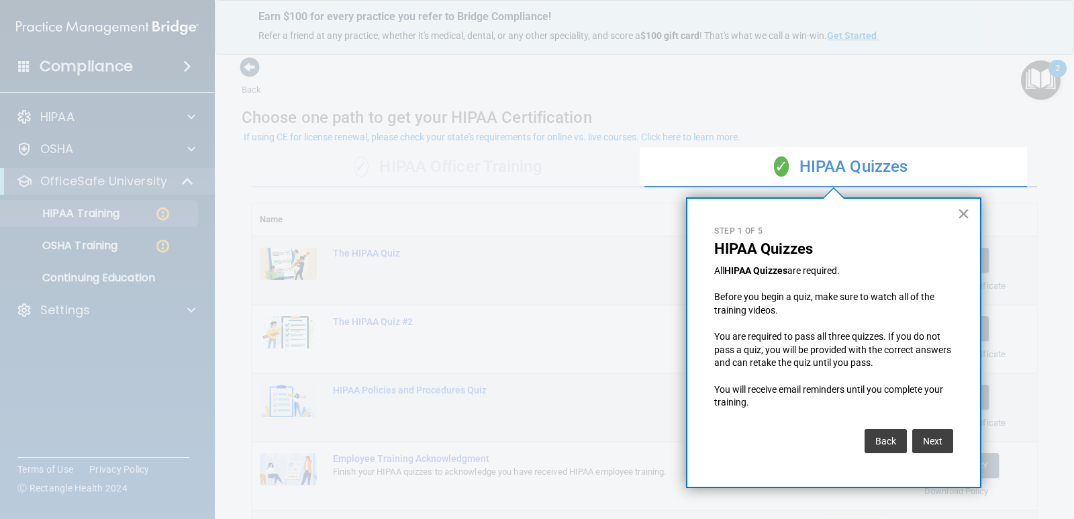
click at [968, 205] on button "×" at bounding box center [963, 213] width 13 height 21
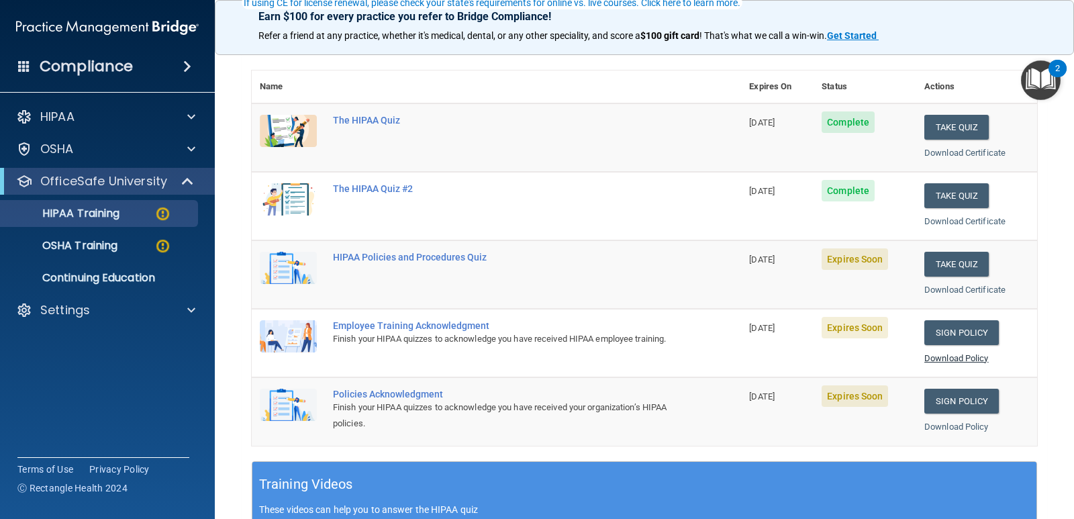
scroll to position [134, 0]
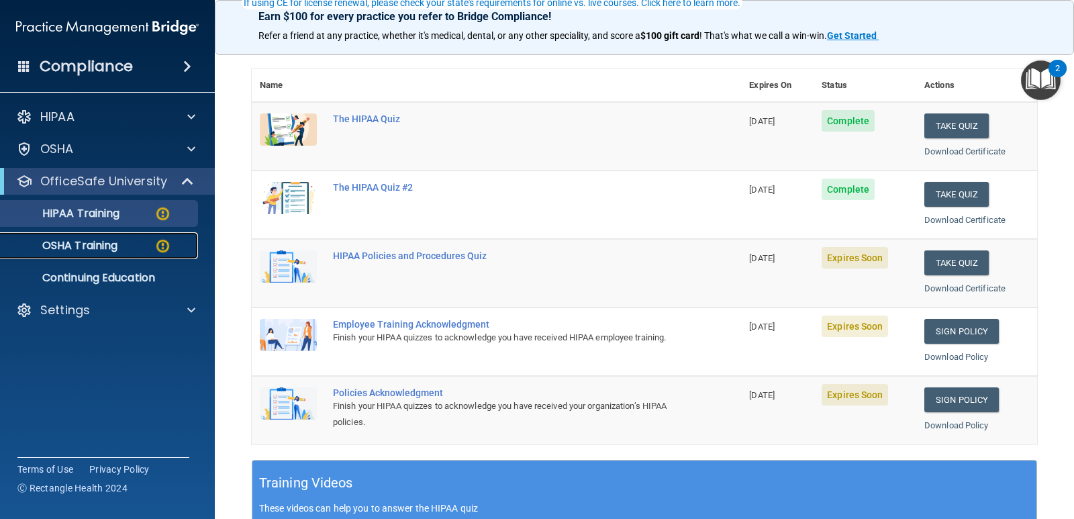
click at [110, 254] on link "OSHA Training" at bounding box center [92, 245] width 211 height 27
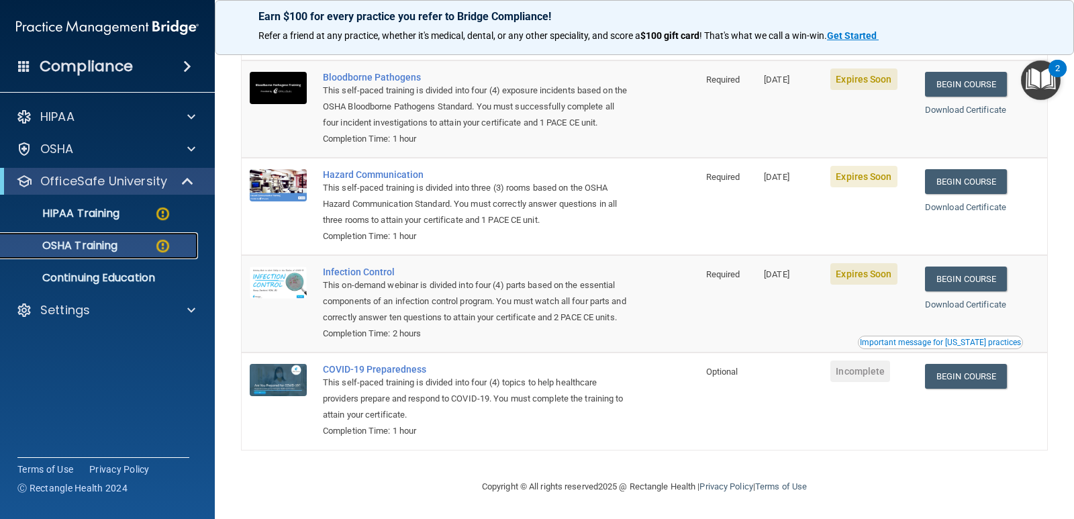
scroll to position [13, 0]
